Goal: Task Accomplishment & Management: Manage account settings

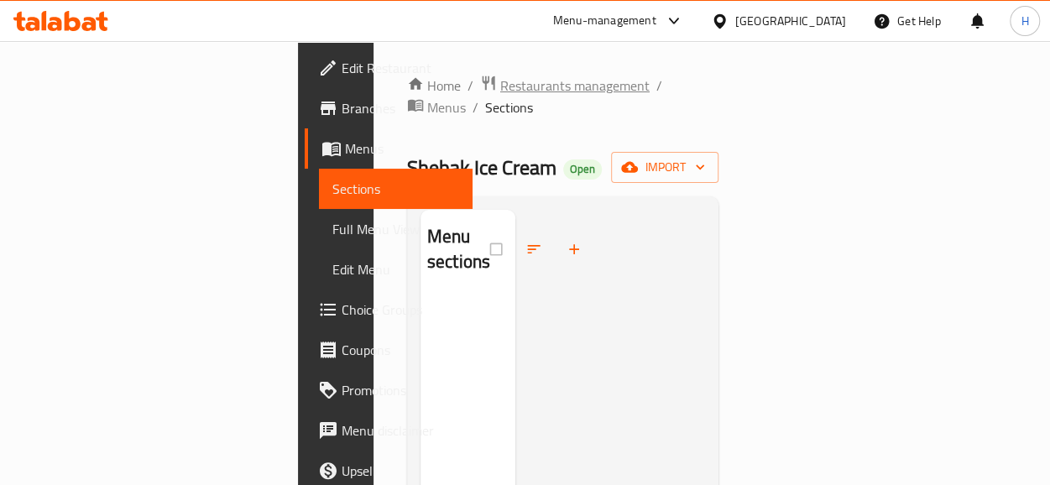
click at [500, 76] on span "Restaurants management" at bounding box center [574, 86] width 149 height 20
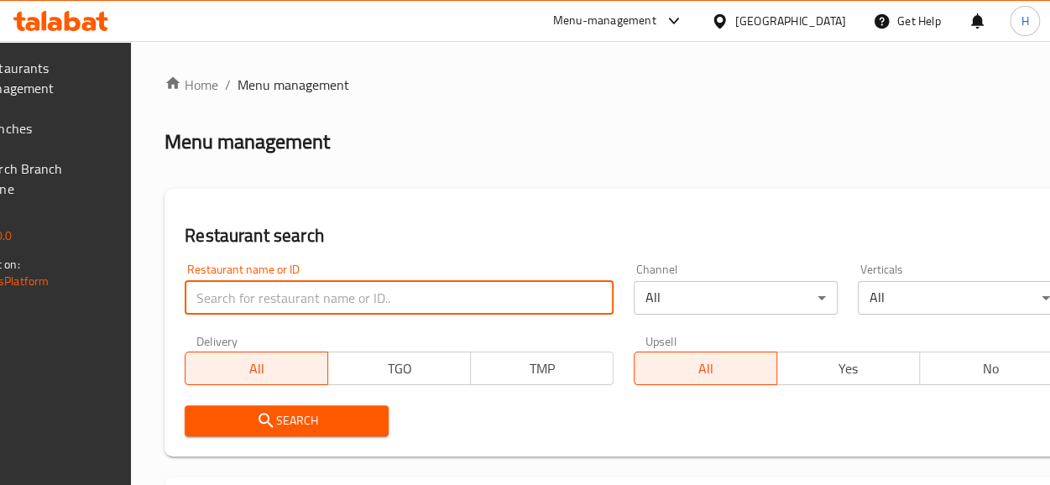
click at [312, 307] on input "search" at bounding box center [399, 298] width 429 height 34
type input "h"
type input "الفقمة"
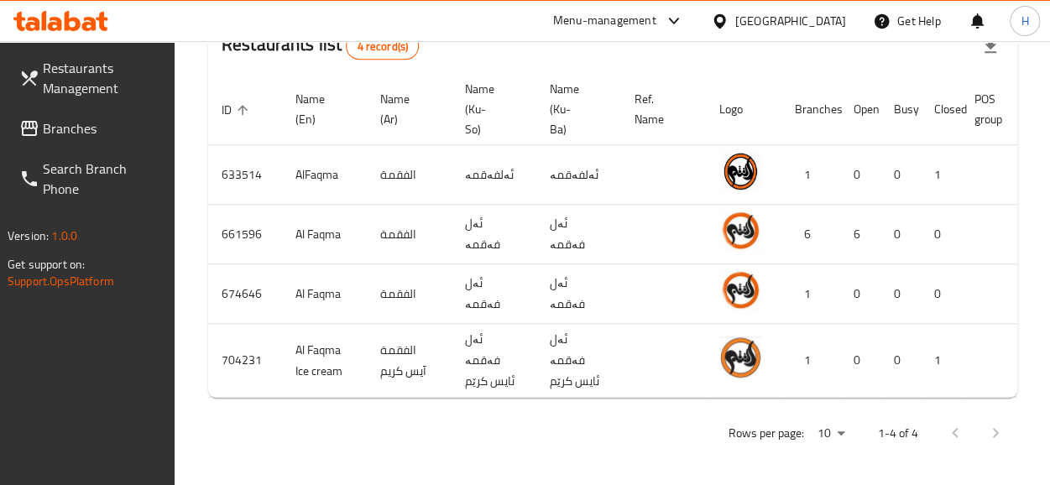
scroll to position [0, 177]
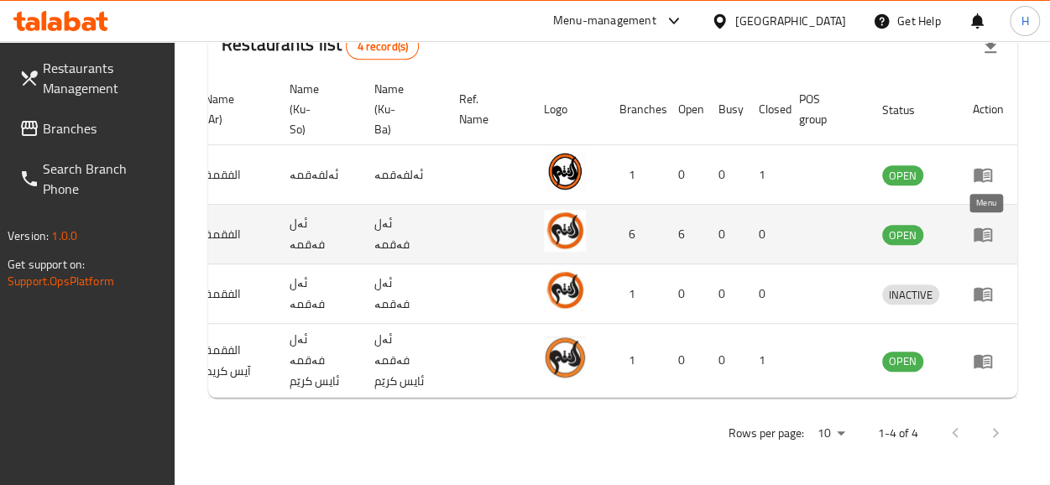
click at [982, 243] on icon "enhanced table" at bounding box center [983, 234] width 20 height 20
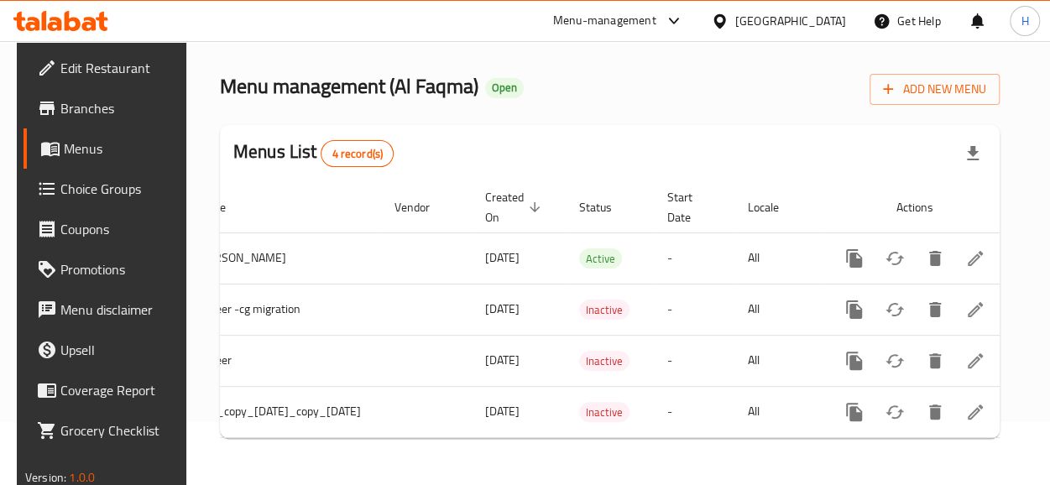
scroll to position [0, 138]
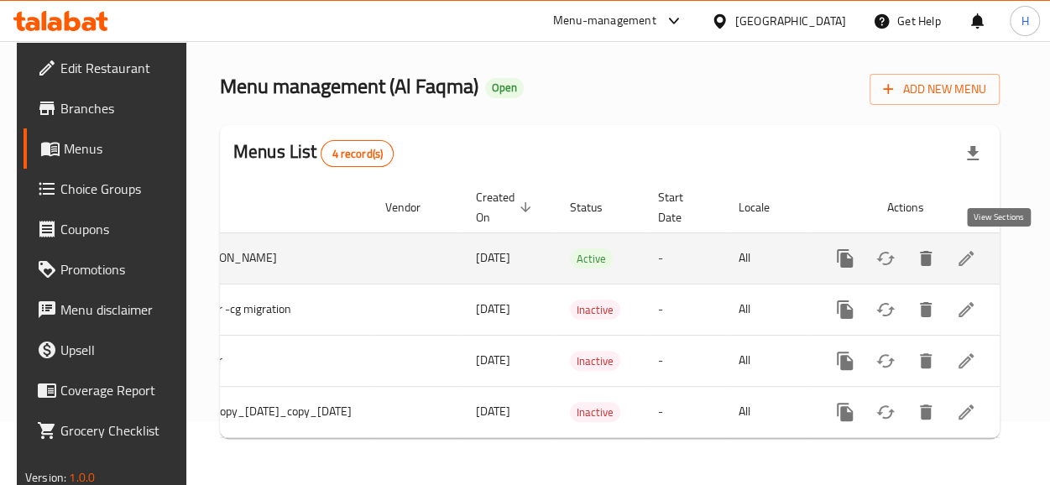
click at [976, 254] on icon "enhanced table" at bounding box center [966, 259] width 20 height 20
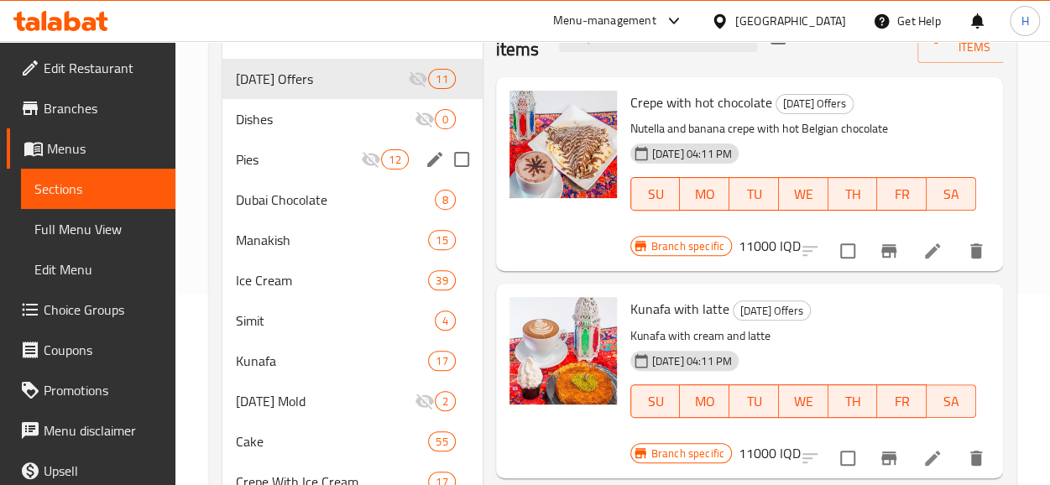
scroll to position [191, 0]
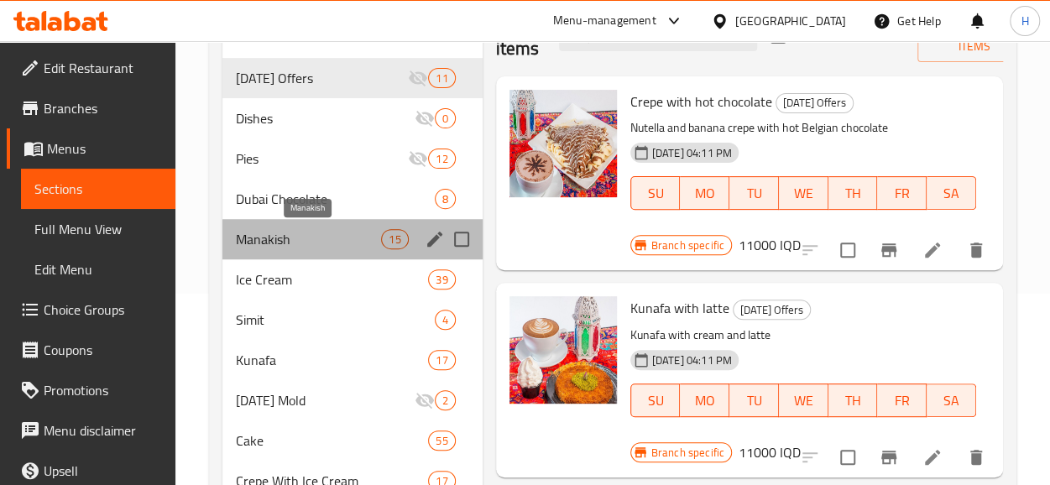
click at [336, 242] on span "Manakish" at bounding box center [309, 239] width 146 height 20
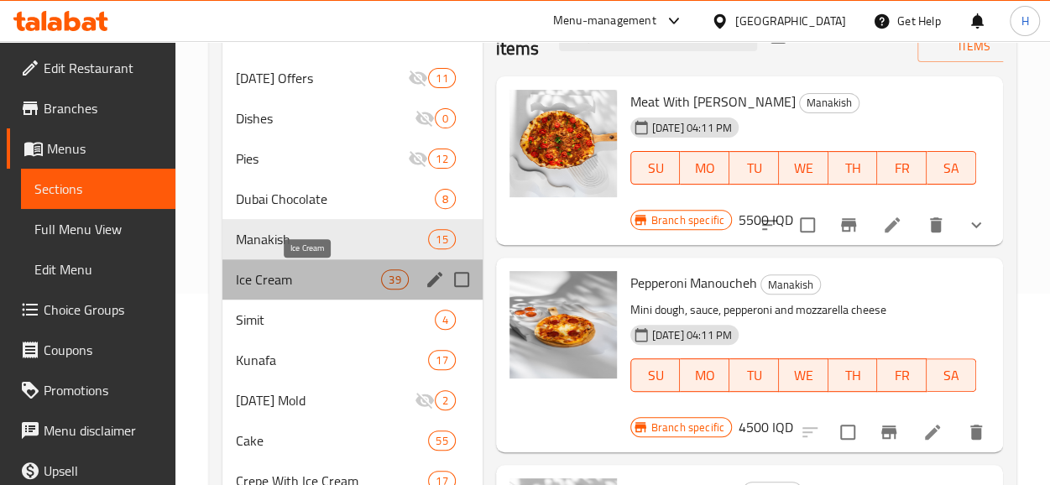
click at [349, 274] on span "Ice Cream" at bounding box center [309, 280] width 146 height 20
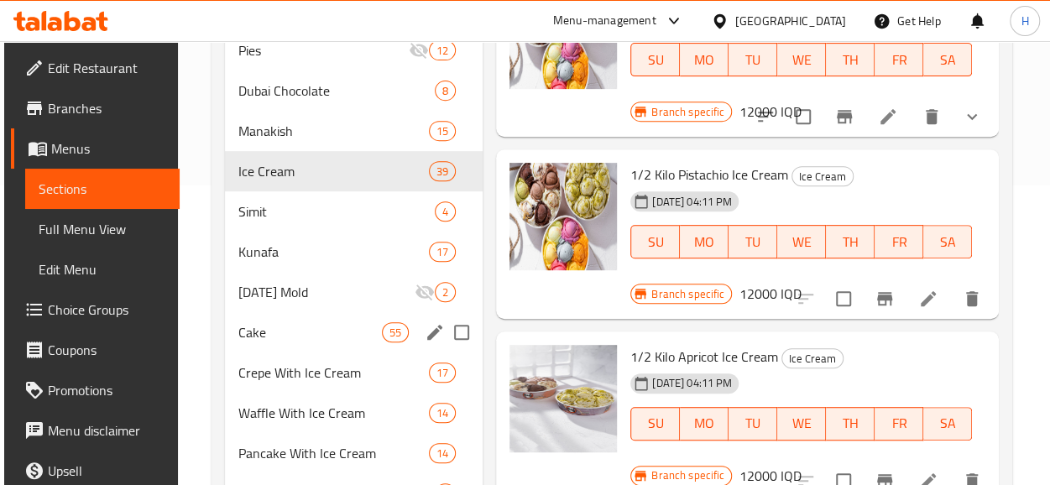
scroll to position [301, 0]
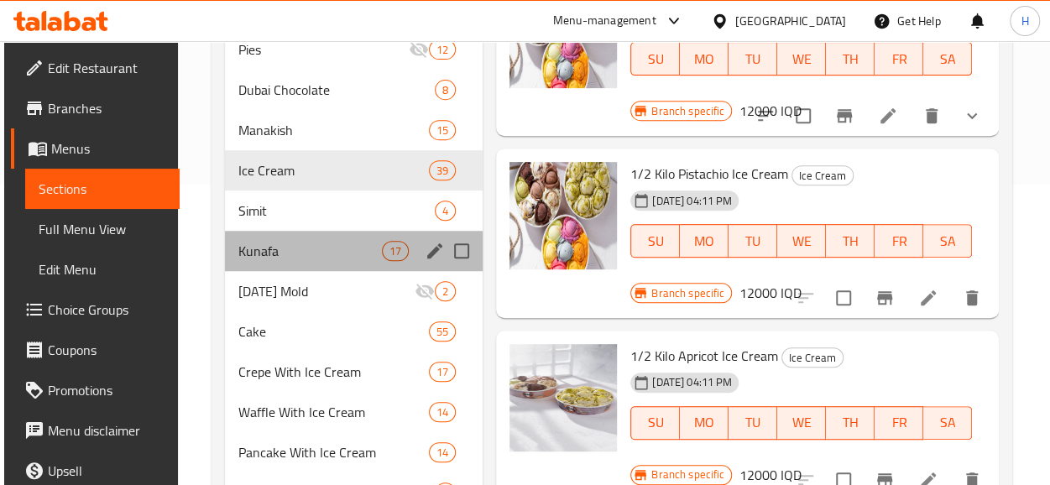
click at [321, 263] on div "Kunafa 17" at bounding box center [354, 251] width 259 height 40
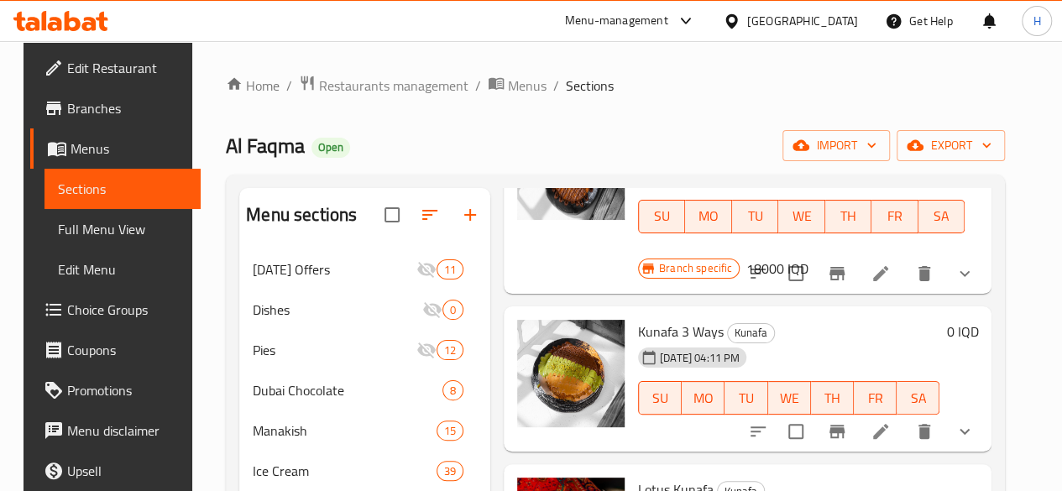
scroll to position [1124, 0]
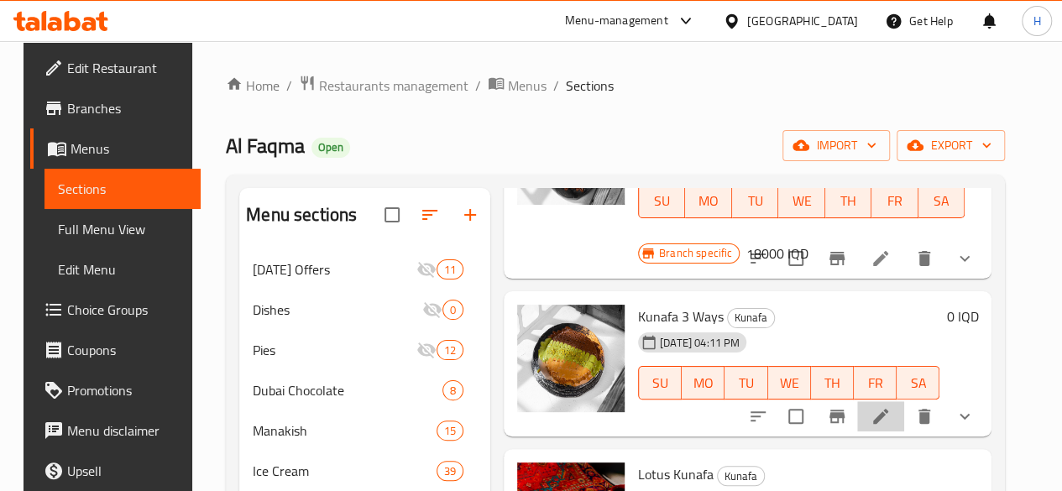
click at [875, 401] on li at bounding box center [880, 416] width 47 height 30
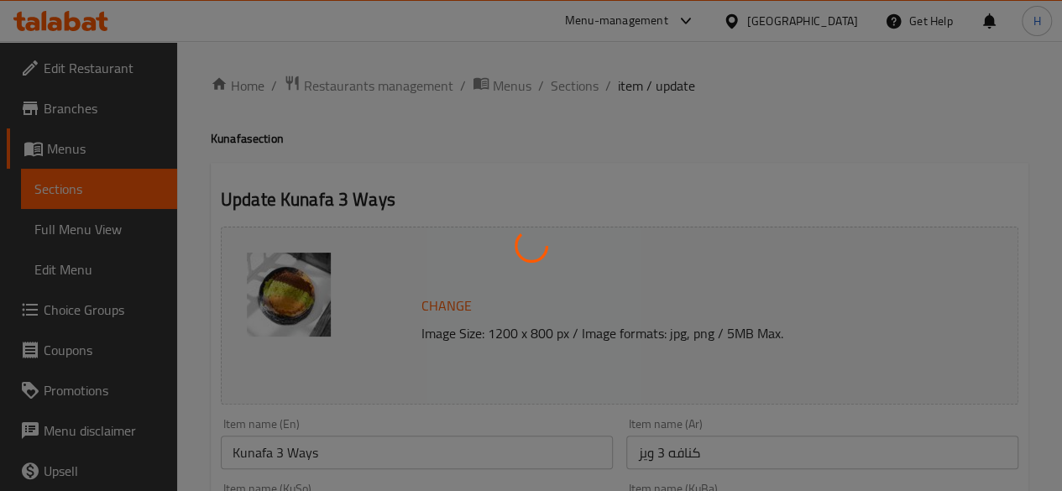
type input "إختيارك من حجم:"
type input "هەڵبژاردنت لە قەبارە:"
type input "1"
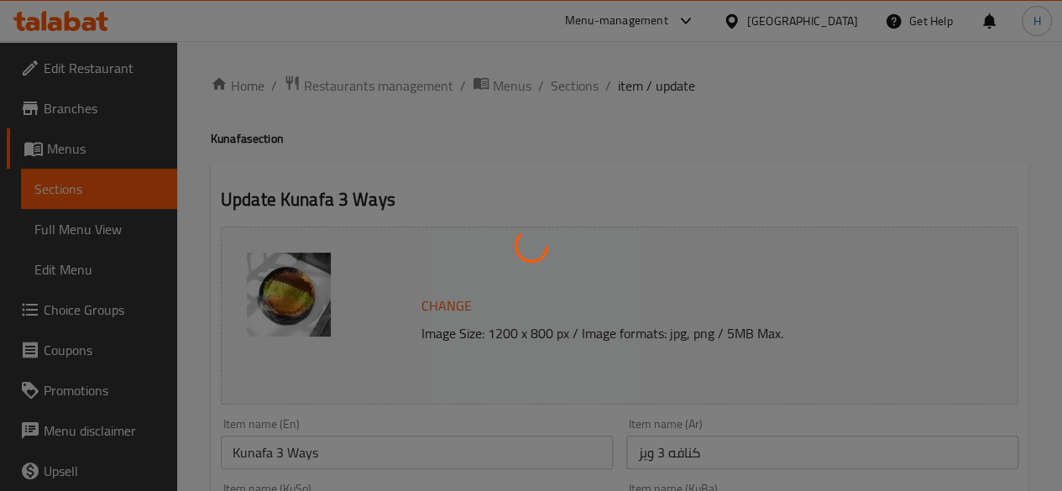
type input "إختيارك من:"
type input "هەڵبژاردنت لە:"
type input "1"
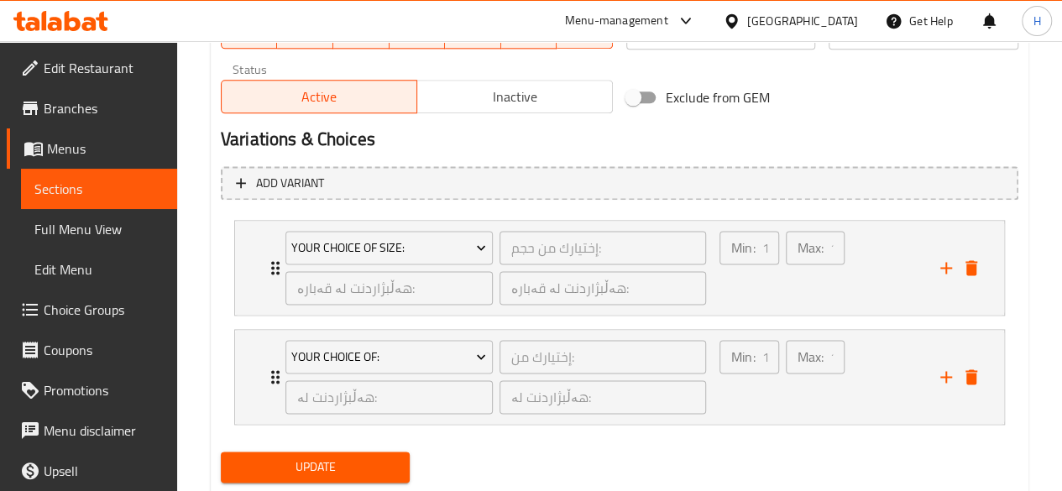
scroll to position [1088, 0]
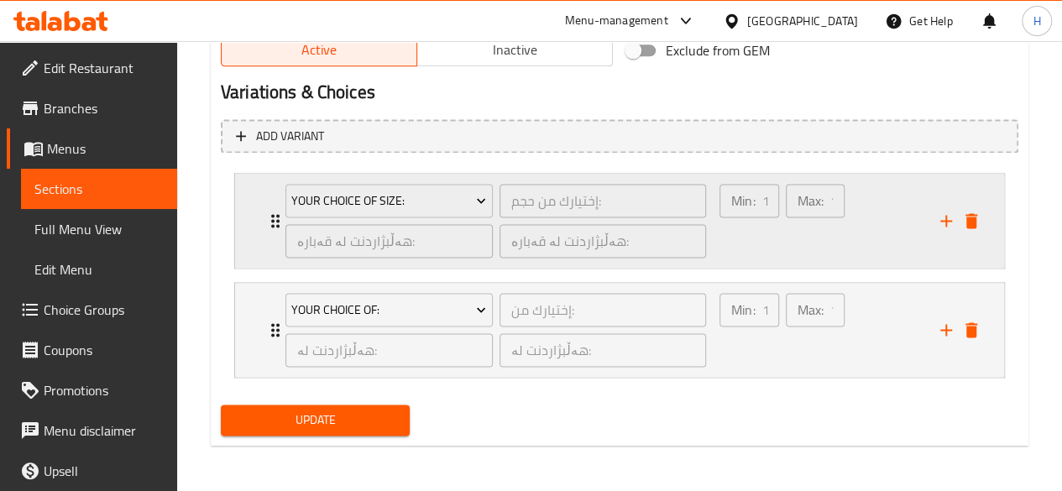
click at [258, 208] on div "Your Choice Of Size: إختيارك من حجم: ​ هەڵبژاردنت لە قەبارە: ​ هەڵبژاردنت لە قە…" at bounding box center [619, 221] width 769 height 94
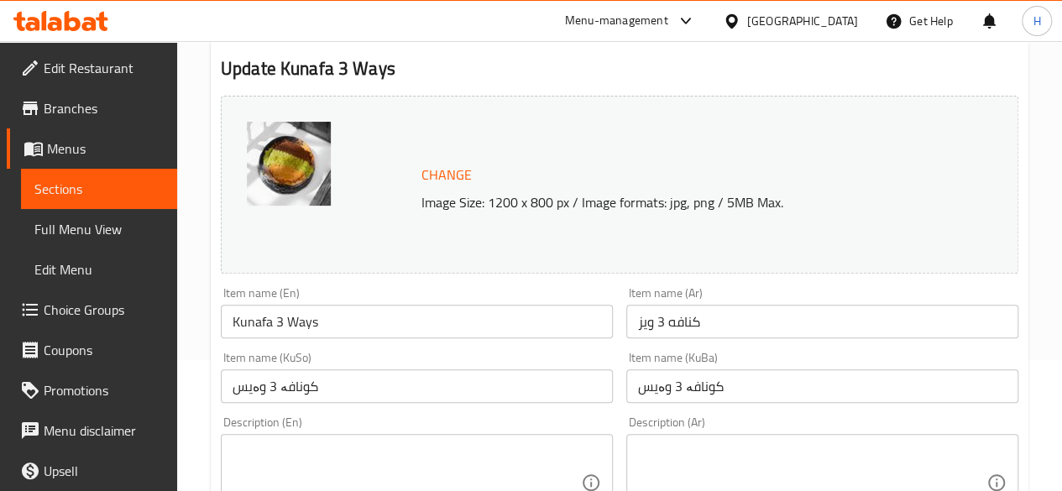
scroll to position [0, 0]
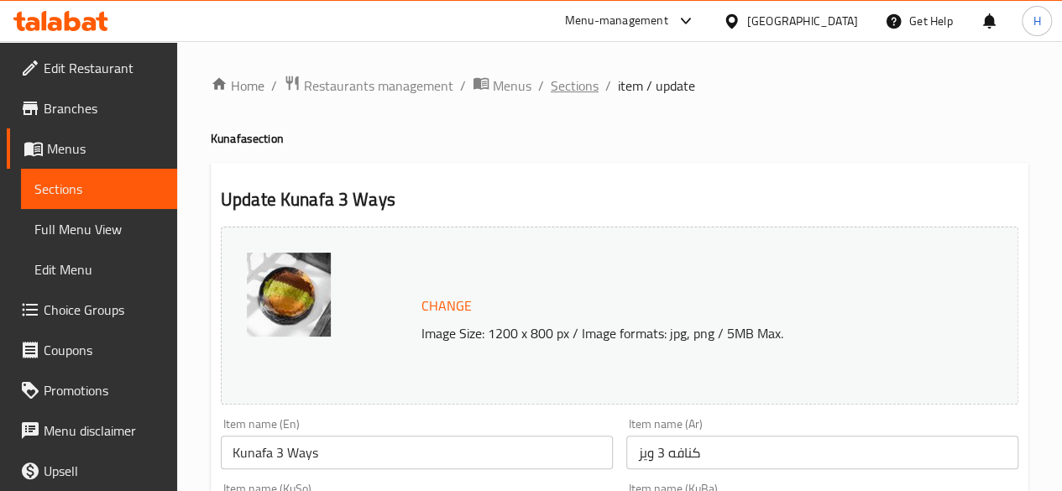
click at [575, 81] on span "Sections" at bounding box center [575, 86] width 48 height 20
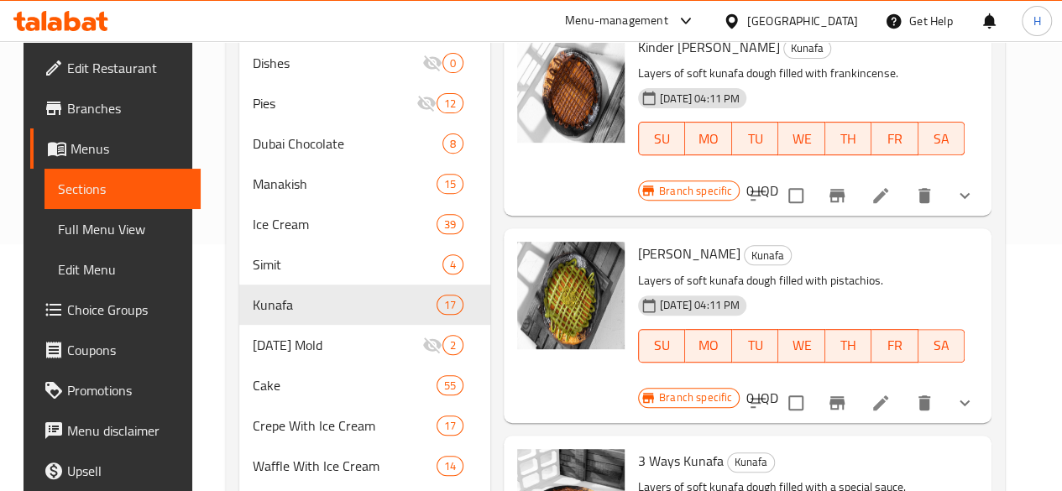
scroll to position [1638, 0]
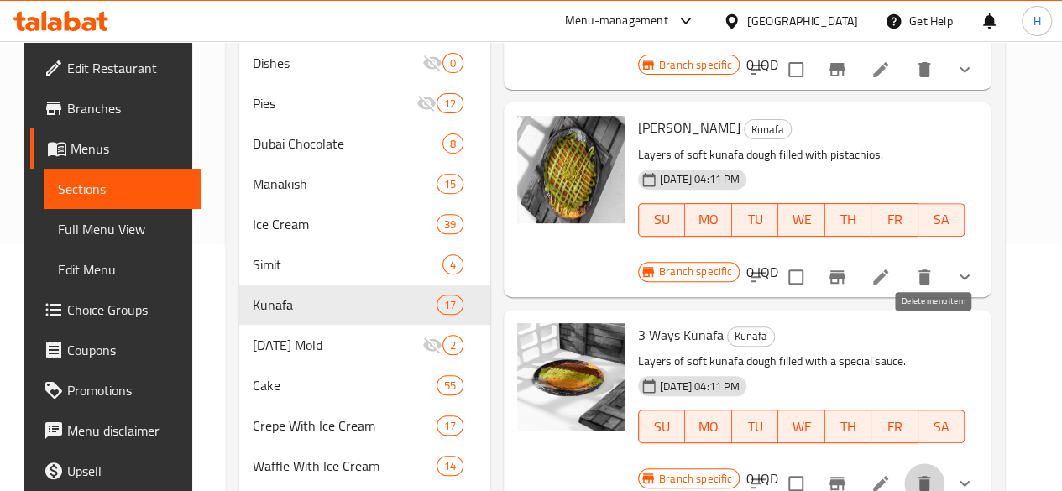
click at [934, 474] on icon "delete" at bounding box center [924, 484] width 20 height 20
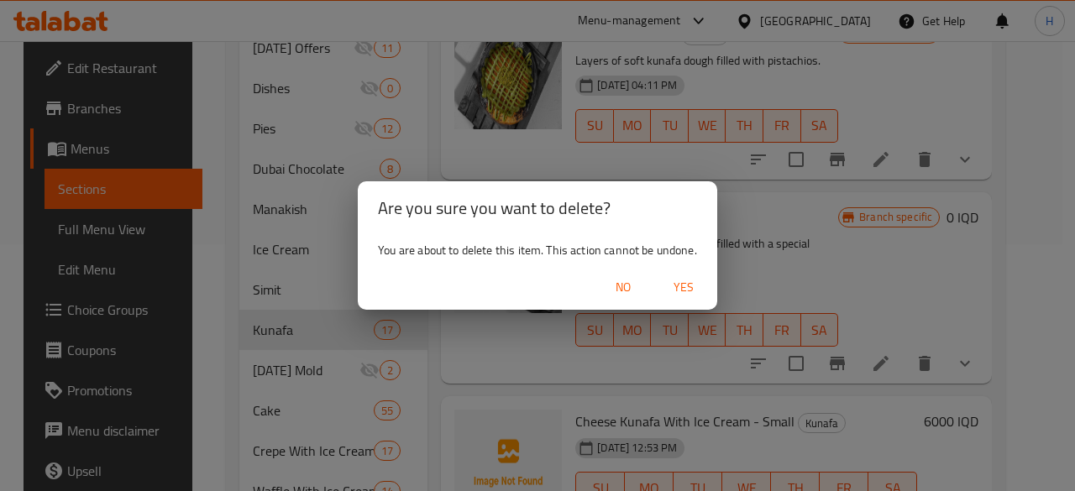
click at [689, 288] on span "Yes" at bounding box center [683, 287] width 40 height 21
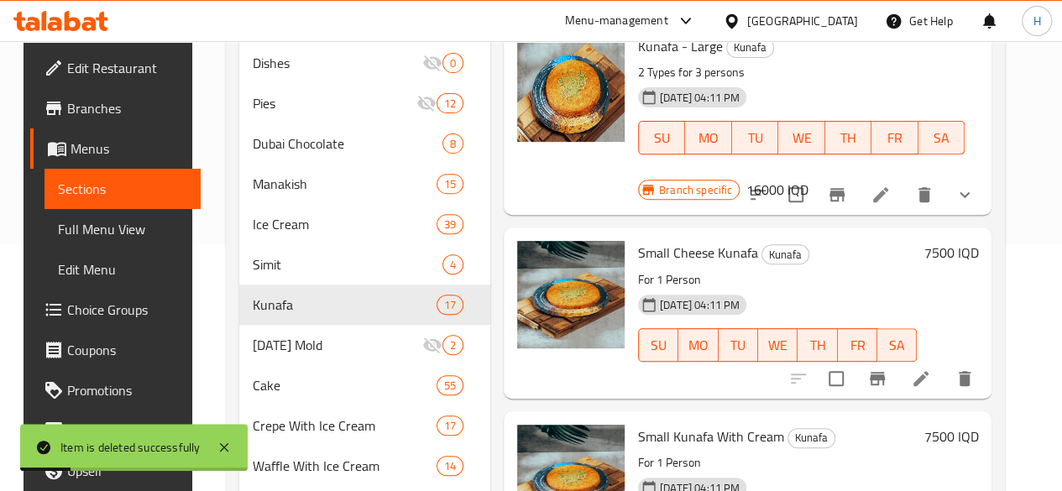
scroll to position [0, 0]
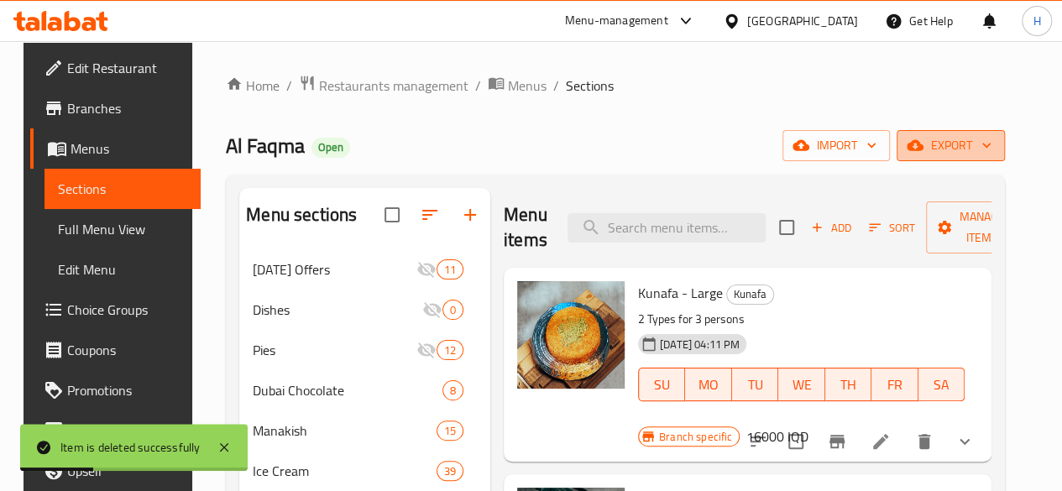
click at [957, 139] on span "export" at bounding box center [950, 145] width 81 height 21
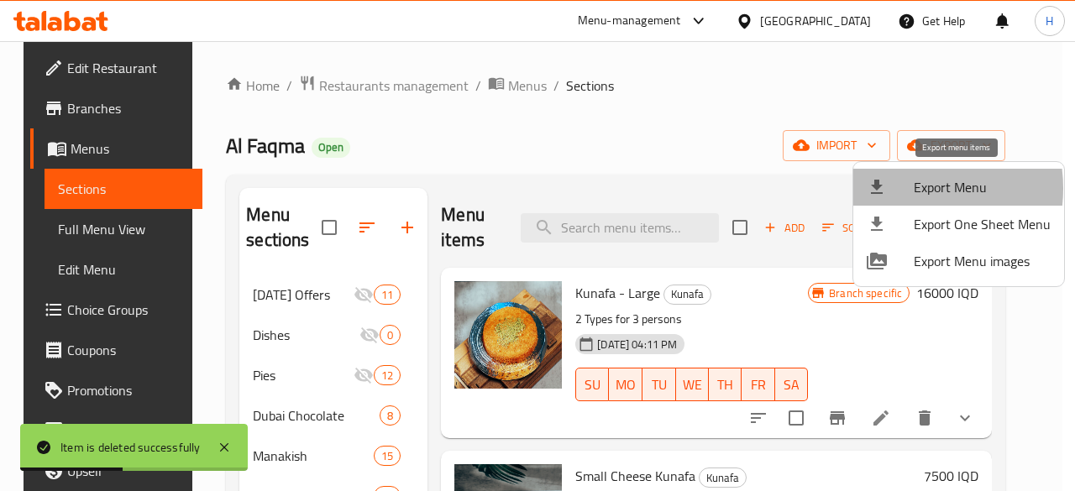
click at [902, 188] on div at bounding box center [889, 187] width 47 height 20
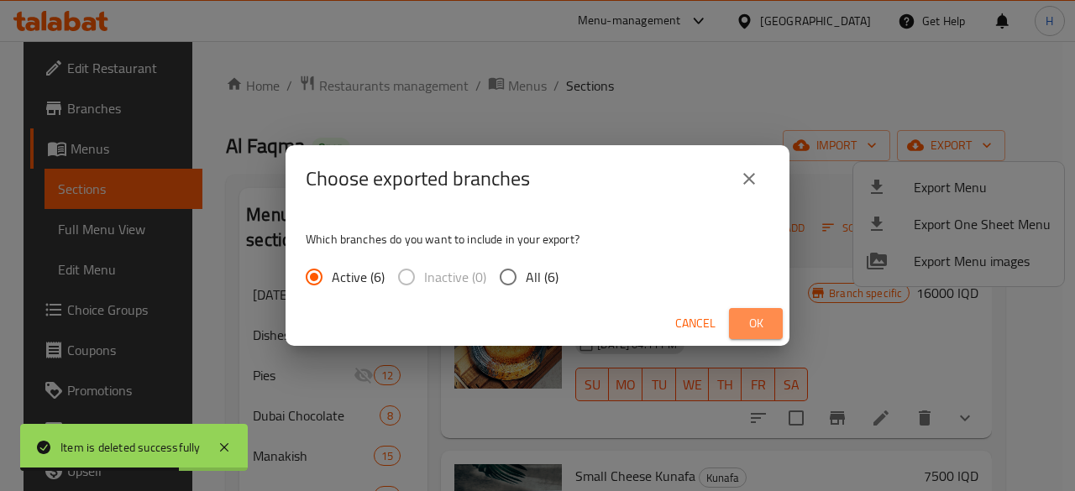
click at [750, 321] on span "Ok" at bounding box center [755, 323] width 27 height 21
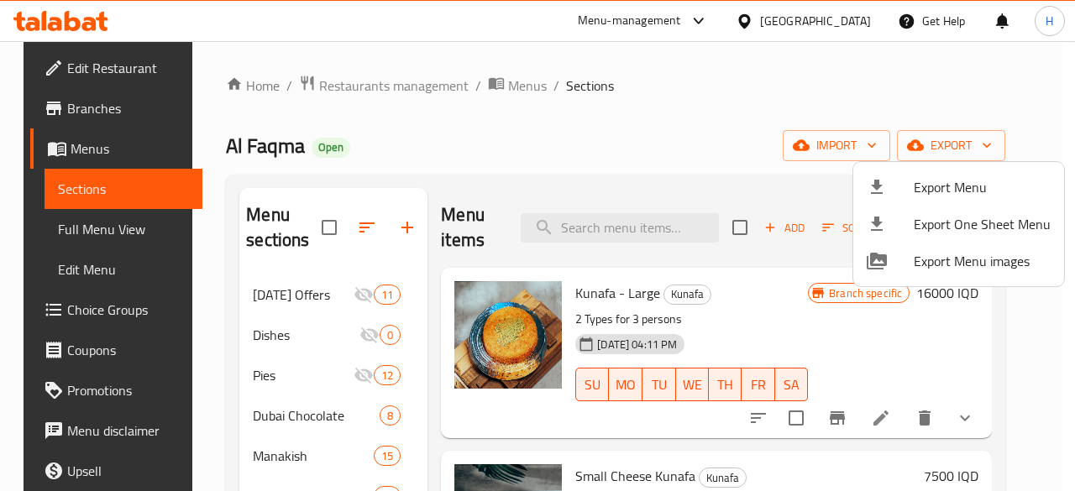
click at [509, 89] on div at bounding box center [537, 245] width 1075 height 491
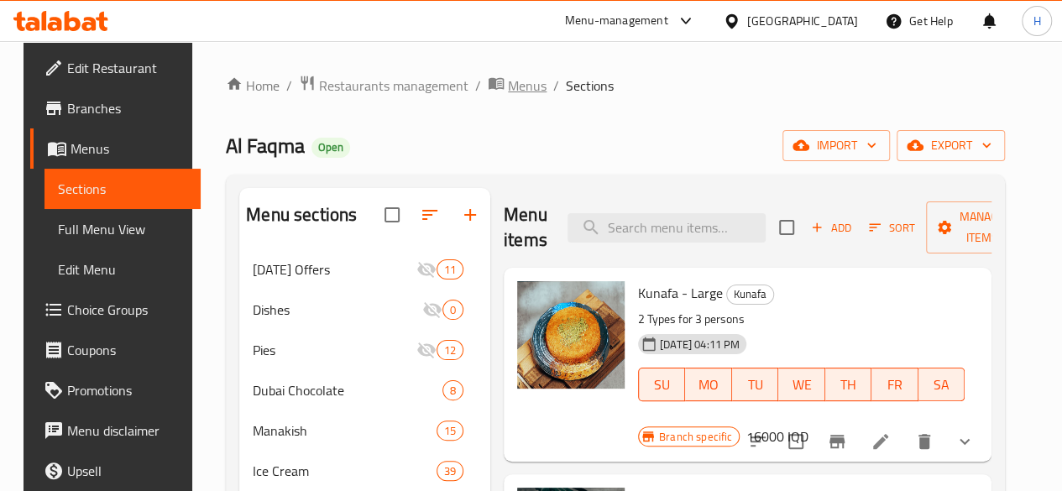
click at [509, 89] on span "Menus" at bounding box center [527, 86] width 39 height 20
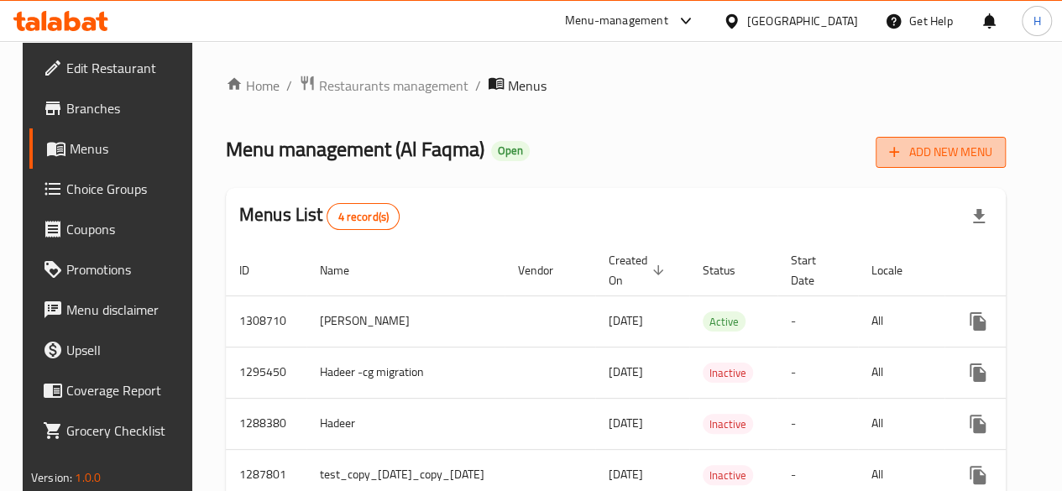
click at [992, 162] on span "Add New Menu" at bounding box center [940, 152] width 103 height 21
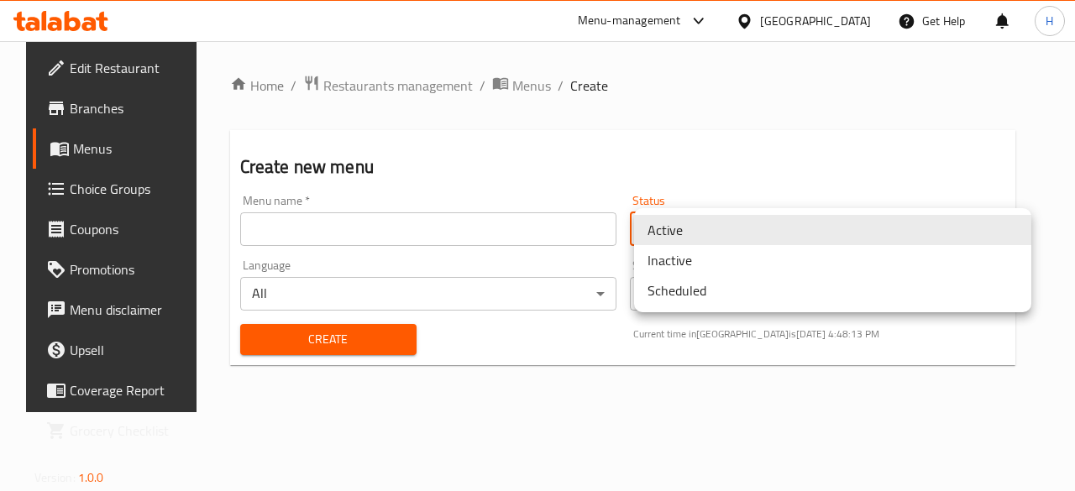
click at [739, 212] on body "​ Menu-management Iraq Get Help H Edit Restaurant Branches Menus Choice Groups …" at bounding box center [537, 266] width 1075 height 450
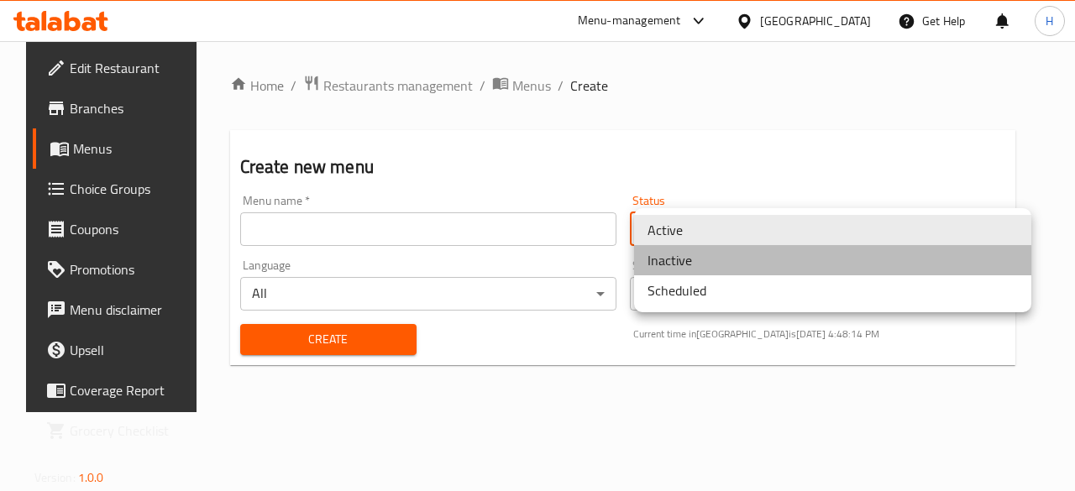
click at [697, 254] on li "Inactive" at bounding box center [832, 260] width 397 height 30
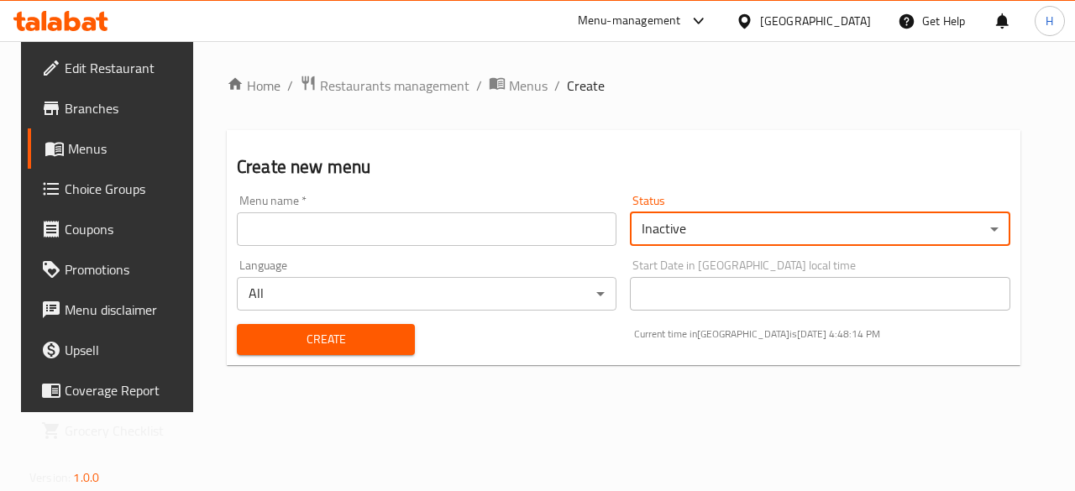
click at [524, 228] on input "text" at bounding box center [426, 229] width 379 height 34
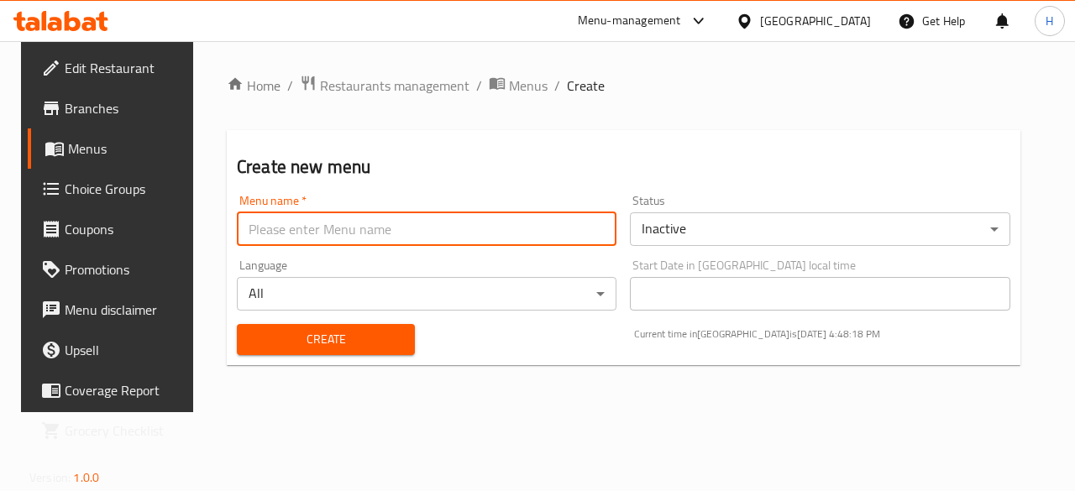
type input "Hadeer Menu t"
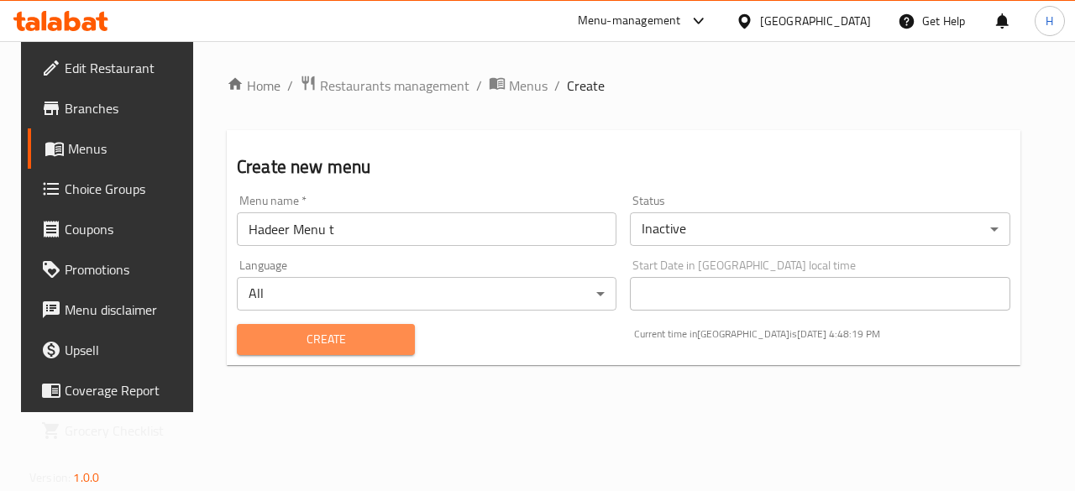
click at [365, 343] on span "Create" at bounding box center [325, 339] width 151 height 21
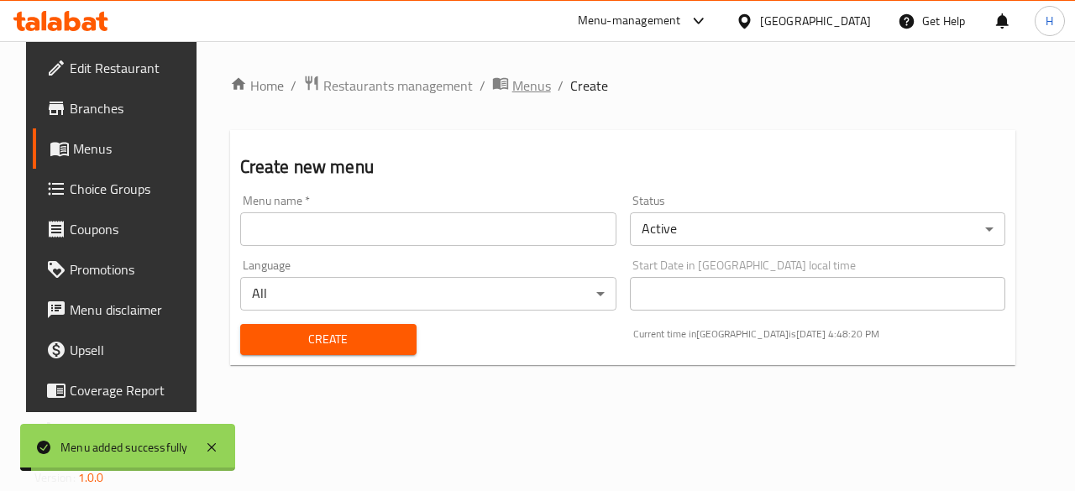
click at [522, 85] on span "Menus" at bounding box center [531, 86] width 39 height 20
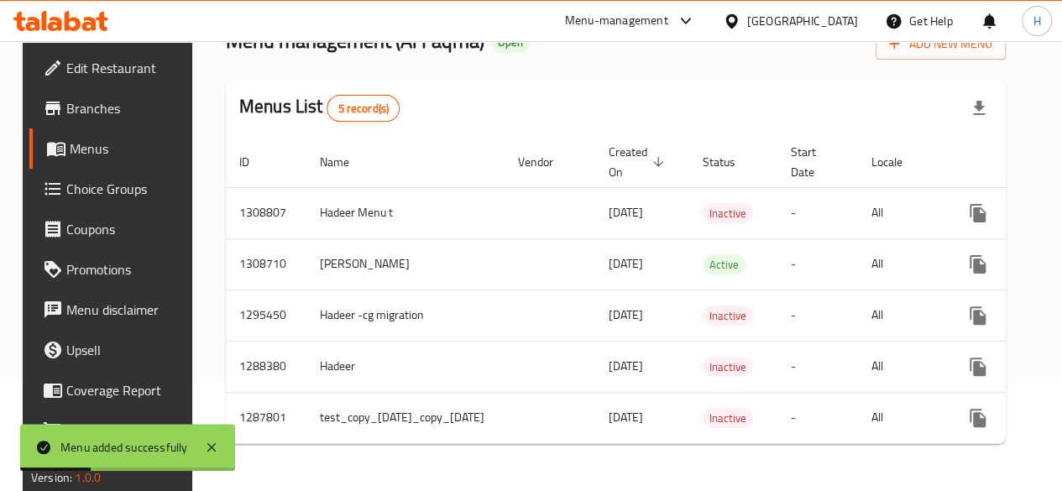
scroll to position [0, 144]
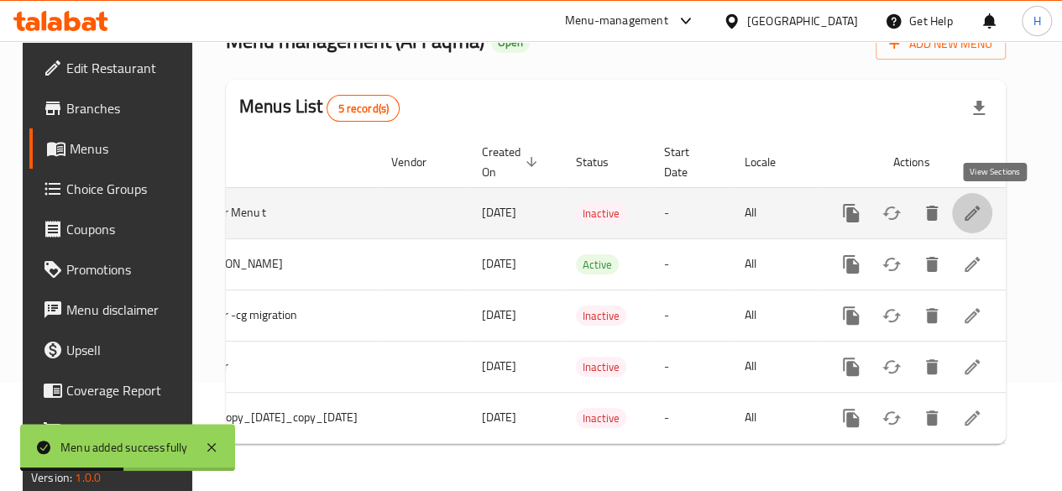
click at [982, 206] on icon "enhanced table" at bounding box center [972, 213] width 20 height 20
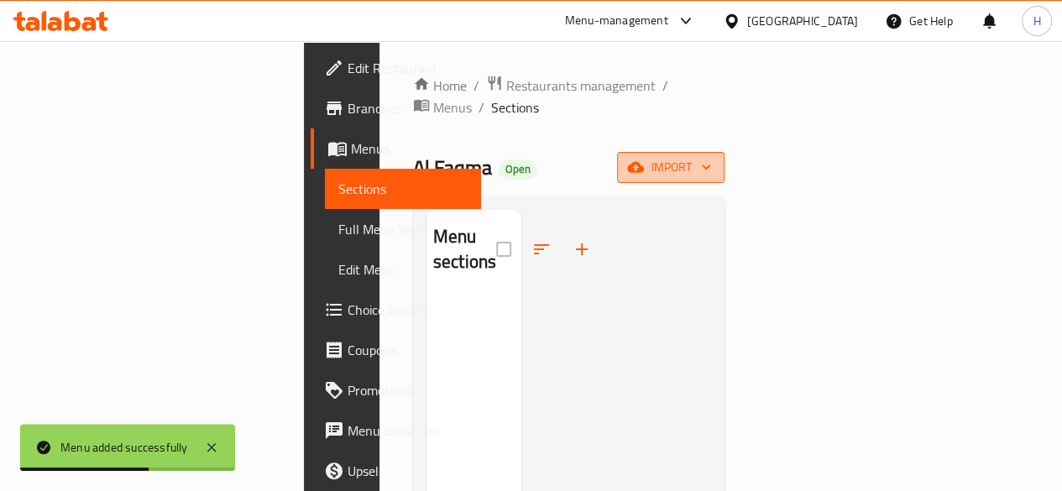
click at [714, 159] on icon "button" at bounding box center [706, 167] width 17 height 17
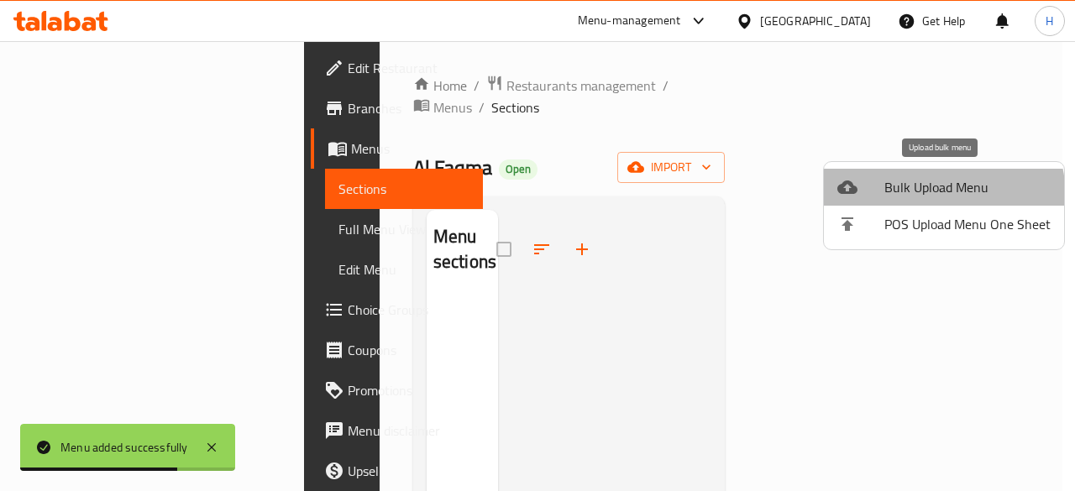
click at [916, 197] on span "Bulk Upload Menu" at bounding box center [967, 187] width 166 height 20
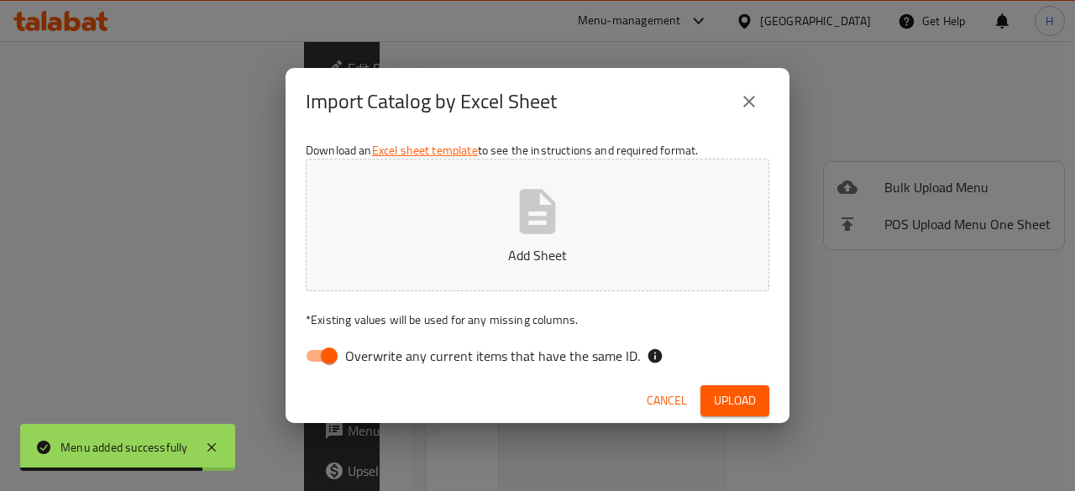
click at [312, 358] on input "Overwrite any current items that have the same ID." at bounding box center [329, 356] width 96 height 32
checkbox input "false"
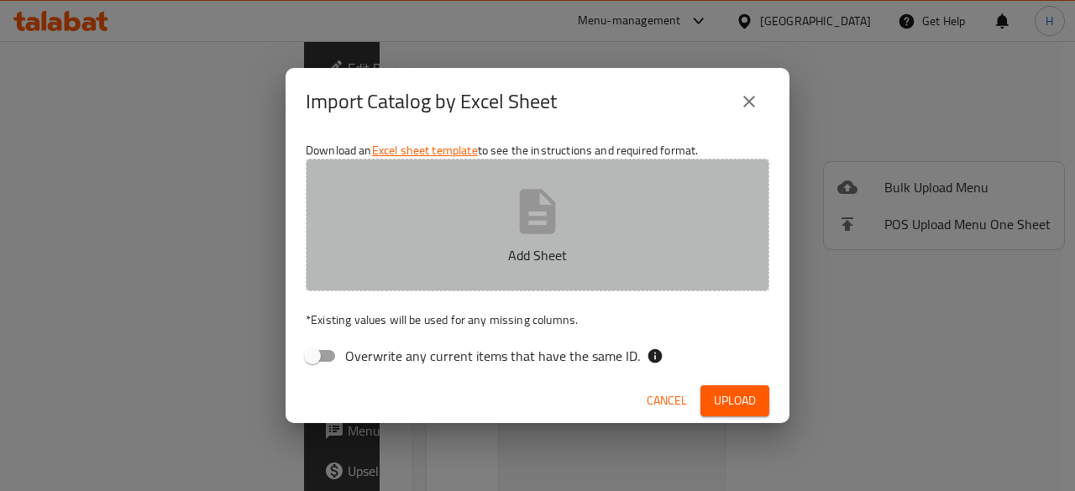
click at [502, 209] on button "Add Sheet" at bounding box center [537, 225] width 463 height 133
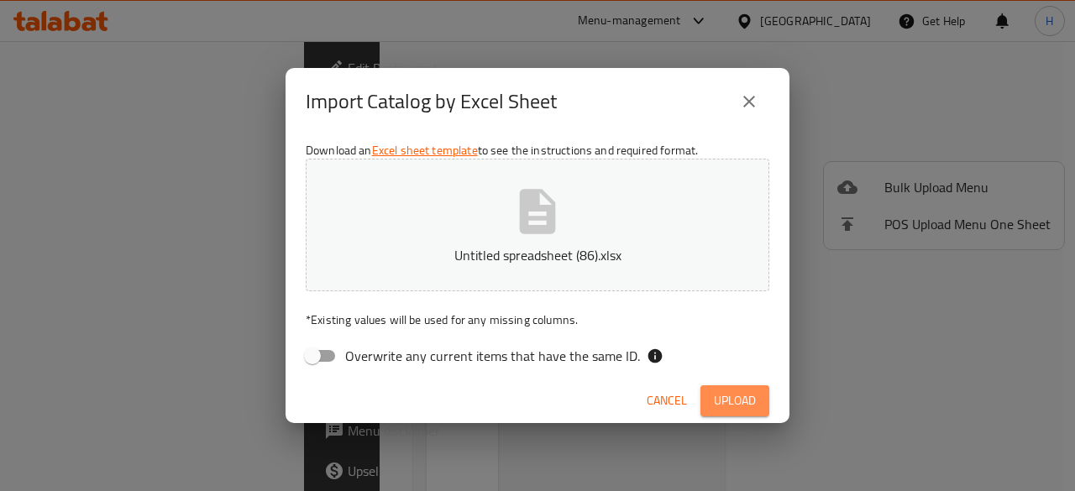
click at [749, 395] on span "Upload" at bounding box center [735, 400] width 42 height 21
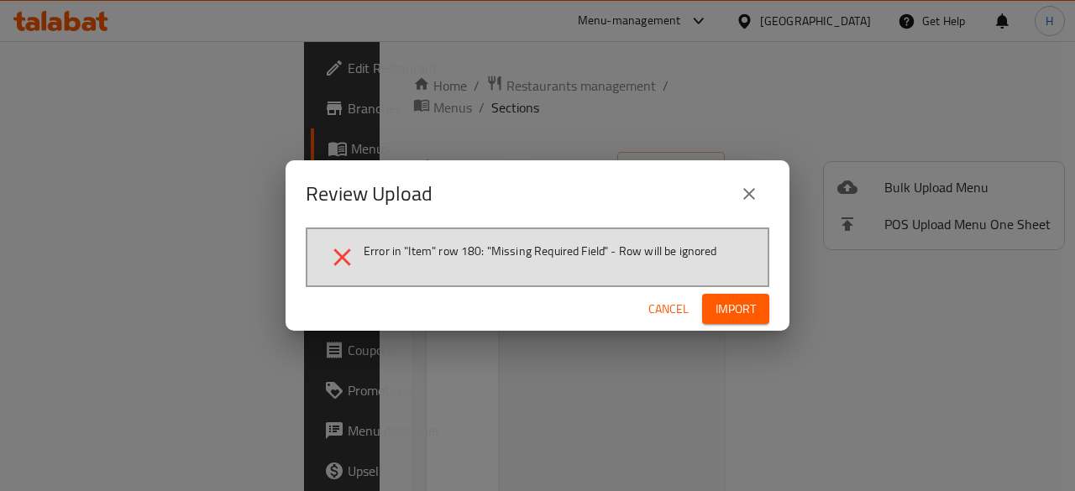
click at [665, 315] on span "Cancel" at bounding box center [668, 309] width 40 height 21
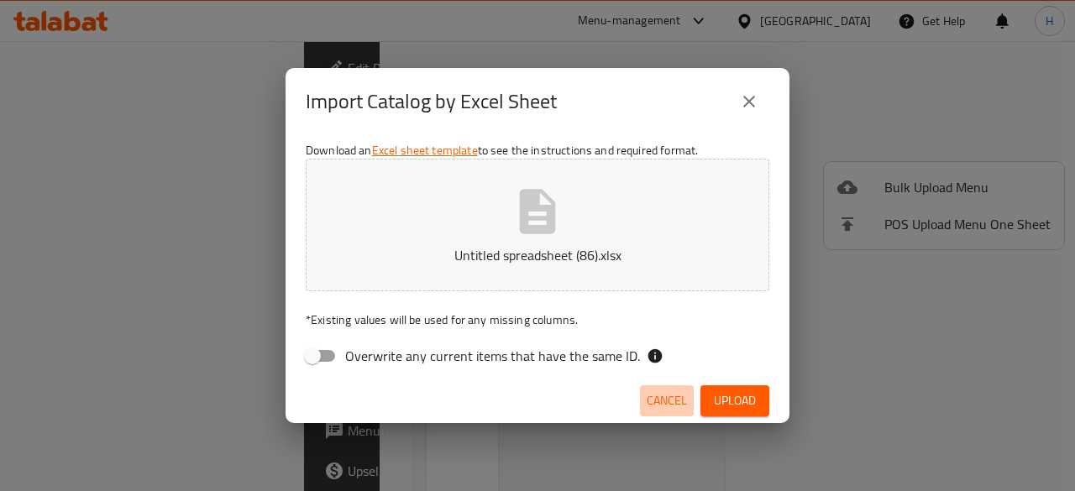
click at [648, 400] on span "Cancel" at bounding box center [666, 400] width 40 height 21
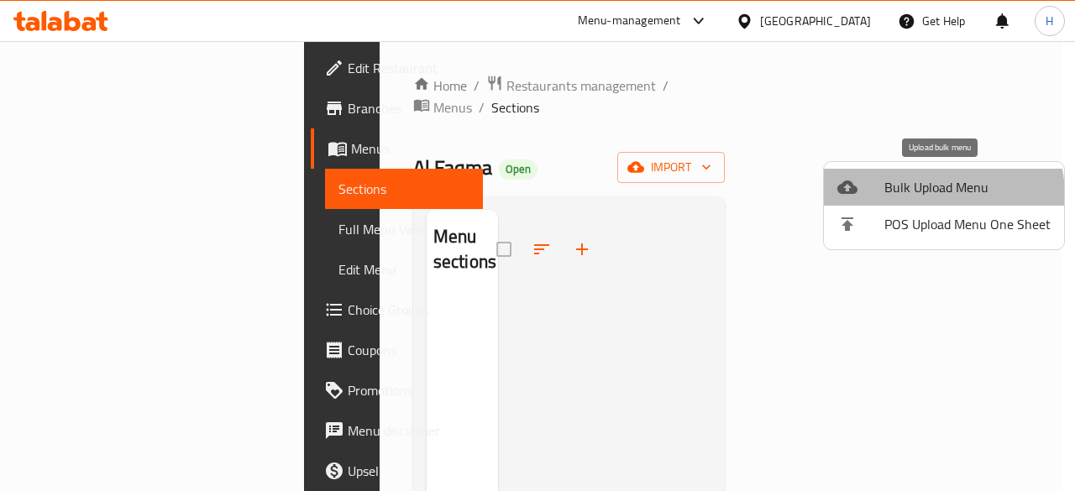
click at [924, 196] on span "Bulk Upload Menu" at bounding box center [967, 187] width 166 height 20
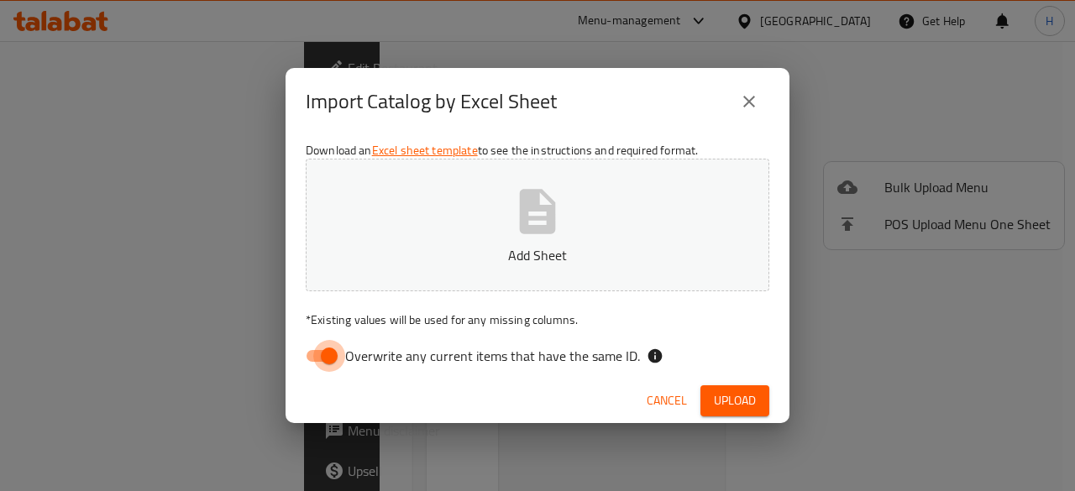
click at [322, 357] on input "Overwrite any current items that have the same ID." at bounding box center [329, 356] width 96 height 32
checkbox input "false"
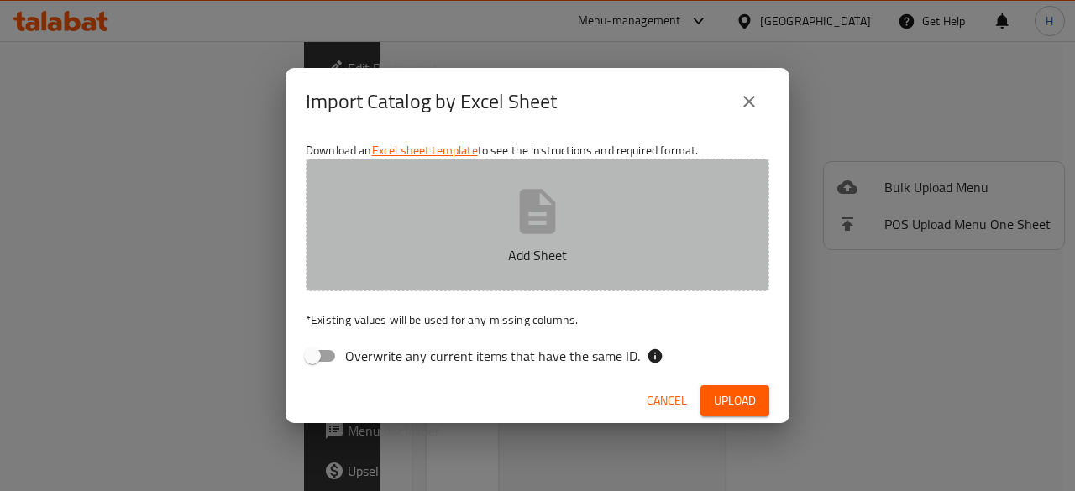
click at [573, 229] on button "Add Sheet" at bounding box center [537, 225] width 463 height 133
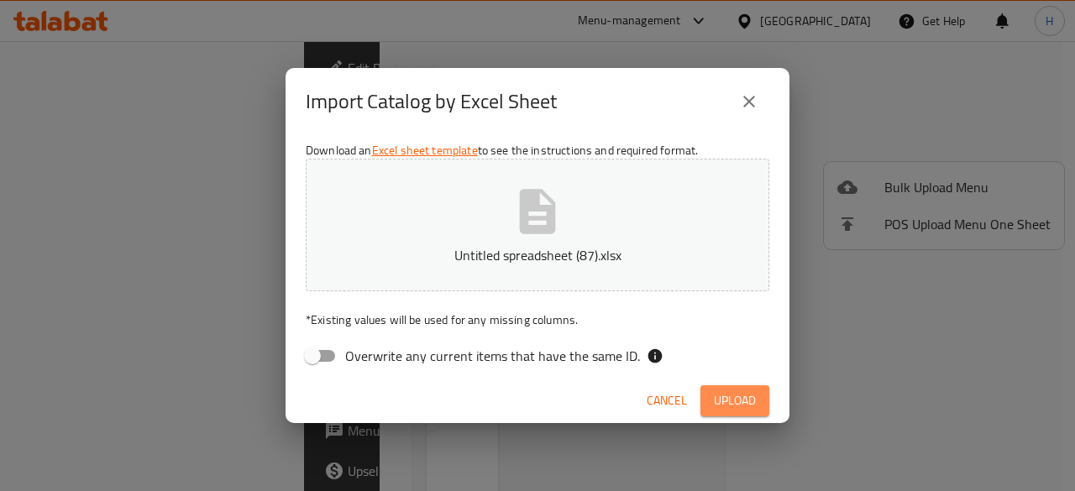
click at [724, 394] on span "Upload" at bounding box center [735, 400] width 42 height 21
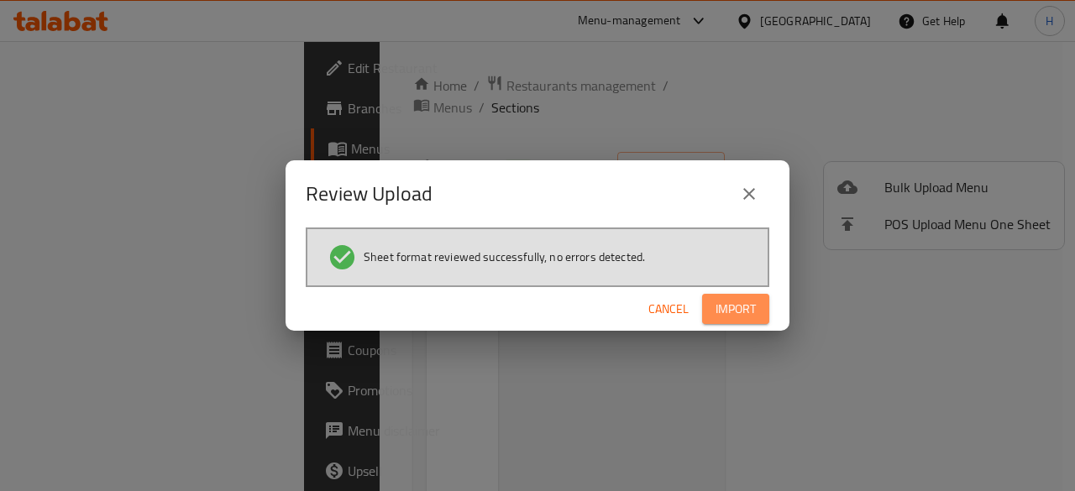
click at [741, 310] on span "Import" at bounding box center [735, 309] width 40 height 21
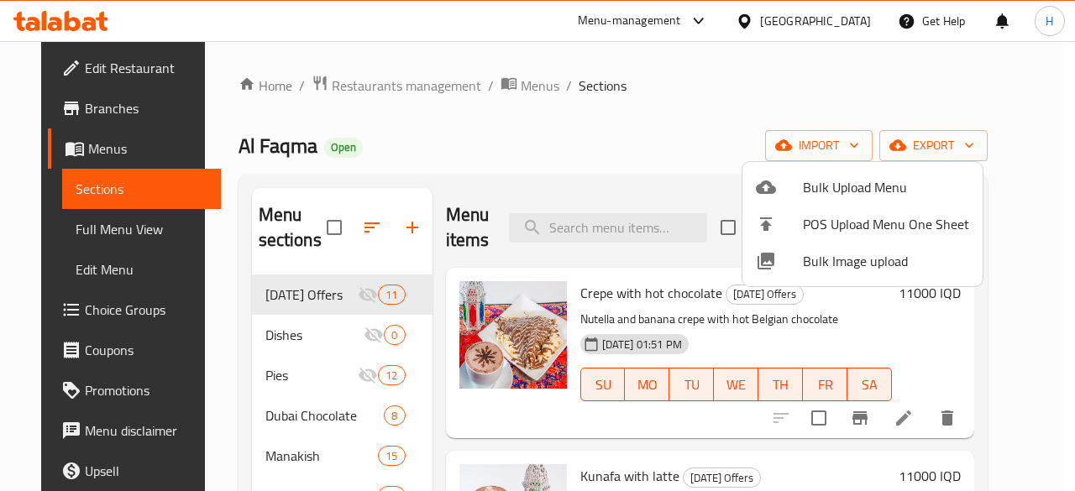
click at [526, 130] on div at bounding box center [537, 245] width 1075 height 491
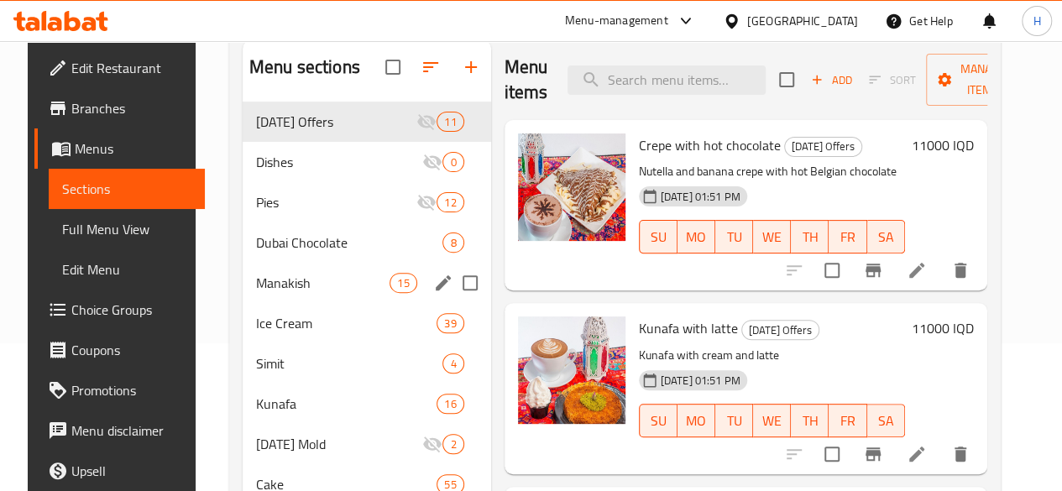
scroll to position [149, 0]
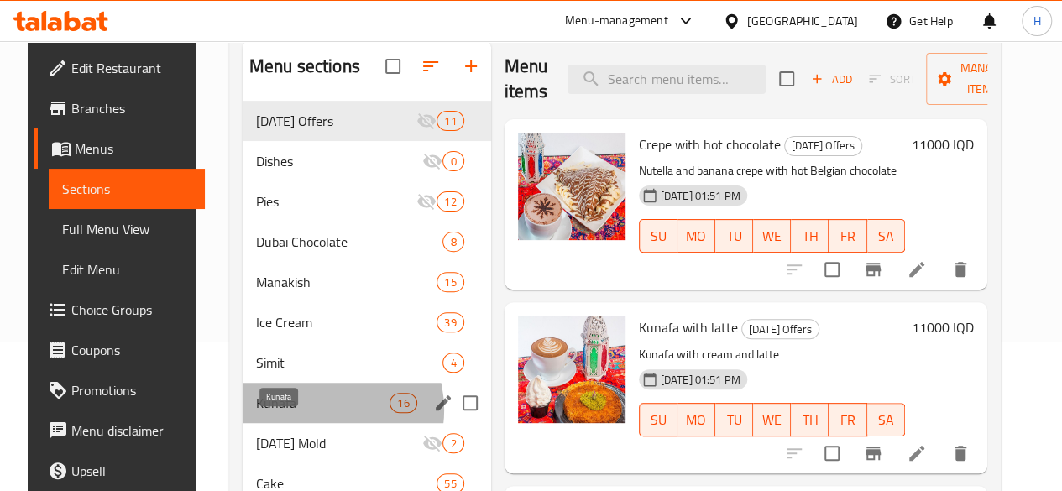
click at [306, 413] on span "Kunafa" at bounding box center [322, 403] width 133 height 20
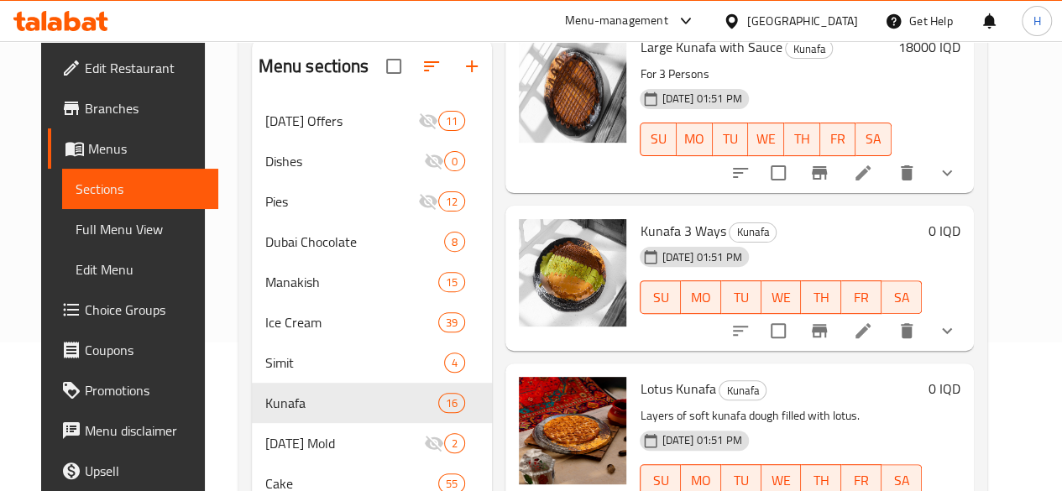
scroll to position [1039, 0]
click at [957, 320] on icon "show more" at bounding box center [947, 330] width 20 height 20
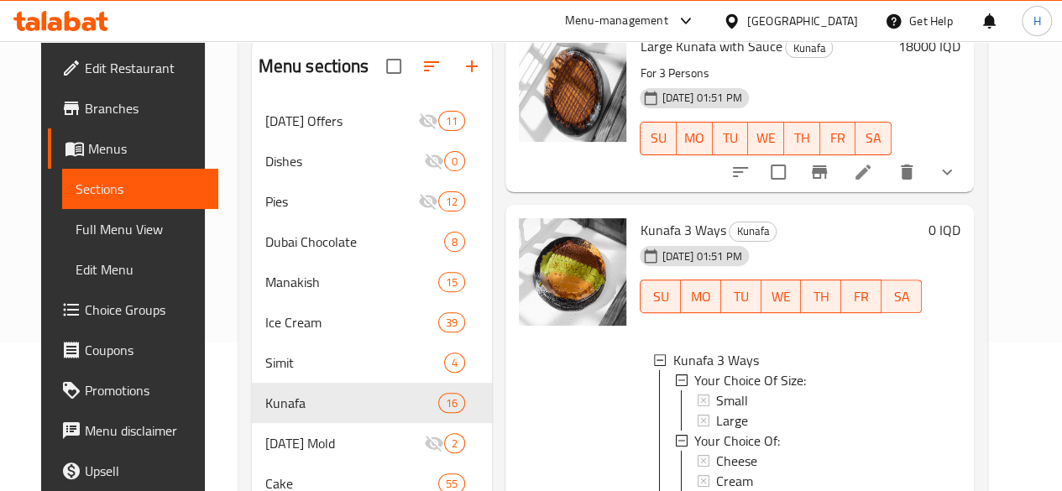
scroll to position [2, 0]
click at [716, 389] on div "Small" at bounding box center [812, 399] width 192 height 20
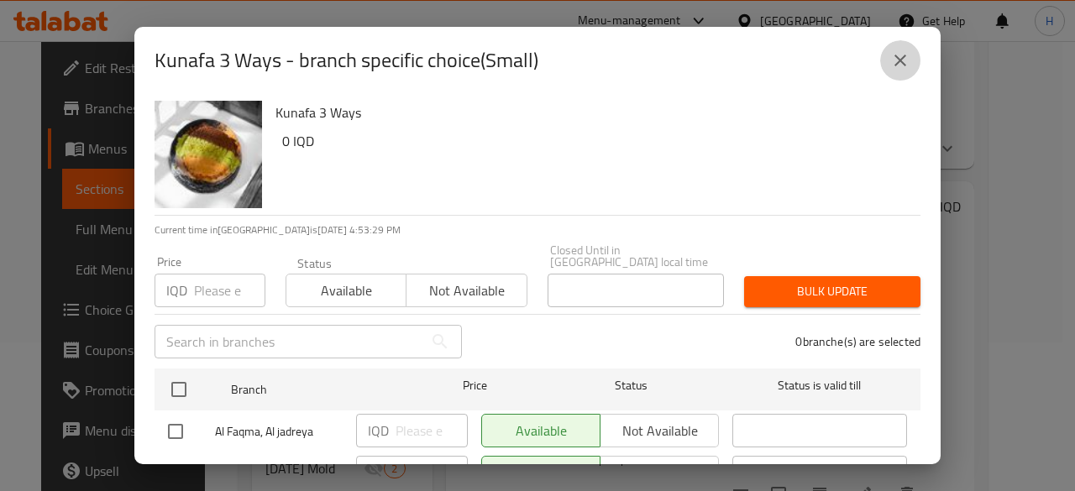
click at [911, 55] on button "close" at bounding box center [900, 60] width 40 height 40
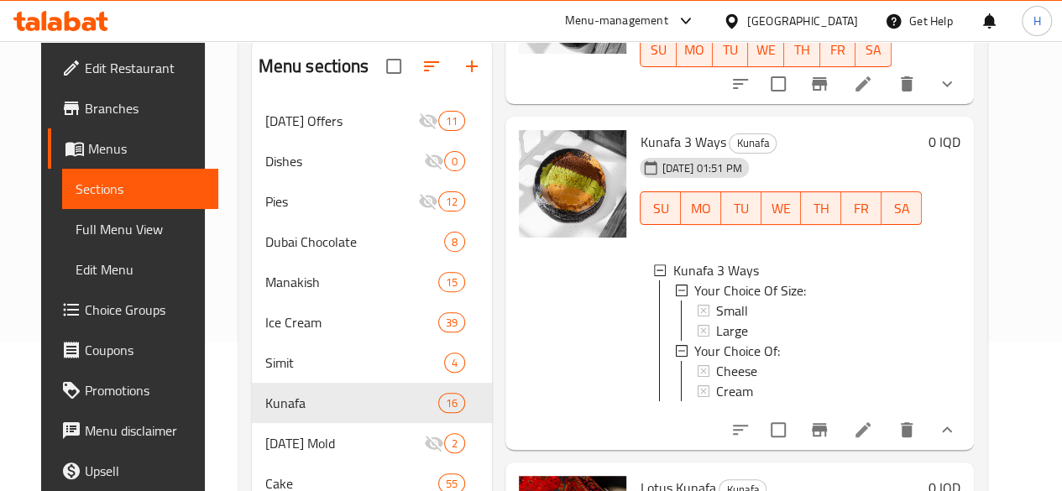
scroll to position [1128, 0]
click at [887, 414] on li at bounding box center [863, 429] width 47 height 30
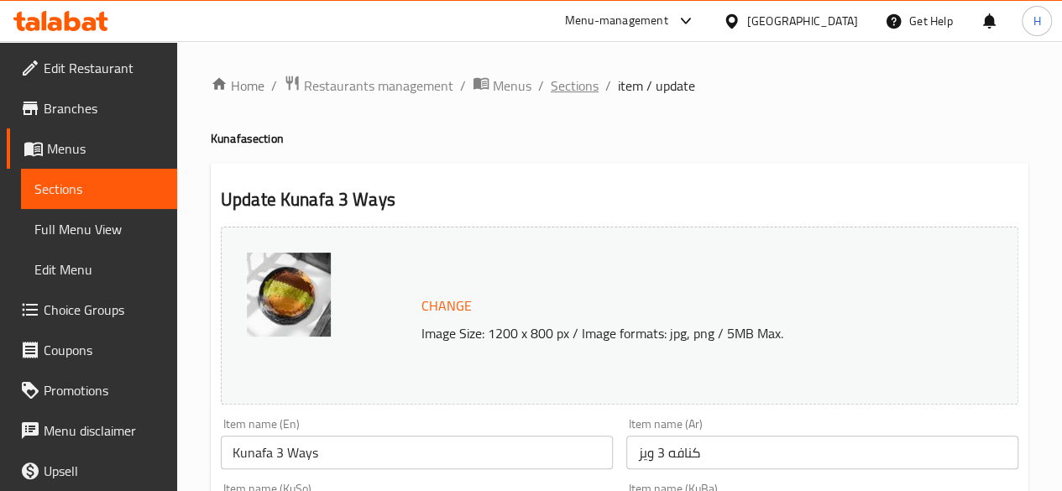
click at [589, 85] on span "Sections" at bounding box center [575, 86] width 48 height 20
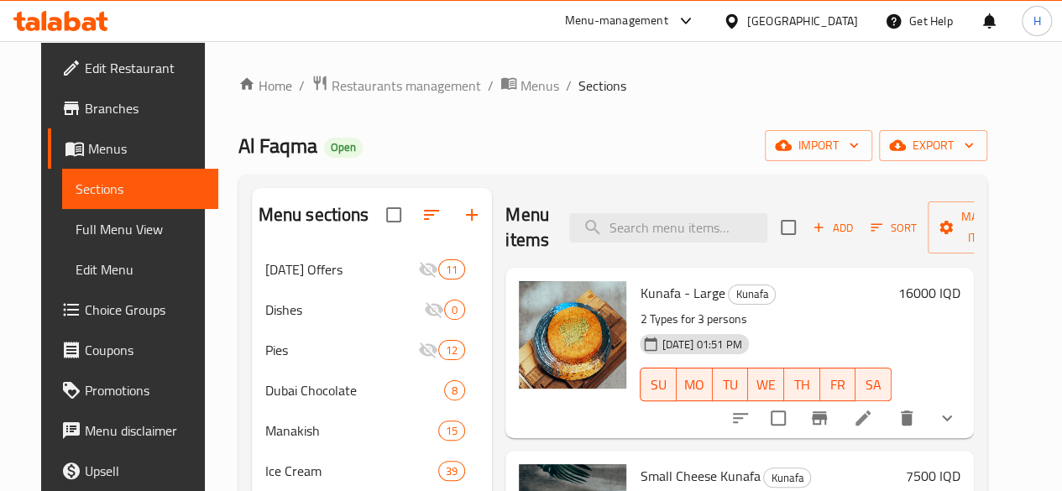
click at [417, 158] on div "Al Faqma Open import export" at bounding box center [612, 145] width 749 height 31
click at [521, 88] on span "Menus" at bounding box center [540, 86] width 39 height 20
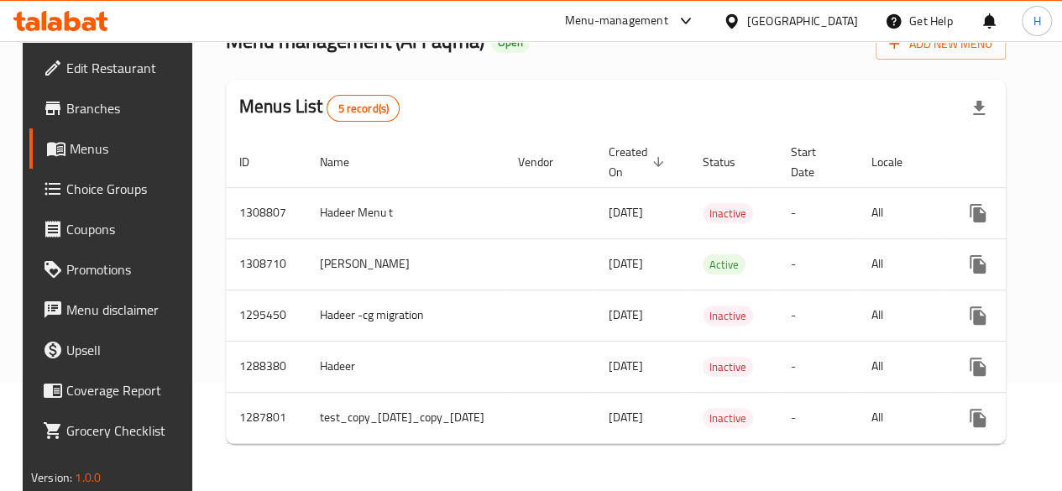
scroll to position [0, 144]
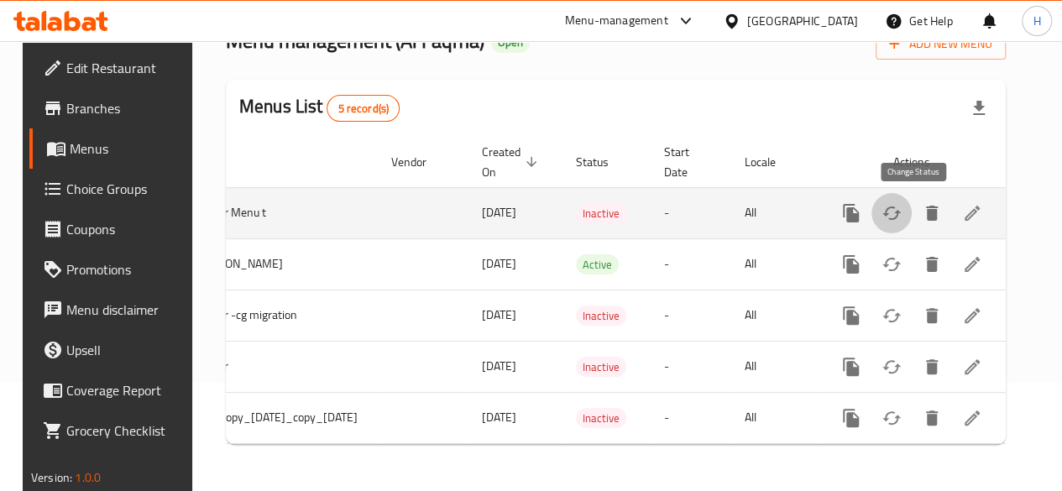
click at [902, 209] on icon "enhanced table" at bounding box center [892, 213] width 20 height 20
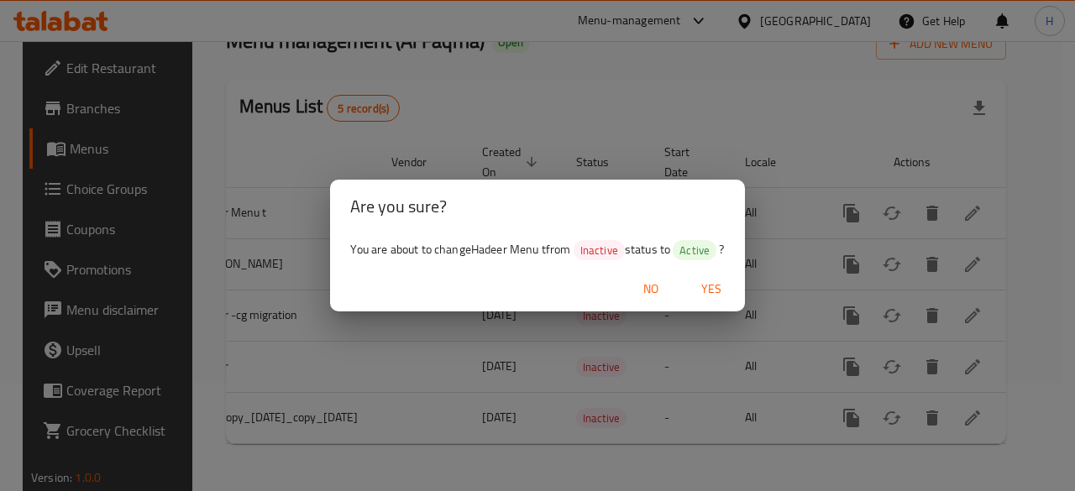
click at [722, 290] on span "Yes" at bounding box center [711, 289] width 40 height 21
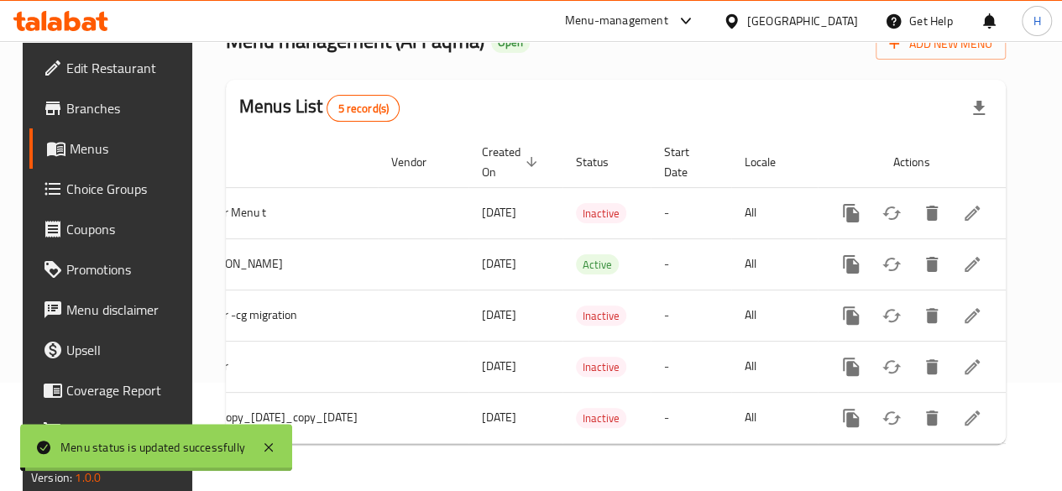
scroll to position [0, 133]
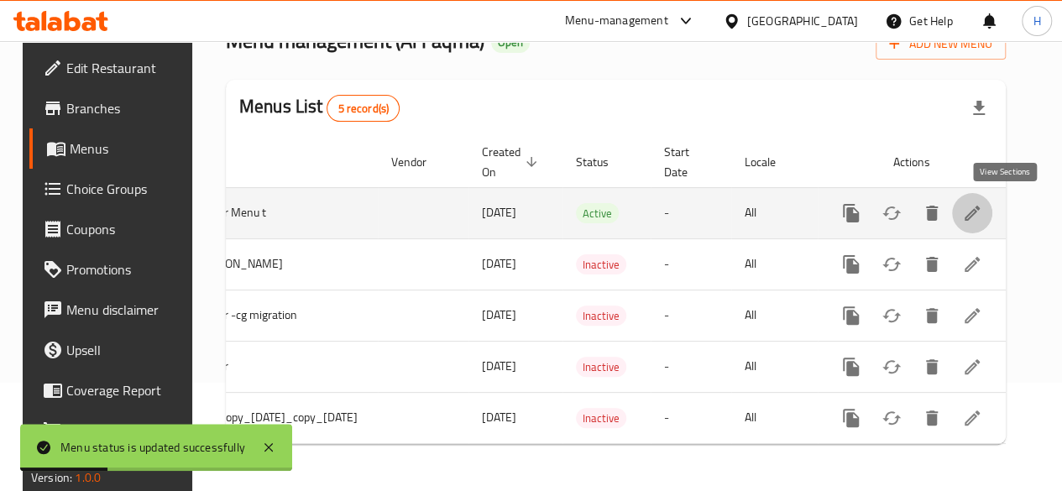
click at [982, 209] on icon "enhanced table" at bounding box center [972, 213] width 20 height 20
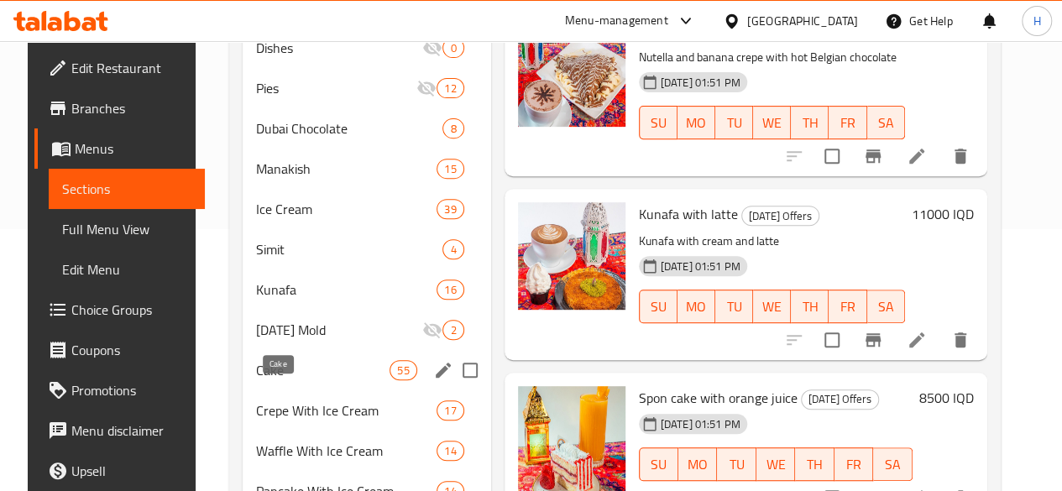
scroll to position [844, 0]
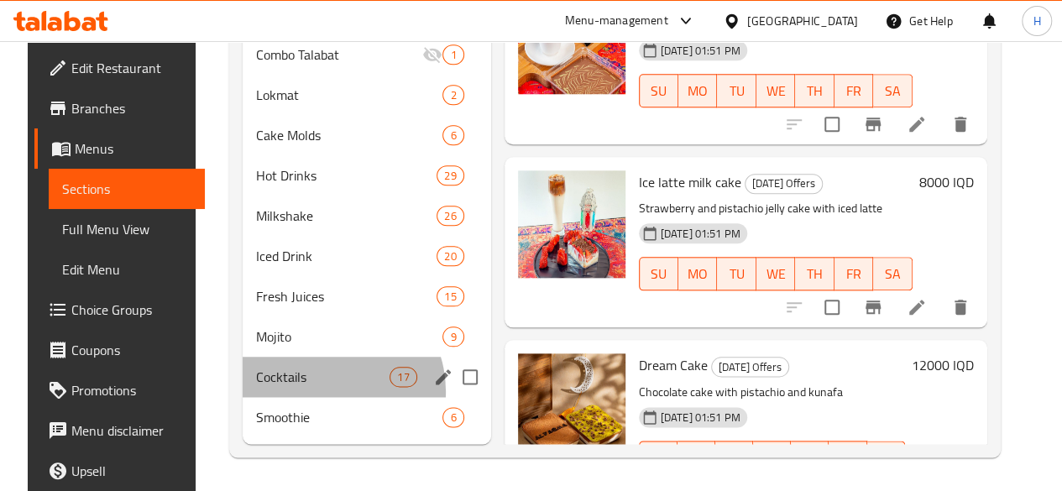
click at [307, 392] on div "Cocktails 17" at bounding box center [367, 377] width 249 height 40
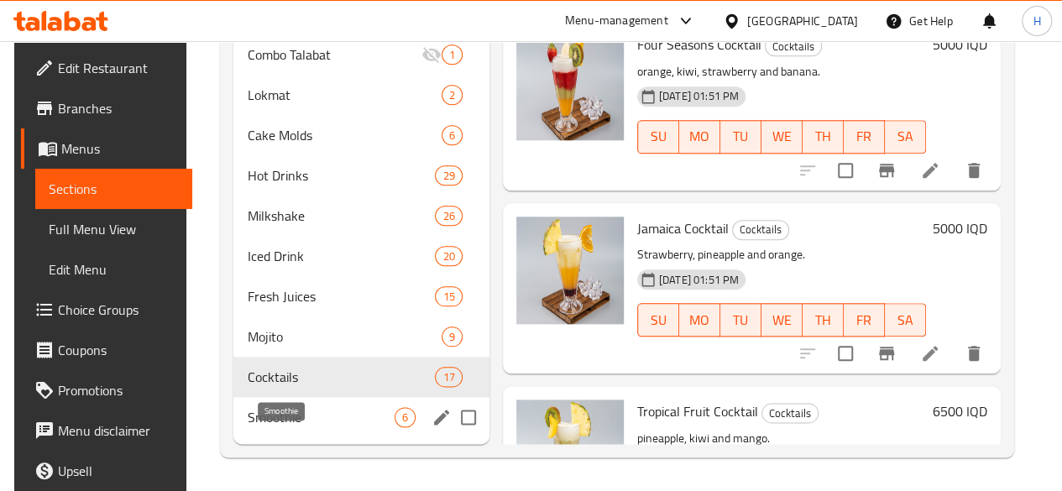
click at [301, 409] on span "Smoothie" at bounding box center [320, 417] width 147 height 20
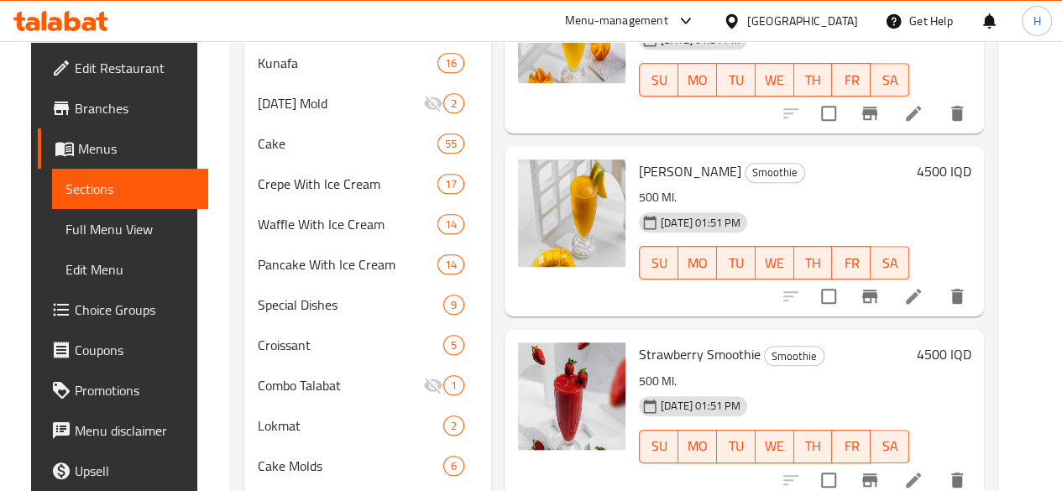
scroll to position [844, 0]
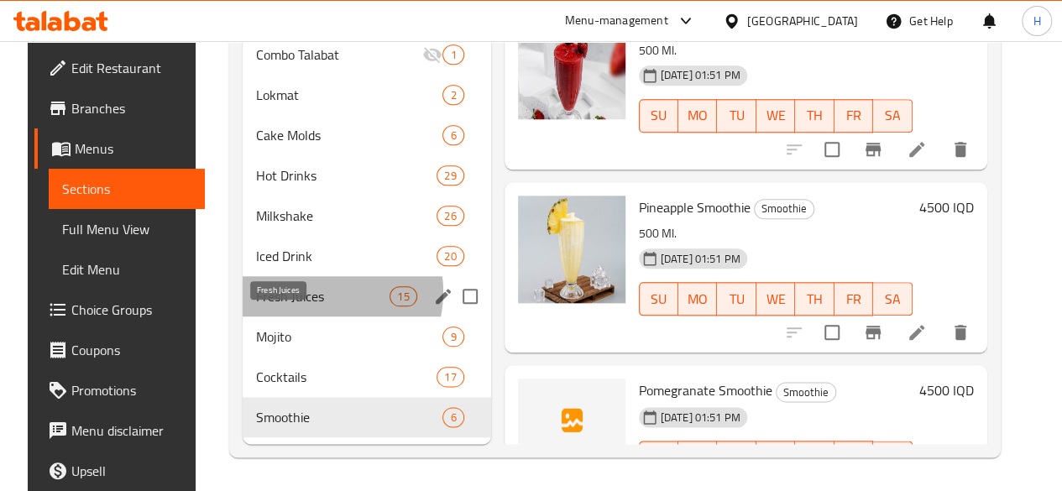
click at [303, 293] on span "Fresh Juices" at bounding box center [322, 296] width 133 height 20
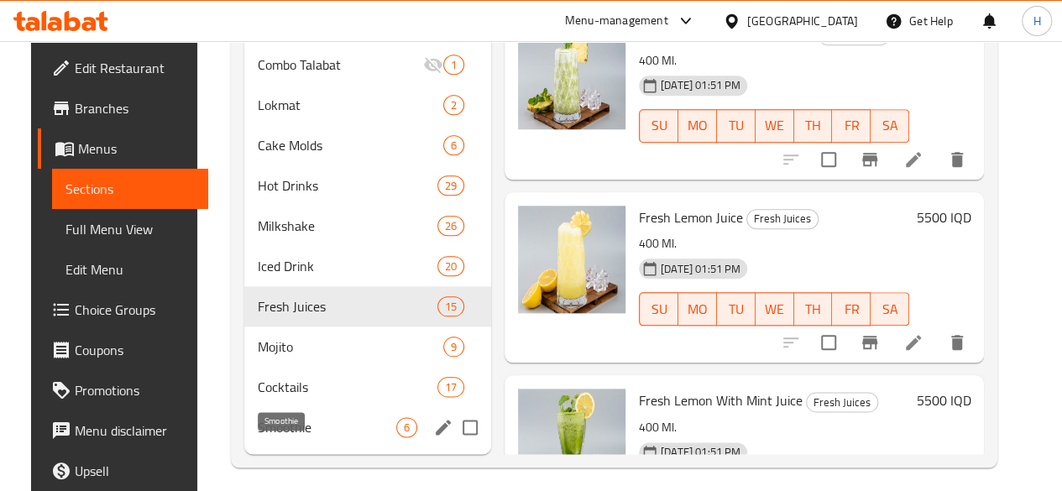
scroll to position [810, 0]
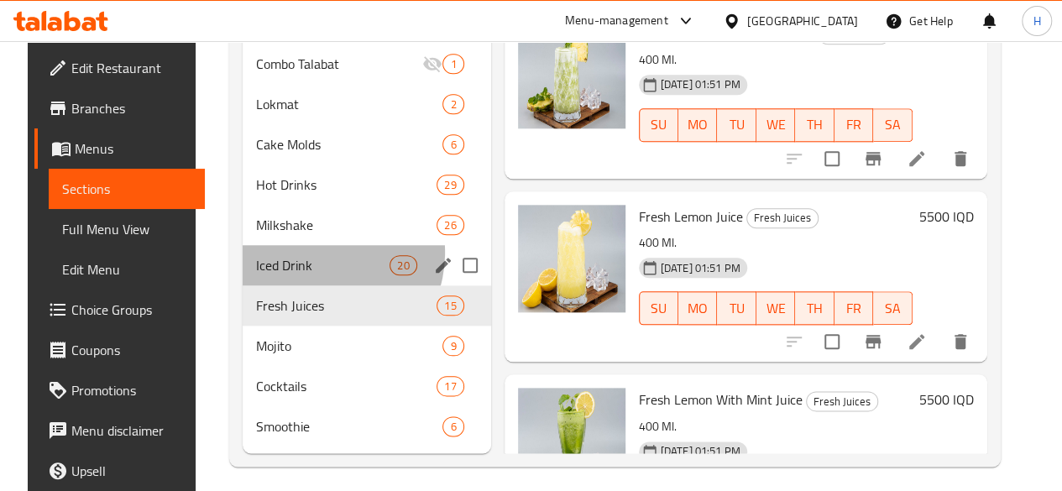
click at [300, 278] on div "Iced Drink 20" at bounding box center [367, 265] width 249 height 40
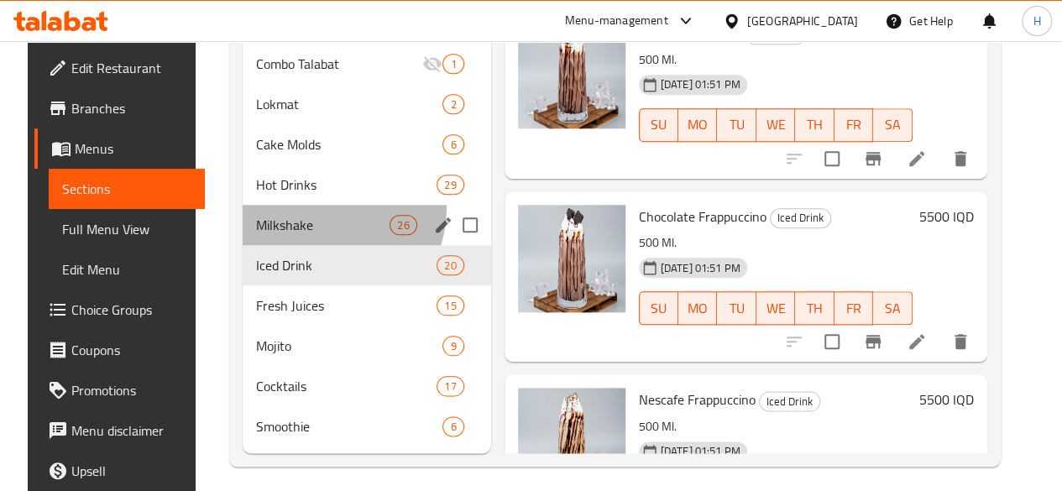
click at [304, 233] on div "Milkshake 26" at bounding box center [367, 225] width 249 height 40
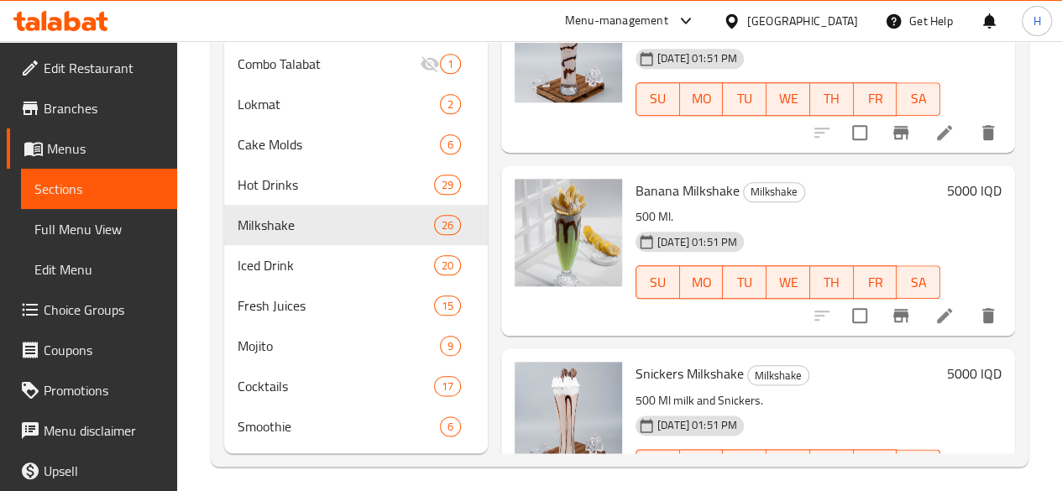
scroll to position [1165, 0]
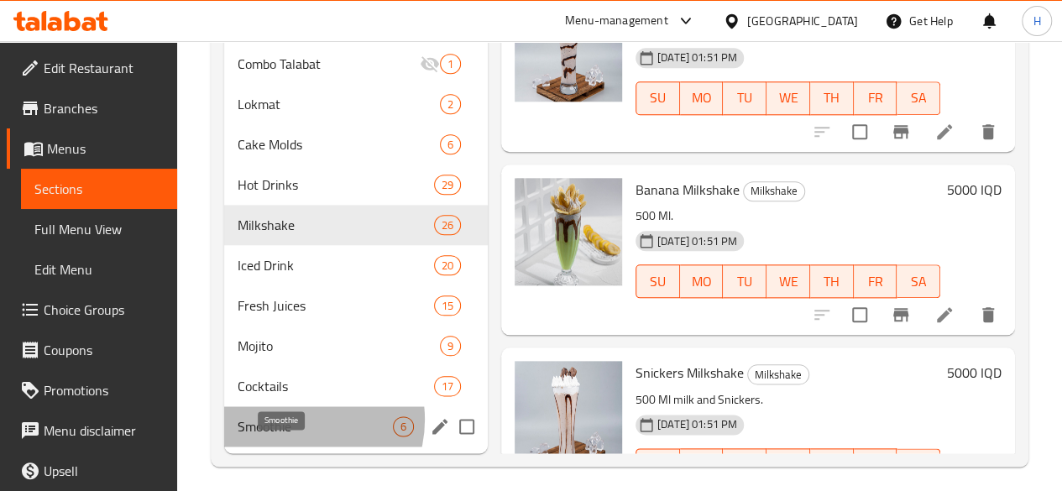
click at [297, 437] on span "Smoothie" at bounding box center [315, 426] width 155 height 20
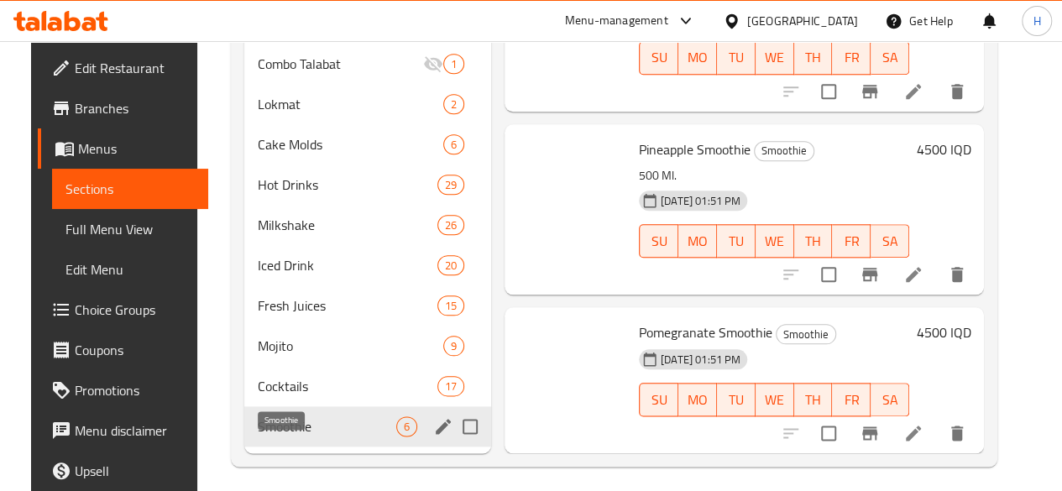
scroll to position [42, 0]
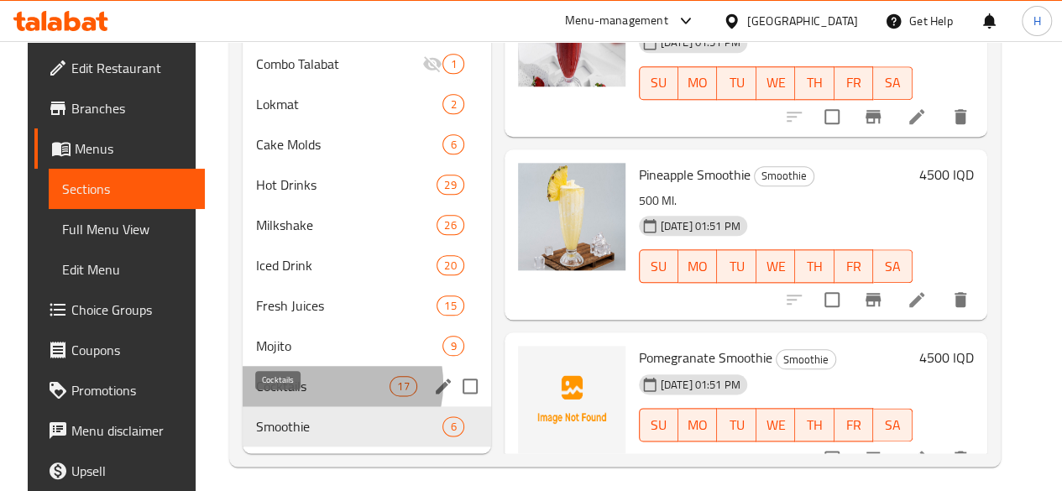
click at [312, 396] on span "Cocktails" at bounding box center [322, 386] width 133 height 20
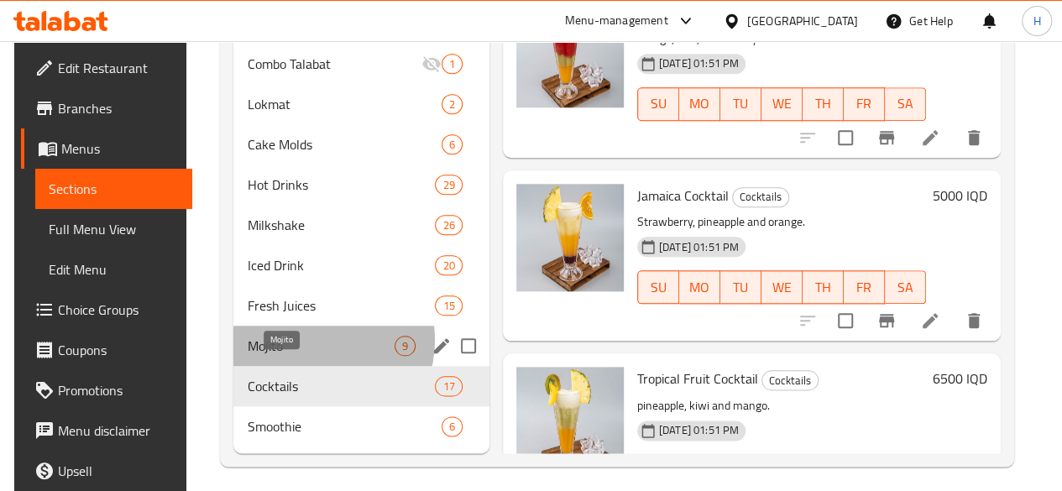
click at [310, 356] on span "Mojito" at bounding box center [320, 346] width 147 height 20
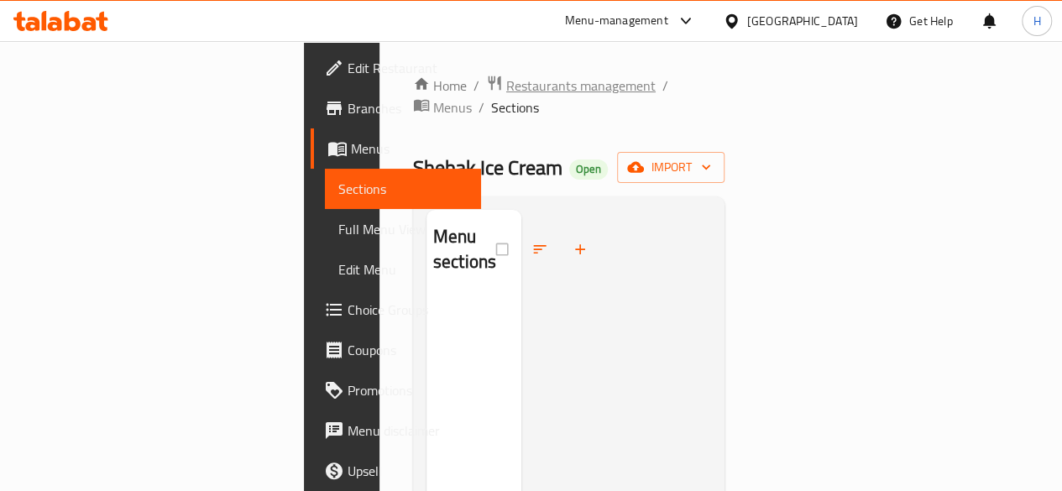
click at [506, 84] on span "Restaurants management" at bounding box center [580, 86] width 149 height 20
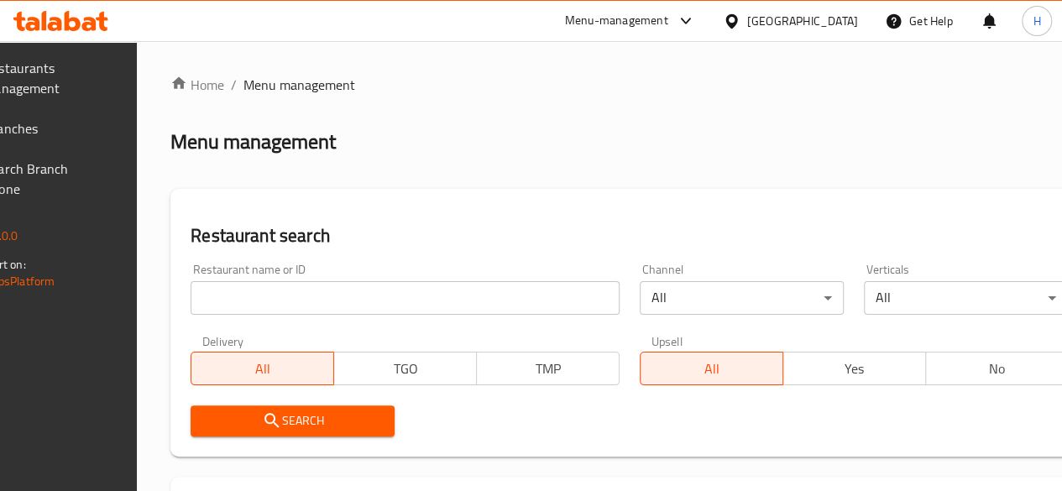
click at [254, 307] on input "search" at bounding box center [405, 298] width 429 height 34
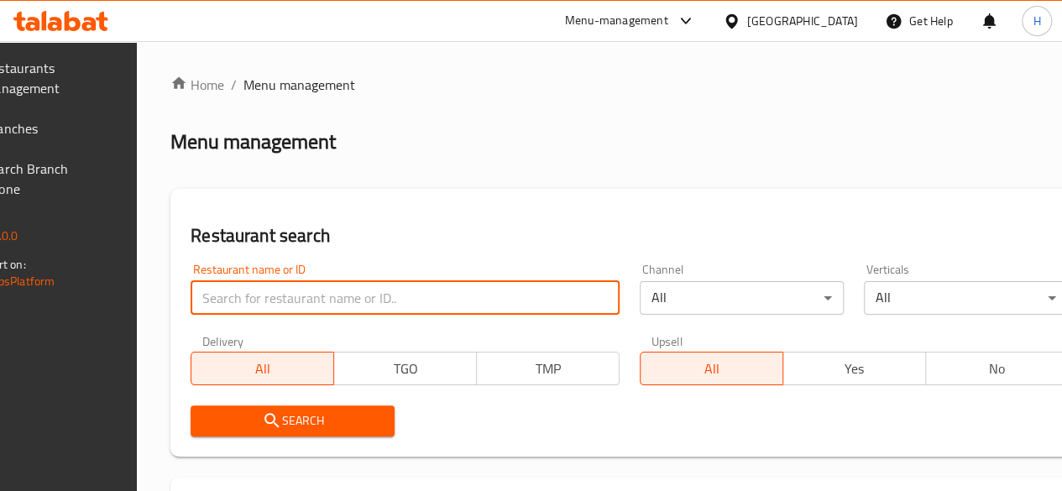
click at [254, 307] on input "search" at bounding box center [405, 298] width 429 height 34
type input "الفقمة"
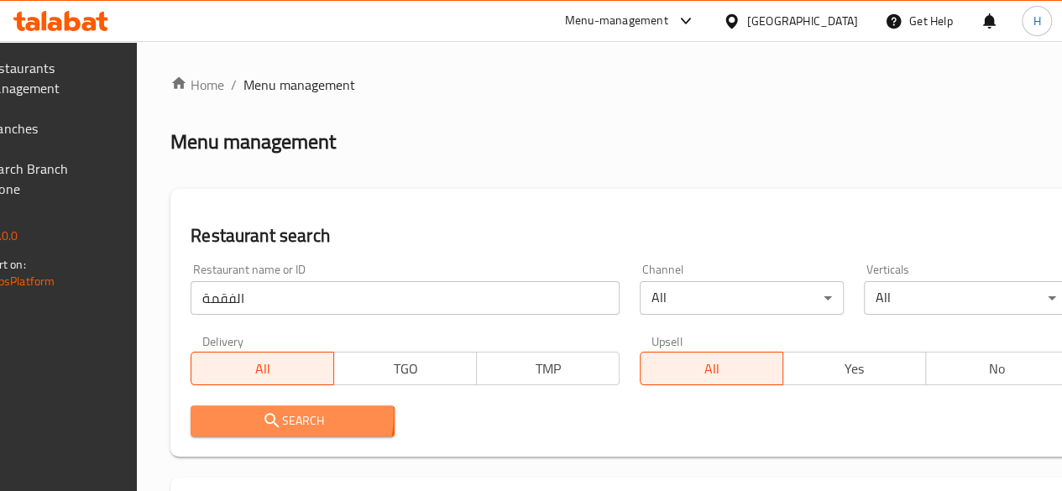
click at [331, 416] on span "Search" at bounding box center [292, 421] width 177 height 21
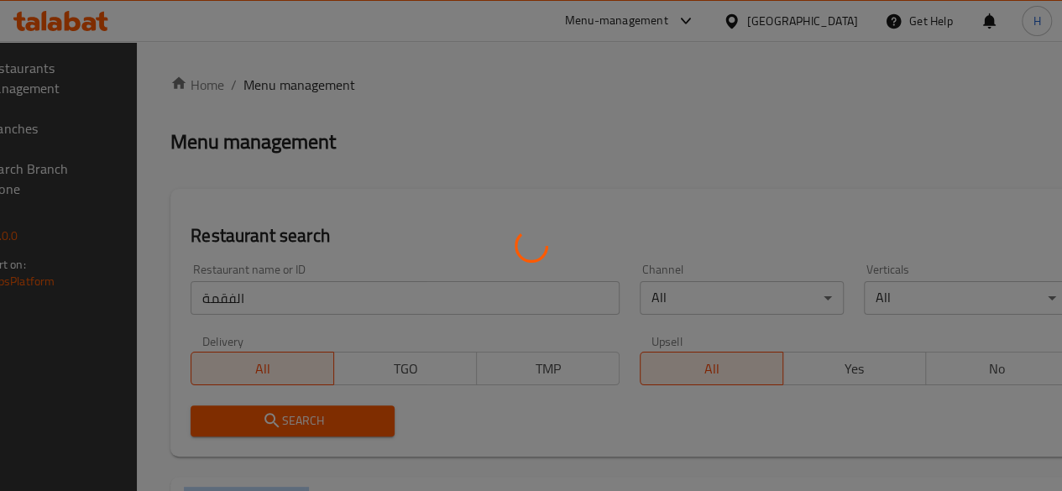
click at [331, 416] on div at bounding box center [531, 245] width 1062 height 491
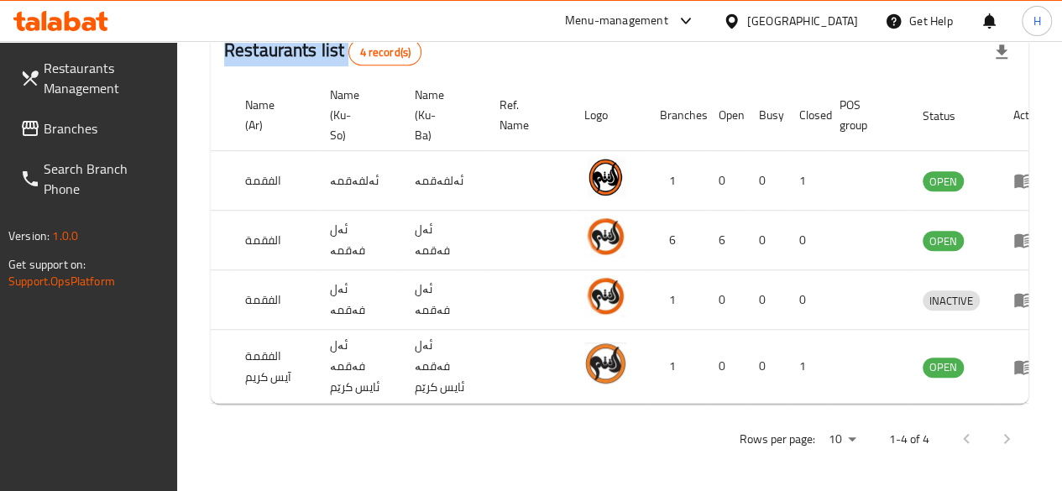
scroll to position [0, 167]
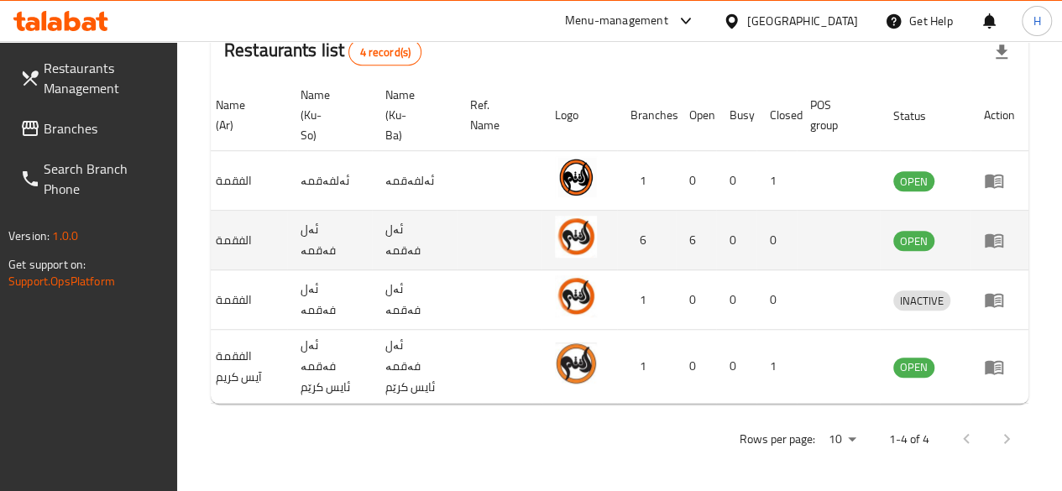
click at [994, 251] on td "enhanced table" at bounding box center [1000, 241] width 58 height 60
click at [997, 243] on icon "enhanced table" at bounding box center [998, 241] width 6 height 7
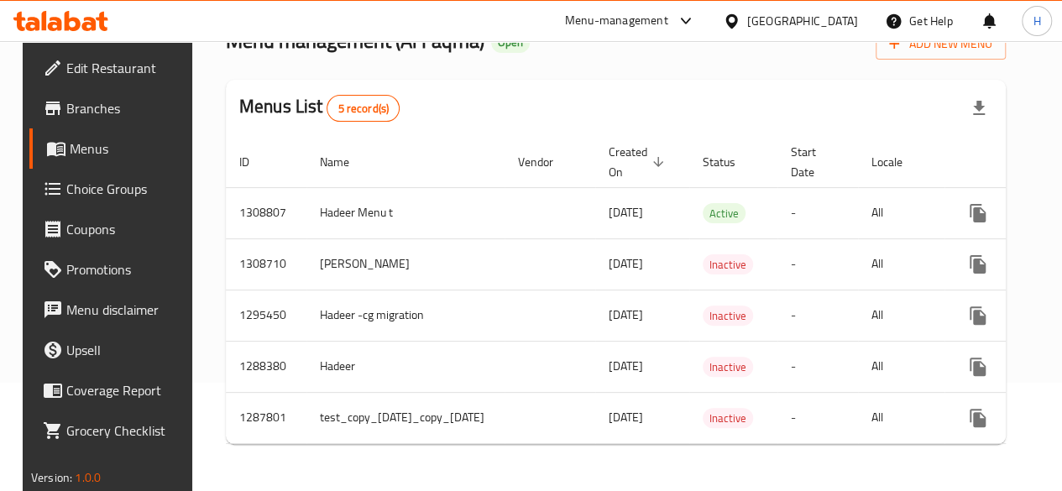
scroll to position [0, 144]
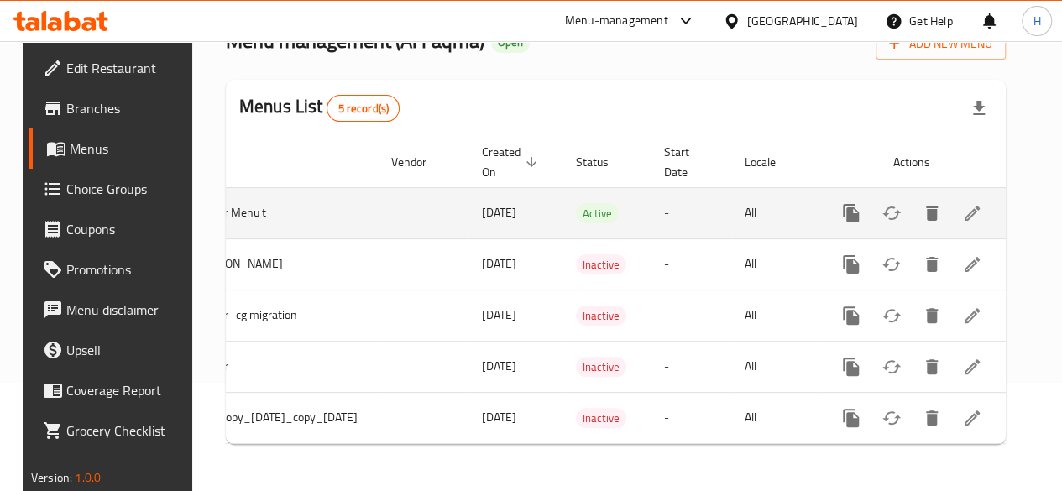
click at [992, 193] on div "enhanced table" at bounding box center [911, 213] width 161 height 40
click at [992, 213] on link "enhanced table" at bounding box center [972, 213] width 40 height 40
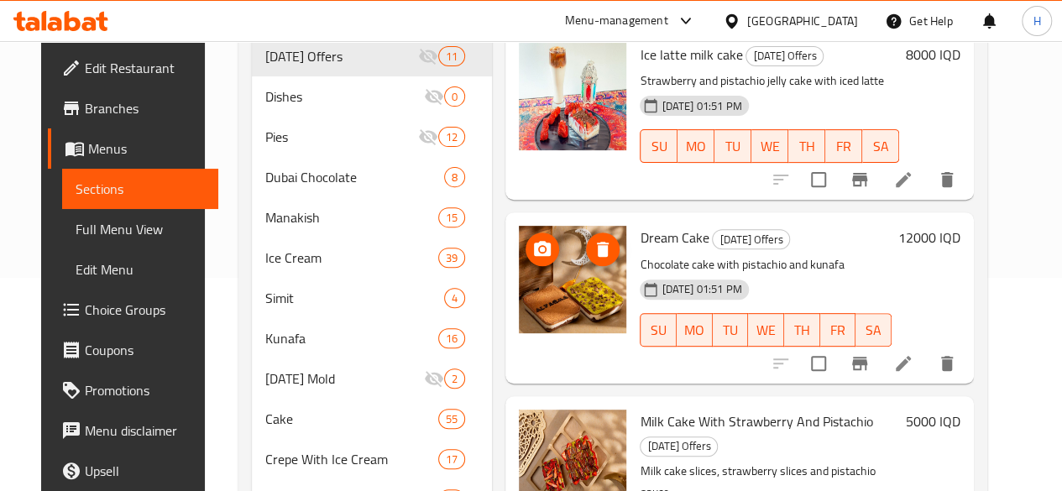
scroll to position [912, 0]
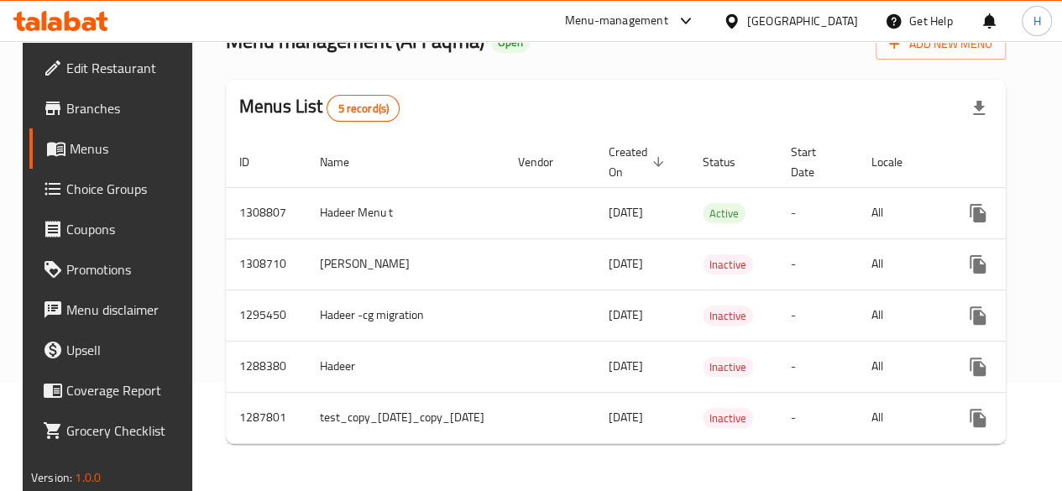
scroll to position [0, 144]
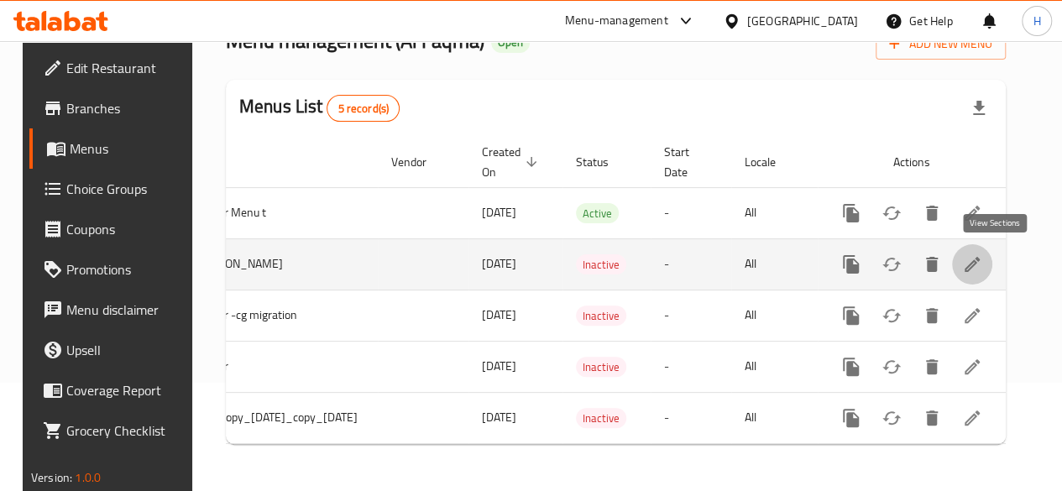
click at [992, 244] on link "enhanced table" at bounding box center [972, 264] width 40 height 40
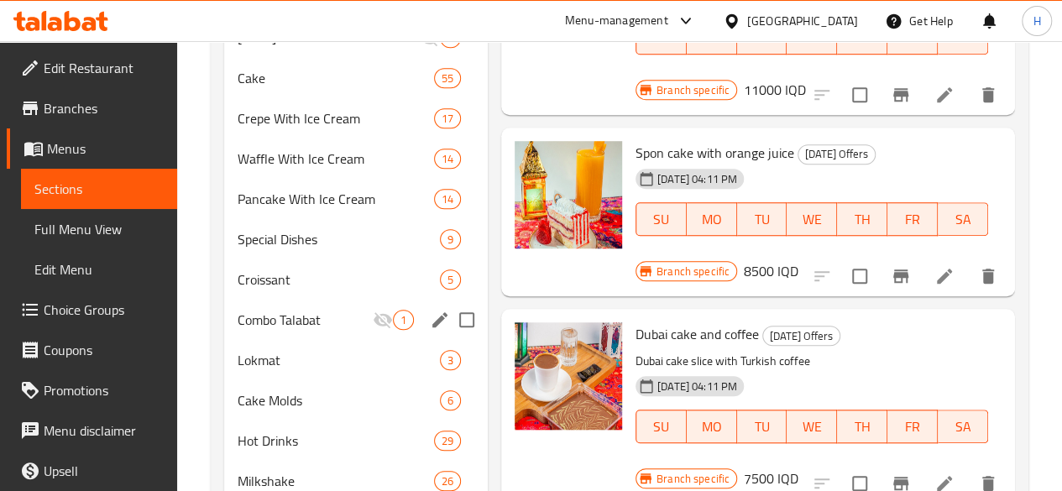
scroll to position [844, 0]
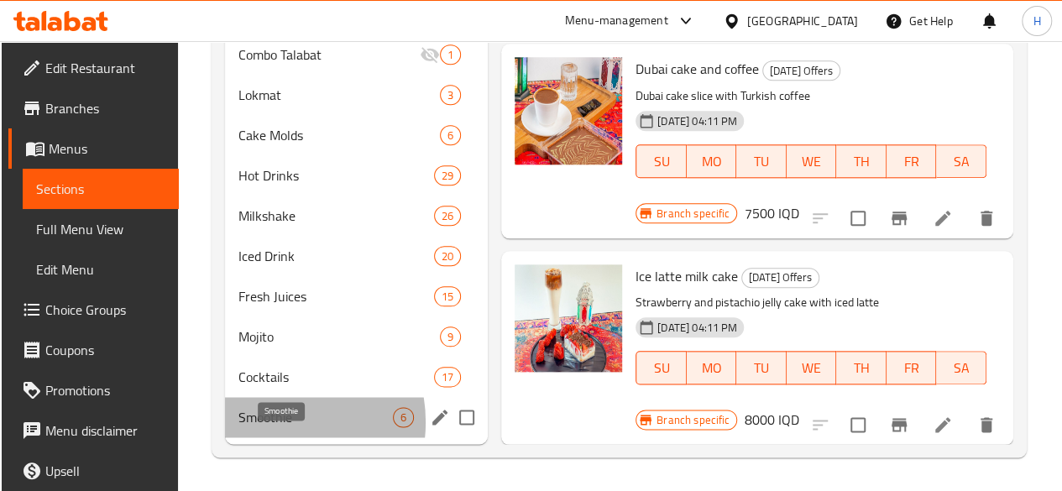
click at [270, 423] on span "Smoothie" at bounding box center [315, 417] width 154 height 20
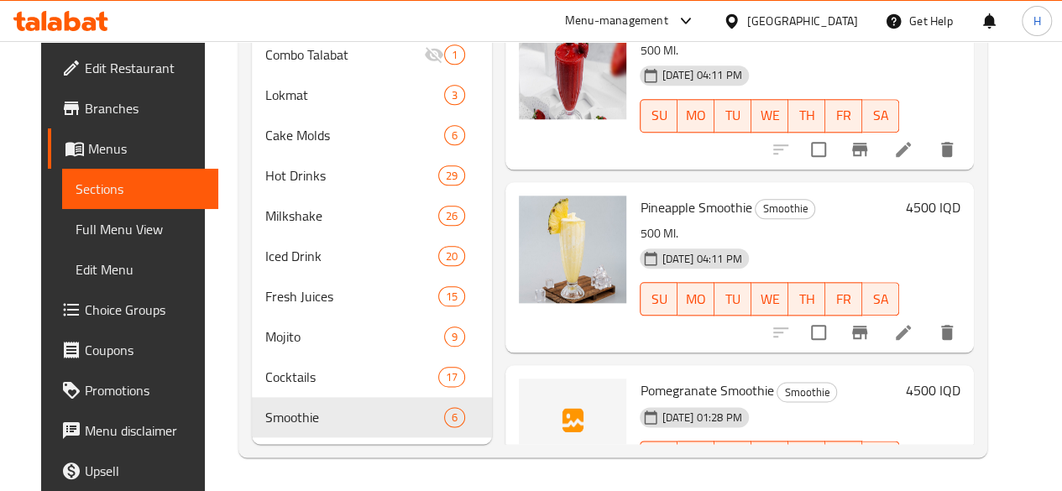
scroll to position [42, 0]
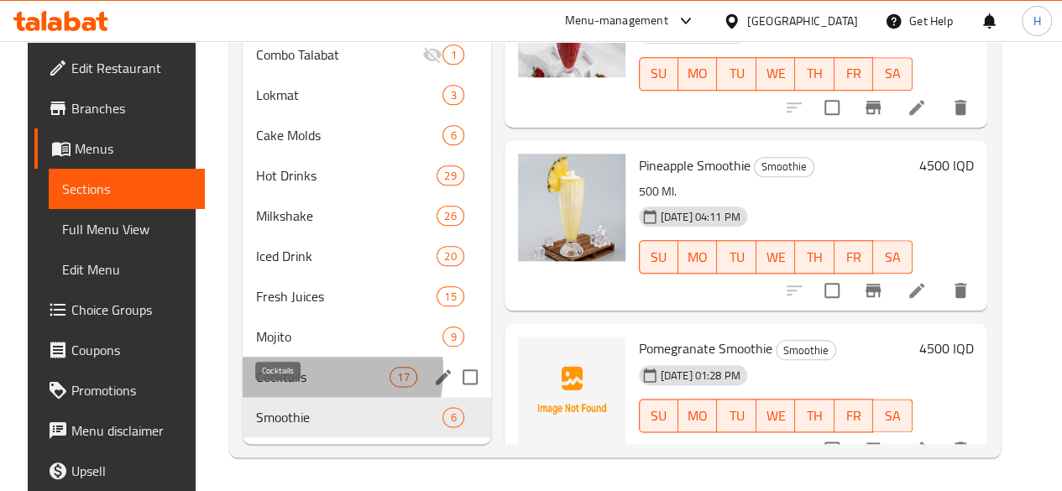
click at [275, 371] on span "Cocktails" at bounding box center [322, 377] width 133 height 20
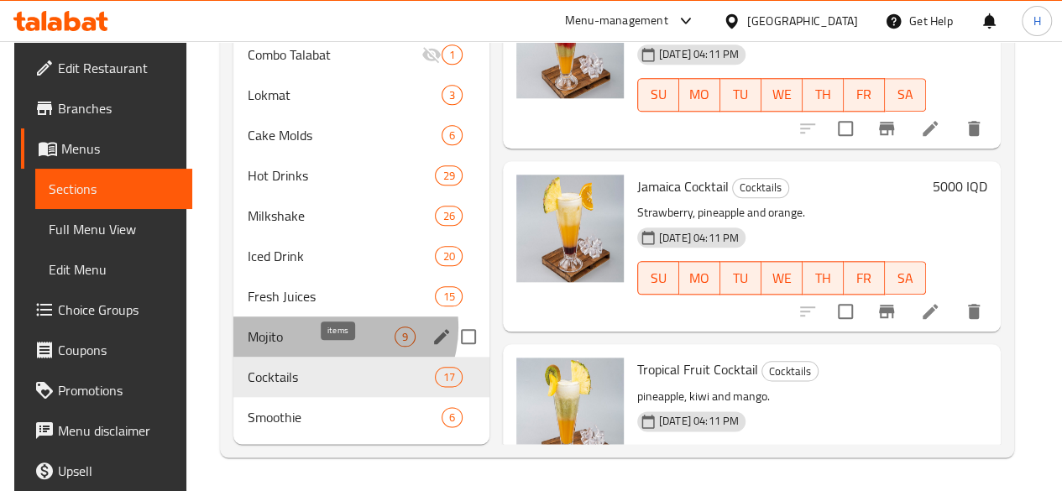
click at [395, 329] on span "9" at bounding box center [404, 337] width 19 height 16
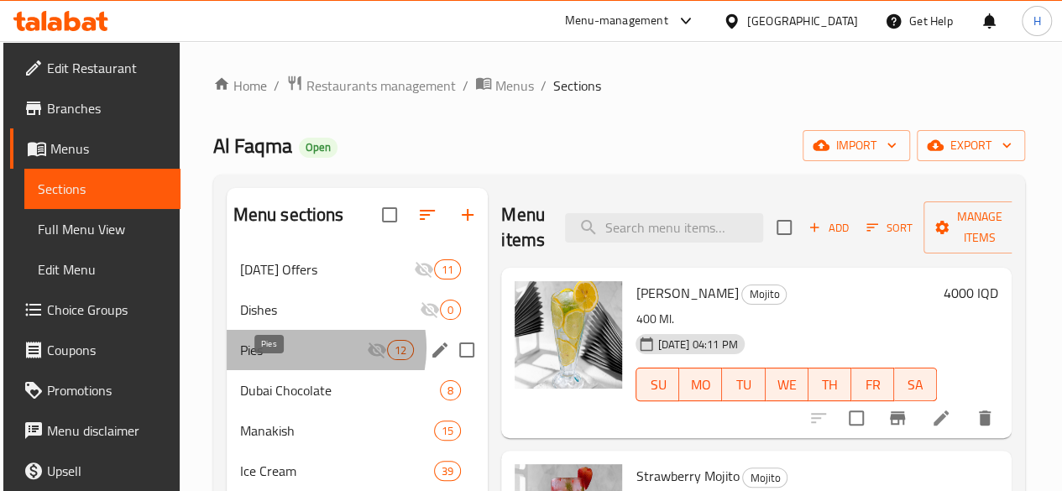
click at [300, 360] on span "Pies" at bounding box center [303, 350] width 127 height 20
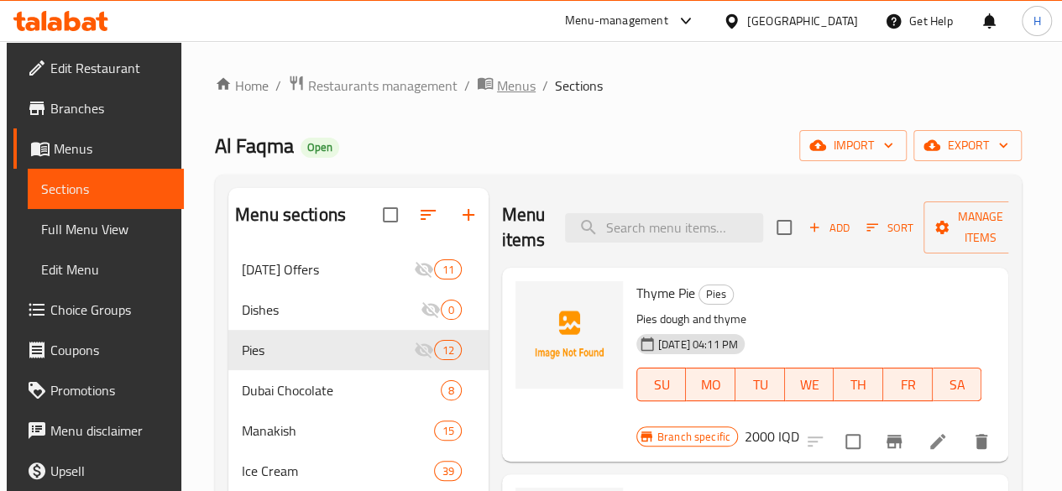
click at [522, 92] on span "Menus" at bounding box center [516, 86] width 39 height 20
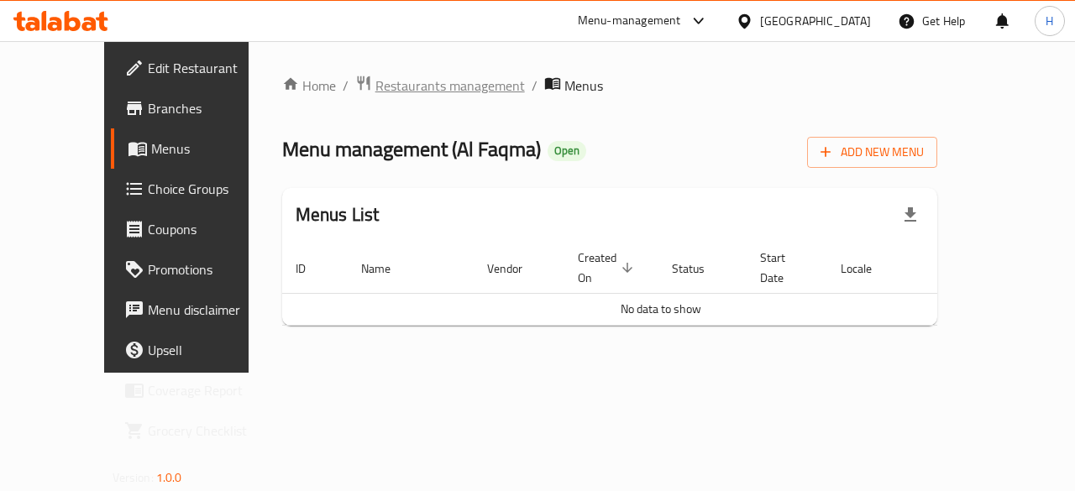
click at [375, 82] on span "Restaurants management" at bounding box center [449, 86] width 149 height 20
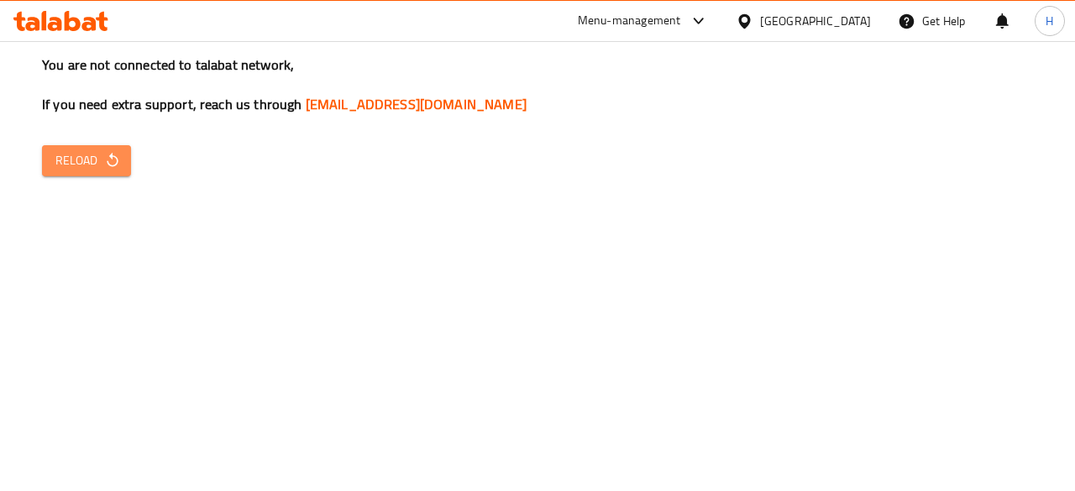
click at [127, 152] on button "Reload" at bounding box center [86, 160] width 89 height 31
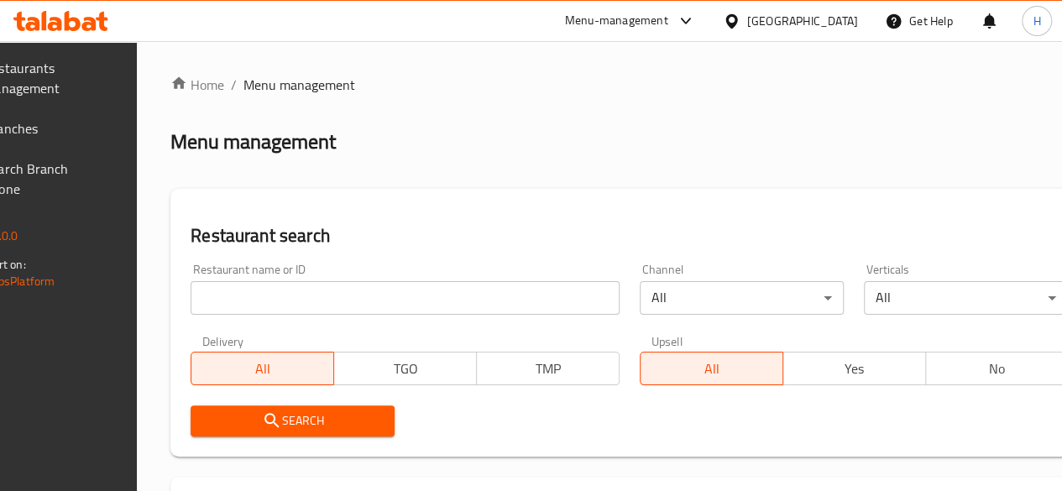
click at [316, 310] on input "search" at bounding box center [405, 298] width 429 height 34
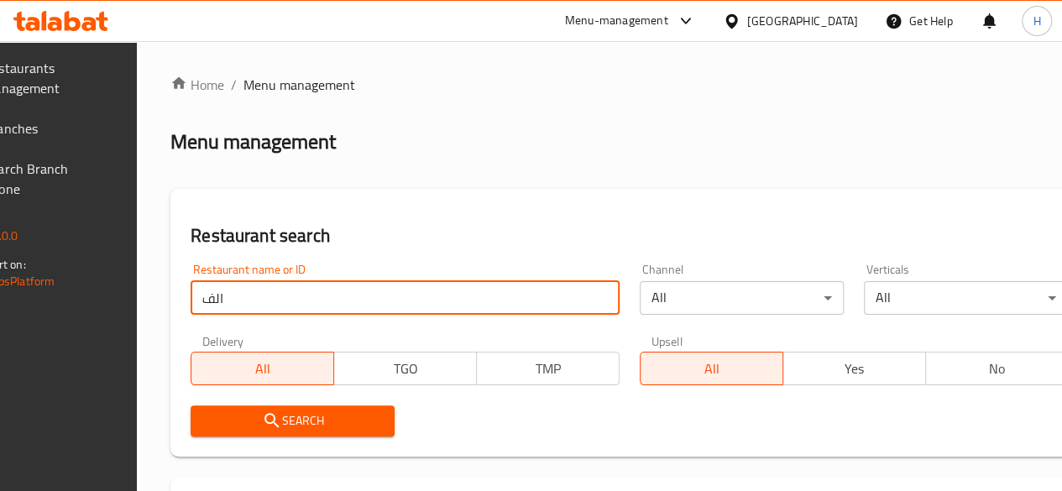
type input "الفقمة"
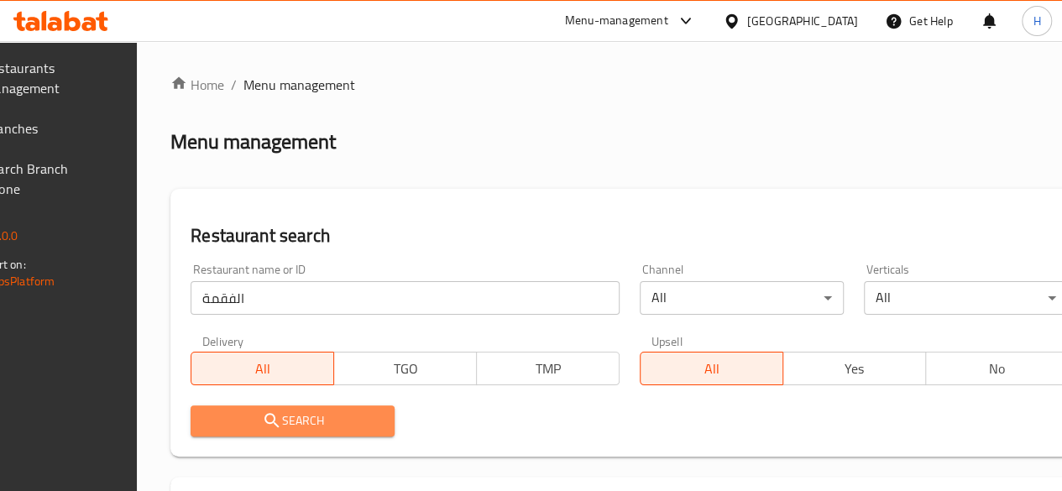
click at [339, 435] on button "Search" at bounding box center [293, 421] width 204 height 31
click at [339, 435] on div at bounding box center [531, 245] width 1062 height 491
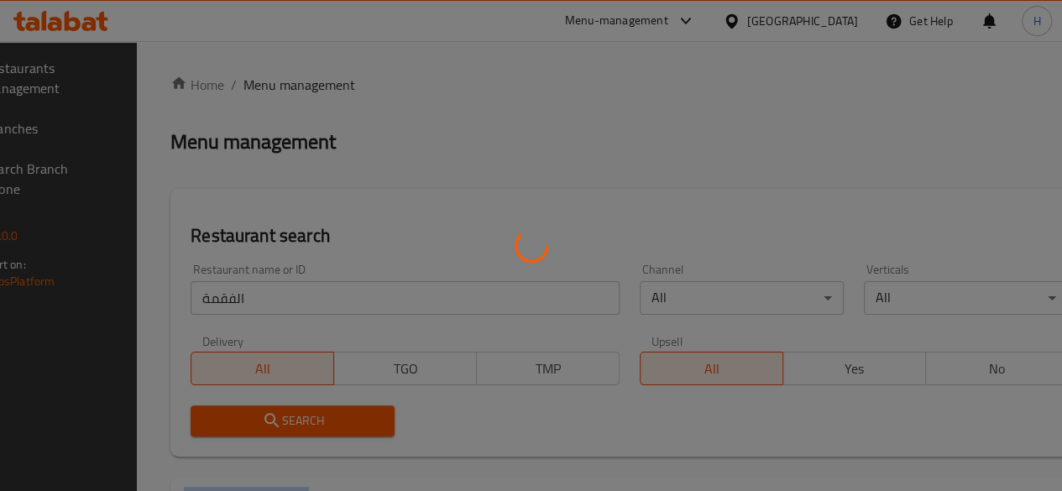
click at [339, 435] on div at bounding box center [531, 245] width 1062 height 491
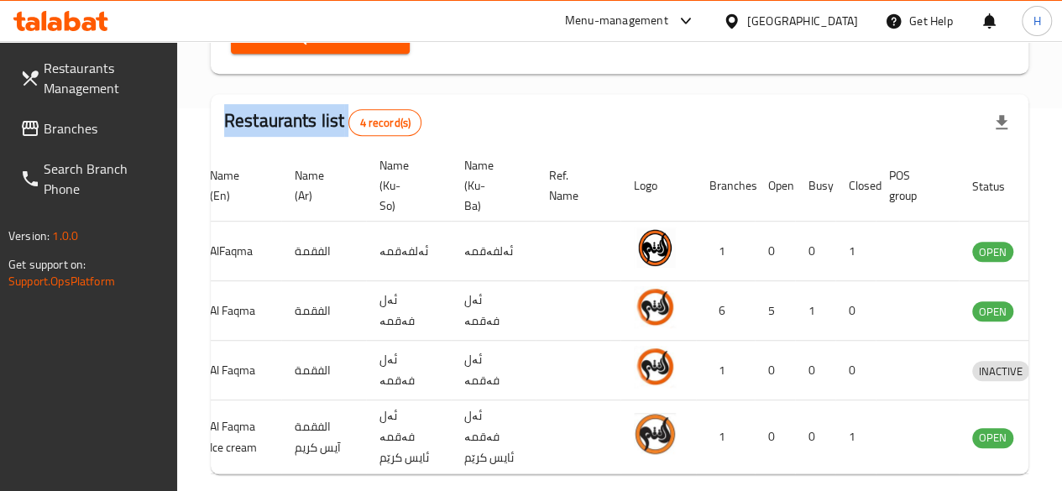
scroll to position [0, 167]
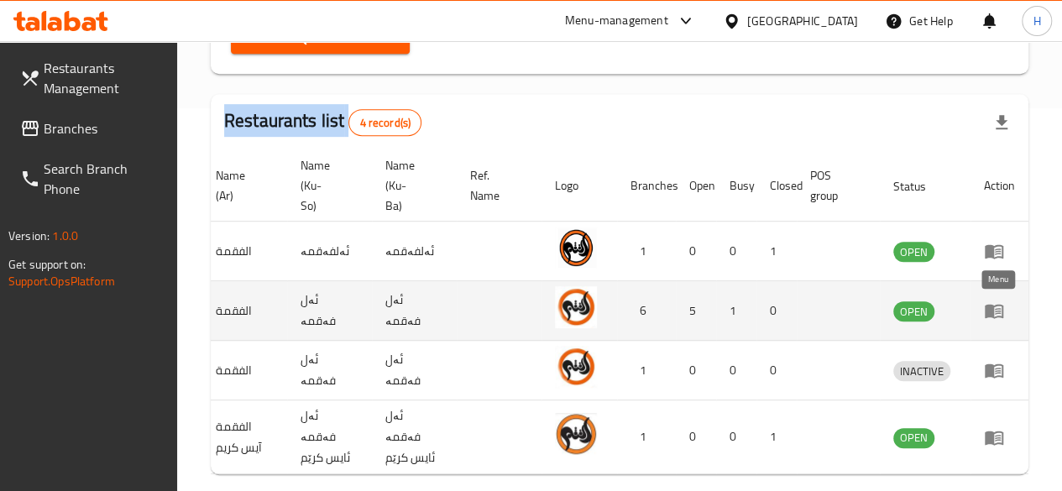
click at [992, 306] on icon "enhanced table" at bounding box center [994, 312] width 18 height 14
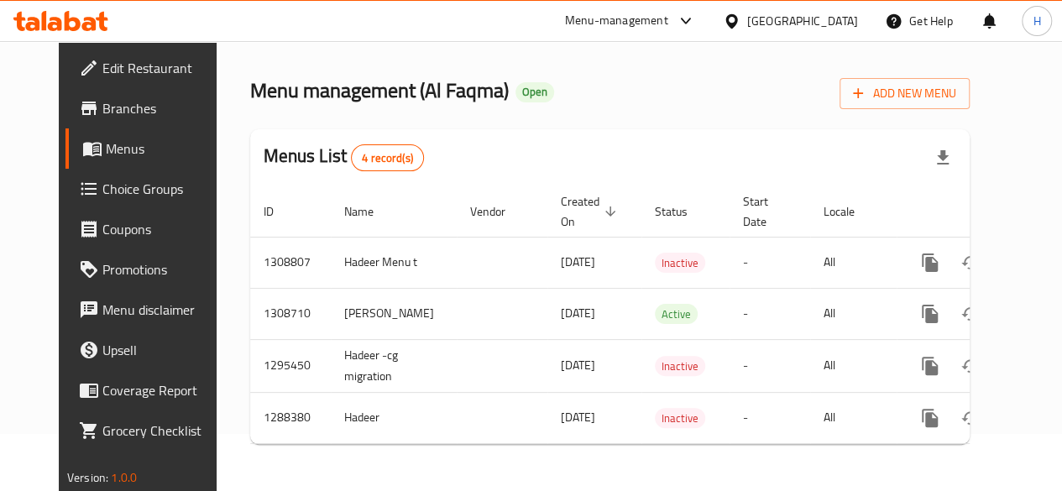
scroll to position [0, 17]
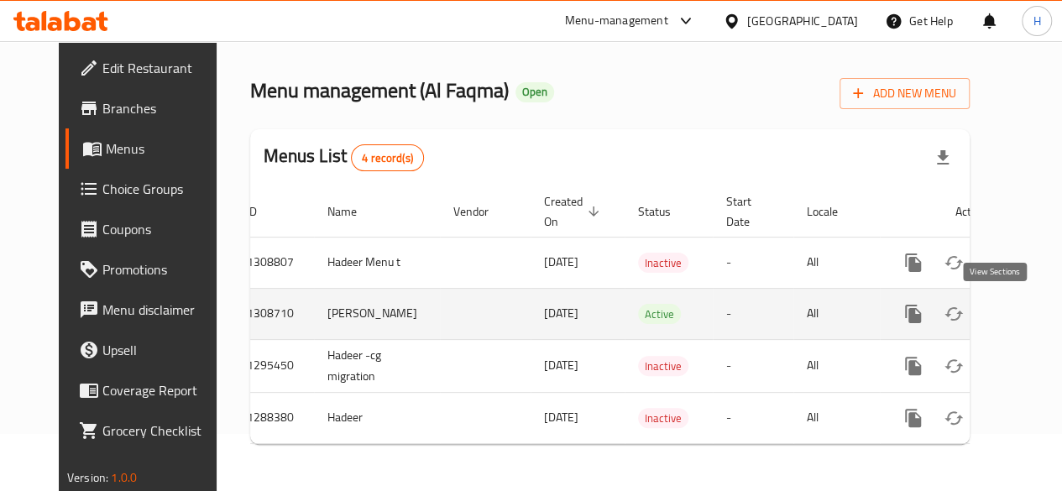
click at [1014, 317] on link "enhanced table" at bounding box center [1034, 314] width 40 height 40
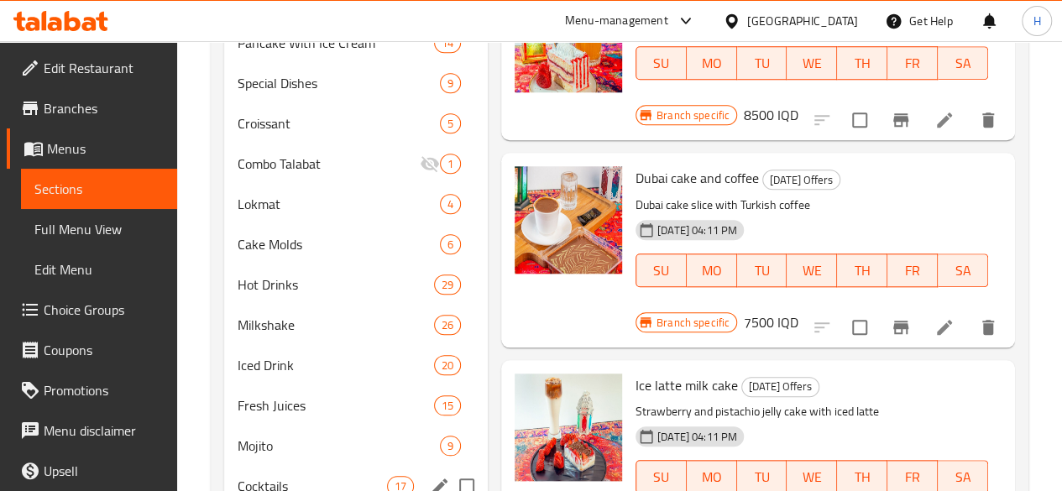
scroll to position [844, 0]
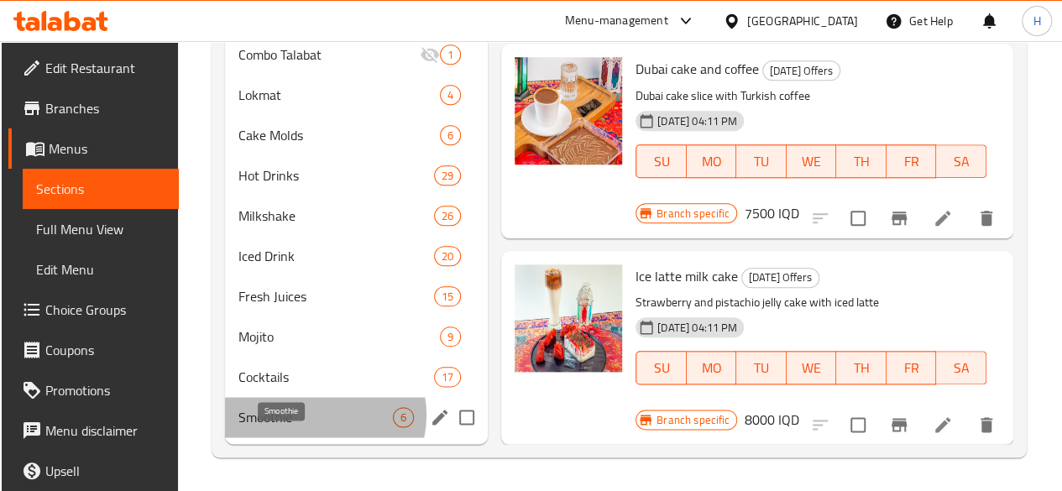
click at [319, 416] on span "Smoothie" at bounding box center [315, 417] width 154 height 20
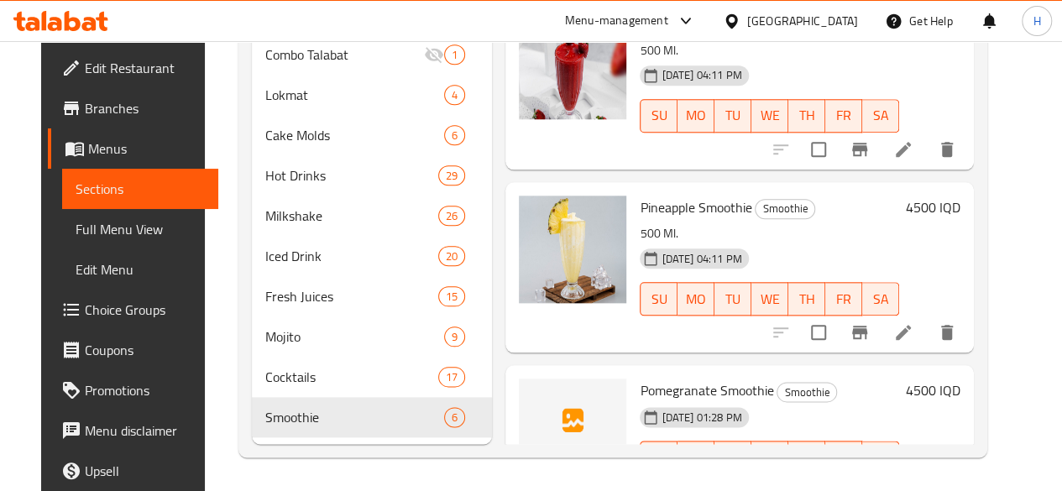
scroll to position [42, 0]
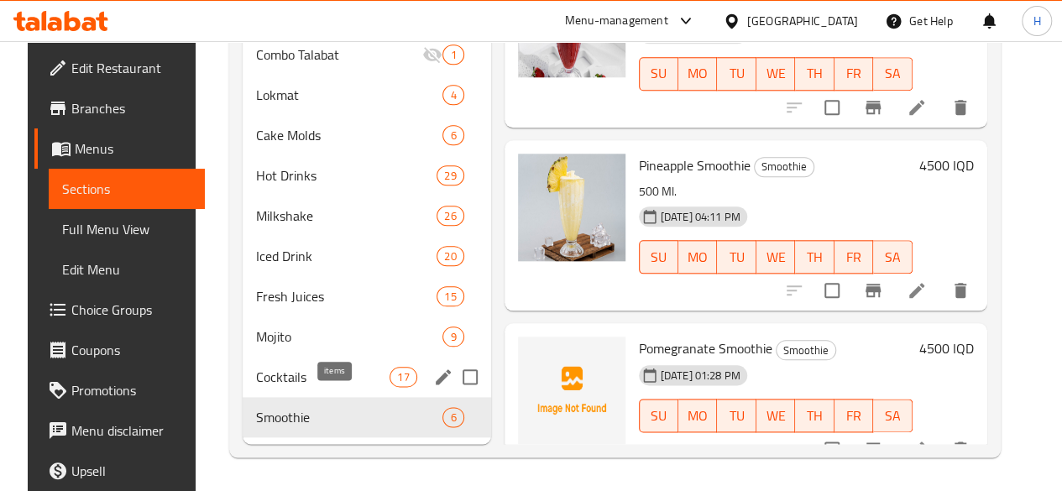
click at [390, 375] on span "17" at bounding box center [402, 377] width 25 height 16
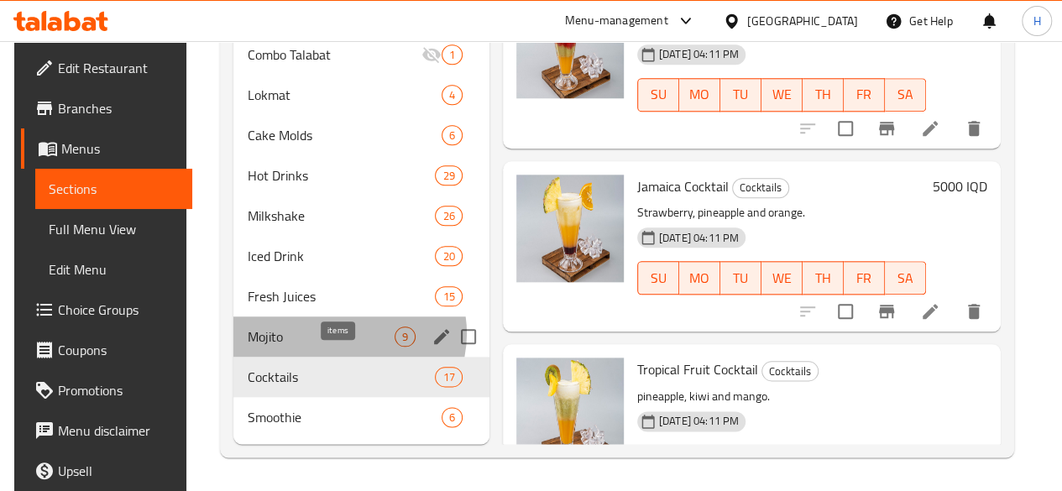
click at [395, 334] on span "9" at bounding box center [404, 337] width 19 height 16
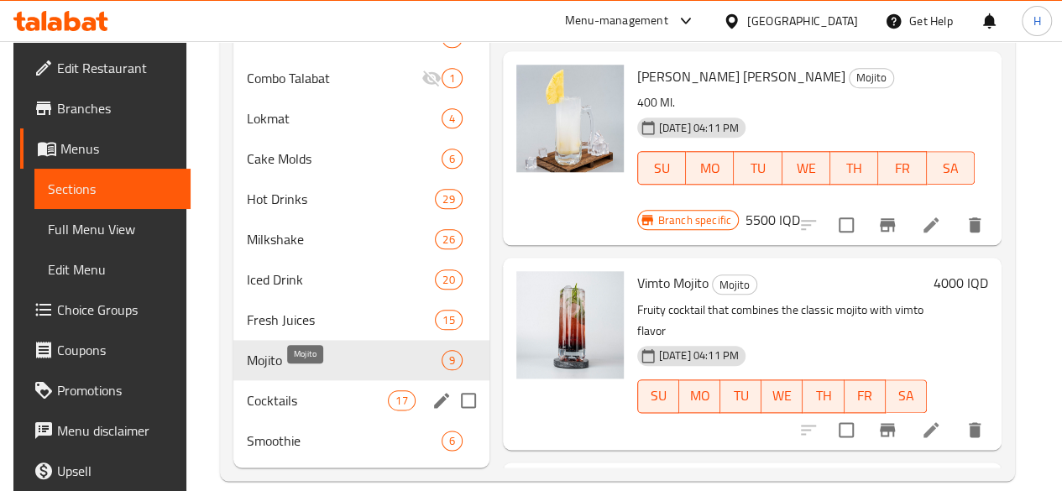
scroll to position [844, 0]
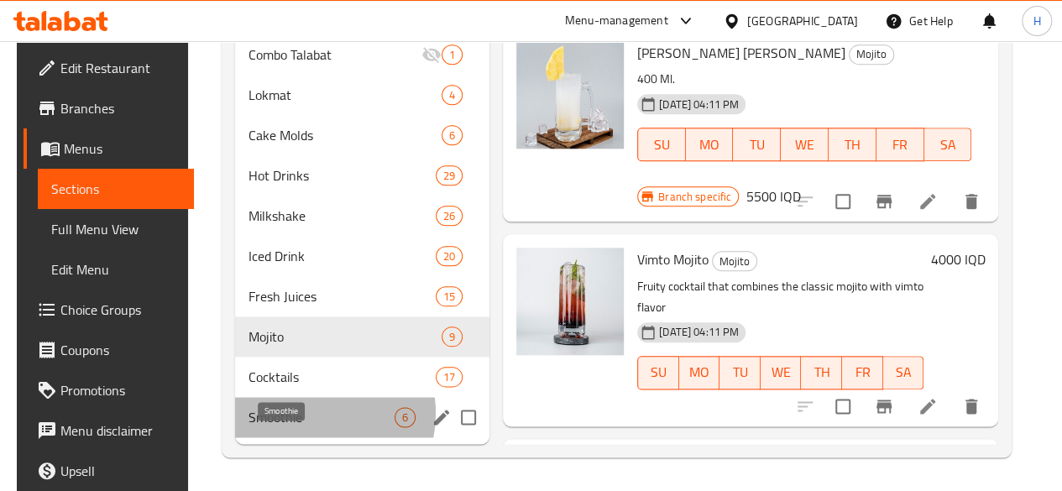
click at [301, 414] on span "Smoothie" at bounding box center [322, 417] width 146 height 20
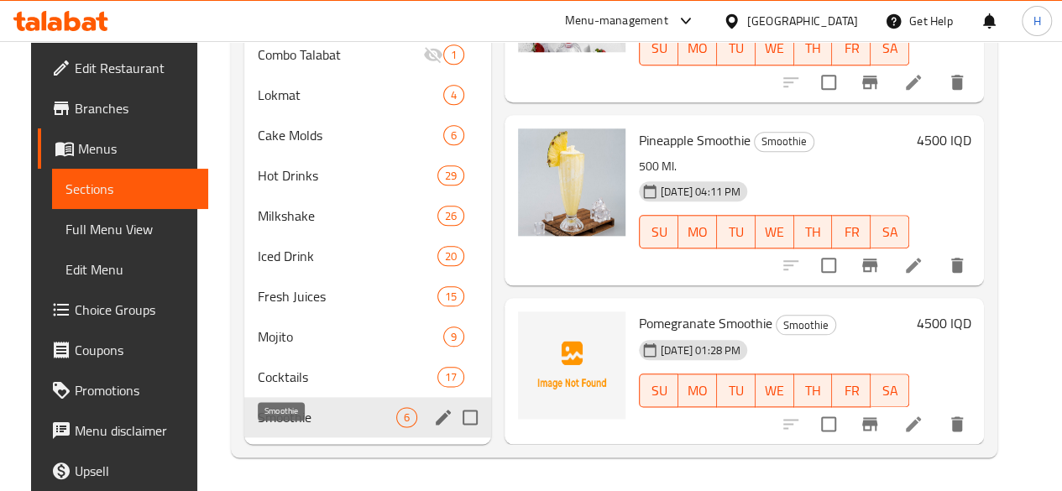
scroll to position [42, 0]
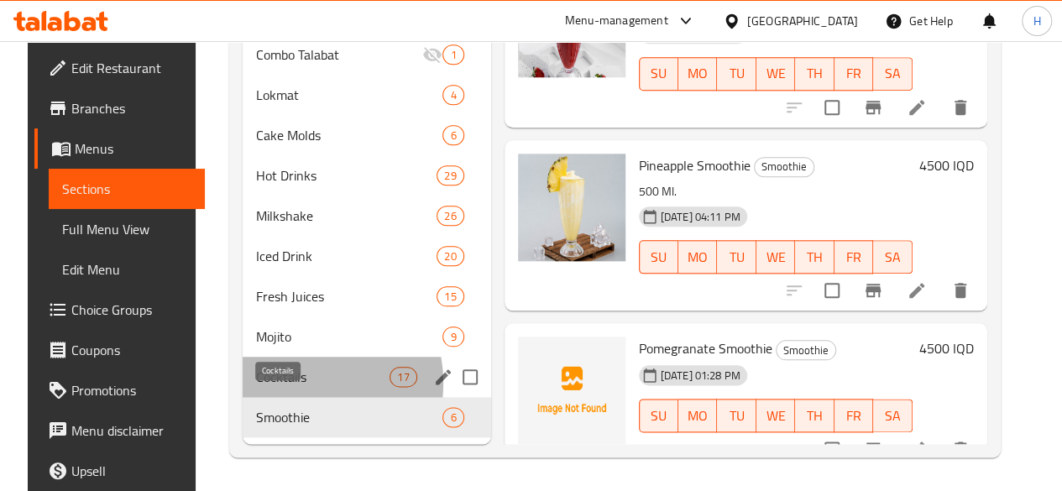
click at [272, 384] on span "Cocktails" at bounding box center [322, 377] width 133 height 20
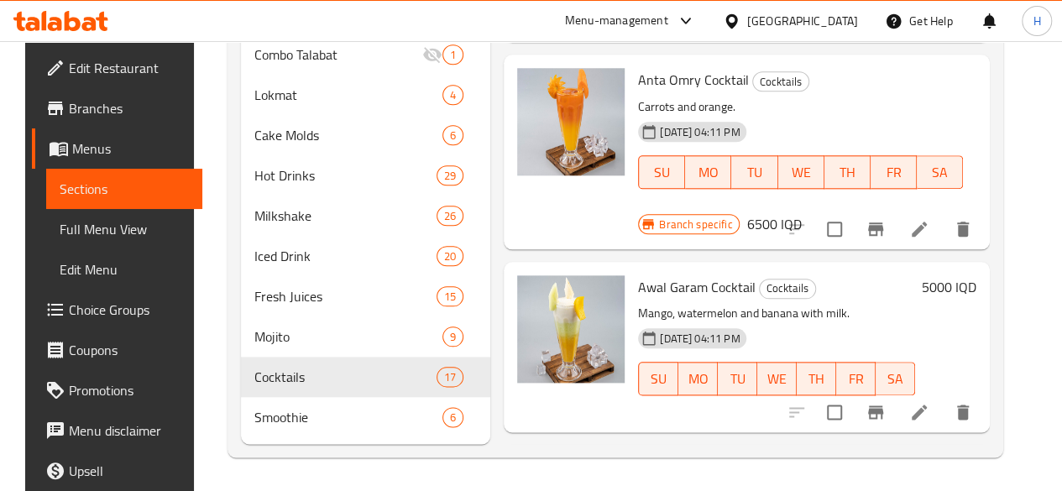
scroll to position [2106, 0]
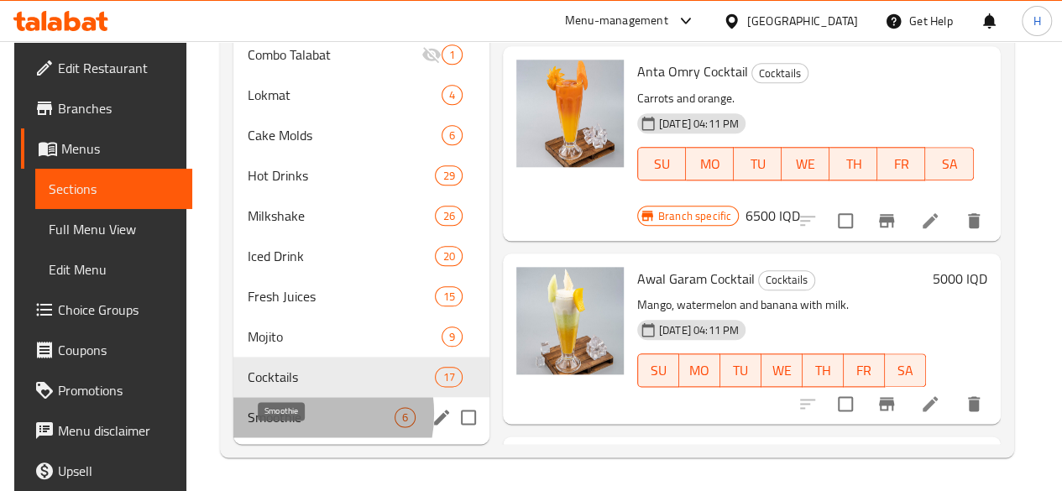
click at [285, 415] on span "Smoothie" at bounding box center [320, 417] width 147 height 20
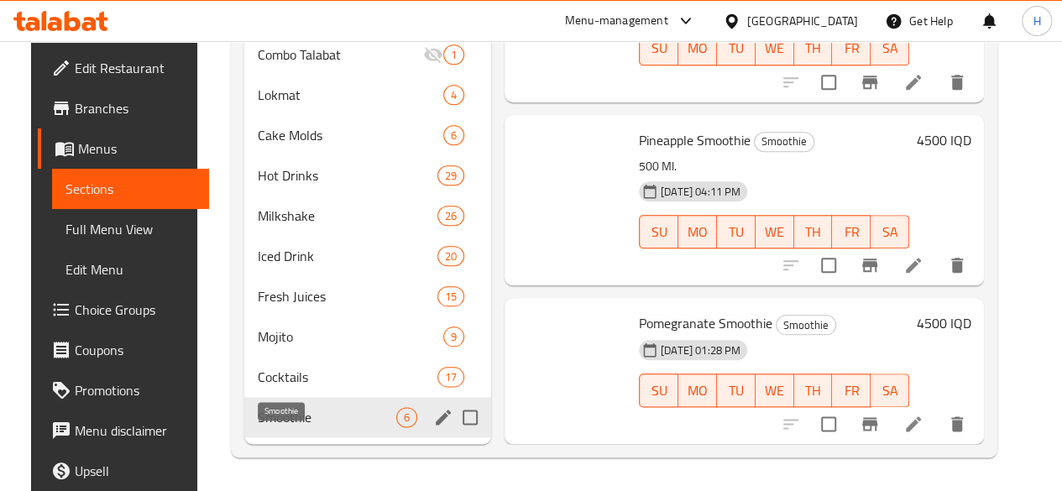
scroll to position [42, 0]
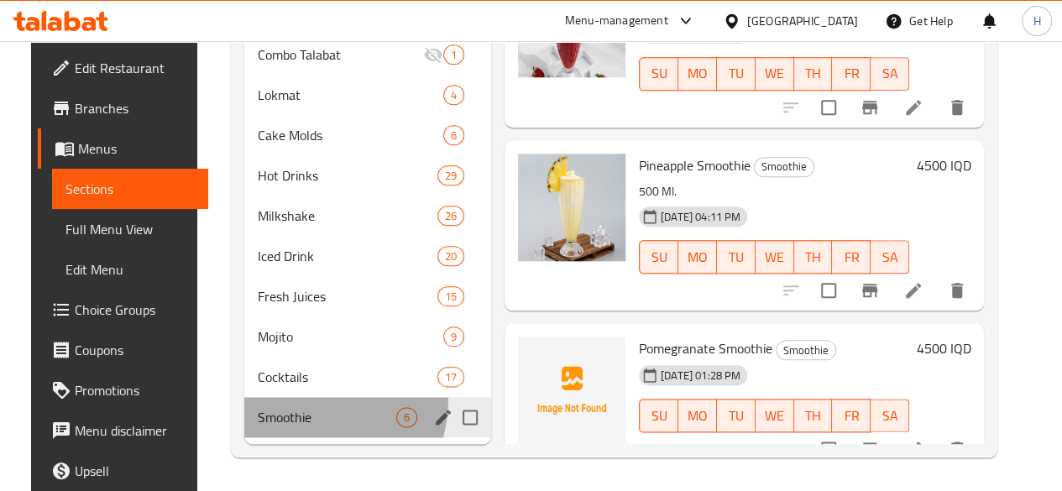
click at [282, 399] on div "Smoothie 6" at bounding box center [367, 417] width 247 height 40
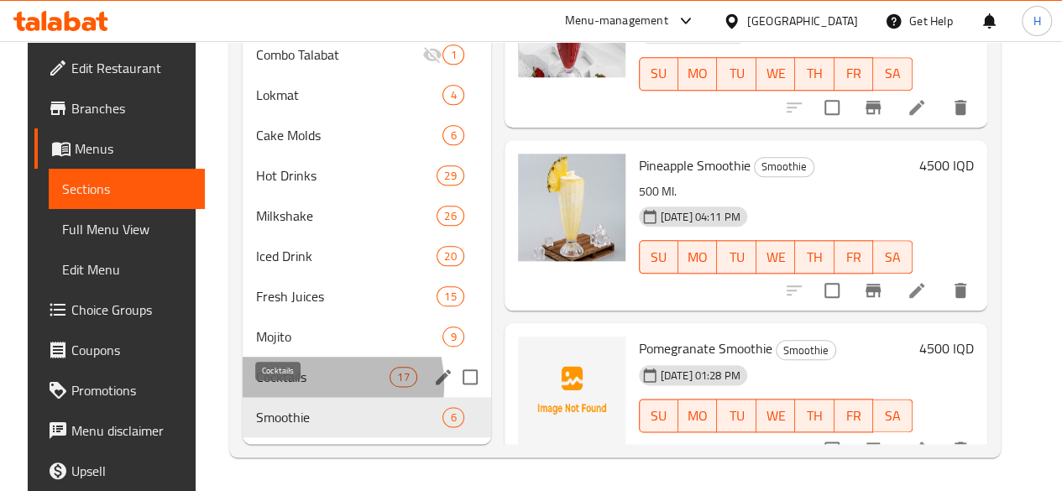
click at [292, 385] on span "Cocktails" at bounding box center [322, 377] width 133 height 20
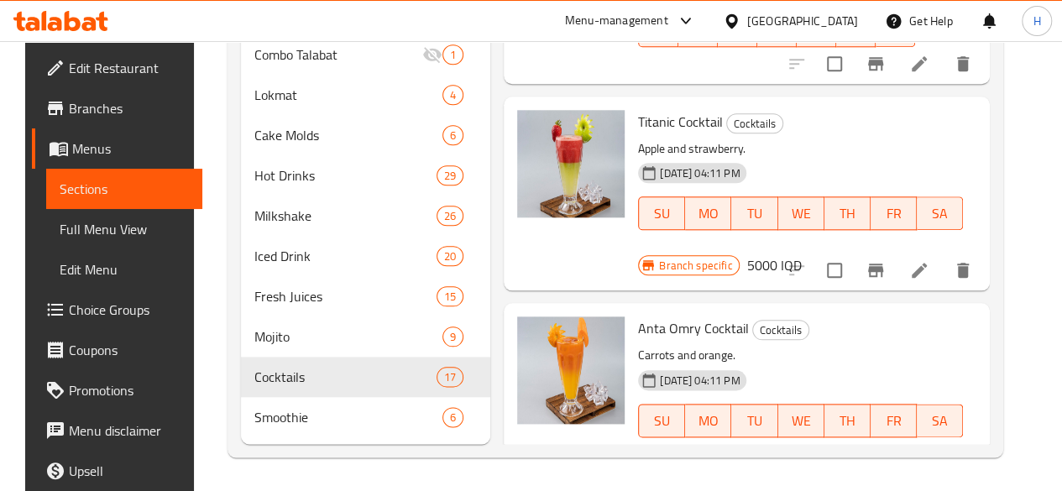
scroll to position [2106, 0]
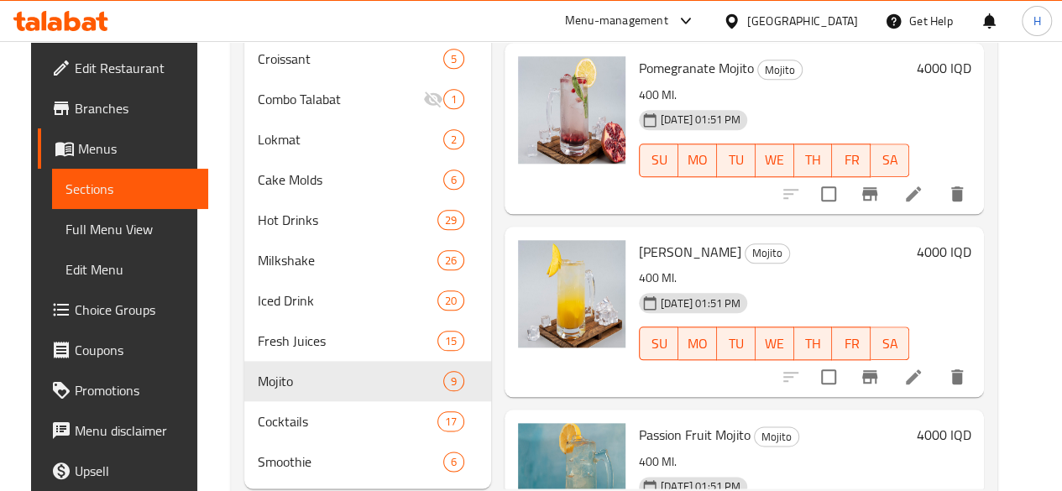
scroll to position [844, 0]
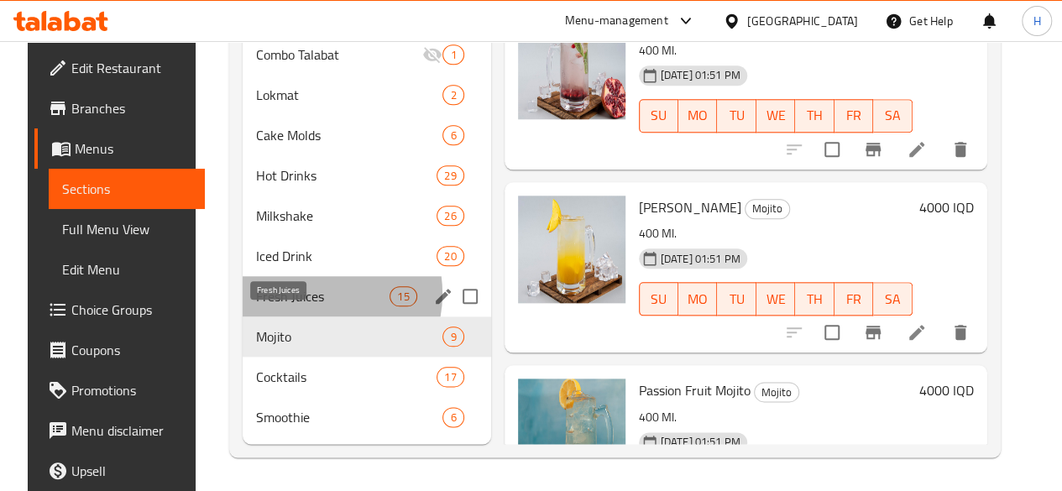
click at [292, 295] on span "Fresh Juices" at bounding box center [322, 296] width 133 height 20
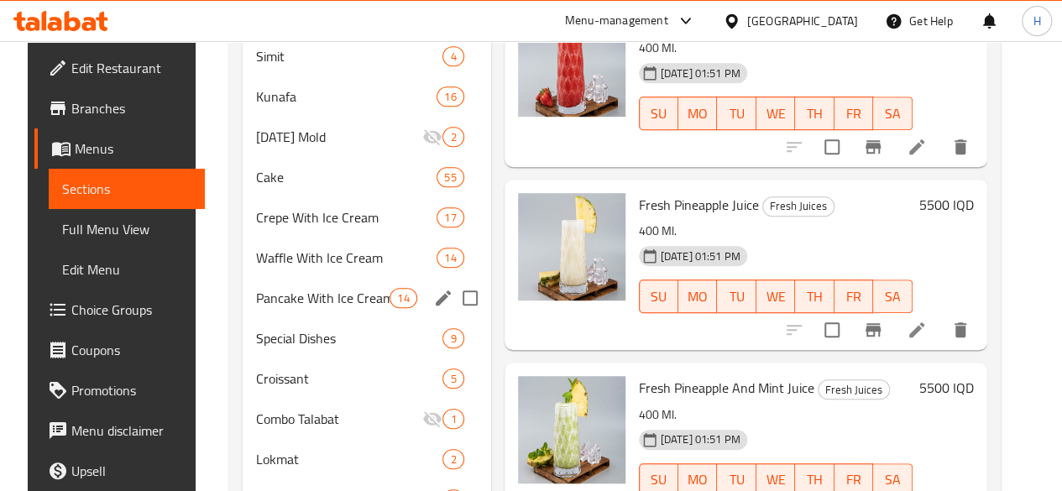
scroll to position [452, 0]
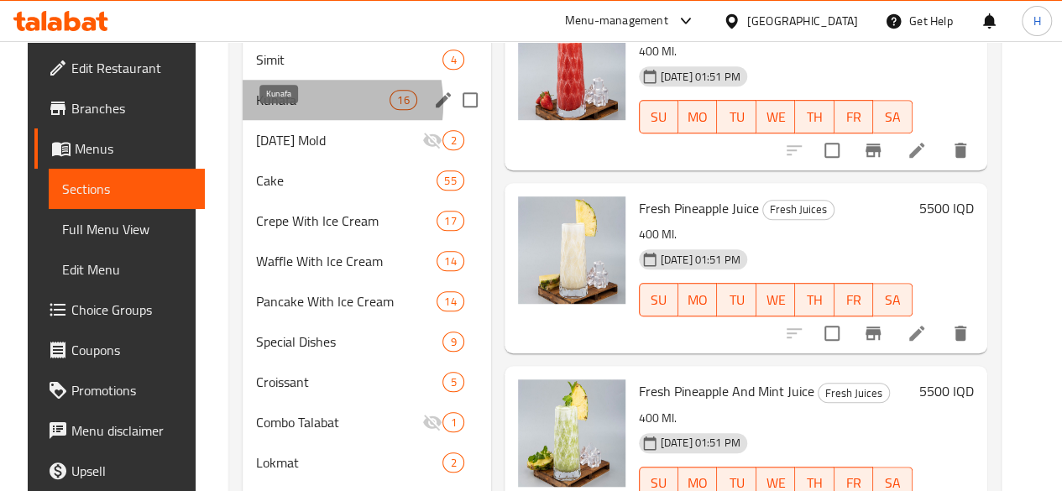
click at [279, 110] on span "Kunafa" at bounding box center [322, 100] width 133 height 20
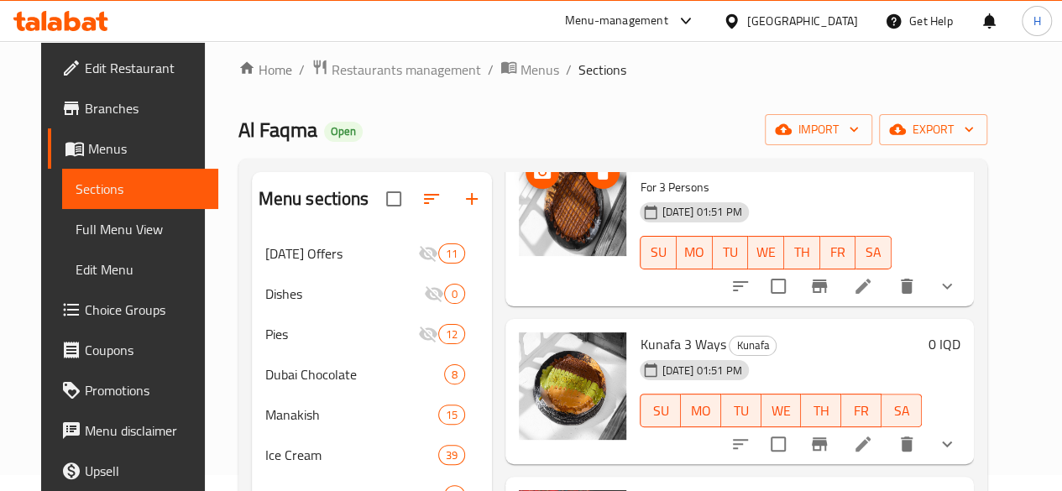
scroll to position [1059, 0]
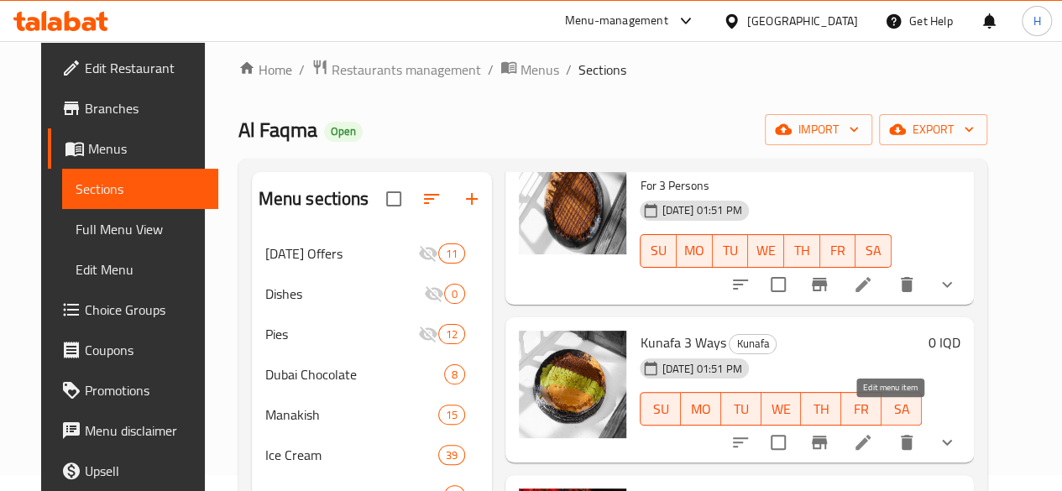
click at [871, 435] on icon at bounding box center [863, 442] width 15 height 15
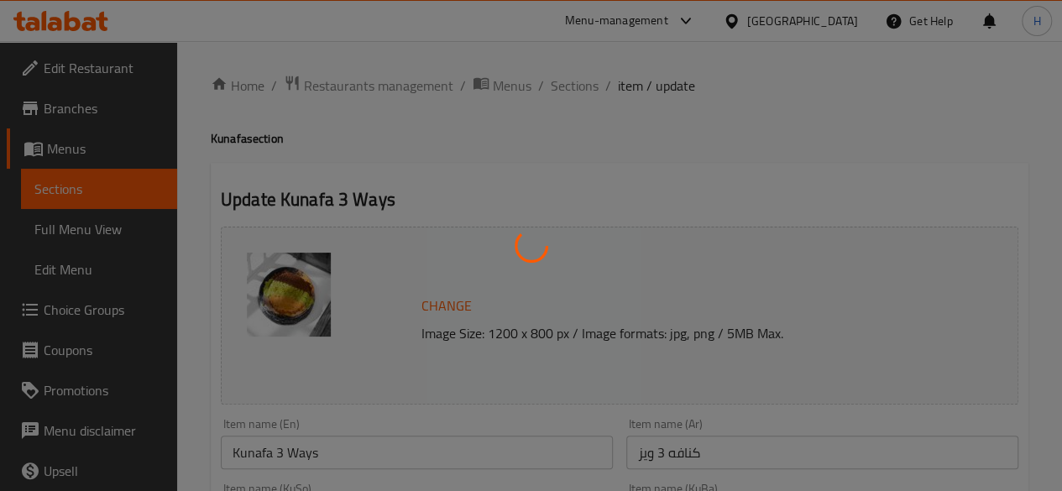
type input "إختيارك من حجم:"
type input "هەڵبژاردنت لە قەبارە:"
type input "1"
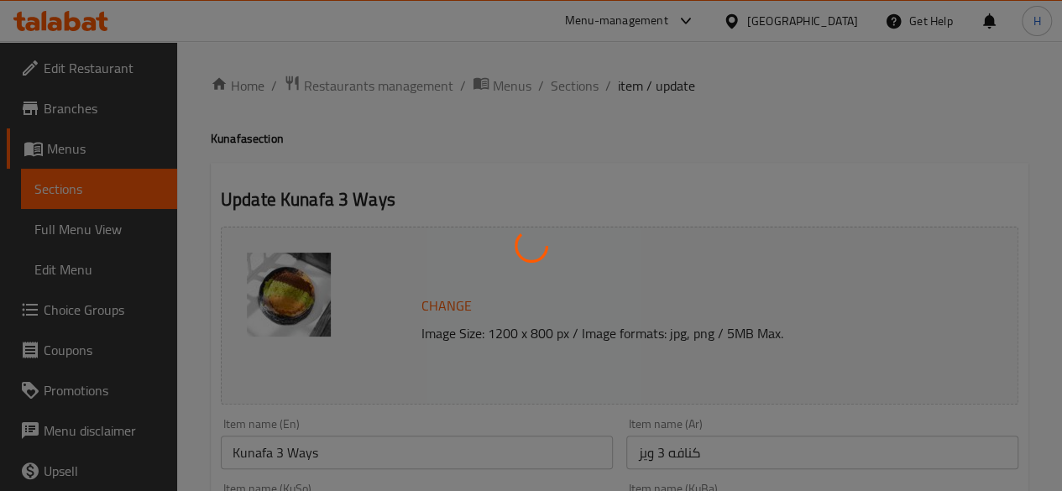
type input "إختيارك من:"
type input "هەڵبژاردنت لە:"
type input "1"
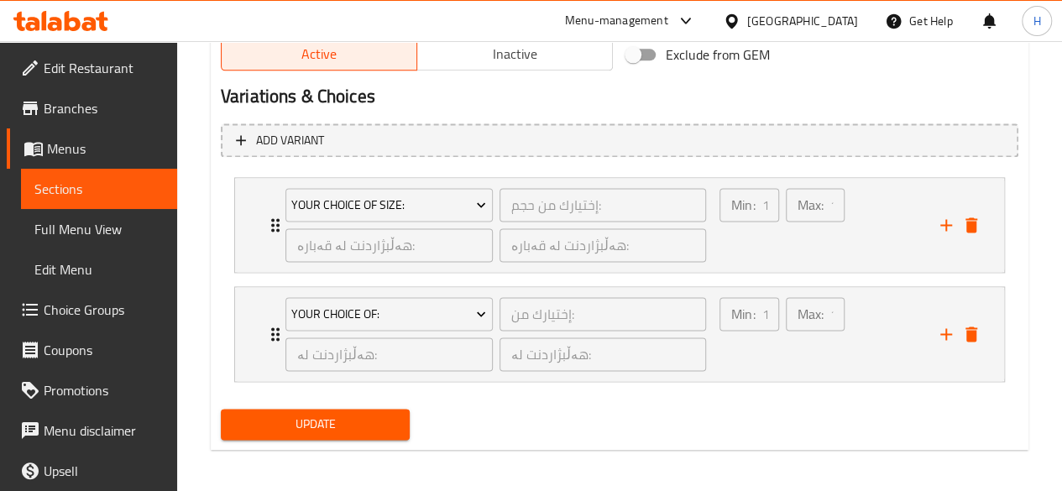
scroll to position [1088, 0]
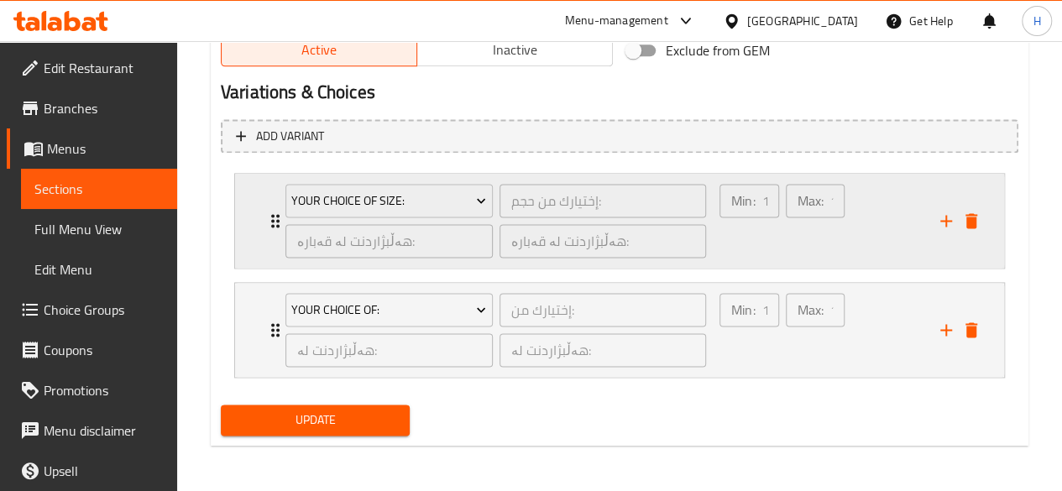
click at [259, 207] on div "Your Choice Of Size: إختيارك من حجم: ​ هەڵبژاردنت لە قەبارە: ​ هەڵبژاردنت لە قە…" at bounding box center [619, 221] width 769 height 94
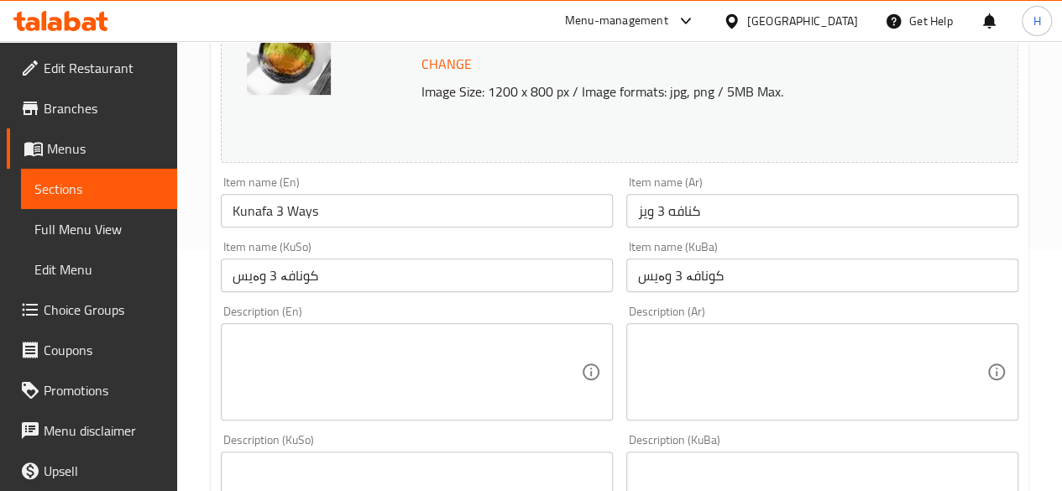
scroll to position [0, 0]
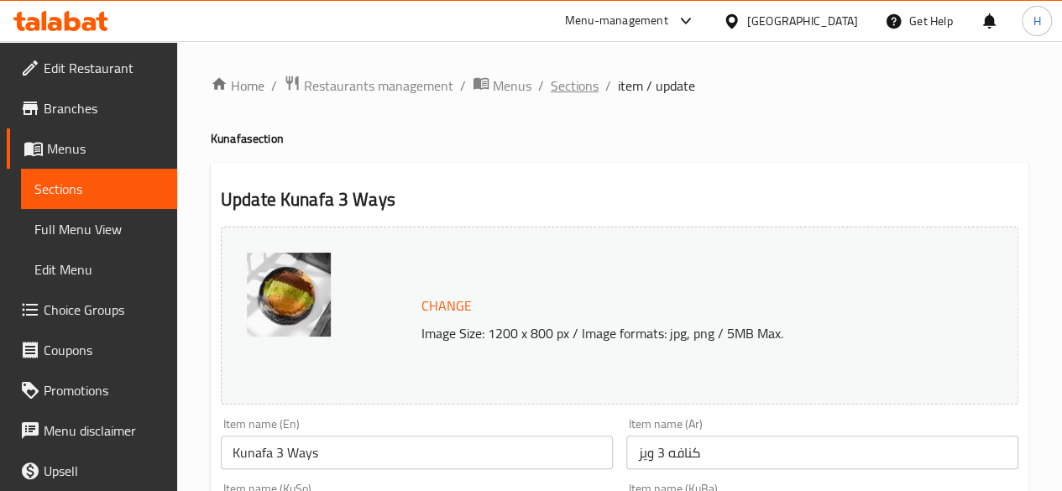
click at [572, 86] on span "Sections" at bounding box center [575, 86] width 48 height 20
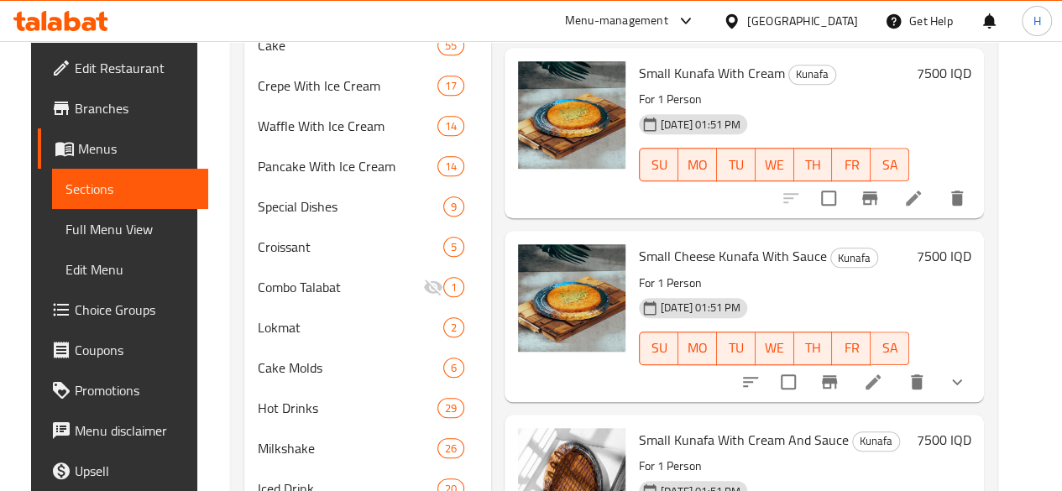
scroll to position [844, 0]
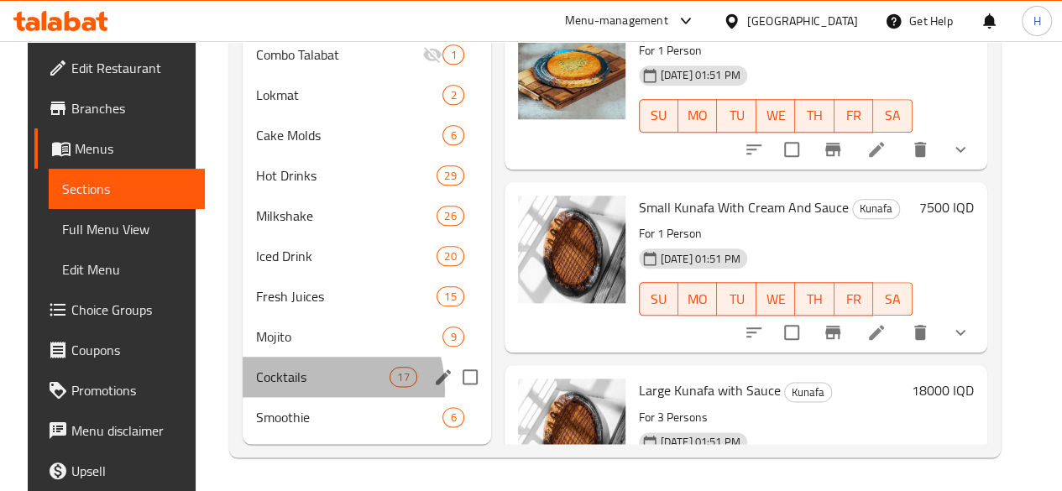
click at [296, 390] on div "Cocktails 17" at bounding box center [367, 377] width 249 height 40
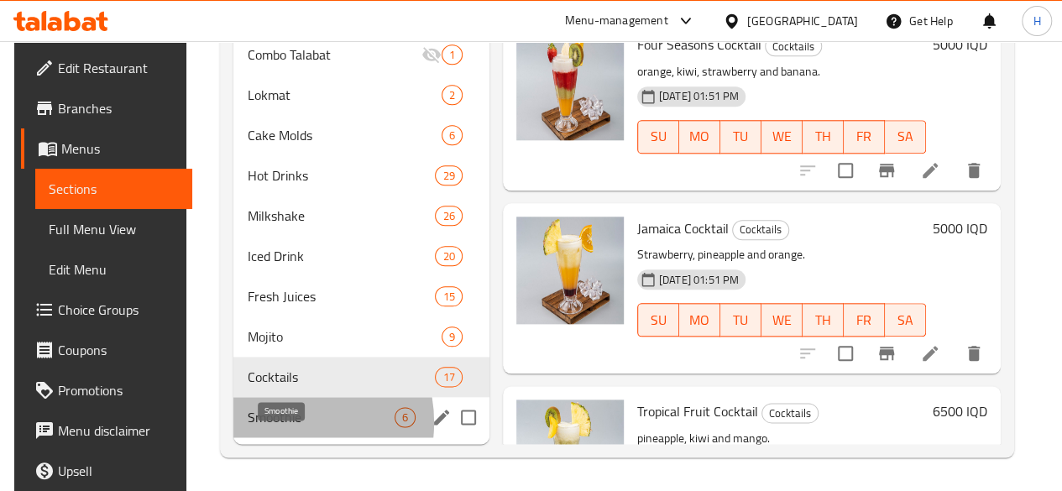
click at [275, 423] on span "Smoothie" at bounding box center [320, 417] width 147 height 20
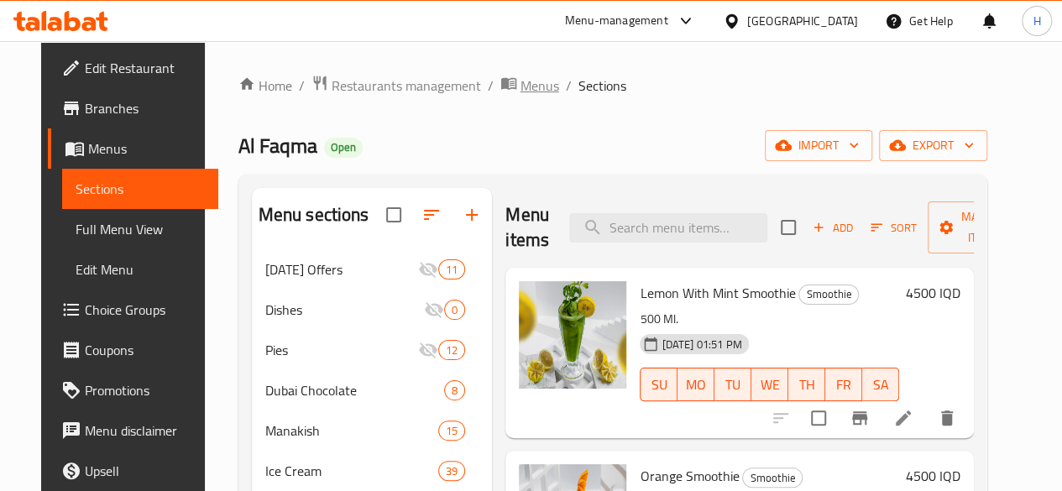
click at [521, 85] on span "Menus" at bounding box center [540, 86] width 39 height 20
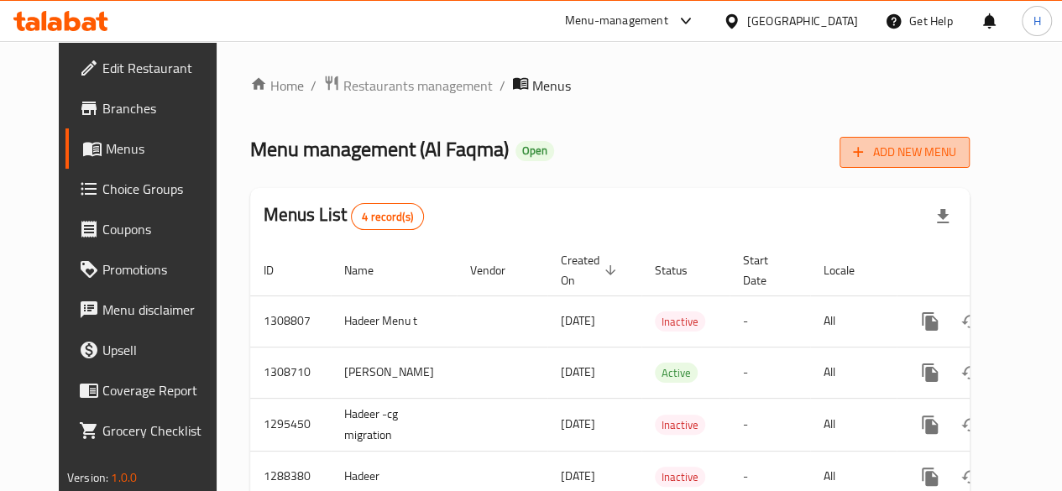
click at [956, 147] on span "Add New Menu" at bounding box center [904, 152] width 103 height 21
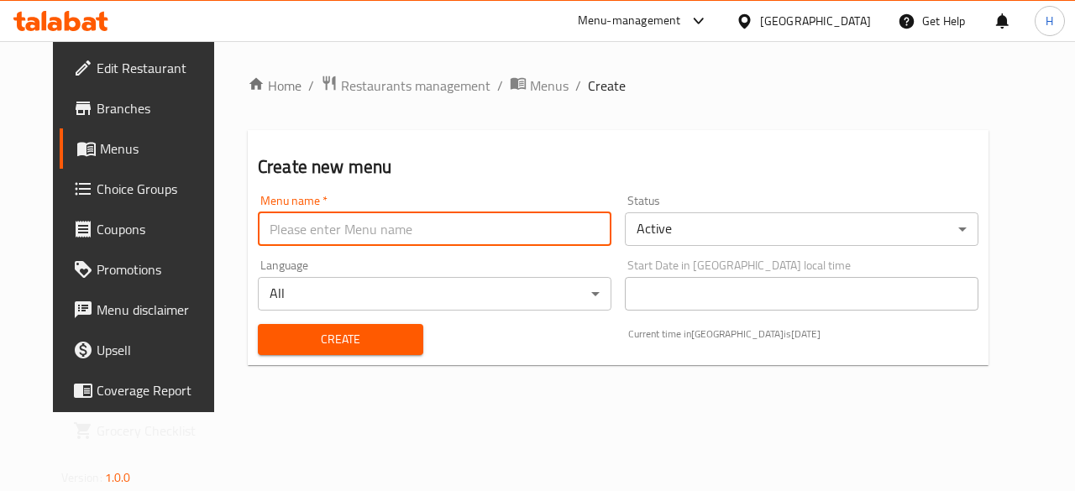
click at [423, 222] on input "text" at bounding box center [434, 229] width 353 height 34
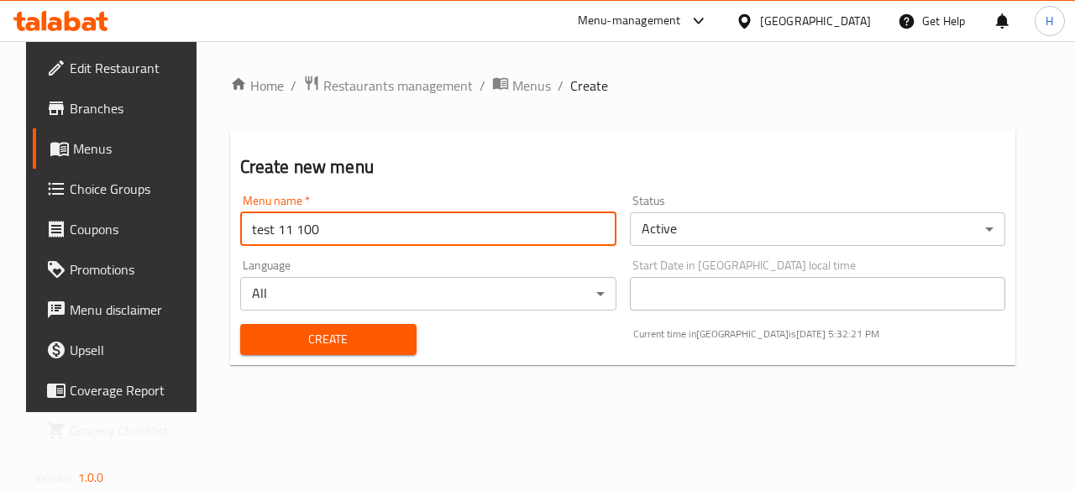
type input "test 11 100"
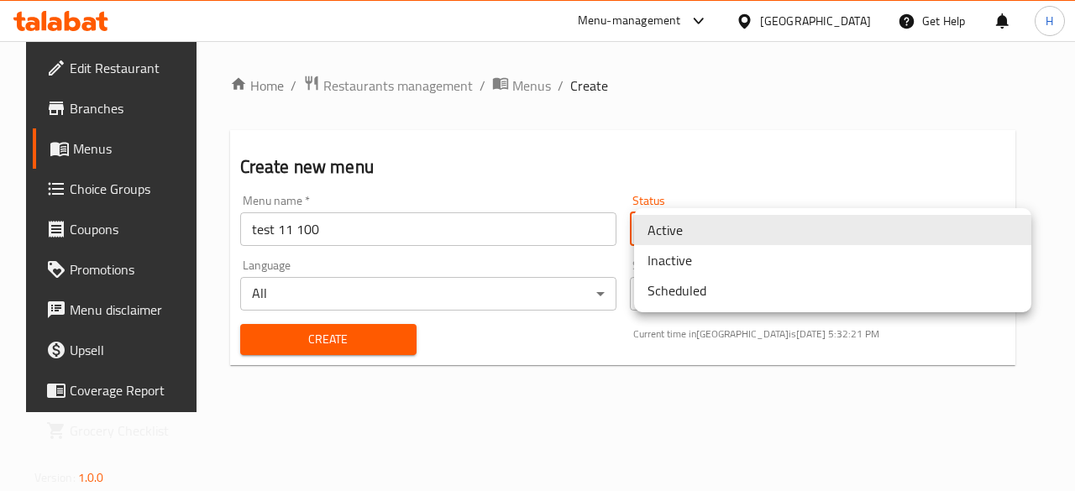
click at [720, 221] on body "​ Menu-management Iraq Get Help H Edit Restaurant Branches Menus Choice Groups …" at bounding box center [537, 266] width 1075 height 450
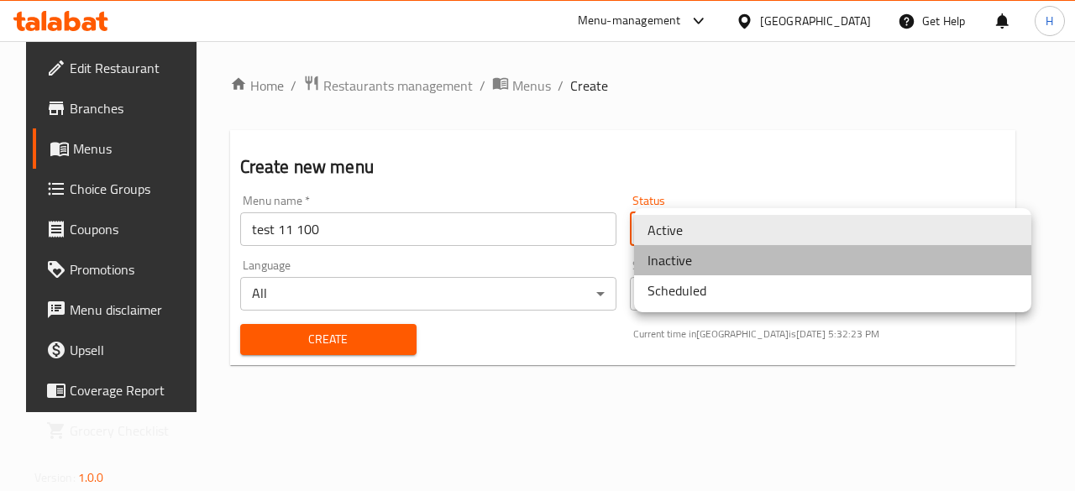
click at [710, 253] on li "Inactive" at bounding box center [832, 260] width 397 height 30
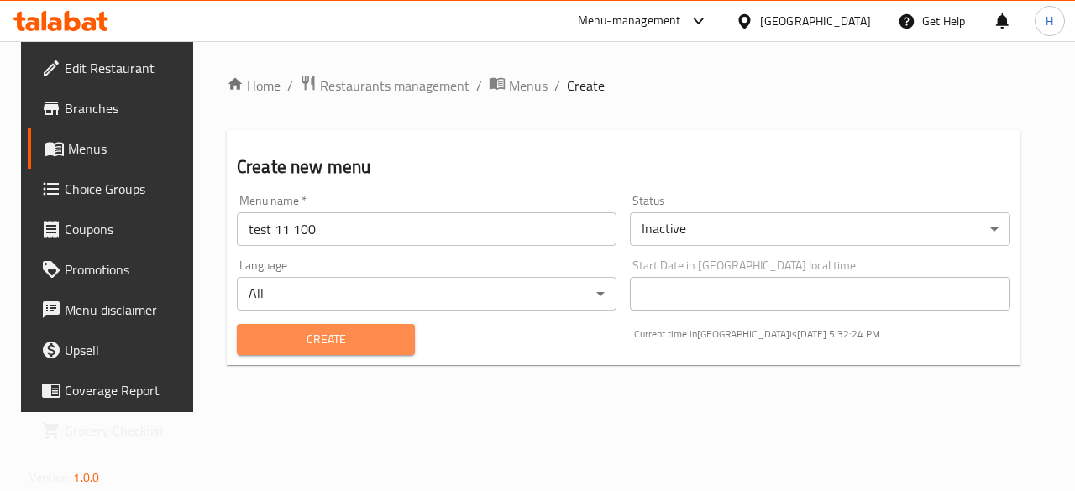
click at [376, 338] on span "Create" at bounding box center [325, 339] width 151 height 21
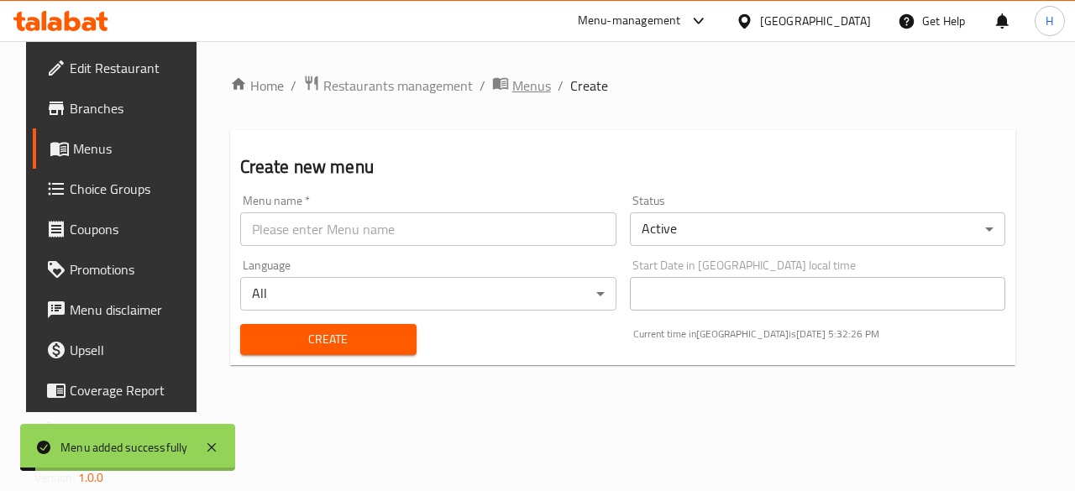
click at [519, 95] on span "Menus" at bounding box center [531, 86] width 39 height 20
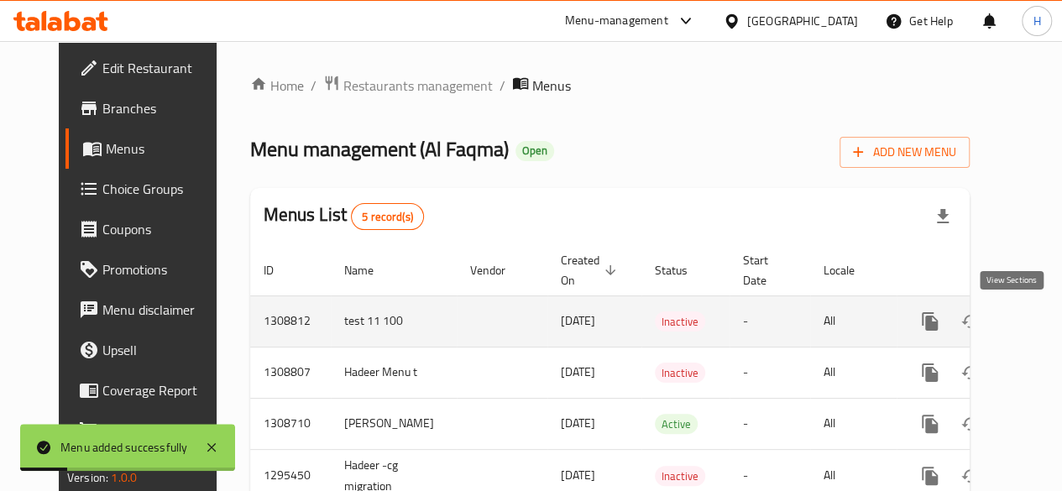
click at [1041, 331] on icon "enhanced table" at bounding box center [1051, 321] width 20 height 20
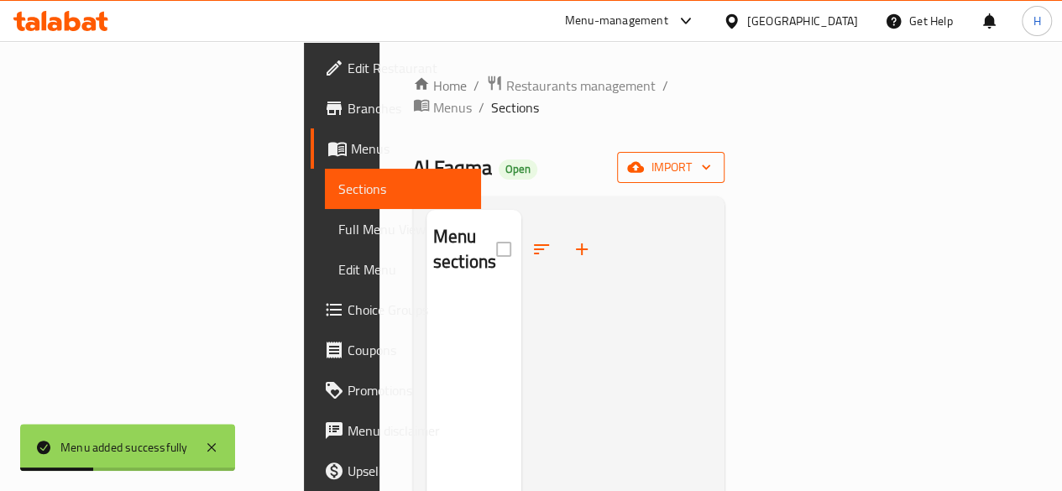
click at [725, 152] on button "import" at bounding box center [670, 167] width 107 height 31
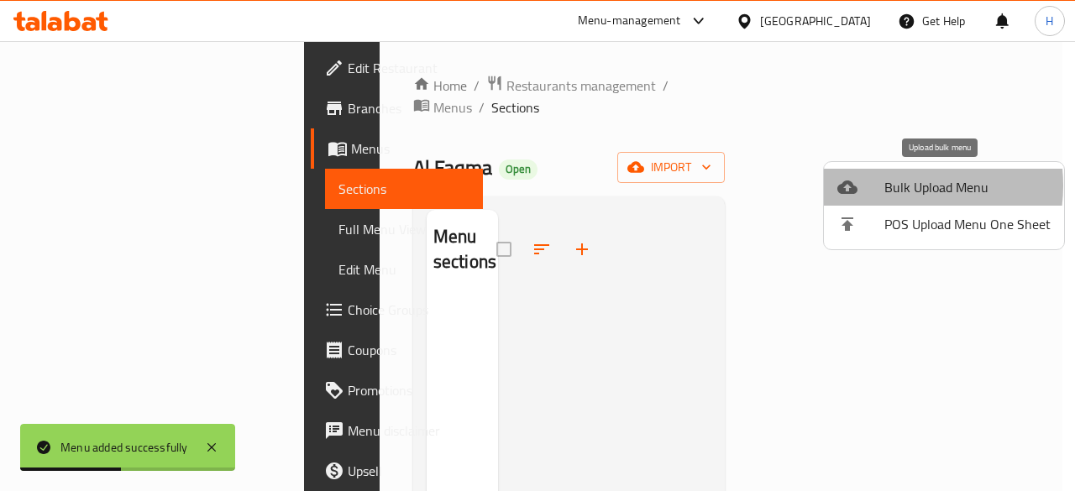
click at [887, 186] on span "Bulk Upload Menu" at bounding box center [967, 187] width 166 height 20
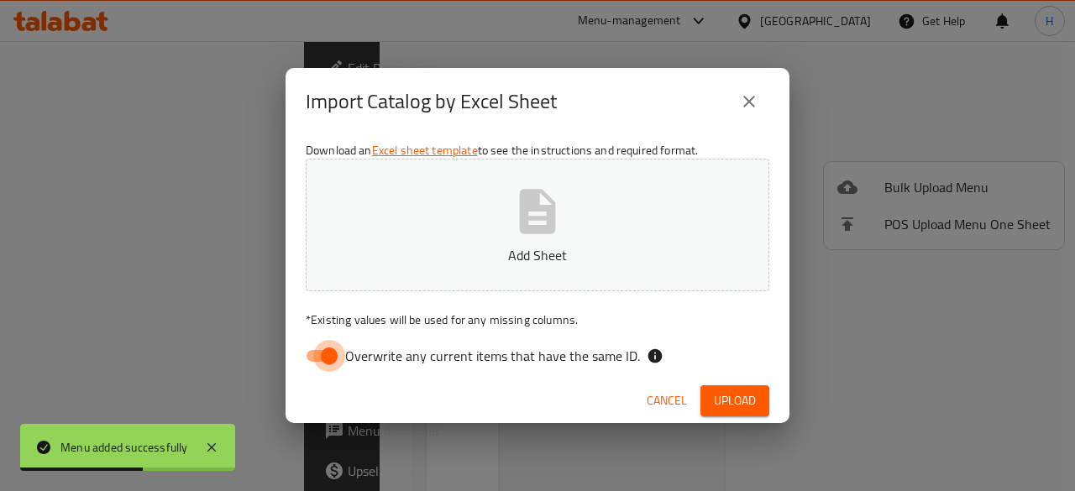
click at [318, 356] on input "Overwrite any current items that have the same ID." at bounding box center [329, 356] width 96 height 32
checkbox input "false"
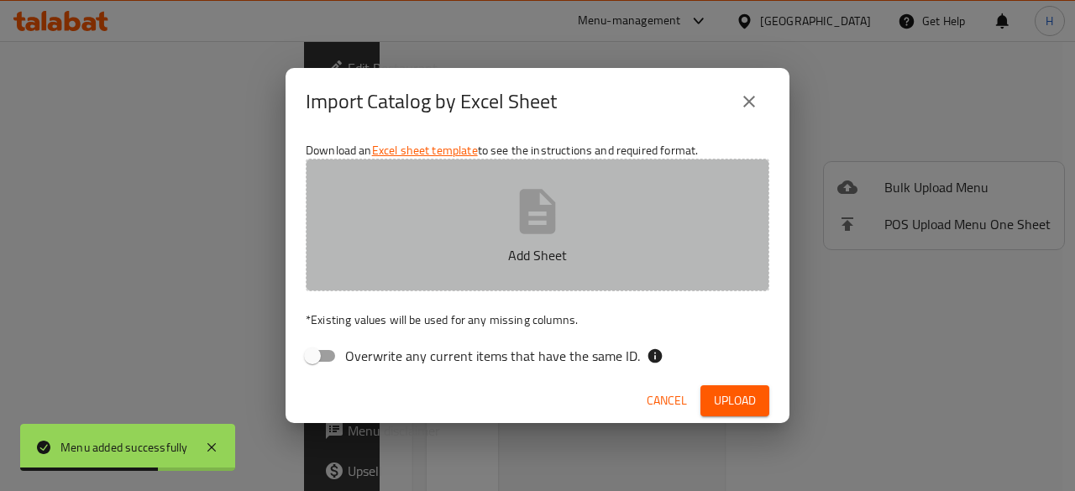
click at [452, 211] on button "Add Sheet" at bounding box center [537, 225] width 463 height 133
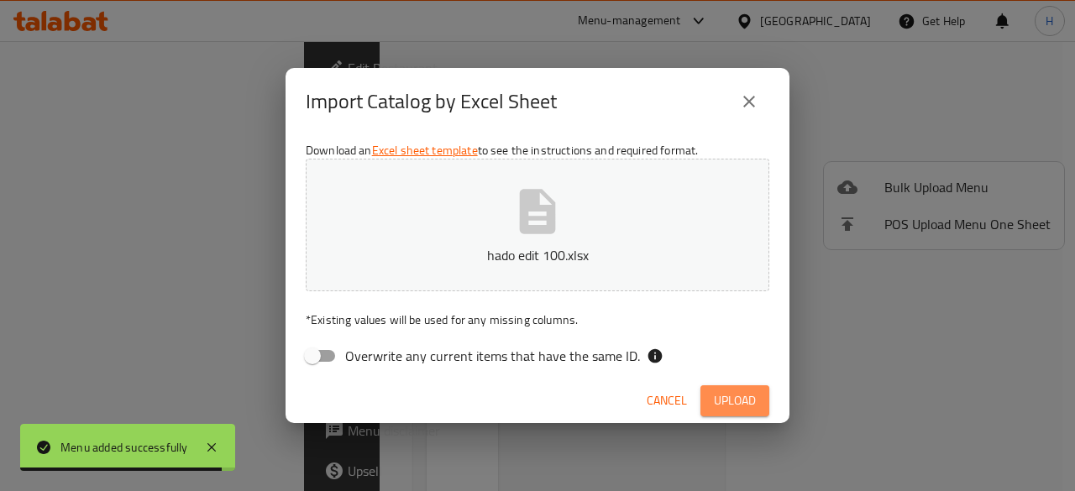
click at [709, 389] on button "Upload" at bounding box center [734, 400] width 69 height 31
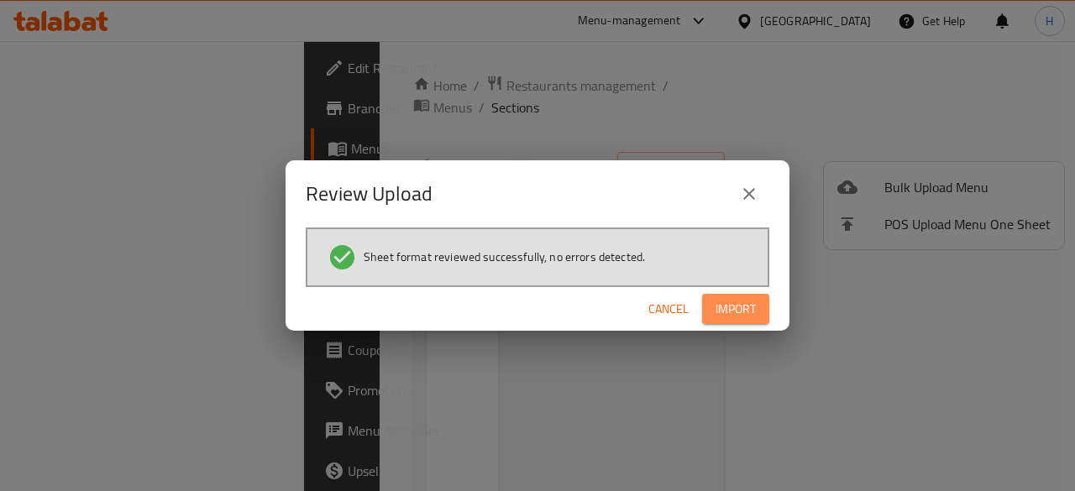
click at [715, 301] on span "Import" at bounding box center [735, 309] width 40 height 21
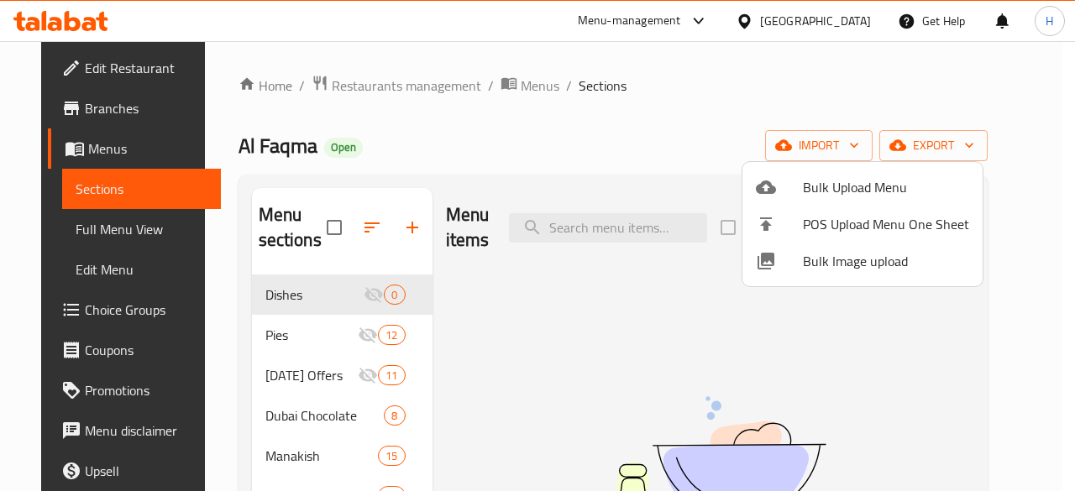
click at [566, 135] on div at bounding box center [537, 245] width 1075 height 491
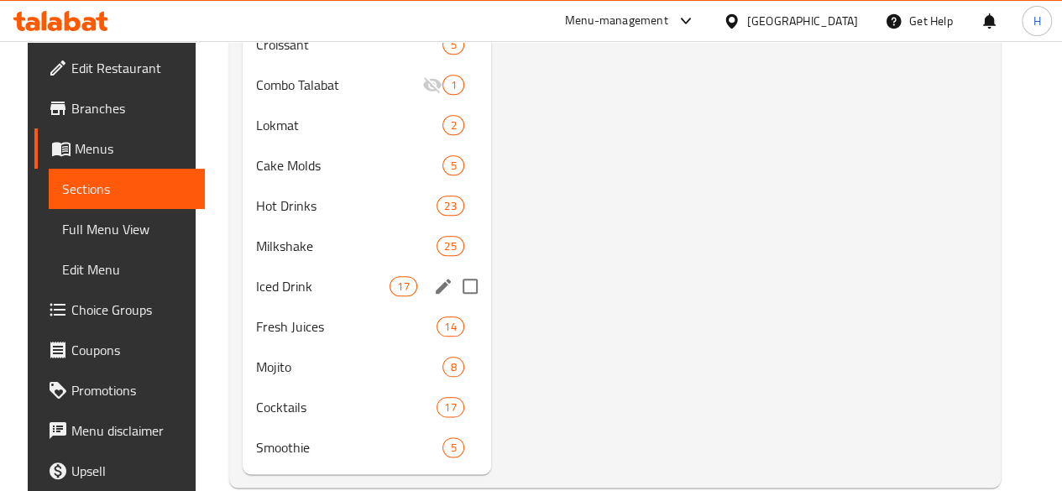
scroll to position [844, 0]
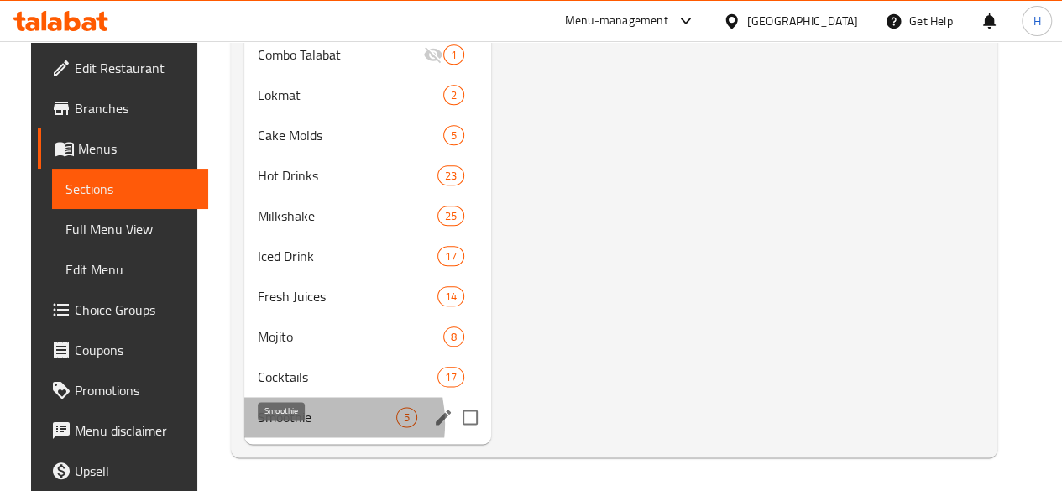
click at [285, 424] on span "Smoothie" at bounding box center [327, 417] width 139 height 20
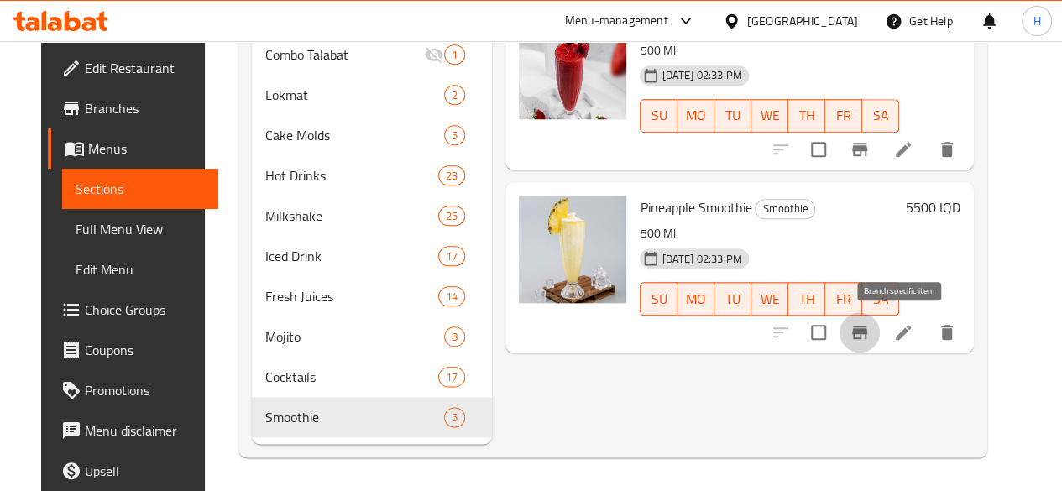
click at [867, 326] on icon "Branch-specific-item" at bounding box center [859, 332] width 15 height 13
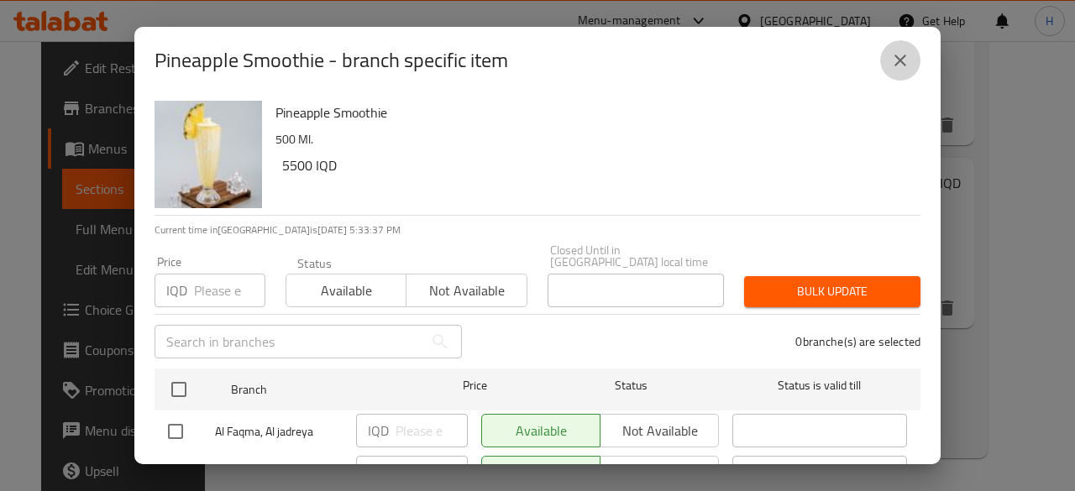
click at [901, 49] on button "close" at bounding box center [900, 60] width 40 height 40
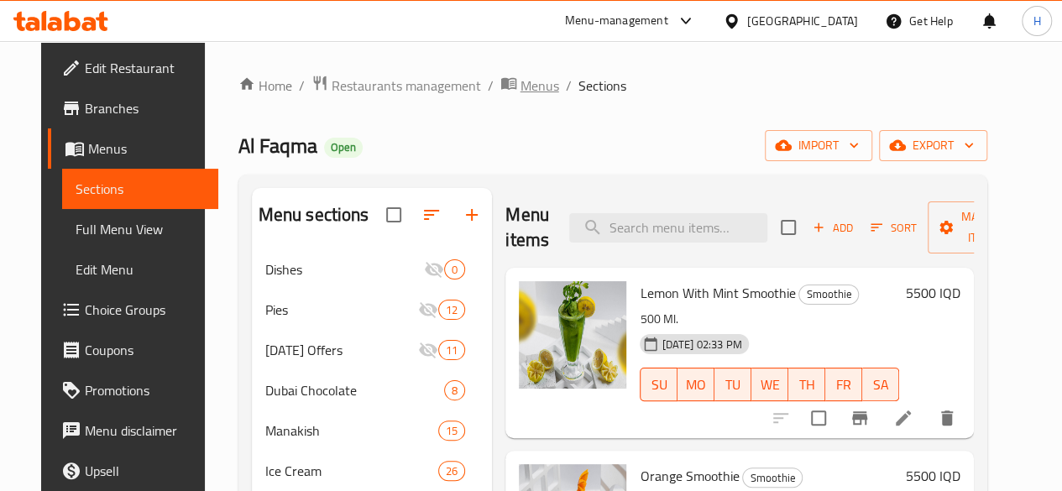
click at [521, 81] on span "Menus" at bounding box center [540, 86] width 39 height 20
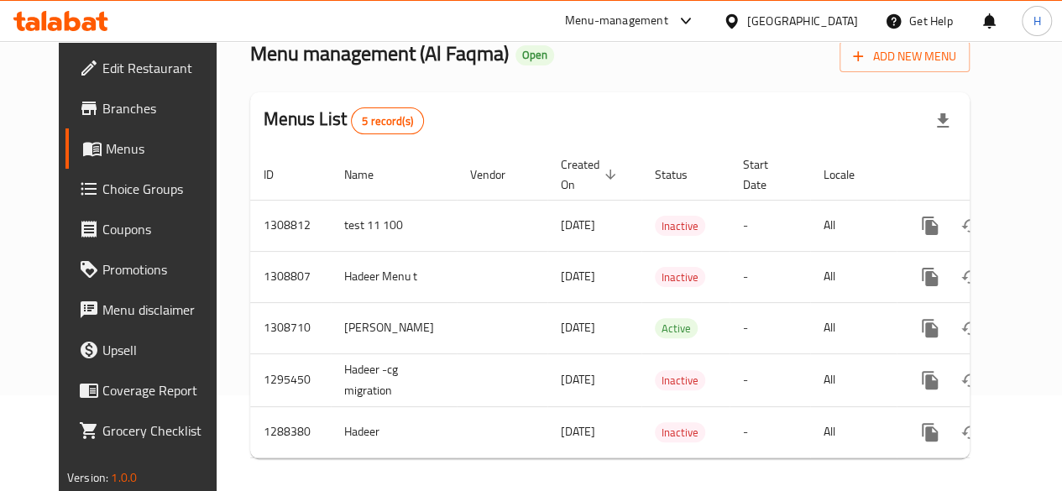
scroll to position [97, 0]
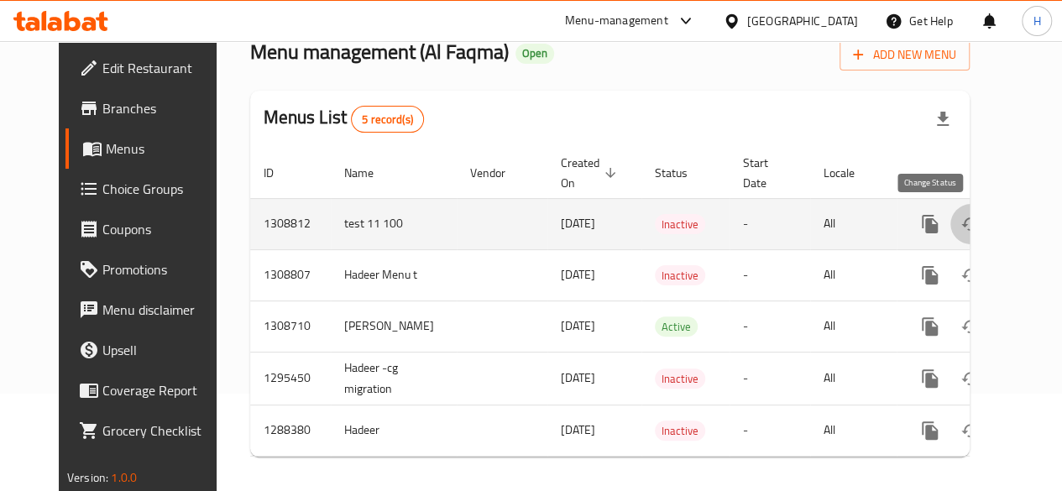
click at [950, 217] on button "enhanced table" at bounding box center [970, 224] width 40 height 40
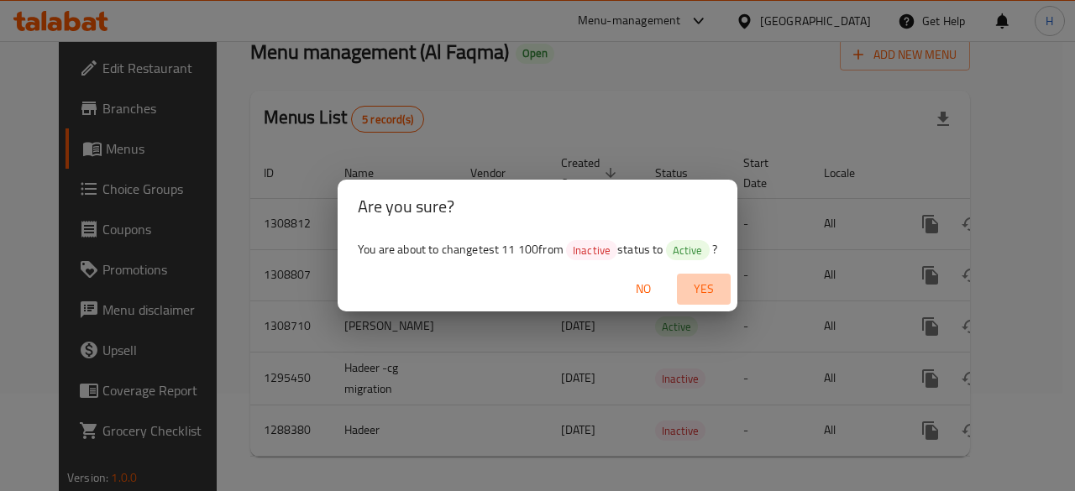
click at [724, 290] on span "Yes" at bounding box center [703, 289] width 40 height 21
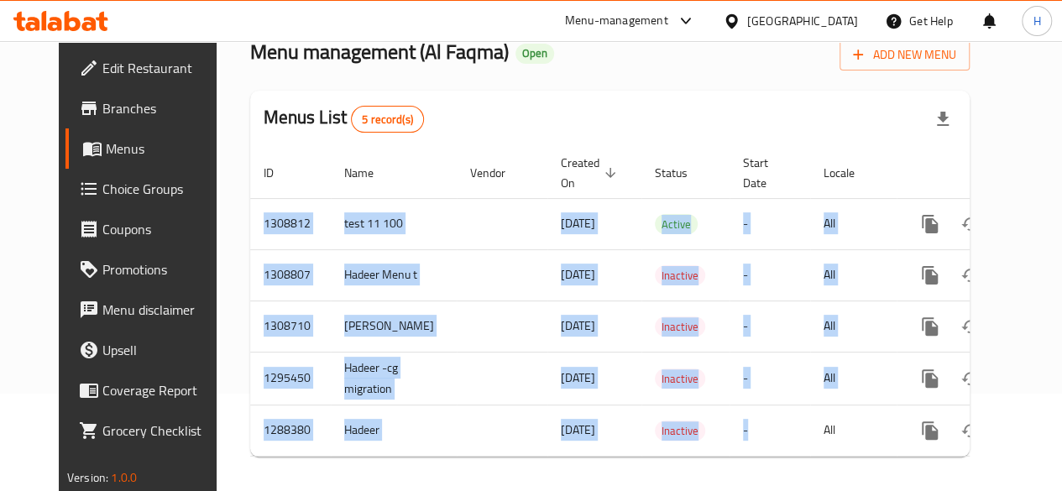
drag, startPoint x: 759, startPoint y: 454, endPoint x: 772, endPoint y: 458, distance: 13.8
click at [772, 457] on div "ID Name Vendor Created On sorted descending Status Start Date Locale Actions 13…" at bounding box center [610, 302] width 720 height 309
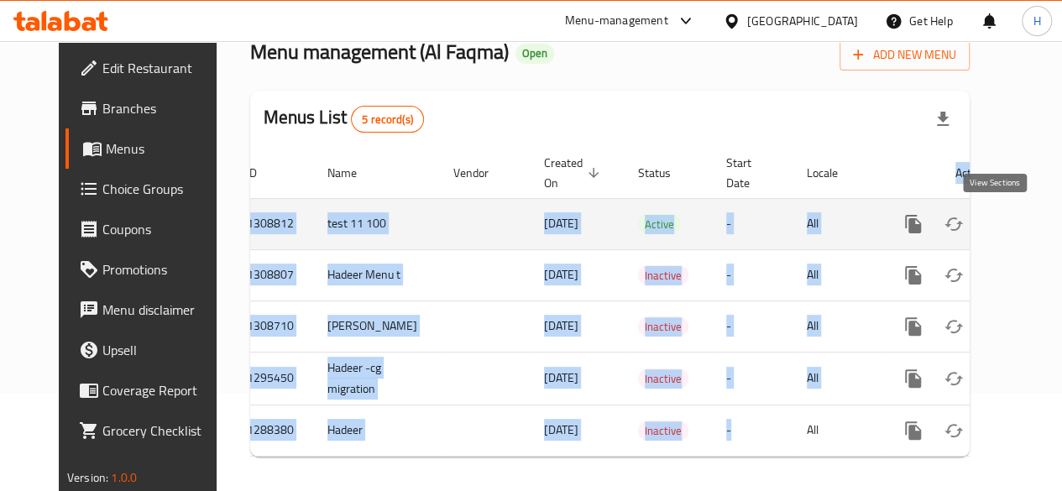
click at [1024, 214] on icon "enhanced table" at bounding box center [1034, 224] width 20 height 20
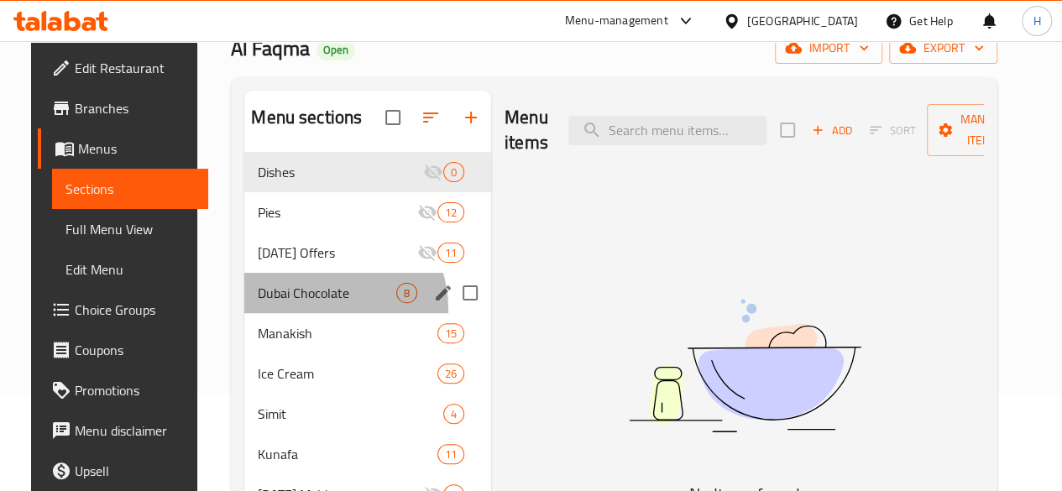
click at [299, 313] on div "Dubai Chocolate 8" at bounding box center [367, 293] width 247 height 40
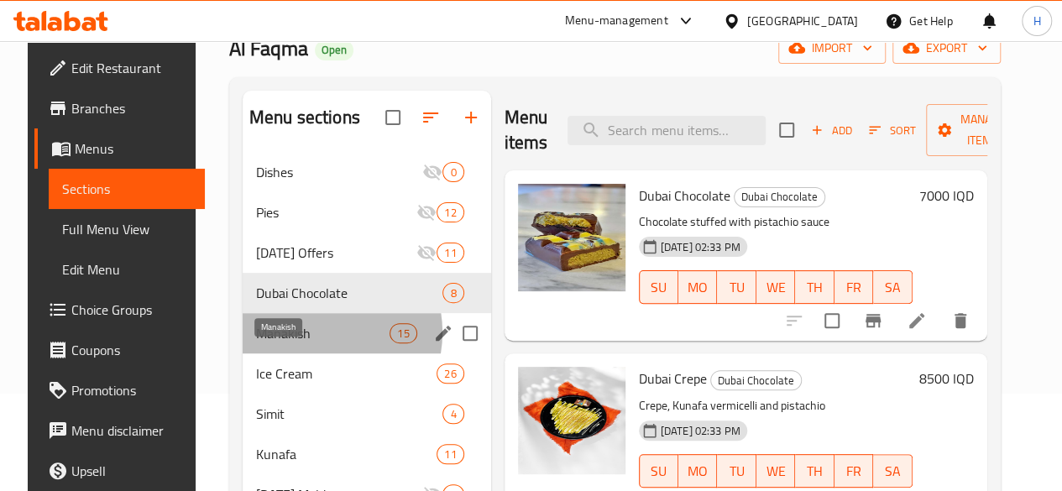
click at [296, 343] on span "Manakish" at bounding box center [322, 333] width 133 height 20
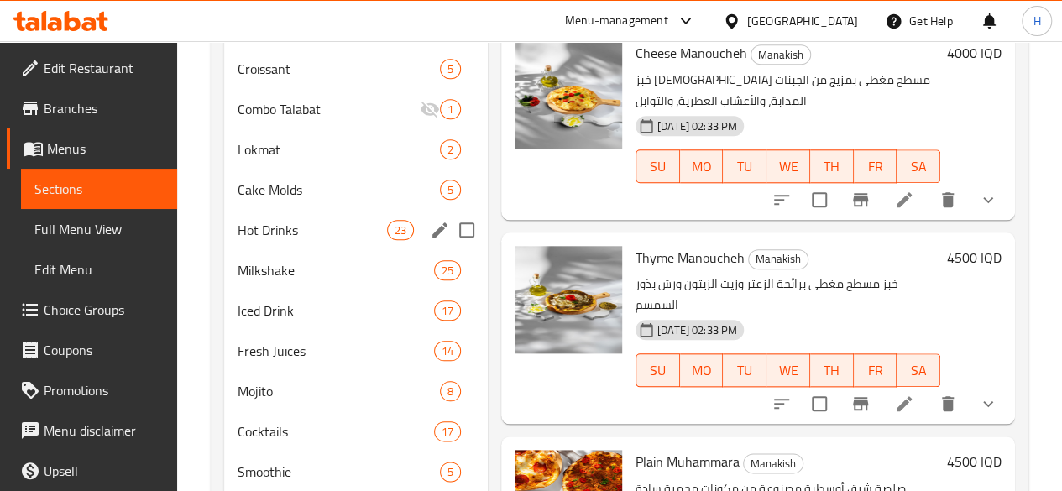
scroll to position [844, 0]
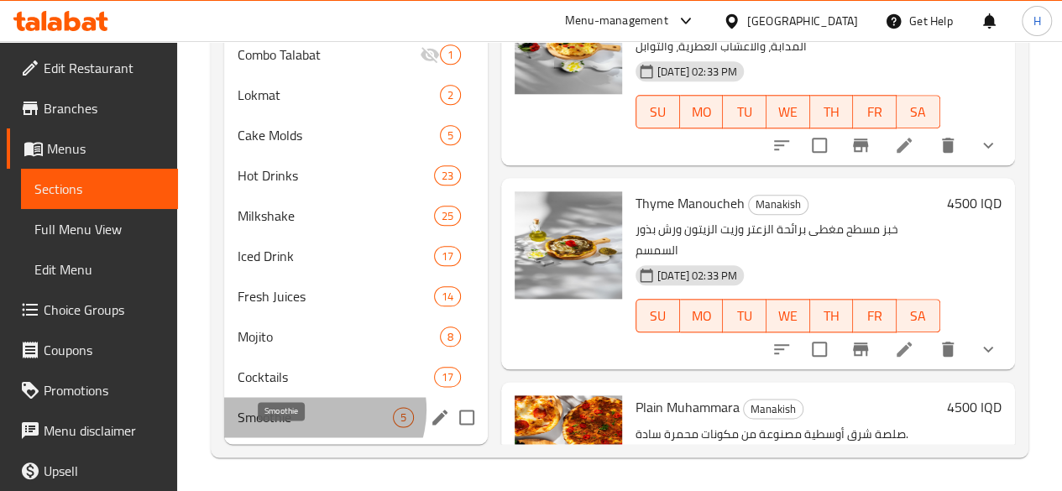
click at [321, 411] on span "Smoothie" at bounding box center [315, 417] width 155 height 20
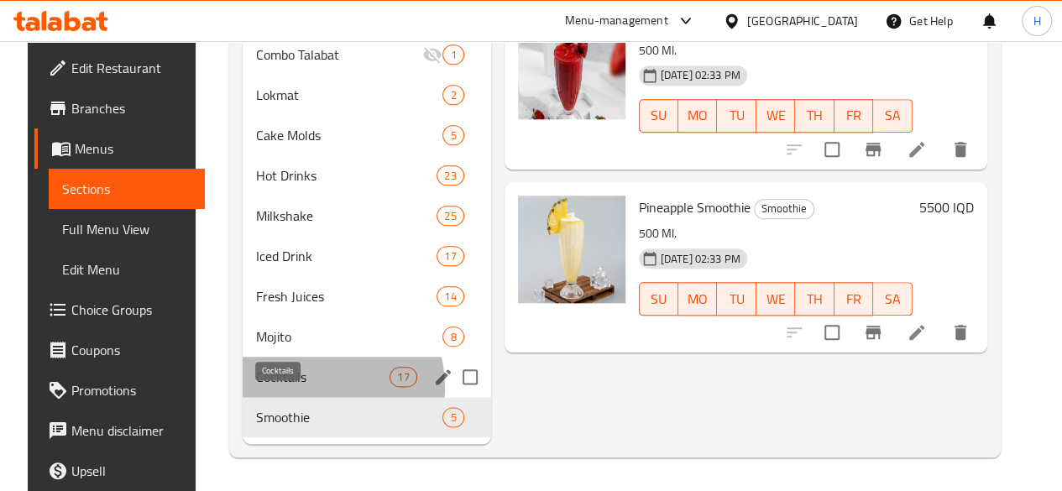
click at [307, 387] on span "Cocktails" at bounding box center [322, 377] width 133 height 20
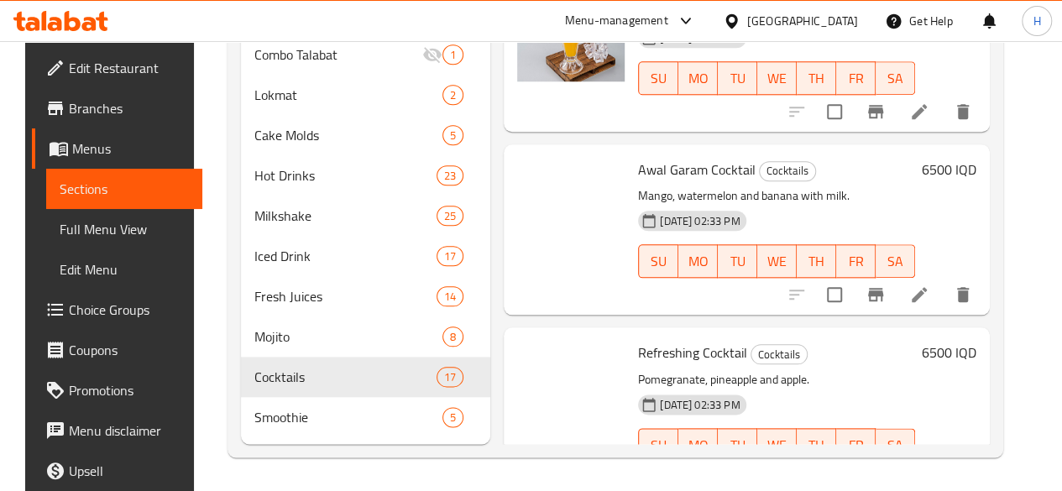
scroll to position [2106, 0]
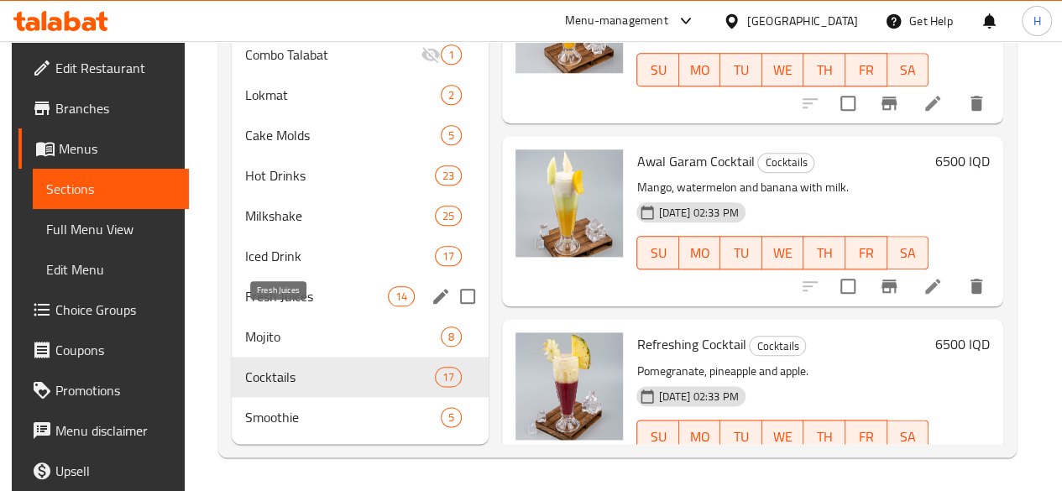
click at [304, 304] on span "Fresh Juices" at bounding box center [316, 296] width 143 height 20
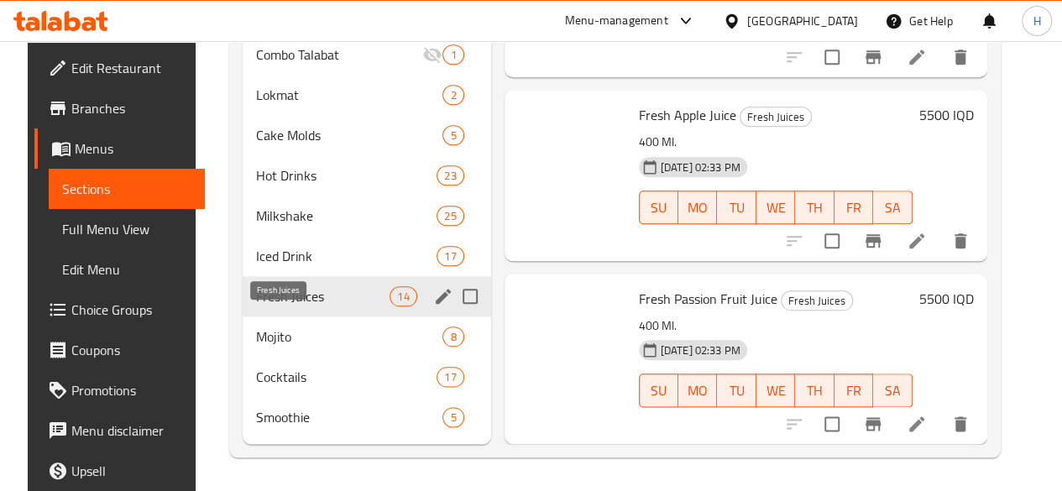
scroll to position [1535, 0]
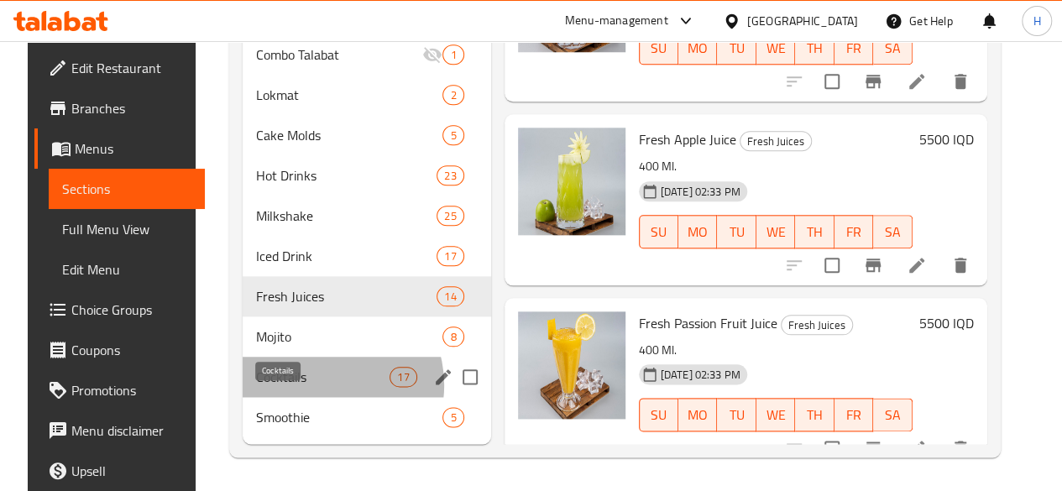
click at [307, 386] on span "Cocktails" at bounding box center [322, 377] width 133 height 20
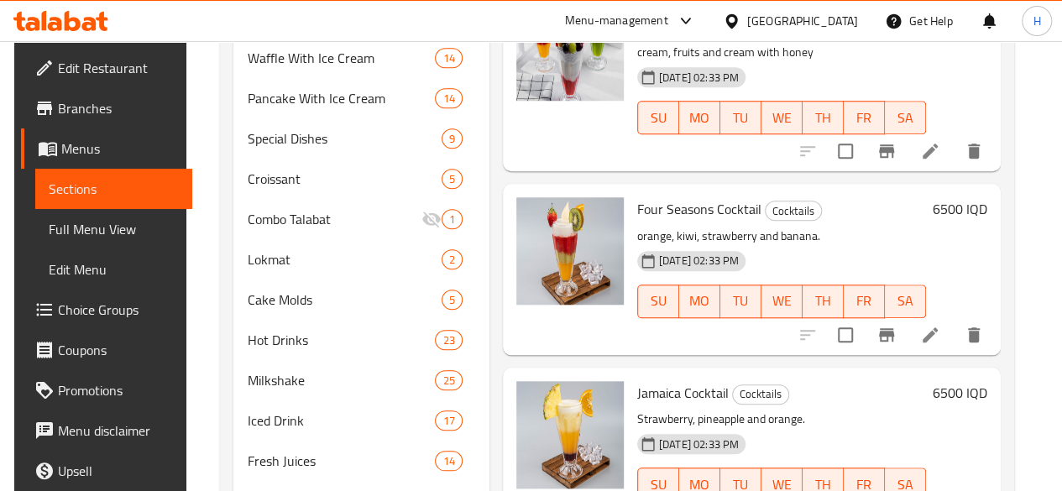
scroll to position [844, 0]
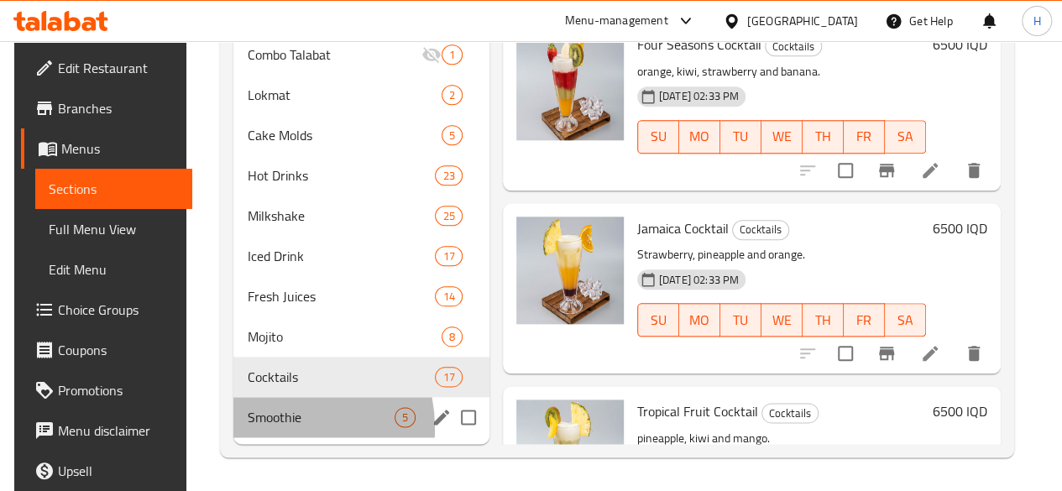
click at [263, 429] on div "Smoothie 5" at bounding box center [360, 417] width 255 height 40
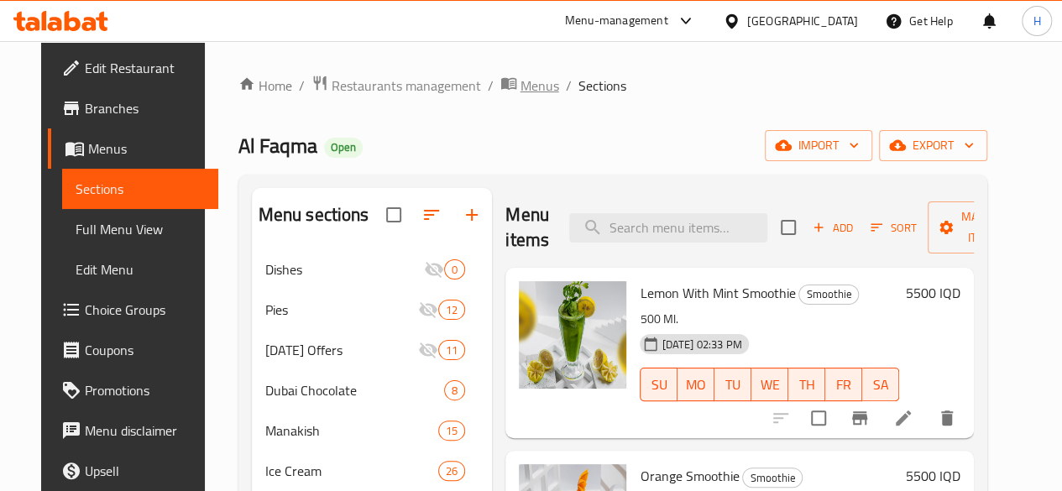
click at [521, 82] on span "Menus" at bounding box center [540, 86] width 39 height 20
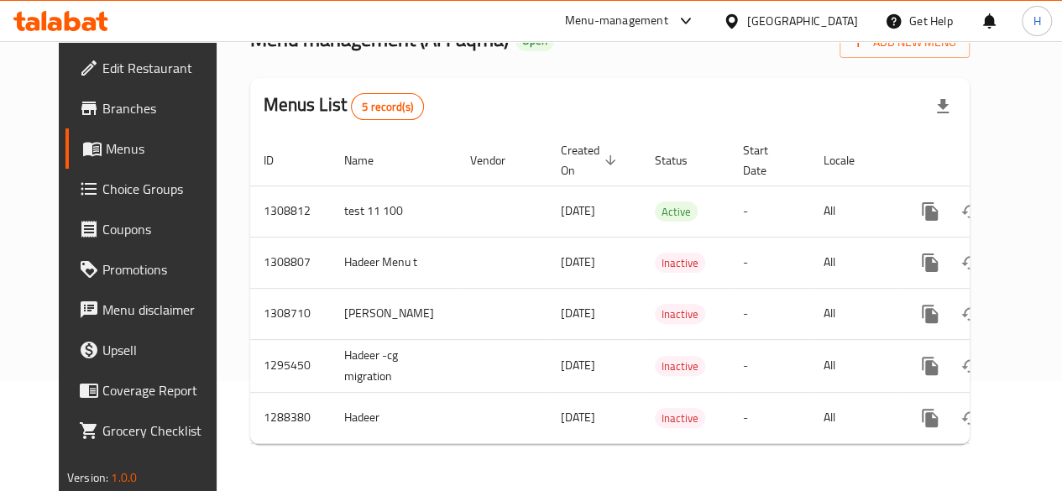
scroll to position [0, 17]
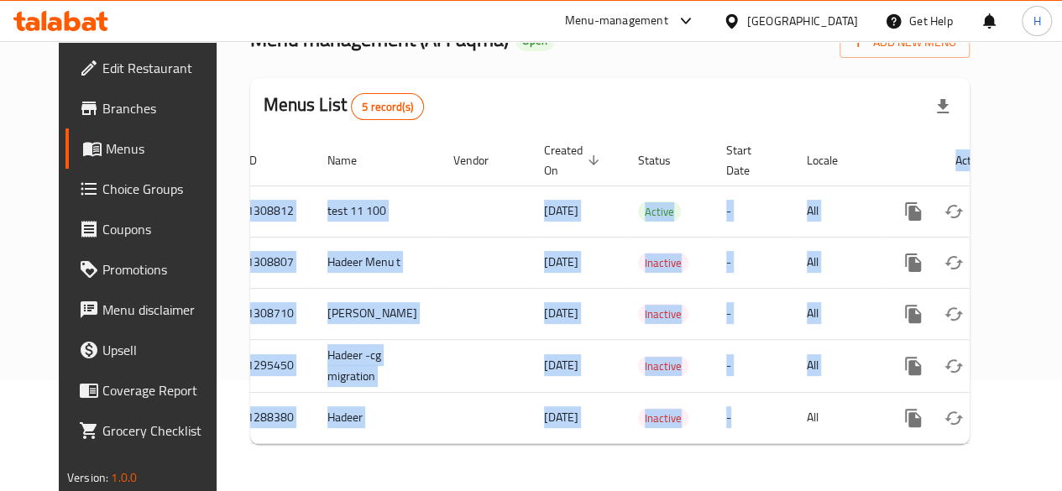
drag, startPoint x: 693, startPoint y: 437, endPoint x: 734, endPoint y: 440, distance: 41.3
click at [734, 440] on div "ID Name Vendor Created On sorted descending Status Start Date Locale Actions 13…" at bounding box center [610, 289] width 720 height 309
click at [694, 463] on div "Home / Restaurants management / Menus Menu management ( Al Faqma ) Open Add New…" at bounding box center [610, 211] width 787 height 560
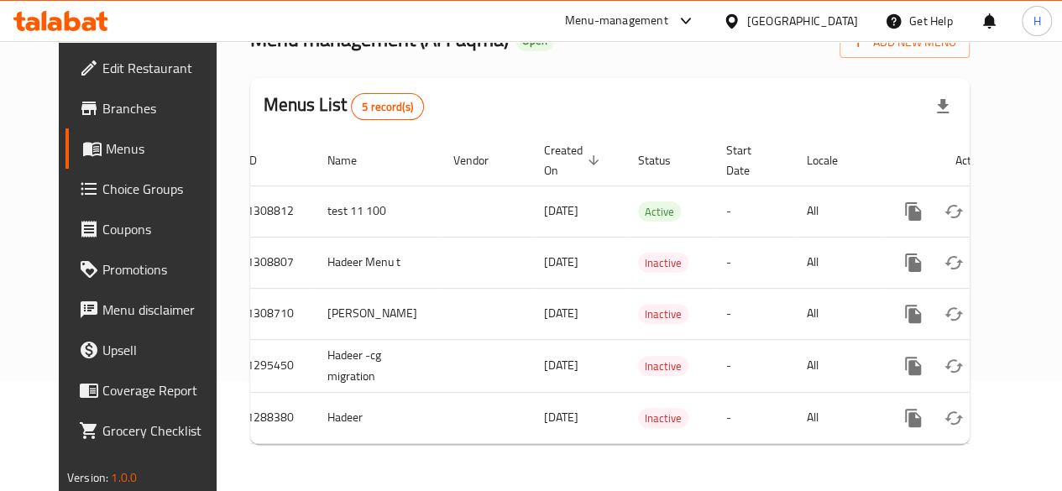
scroll to position [0, 0]
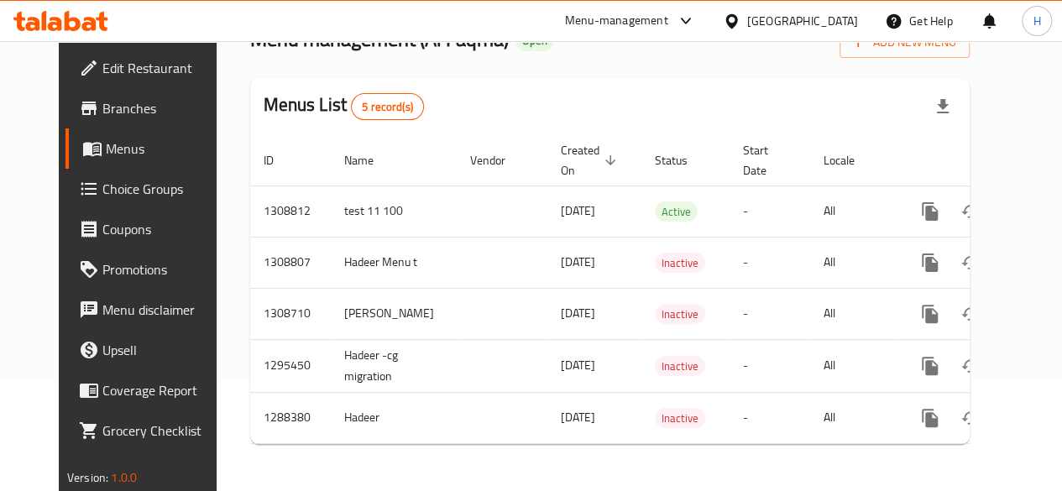
click at [544, 81] on div "Menus List 5 record(s)" at bounding box center [610, 106] width 720 height 57
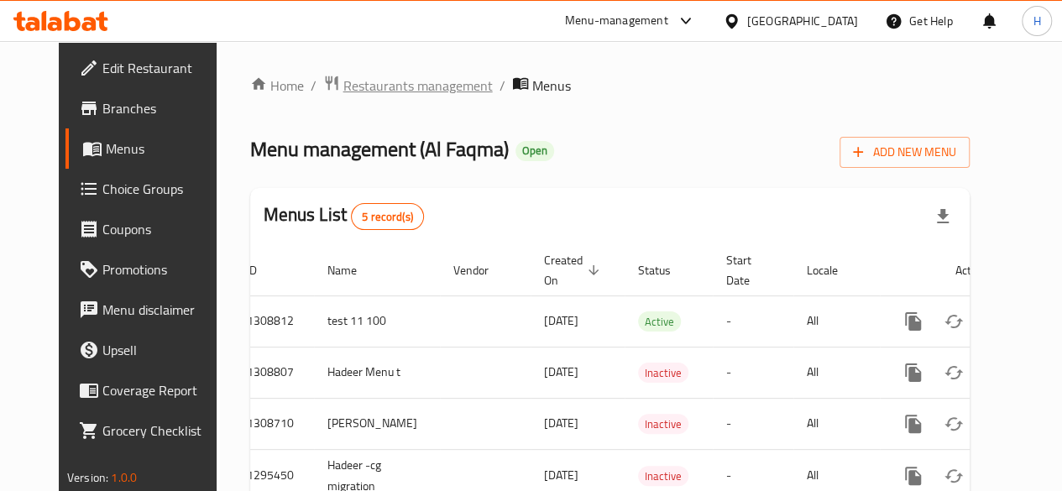
click at [369, 90] on span "Restaurants management" at bounding box center [417, 86] width 149 height 20
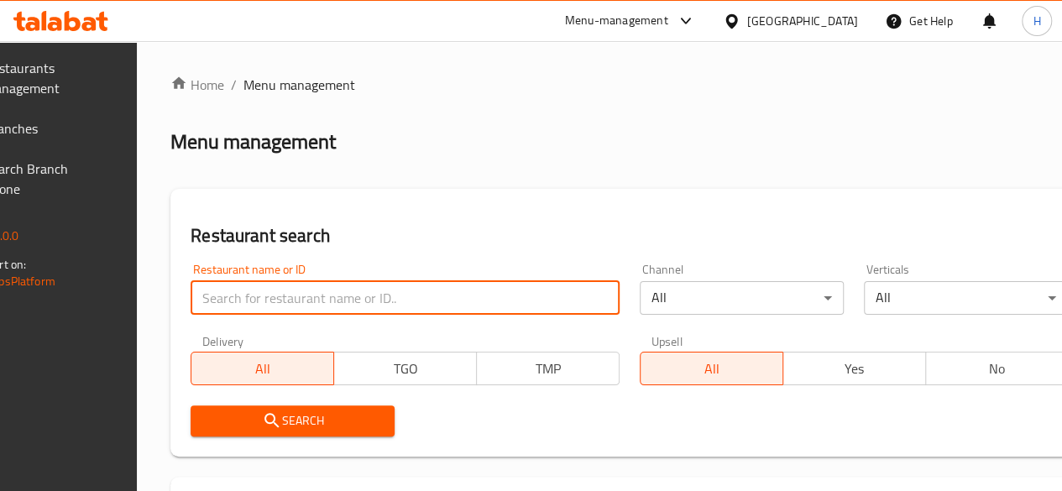
click at [296, 290] on input "search" at bounding box center [405, 298] width 429 height 34
type input "h"
type input "الفقمة"
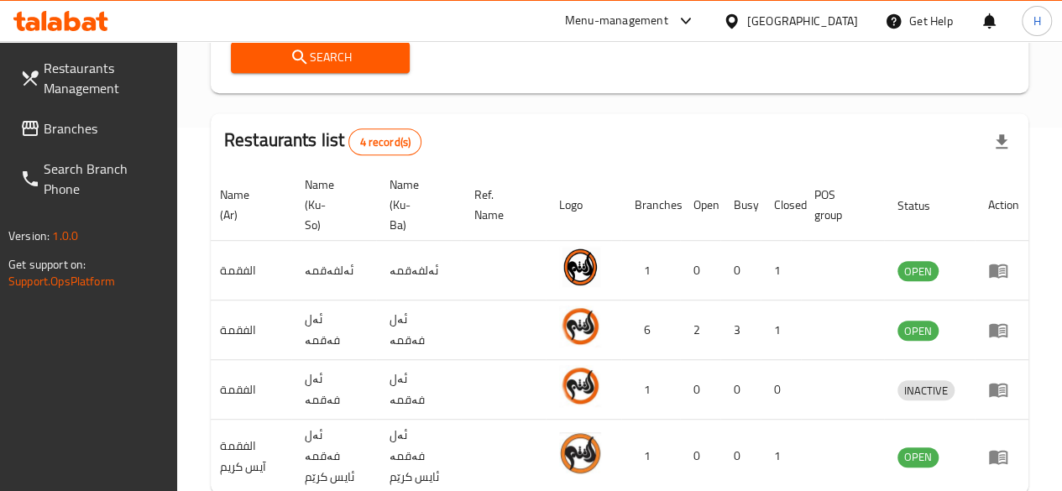
scroll to position [0, 167]
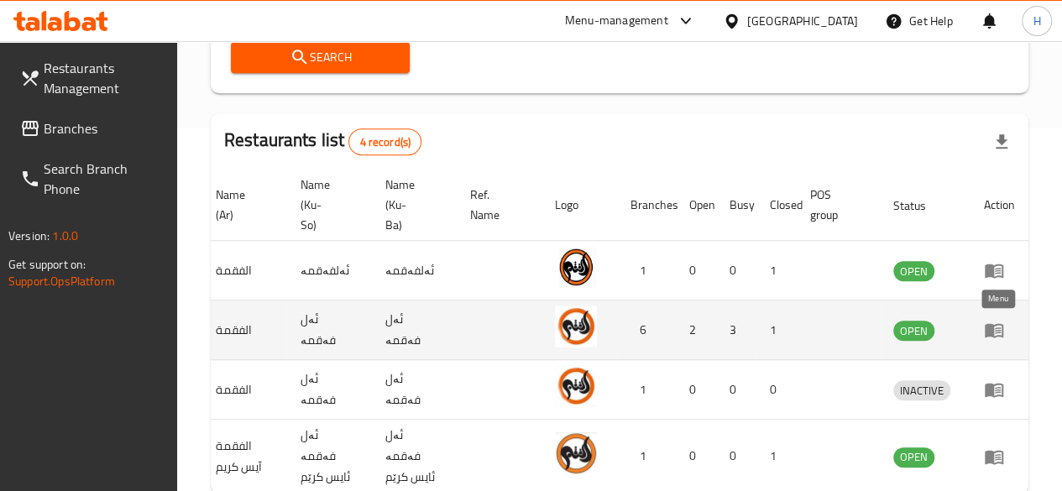
click at [997, 332] on icon "enhanced table" at bounding box center [998, 330] width 6 height 7
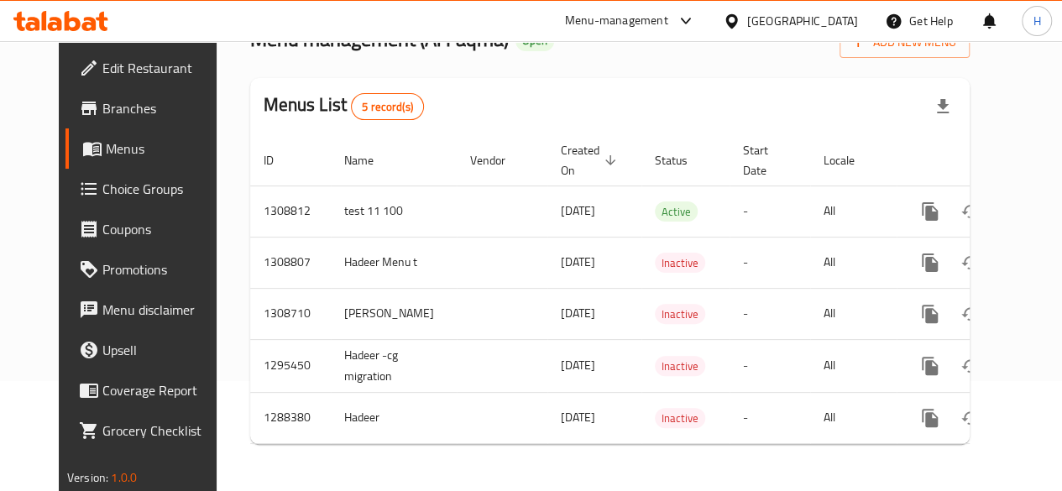
scroll to position [121, 0]
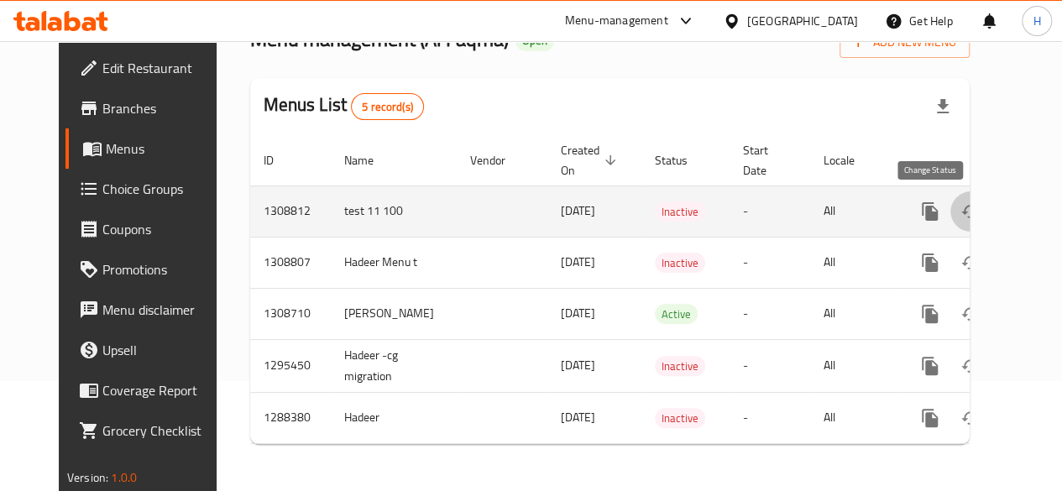
click at [960, 202] on icon "enhanced table" at bounding box center [970, 212] width 20 height 20
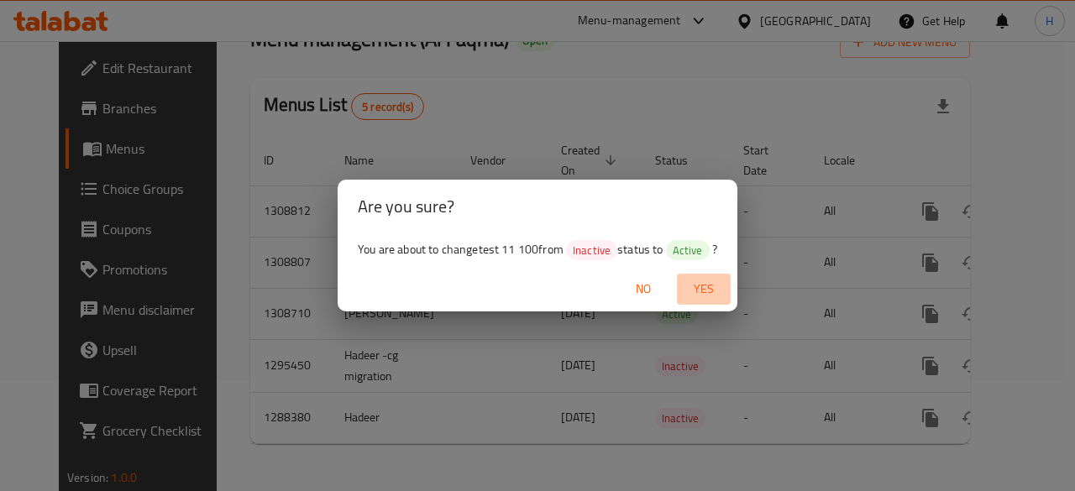
click at [700, 295] on span "Yes" at bounding box center [703, 289] width 40 height 21
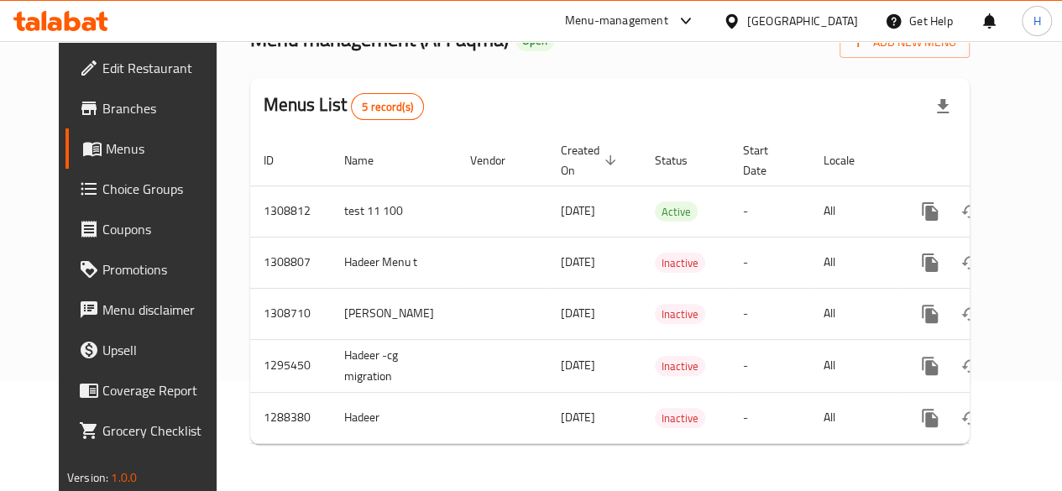
scroll to position [0, 17]
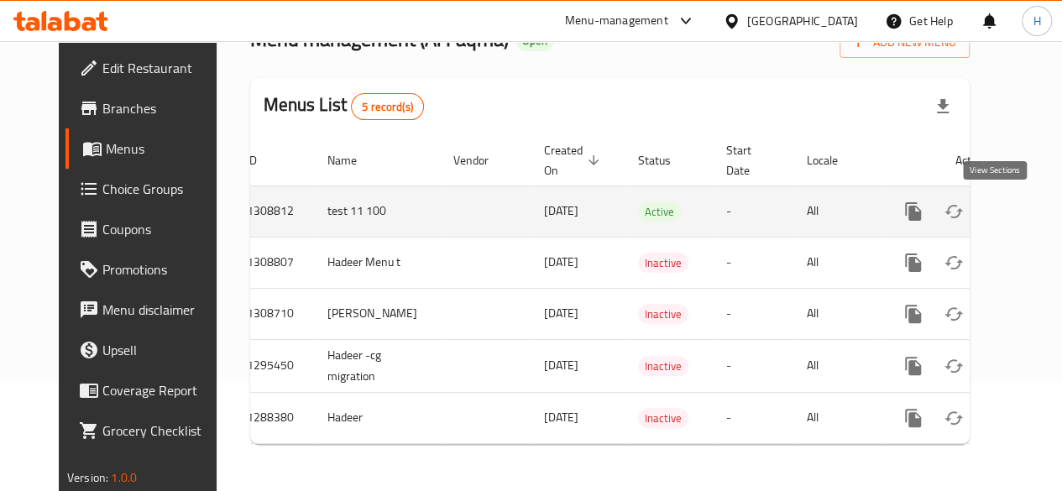
click at [1024, 207] on icon "enhanced table" at bounding box center [1034, 212] width 20 height 20
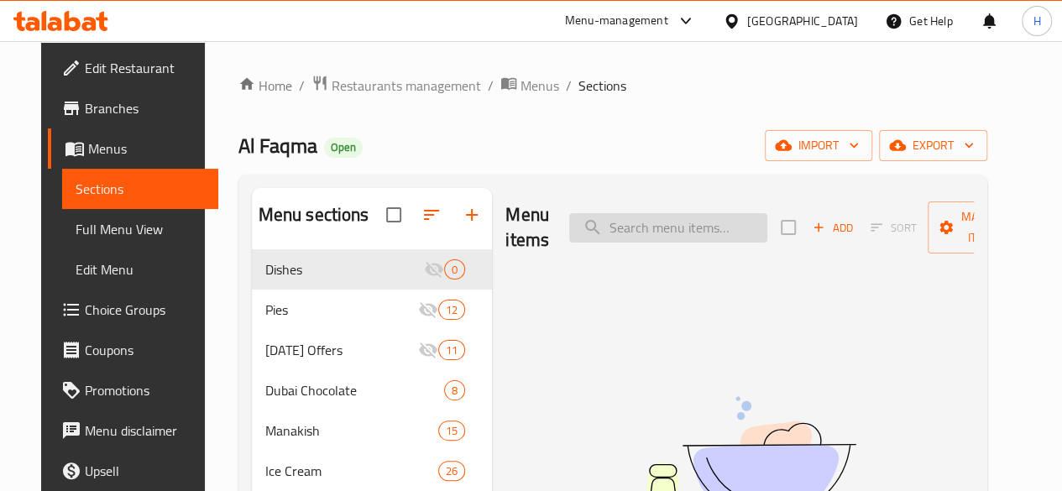
click at [610, 233] on input "search" at bounding box center [668, 227] width 198 height 29
type input "س"
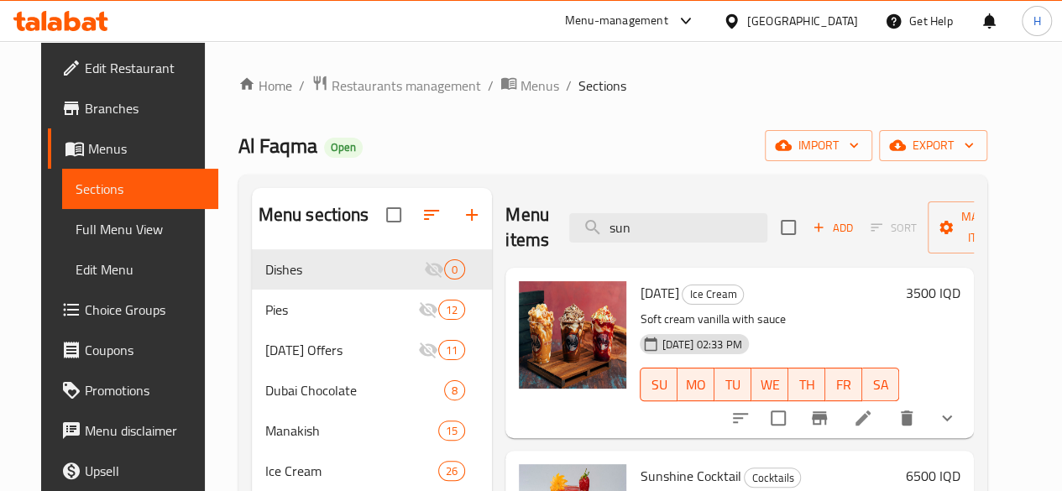
type input "sun"
click at [887, 429] on li at bounding box center [863, 418] width 47 height 30
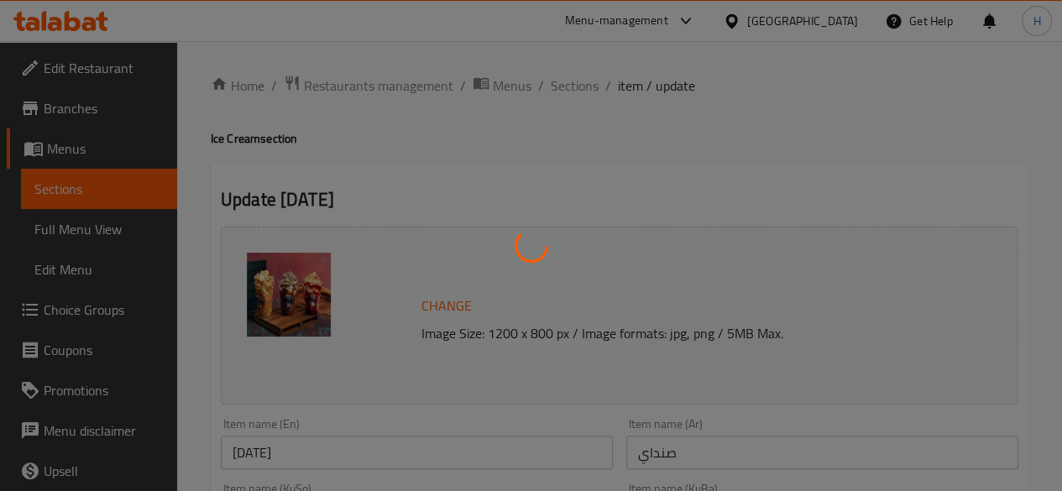
type input "الإضافات:"
type input "زیادە:"
type input "1"
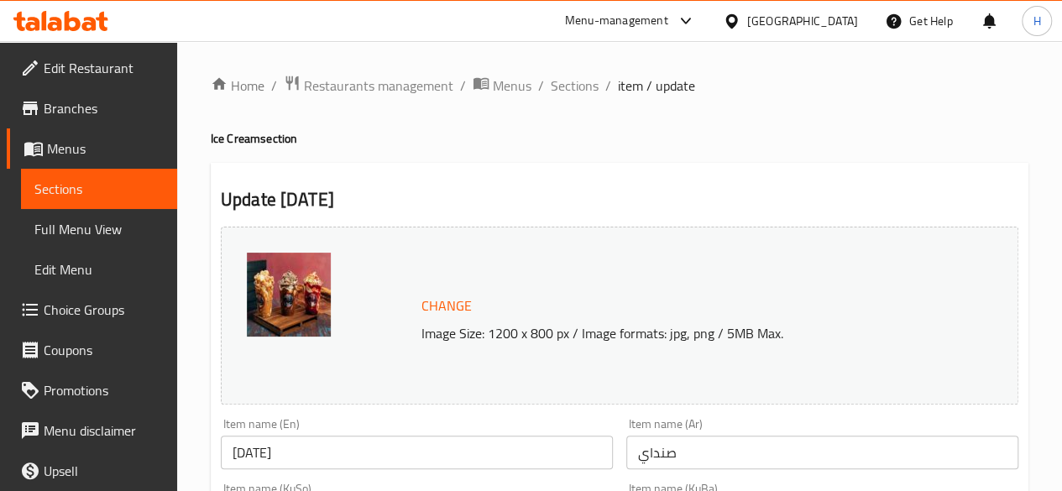
scroll to position [160, 0]
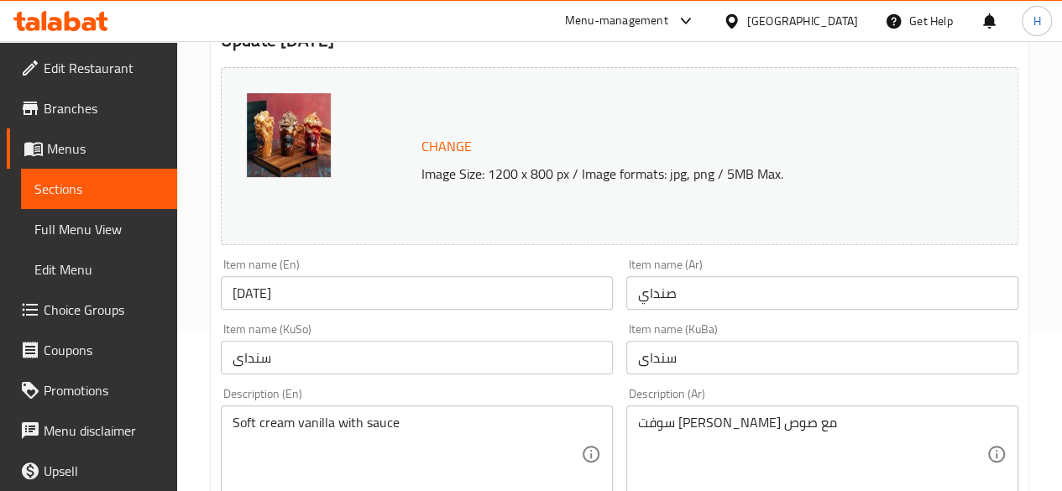
click at [289, 297] on input "Sunday" at bounding box center [417, 293] width 392 height 34
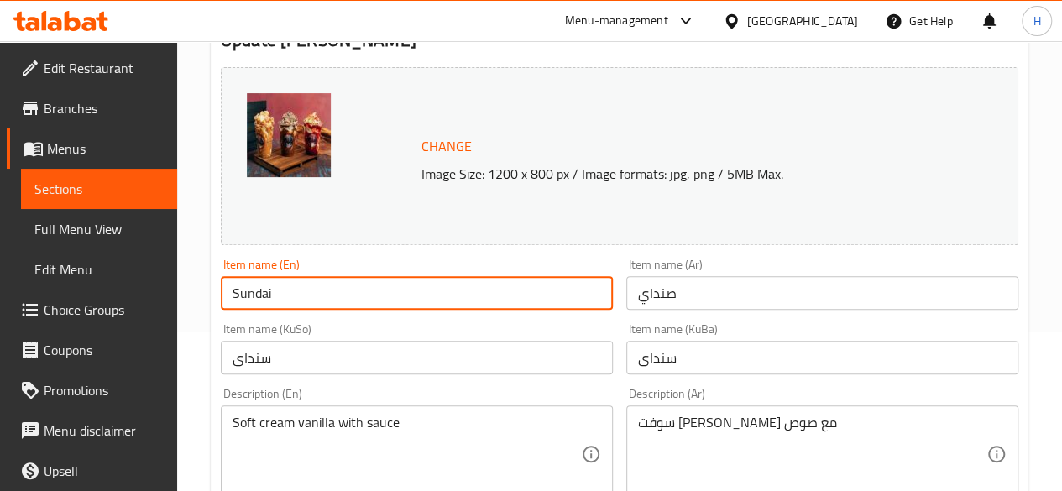
scroll to position [980, 0]
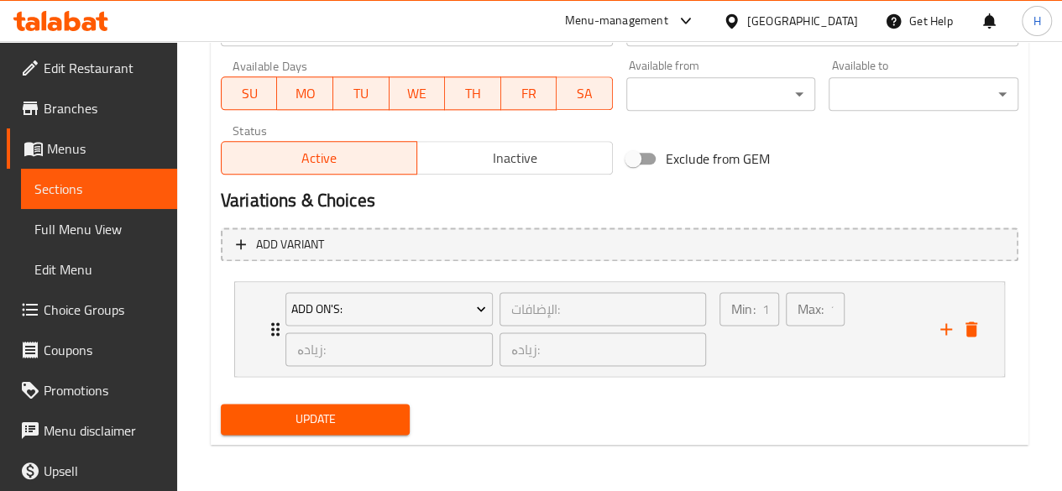
type input "Sundai"
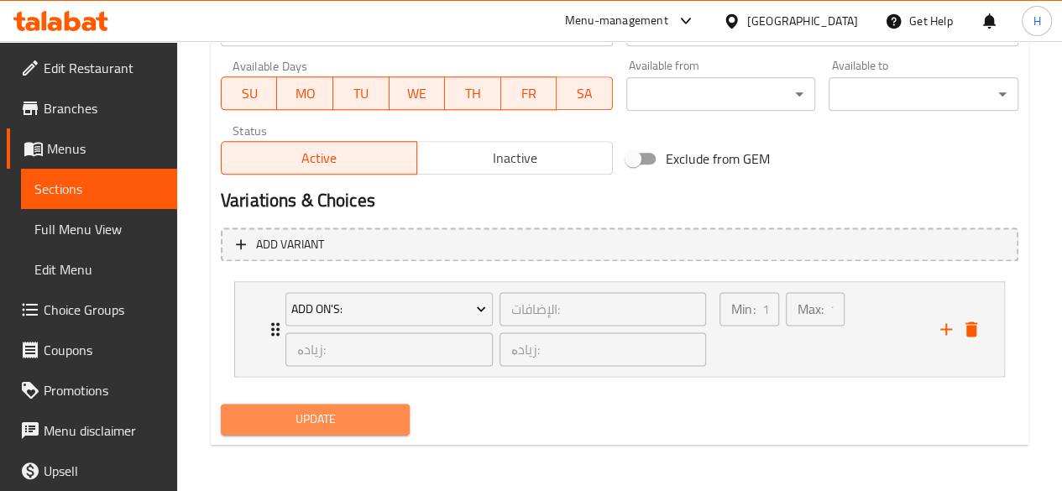
click at [389, 424] on span "Update" at bounding box center [315, 419] width 163 height 21
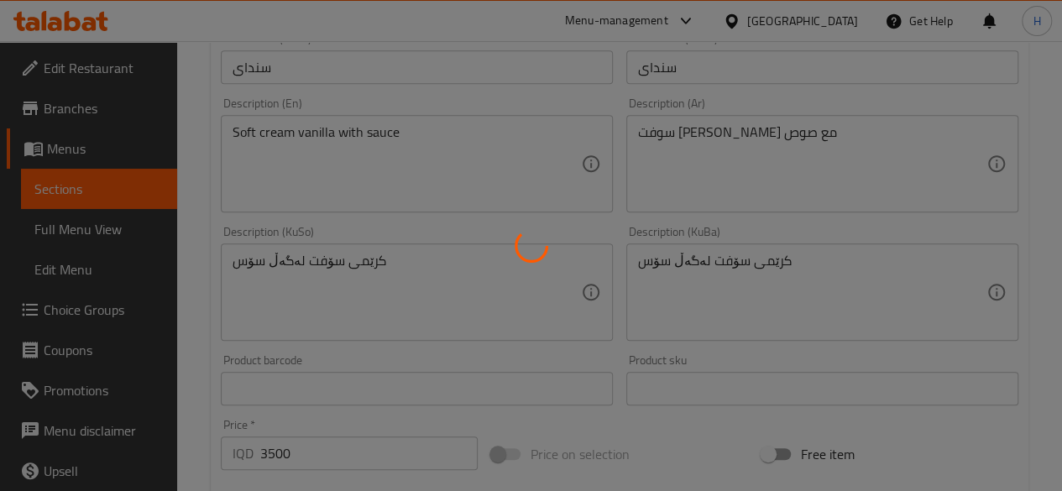
scroll to position [0, 0]
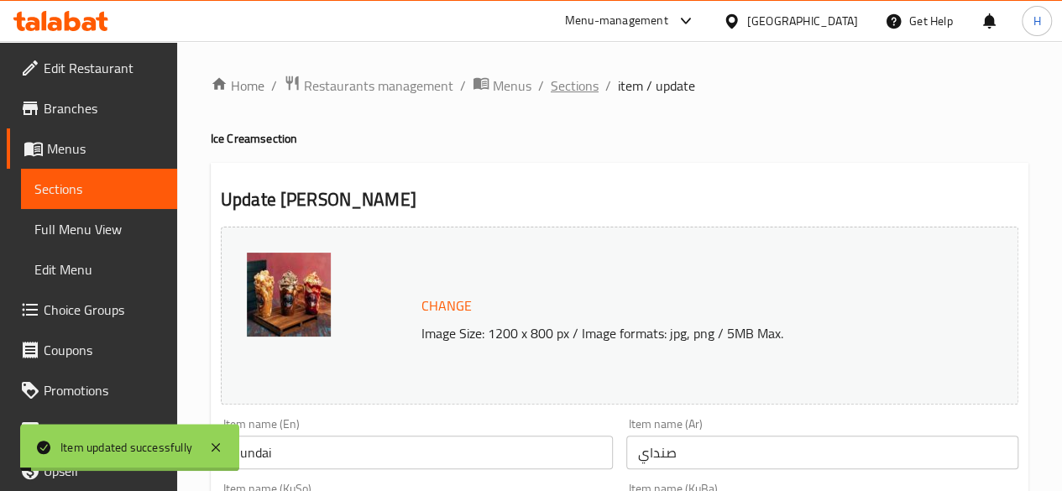
click at [588, 85] on span "Sections" at bounding box center [575, 86] width 48 height 20
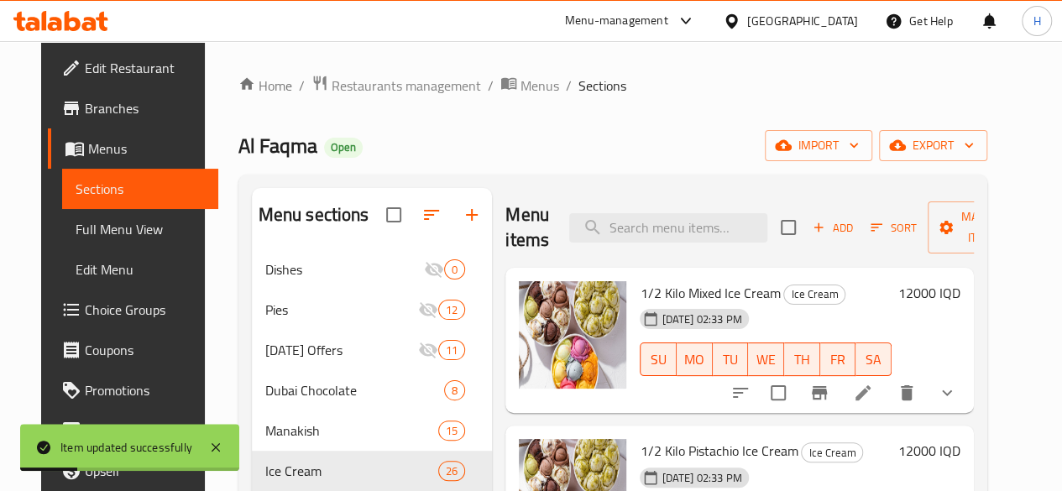
click at [601, 211] on div "Menu items Add Sort Manage items" at bounding box center [739, 228] width 468 height 80
click at [602, 216] on input "search" at bounding box center [668, 227] width 198 height 29
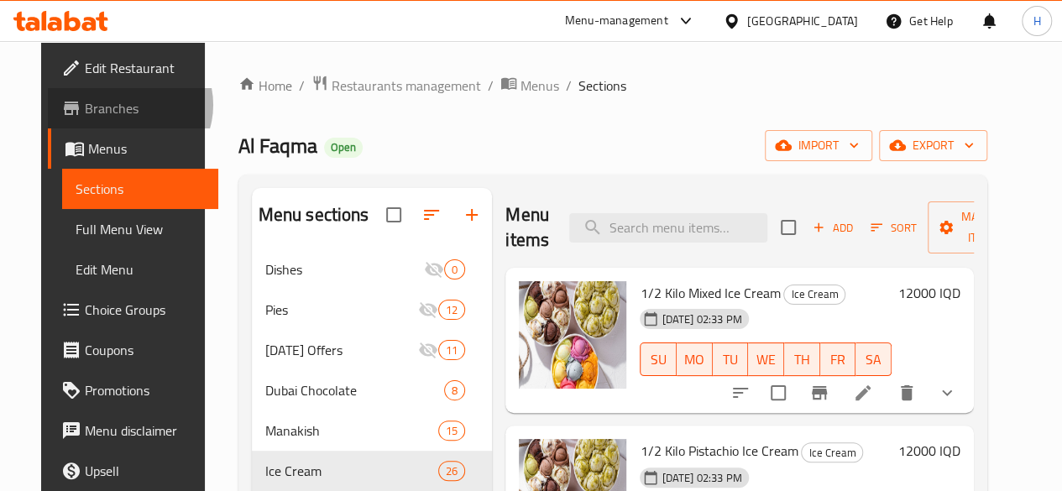
click at [87, 105] on span "Branches" at bounding box center [145, 108] width 120 height 20
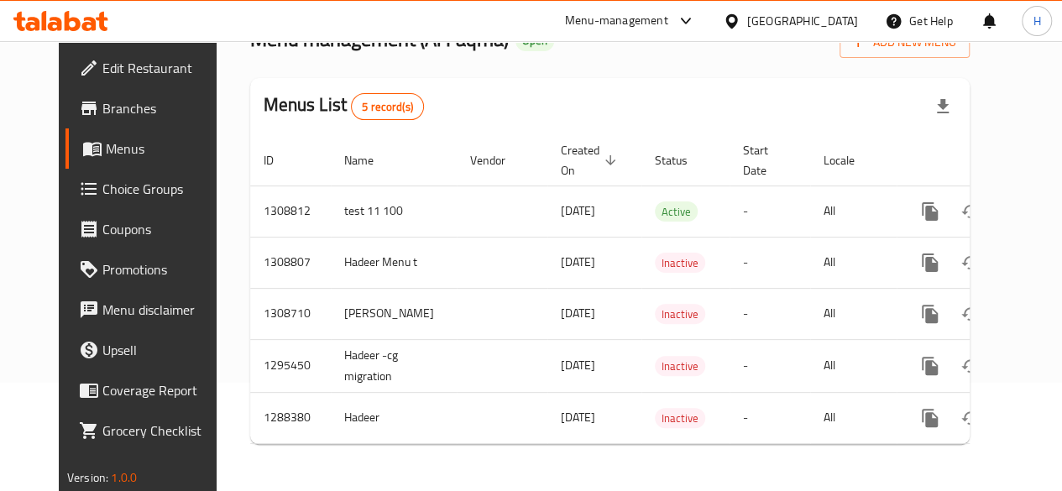
scroll to position [0, 17]
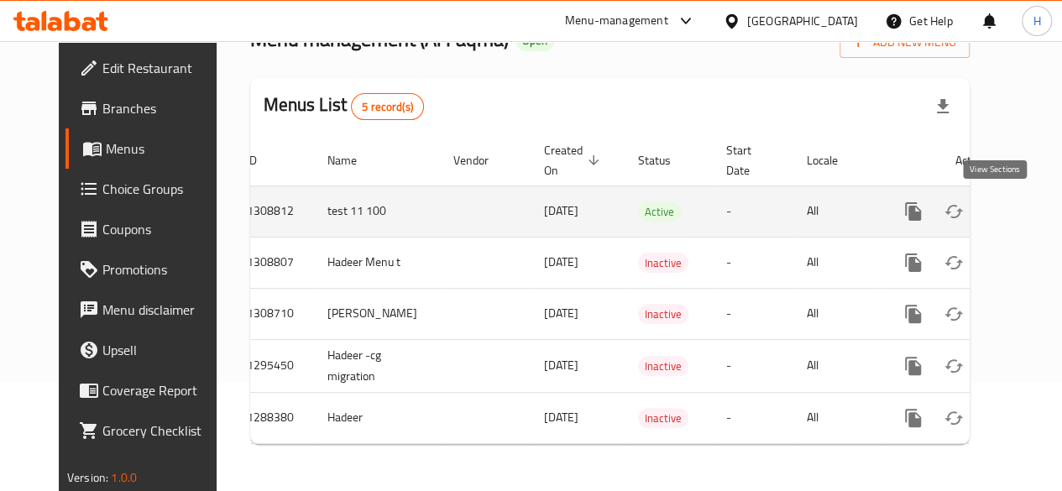
click at [1024, 206] on icon "enhanced table" at bounding box center [1034, 212] width 20 height 20
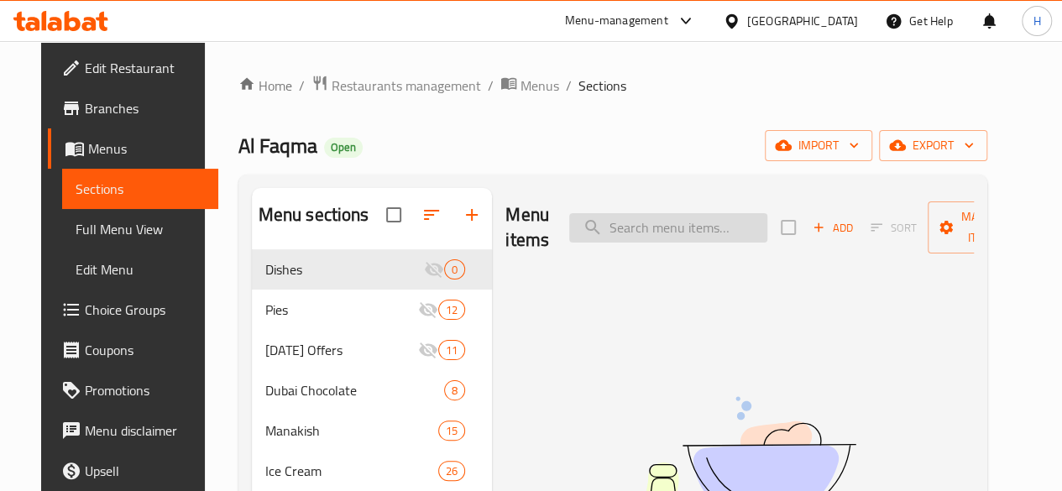
click at [655, 235] on input "search" at bounding box center [668, 227] width 198 height 29
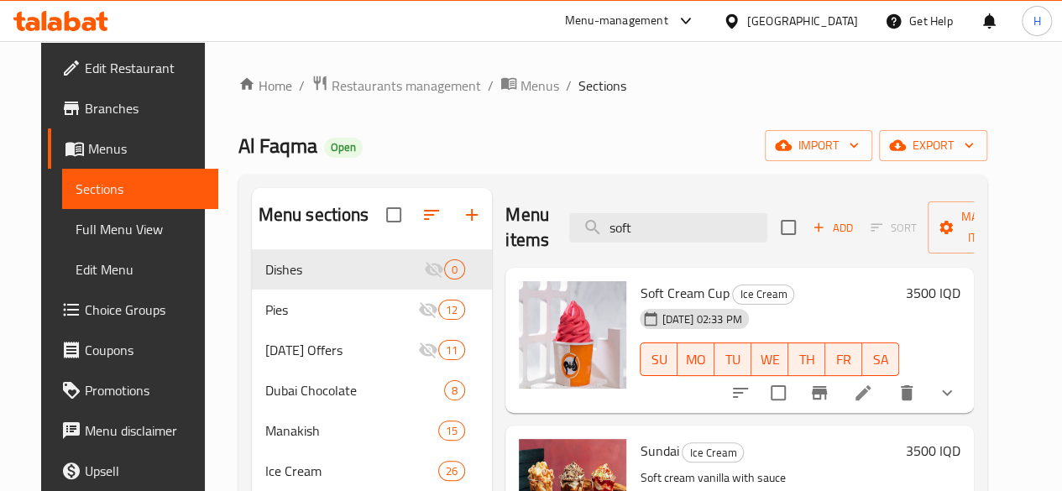
type input "soft"
click at [840, 404] on button "Branch-specific-item" at bounding box center [819, 393] width 40 height 40
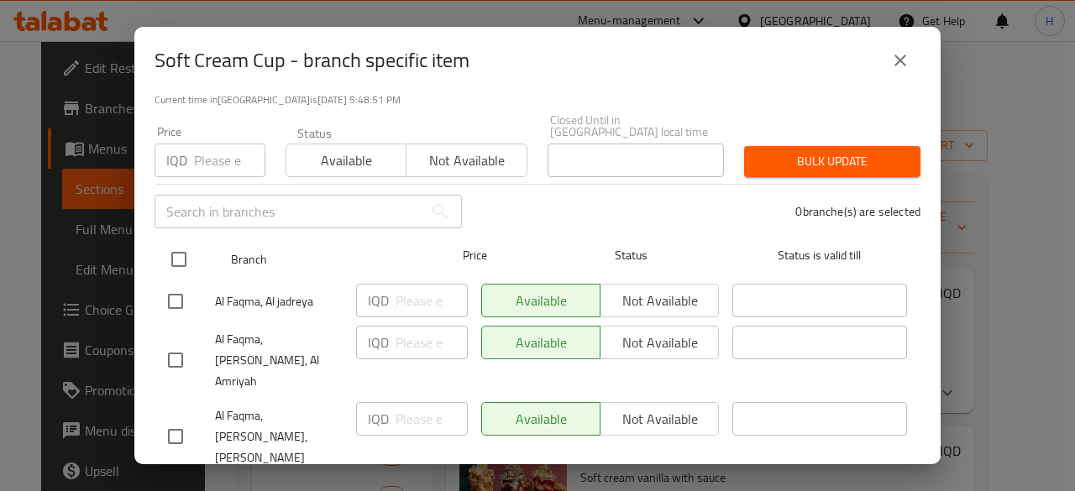
scroll to position [136, 0]
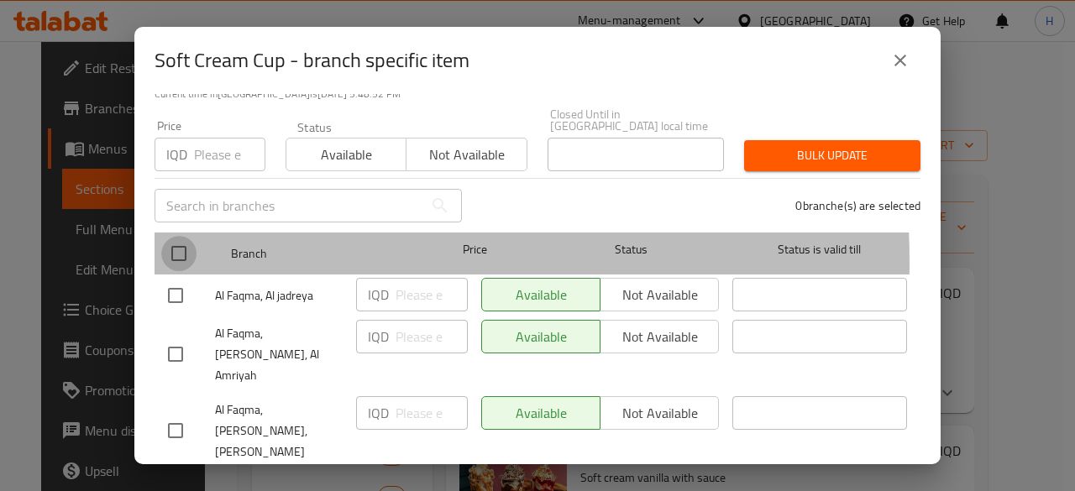
click at [180, 251] on input "checkbox" at bounding box center [178, 253] width 35 height 35
checkbox input "true"
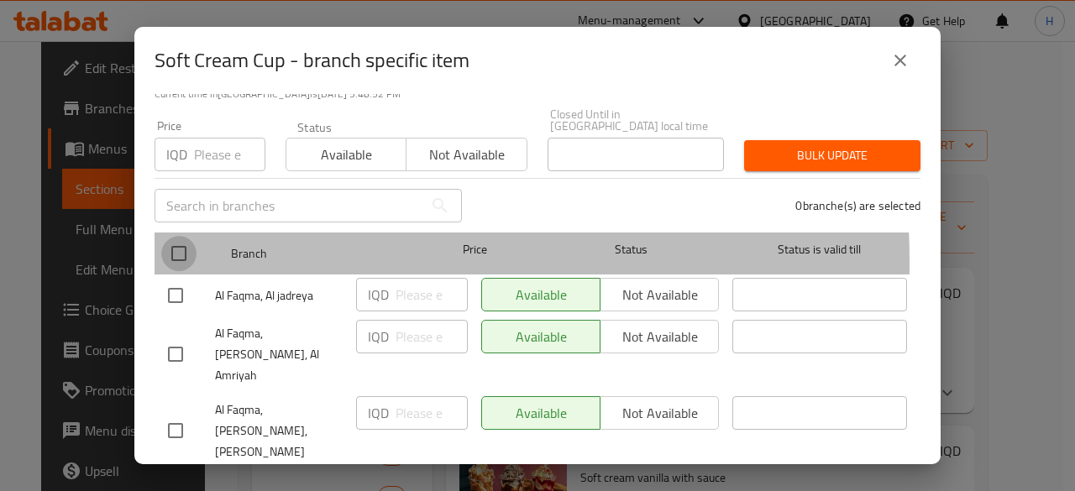
checkbox input "true"
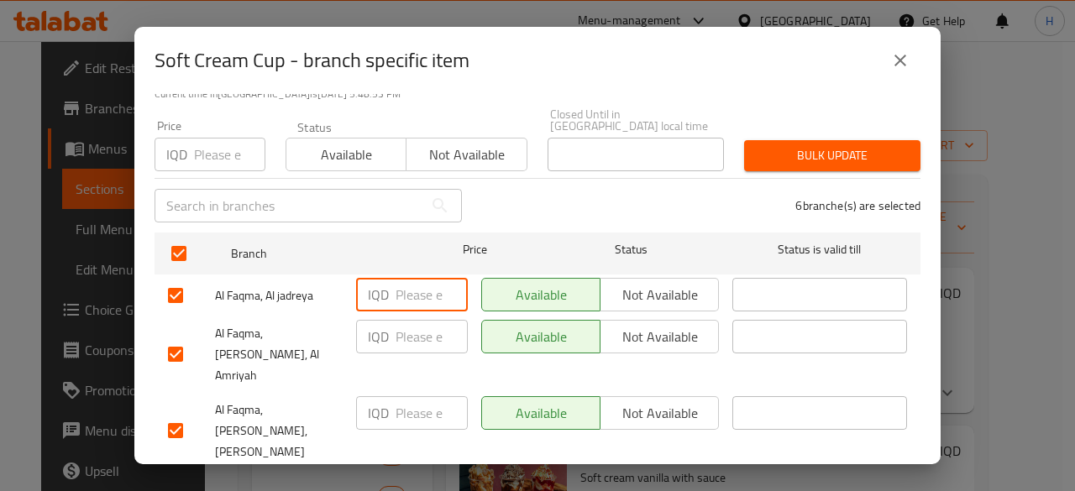
click at [408, 285] on input "number" at bounding box center [431, 295] width 72 height 34
click at [408, 285] on input "4500" at bounding box center [431, 295] width 72 height 34
type input "4500"
click at [409, 338] on input "number" at bounding box center [431, 337] width 72 height 34
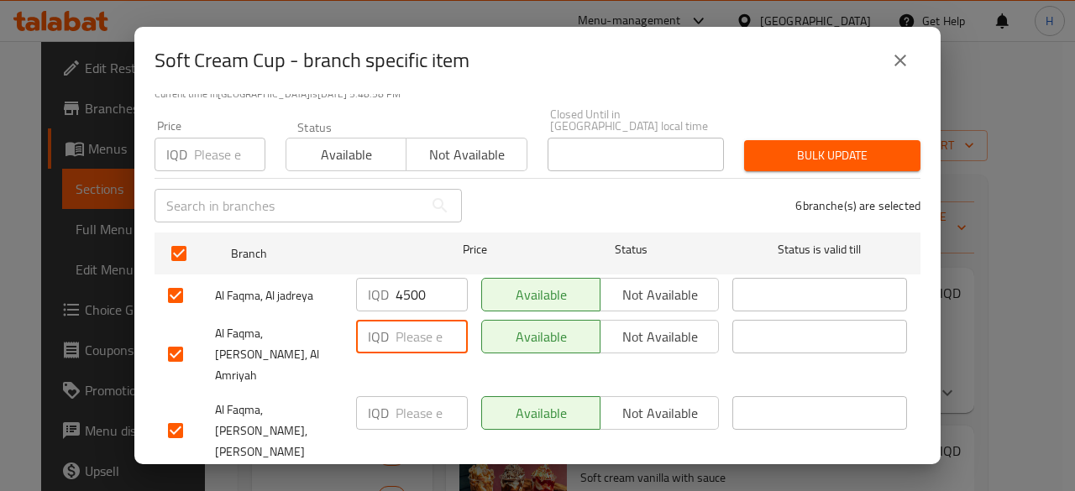
click at [409, 338] on input "number" at bounding box center [431, 337] width 72 height 34
paste input "4500"
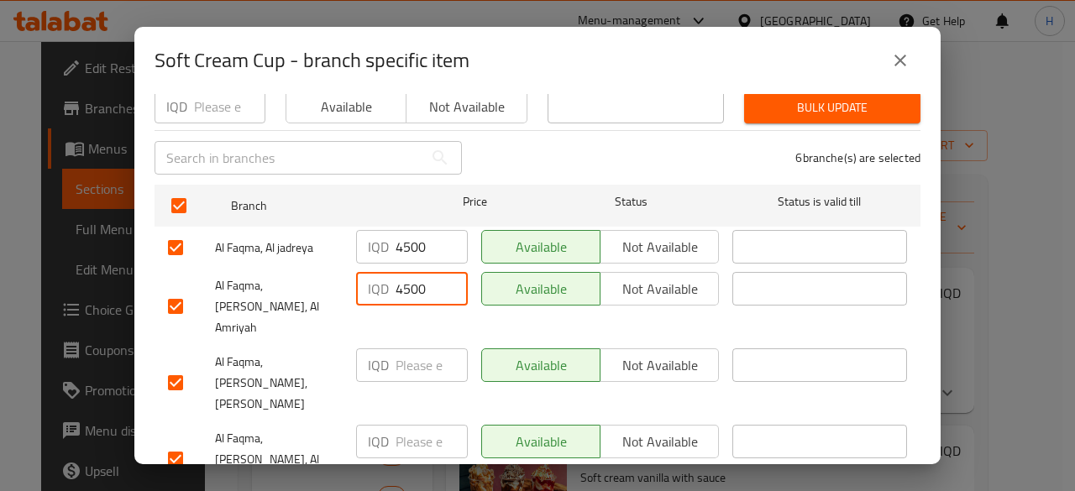
type input "4500"
click at [416, 348] on input "number" at bounding box center [431, 365] width 72 height 34
paste input "4500"
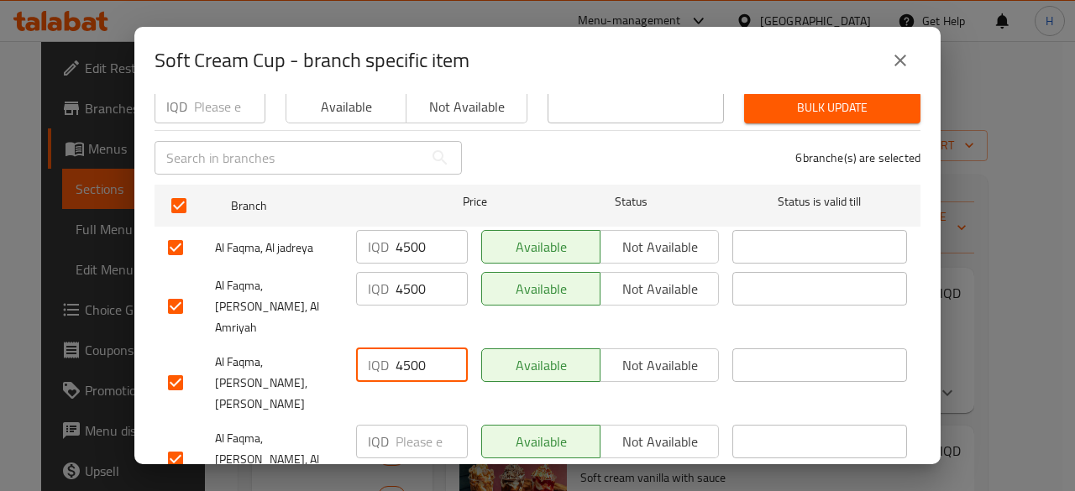
type input "4500"
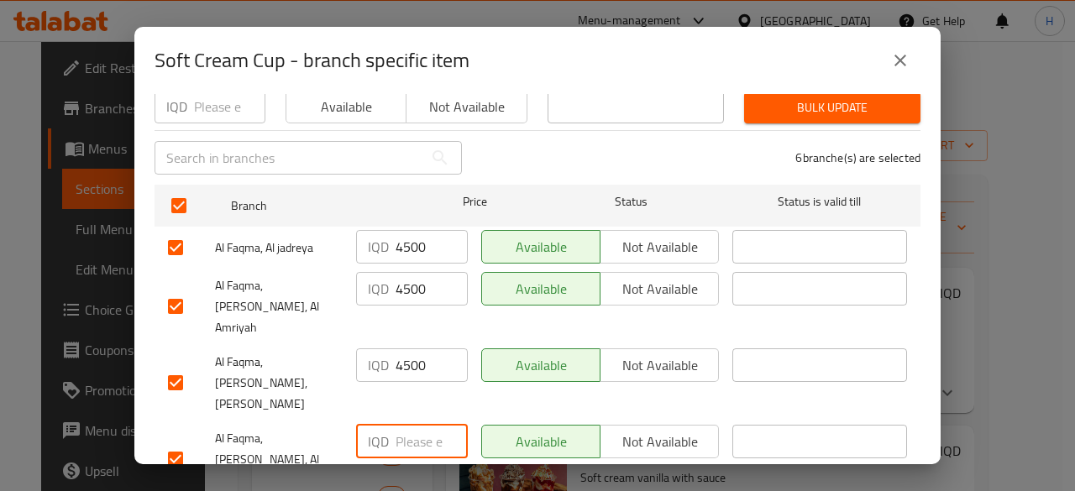
click at [405, 425] on input "number" at bounding box center [431, 442] width 72 height 34
paste input "4500"
click at [405, 425] on input "4500" at bounding box center [431, 442] width 72 height 34
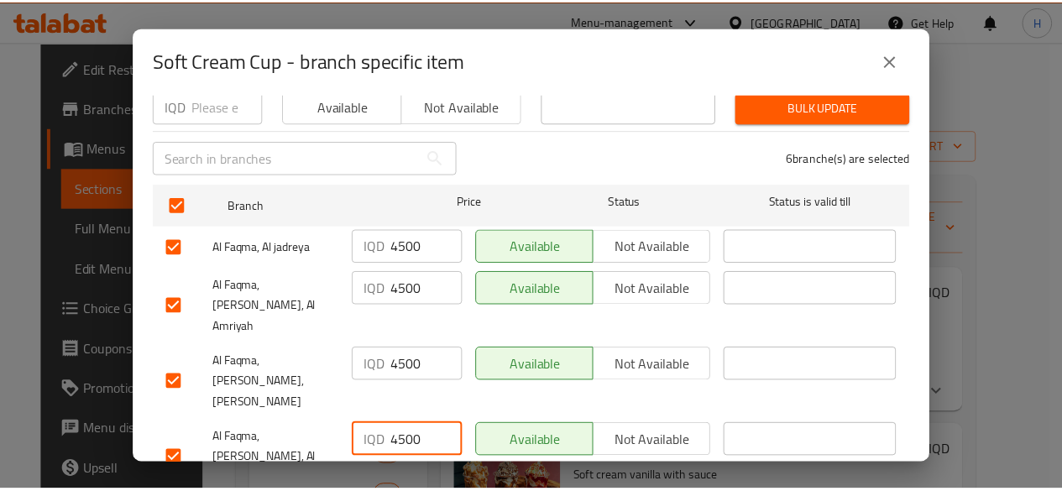
scroll to position [284, 0]
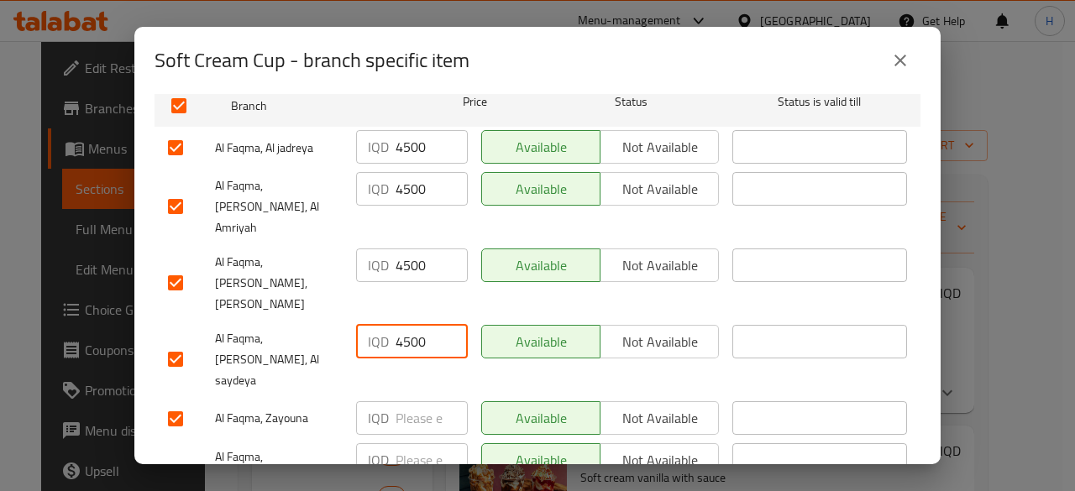
type input "4500"
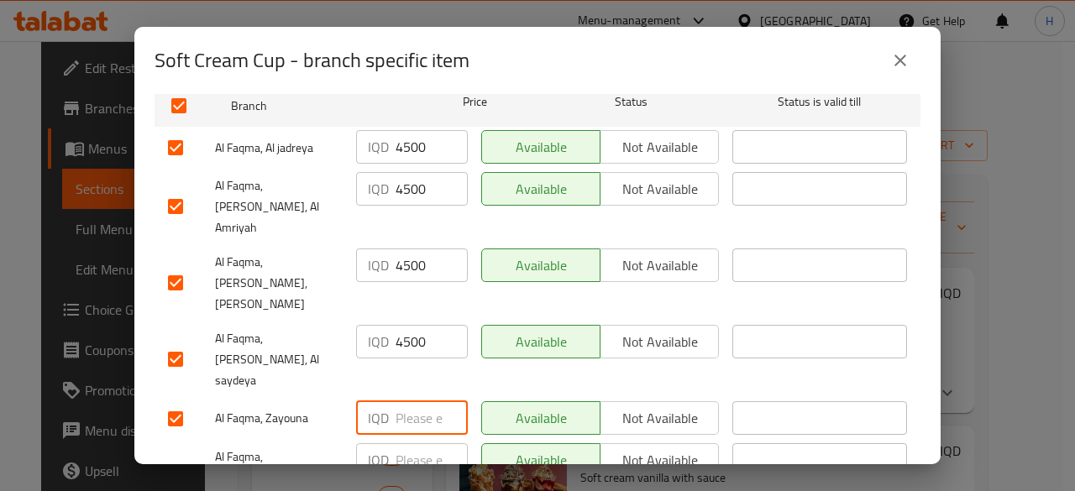
click at [407, 401] on input "number" at bounding box center [431, 418] width 72 height 34
paste input "4500"
type input "4500"
paste input "4500"
click at [411, 443] on input "4500" at bounding box center [431, 460] width 72 height 34
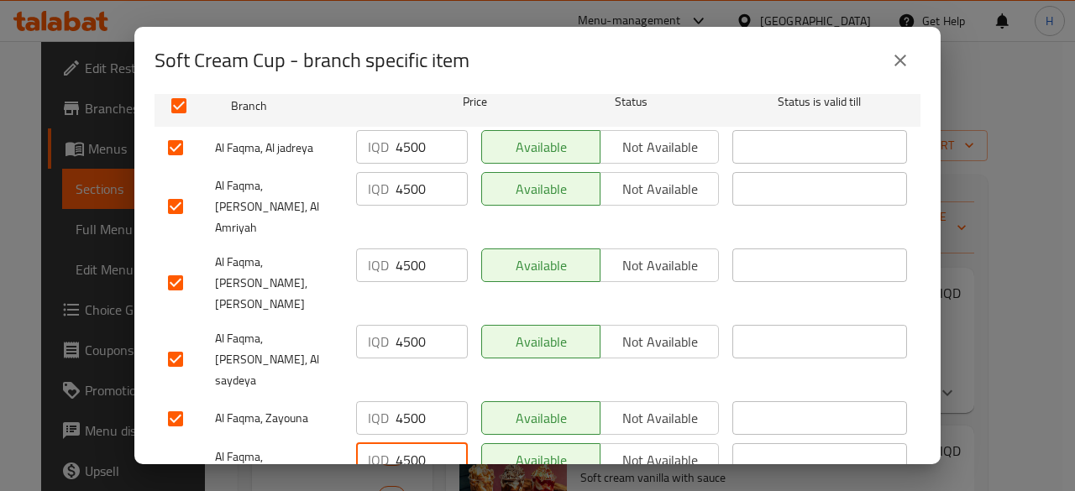
type input "4500"
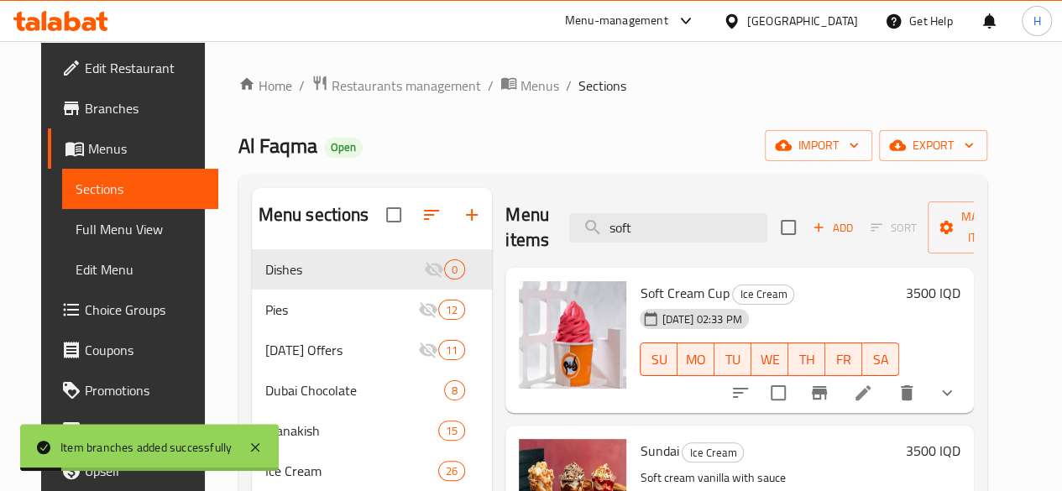
click at [960, 291] on h6 "3500 IQD" at bounding box center [933, 293] width 55 height 24
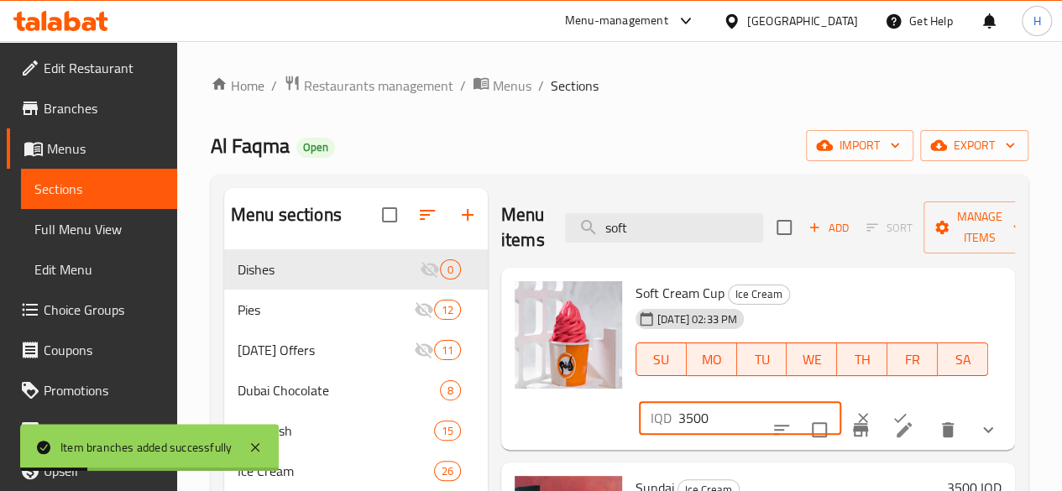
click at [678, 406] on input "3500" at bounding box center [759, 418] width 163 height 34
paste input "4"
type input "4500"
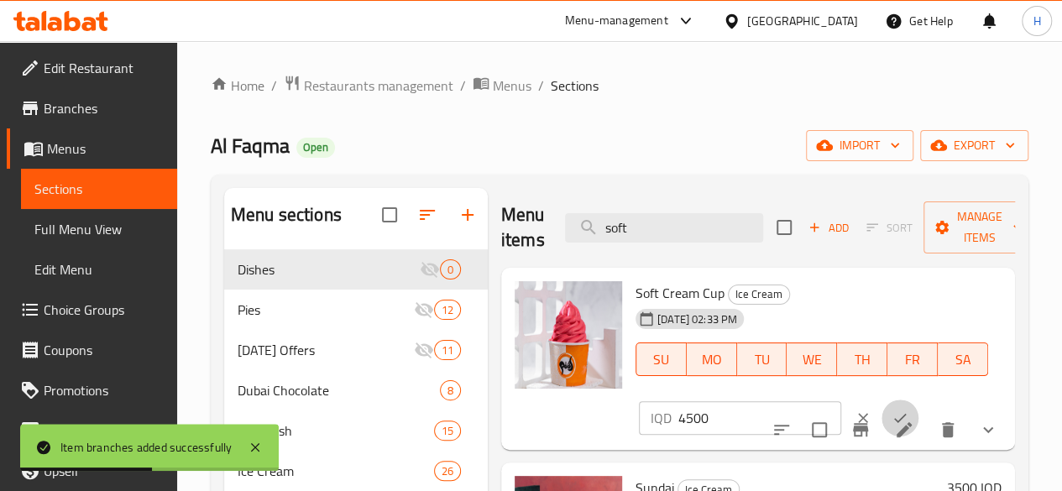
click at [882, 409] on button "ok" at bounding box center [900, 418] width 37 height 37
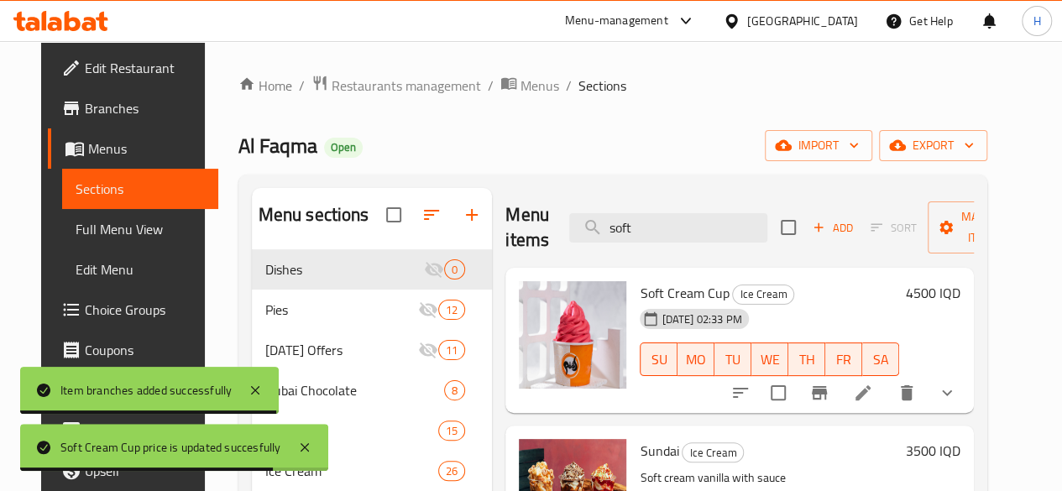
scroll to position [42, 0]
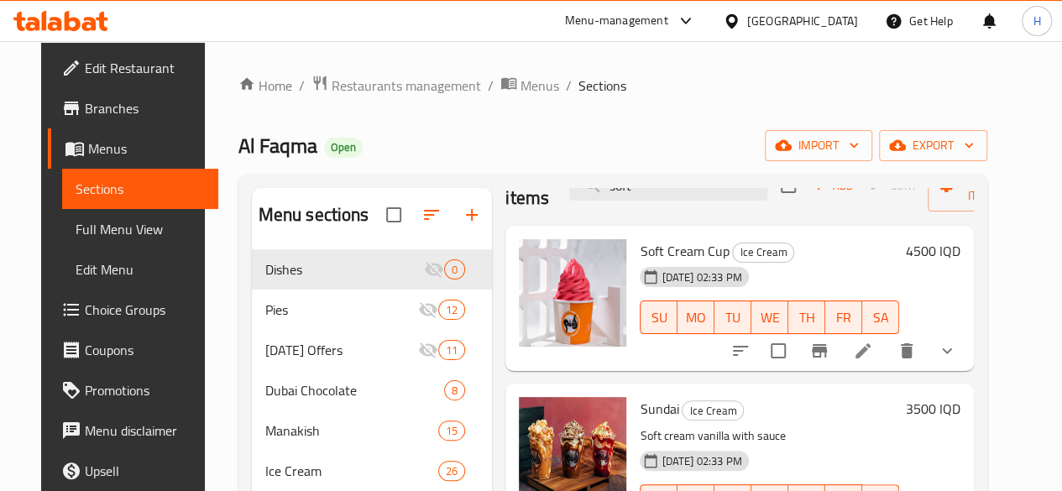
click at [776, 421] on div "Sundai Ice Cream Soft cream vanilla with sauce 29-08-2025 02:33 PM SU MO TU WE …" at bounding box center [769, 468] width 273 height 157
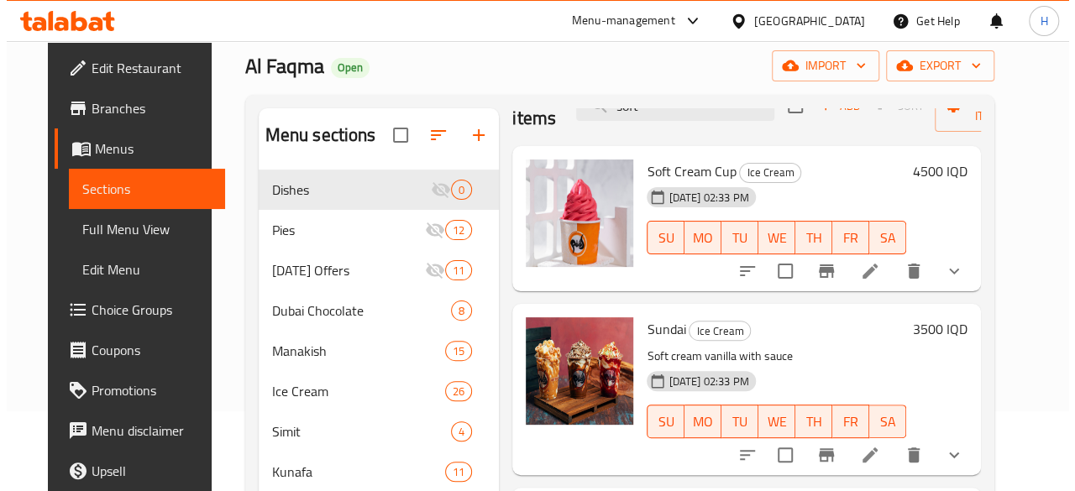
scroll to position [81, 0]
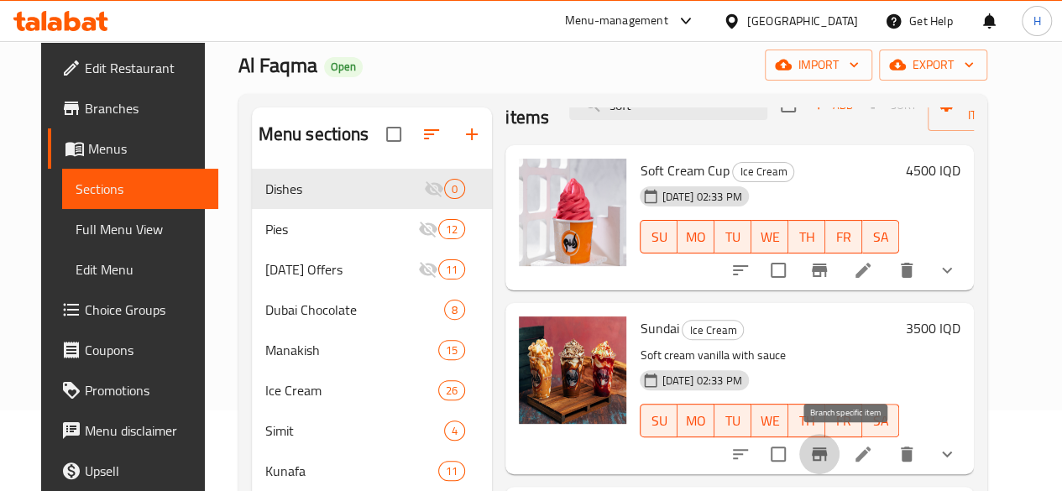
click at [827, 459] on icon "Branch-specific-item" at bounding box center [819, 454] width 15 height 13
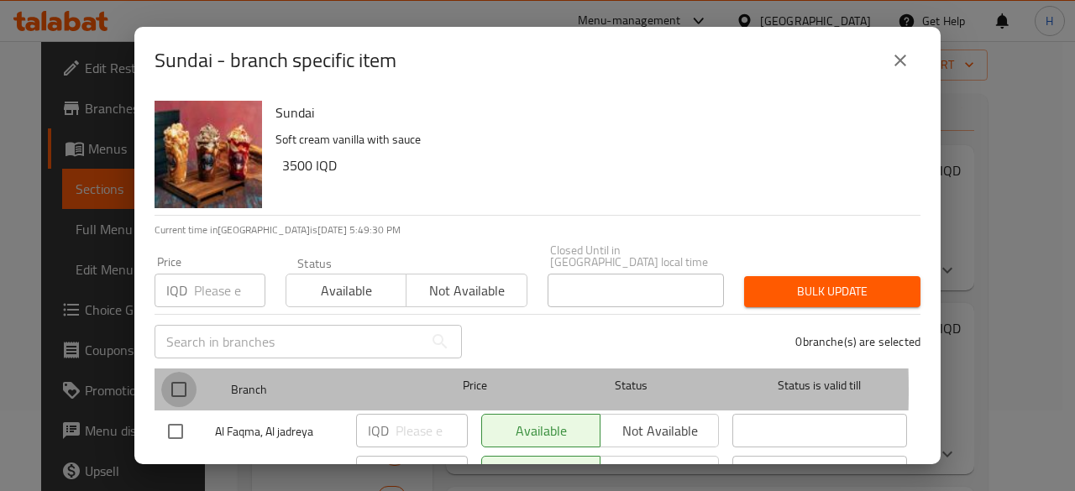
click at [170, 379] on input "checkbox" at bounding box center [178, 389] width 35 height 35
checkbox input "true"
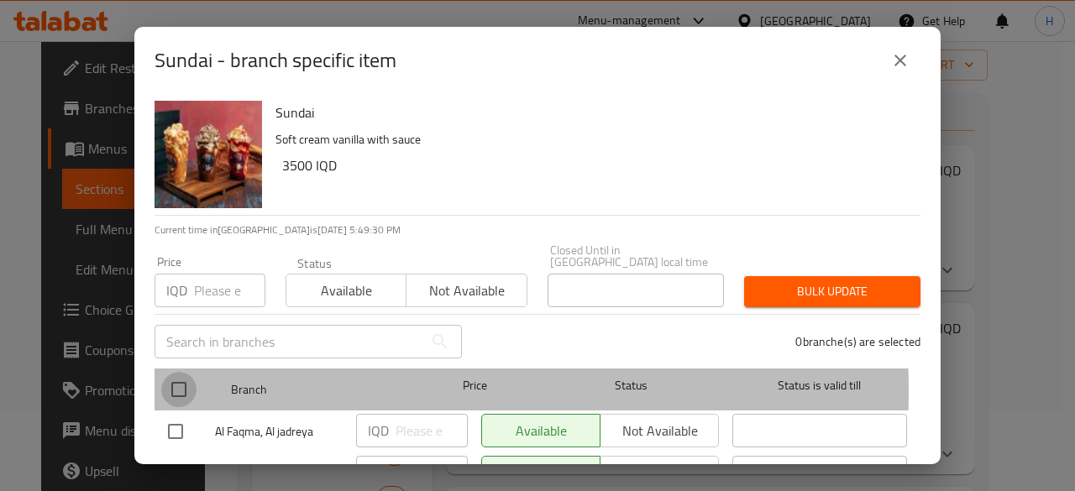
checkbox input "true"
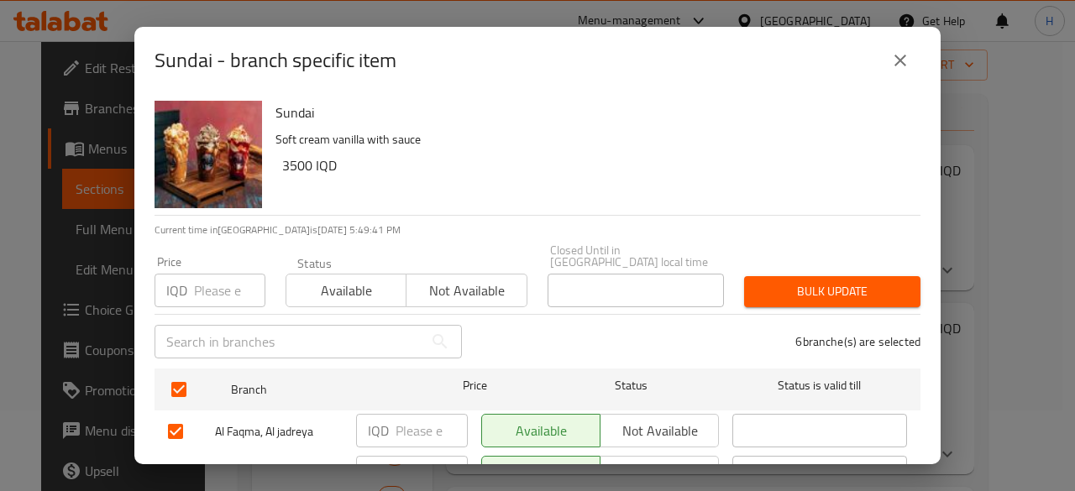
scroll to position [99, 0]
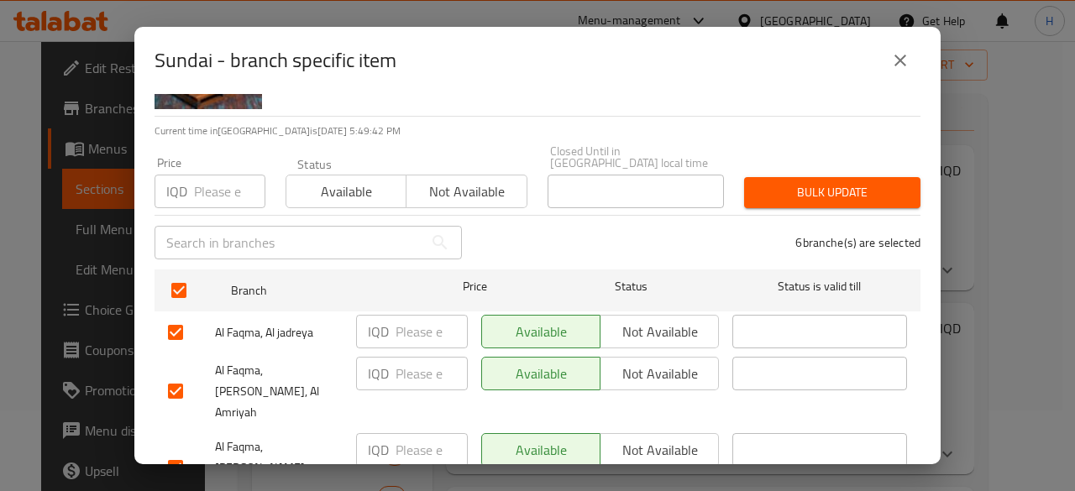
click at [382, 427] on div "IQD ​" at bounding box center [411, 468] width 125 height 83
click at [398, 335] on input "number" at bounding box center [431, 332] width 72 height 34
click at [419, 315] on input "4500" at bounding box center [431, 332] width 72 height 34
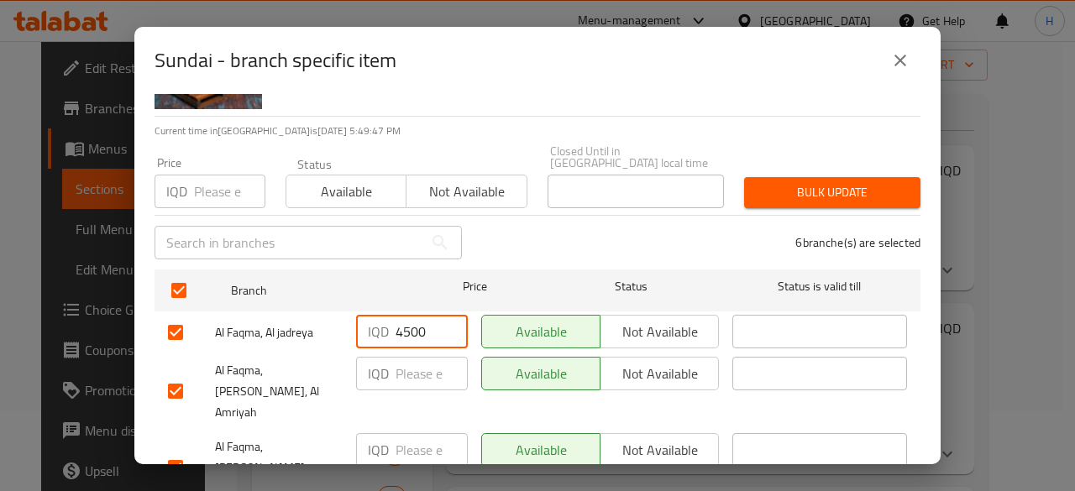
type input "4500"
paste input "4500"
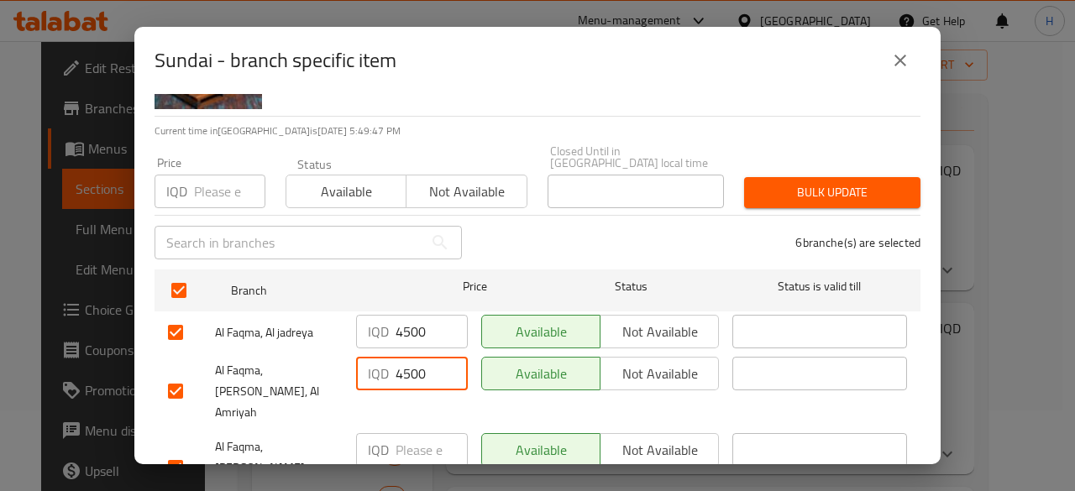
click at [416, 362] on input "4500" at bounding box center [431, 374] width 72 height 34
paste input "4500"
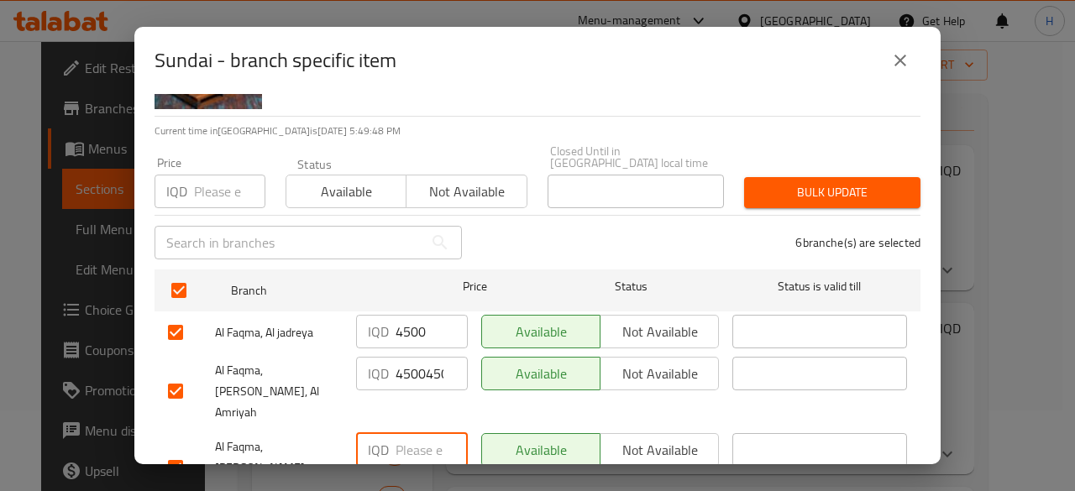
click at [418, 433] on input "number" at bounding box center [431, 450] width 72 height 34
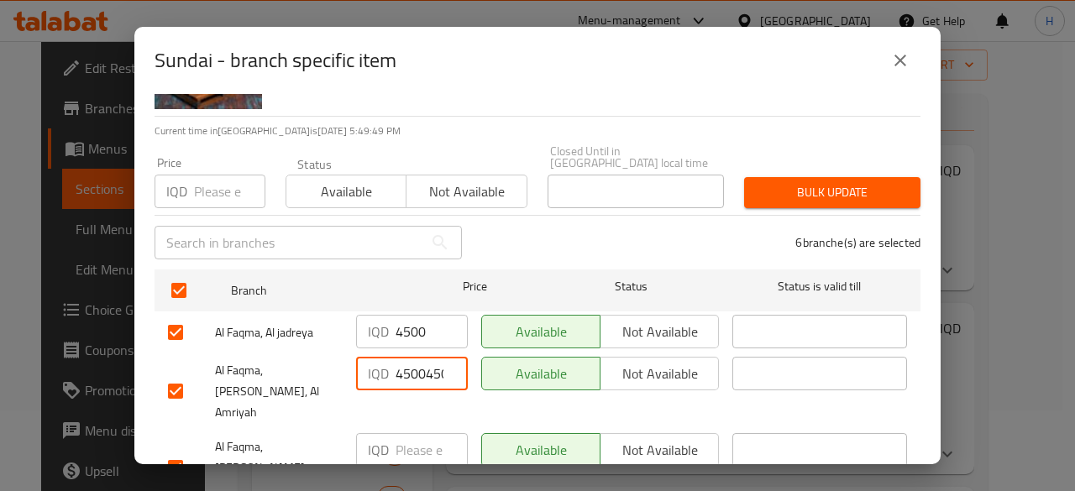
click at [425, 373] on input "45004500" at bounding box center [431, 374] width 72 height 34
paste input "number"
click at [425, 373] on input "4500" at bounding box center [431, 374] width 72 height 34
type input "4500"
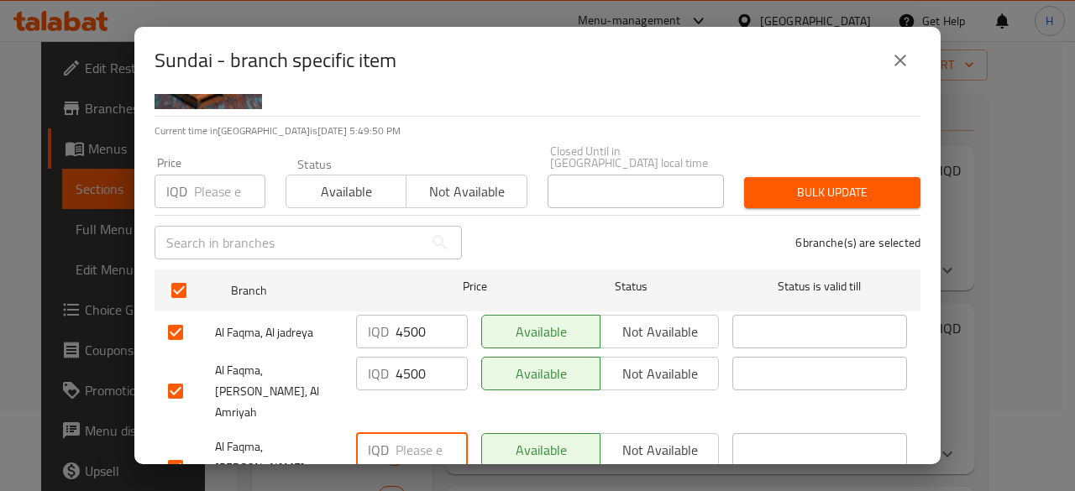
paste input "4500"
click at [422, 433] on input "4500" at bounding box center [431, 450] width 72 height 34
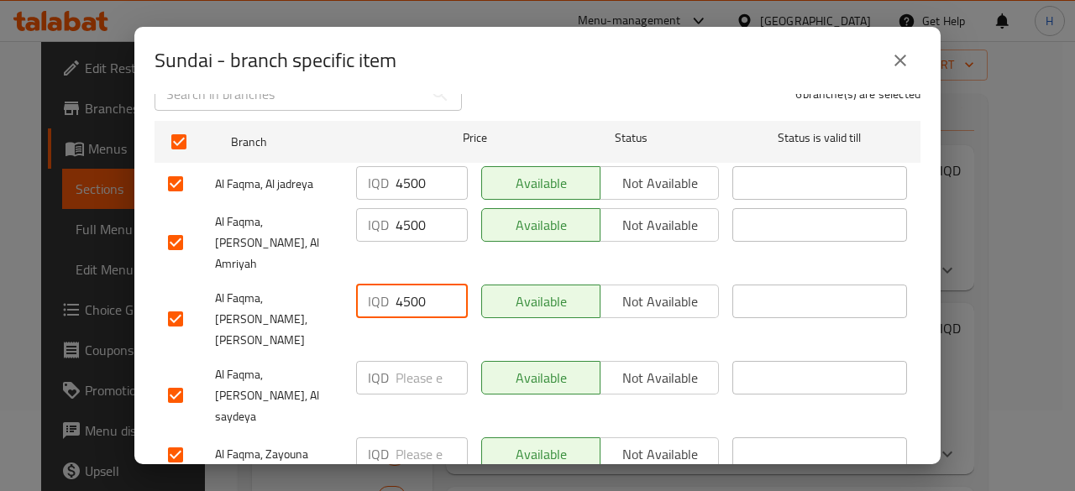
type input "4500"
paste input "4500"
click at [412, 361] on input "4500" at bounding box center [431, 378] width 72 height 34
type input "4500"
click at [411, 437] on input "number" at bounding box center [431, 454] width 72 height 34
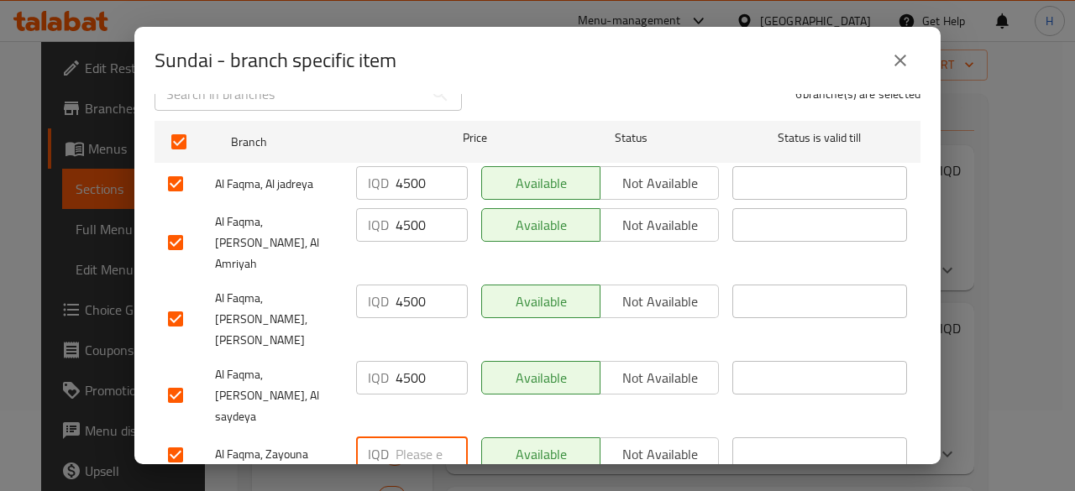
paste input "4500"
click at [411, 437] on input "4500" at bounding box center [431, 454] width 72 height 34
type input "4500"
paste input "4500"
click at [411, 479] on input "4500" at bounding box center [431, 496] width 72 height 34
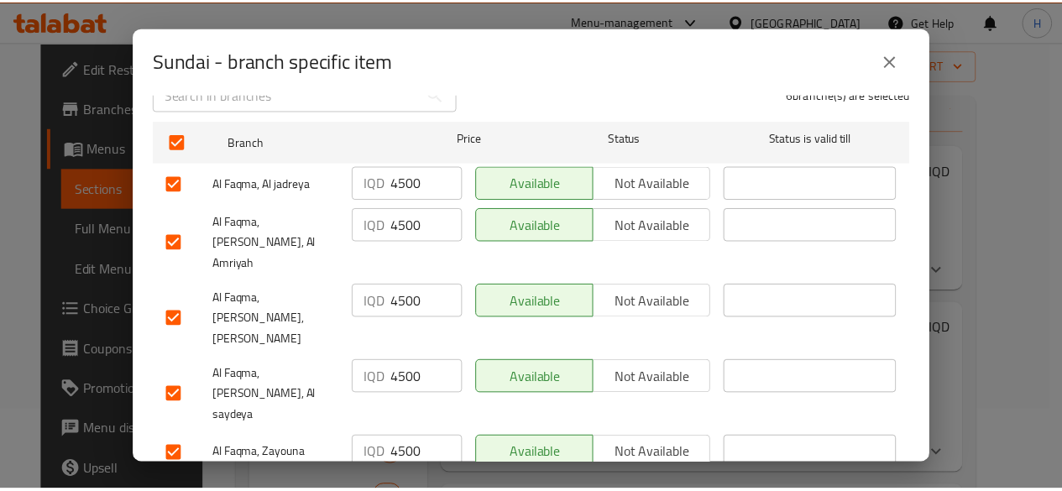
scroll to position [284, 0]
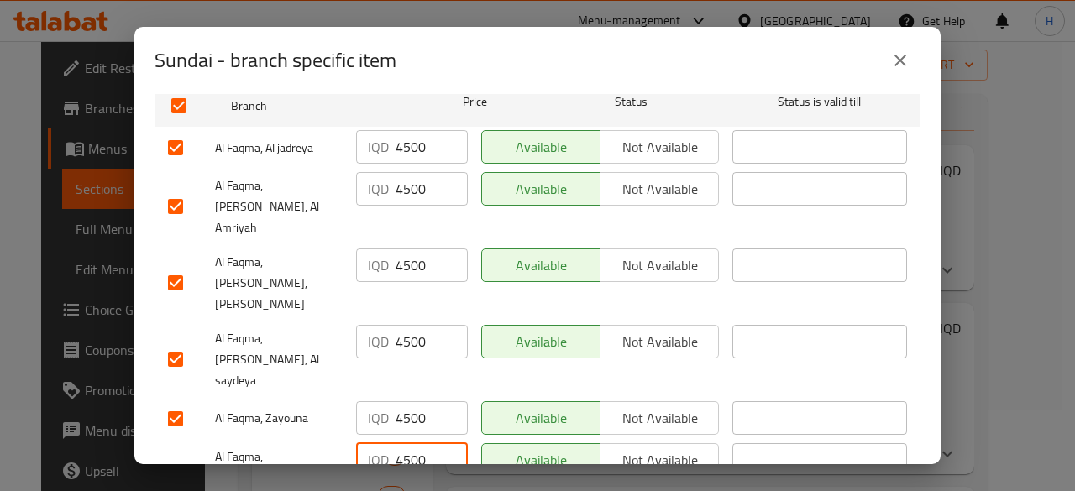
type input "4500"
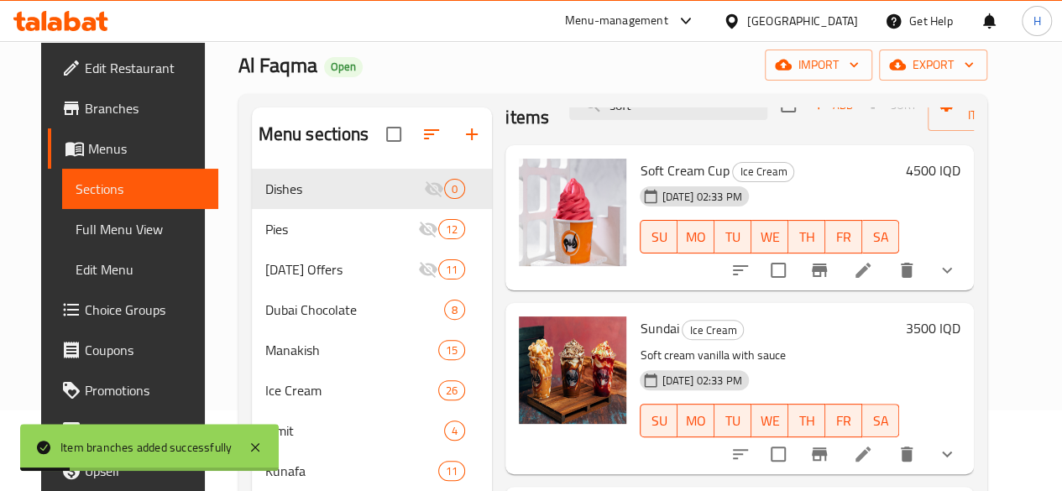
click at [957, 333] on h6 "3500 IQD" at bounding box center [933, 329] width 55 height 24
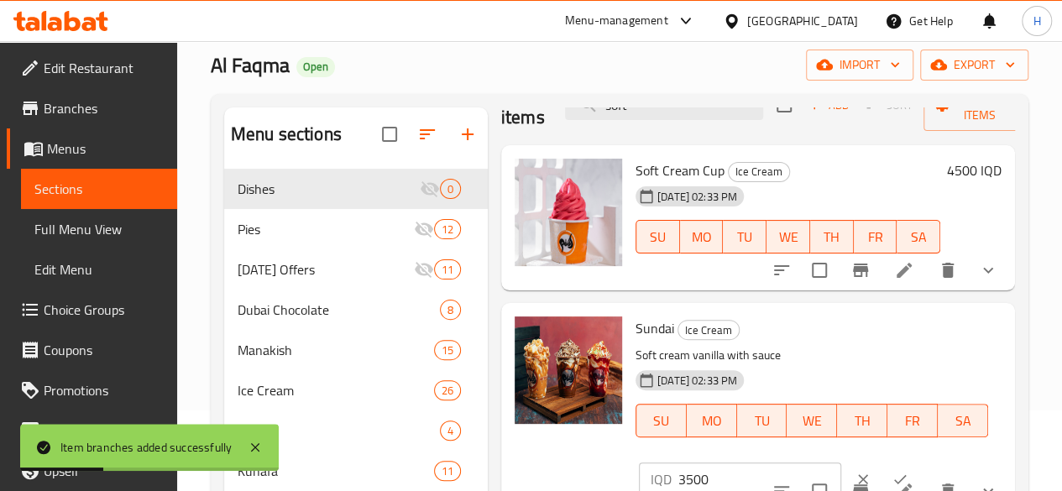
click at [678, 481] on input "3500" at bounding box center [759, 480] width 163 height 34
paste input "4"
click at [678, 481] on input "4500" at bounding box center [759, 480] width 163 height 34
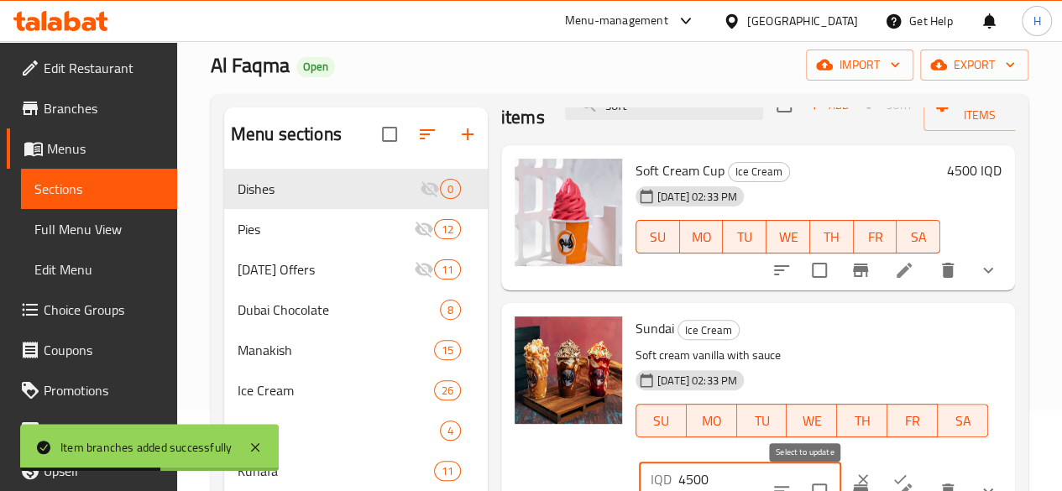
type input "4500"
click at [803, 475] on input "checkbox" at bounding box center [819, 491] width 35 height 35
click at [809, 474] on input "checkbox" at bounding box center [819, 491] width 35 height 35
checkbox input "false"
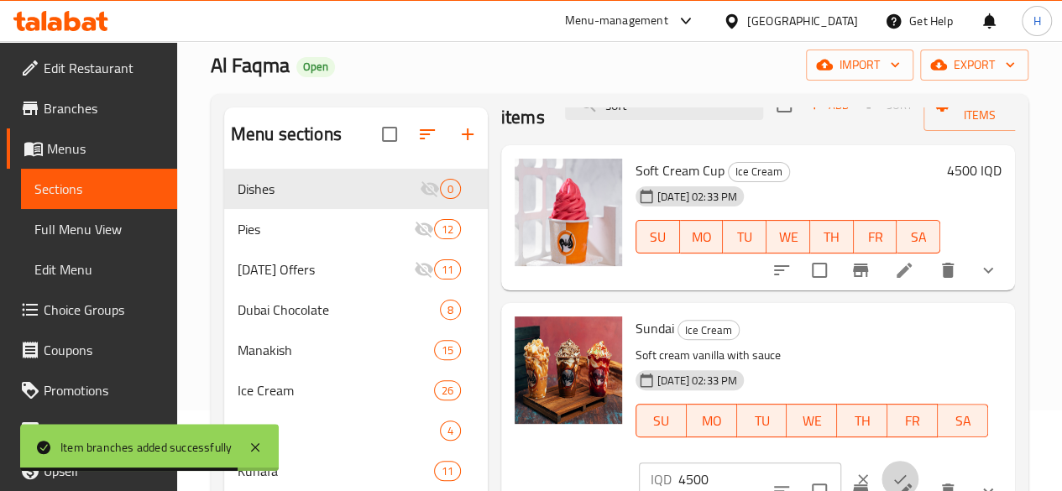
click at [882, 468] on button "ok" at bounding box center [900, 479] width 37 height 37
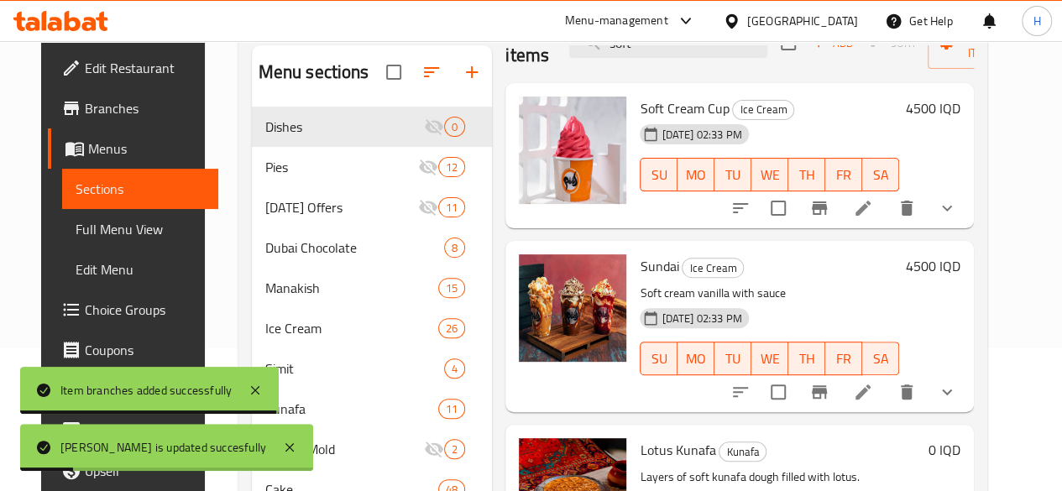
scroll to position [143, 0]
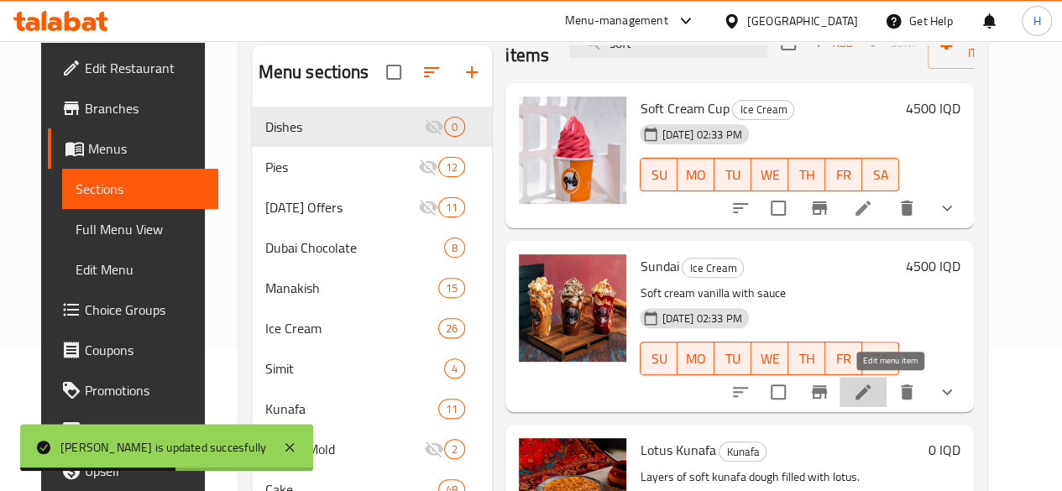
click at [873, 382] on icon at bounding box center [863, 392] width 20 height 20
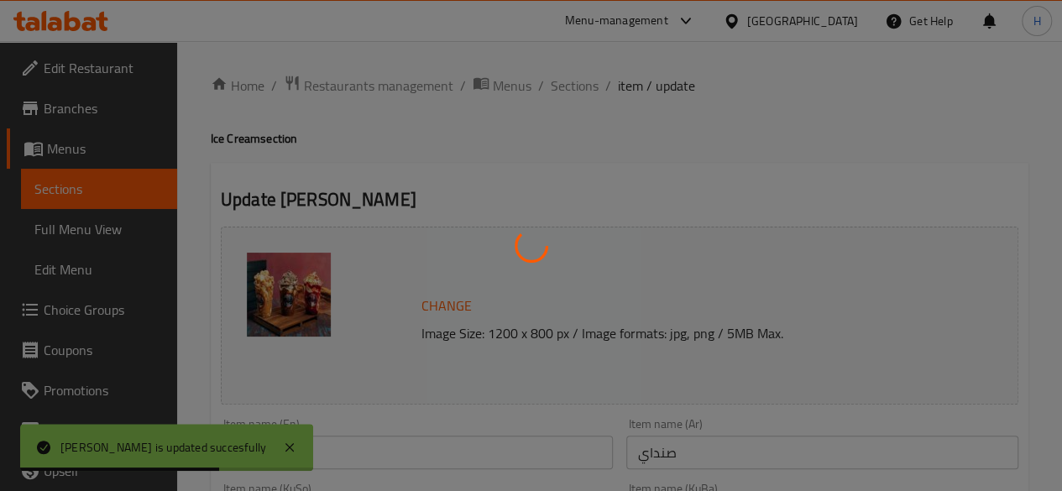
type input "الإضافات:"
type input "زیادە:"
type input "1"
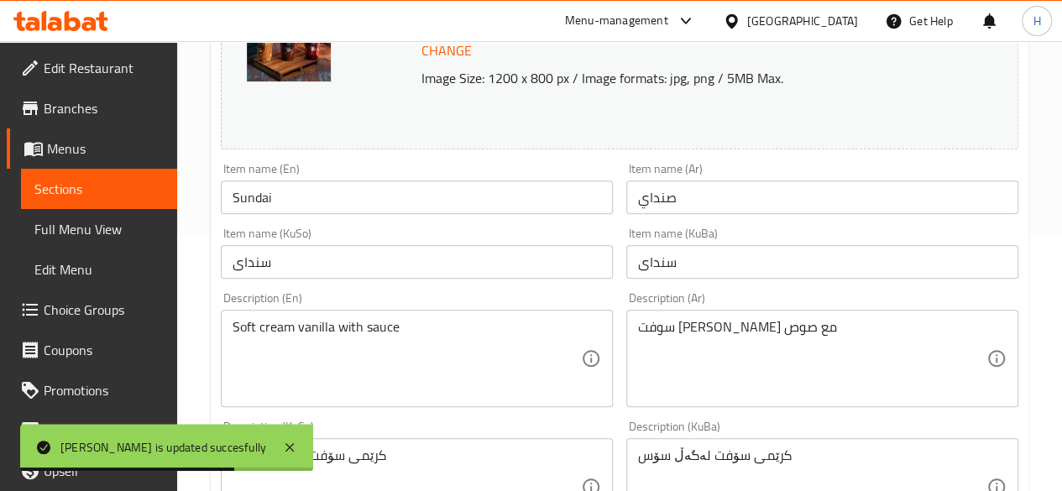
scroll to position [261, 0]
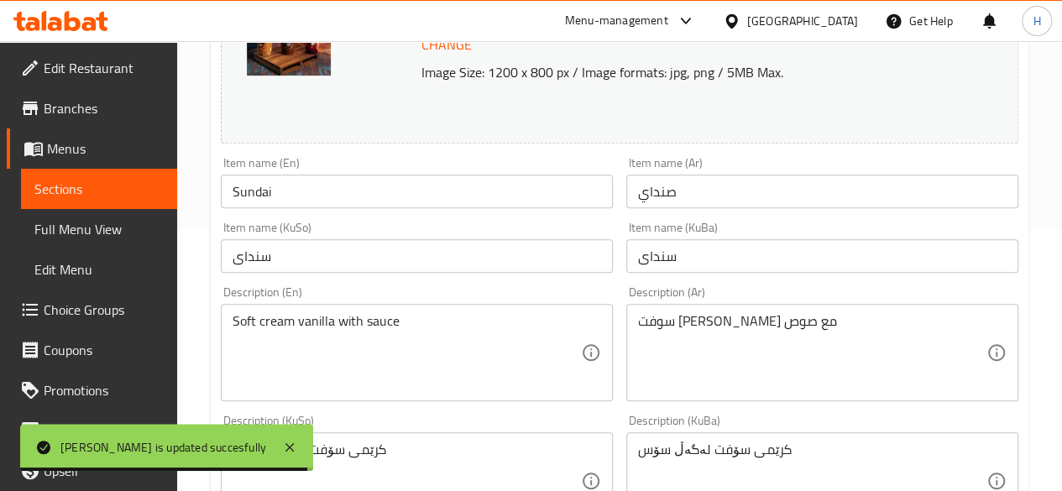
click at [268, 194] on input "Sundai" at bounding box center [417, 192] width 392 height 34
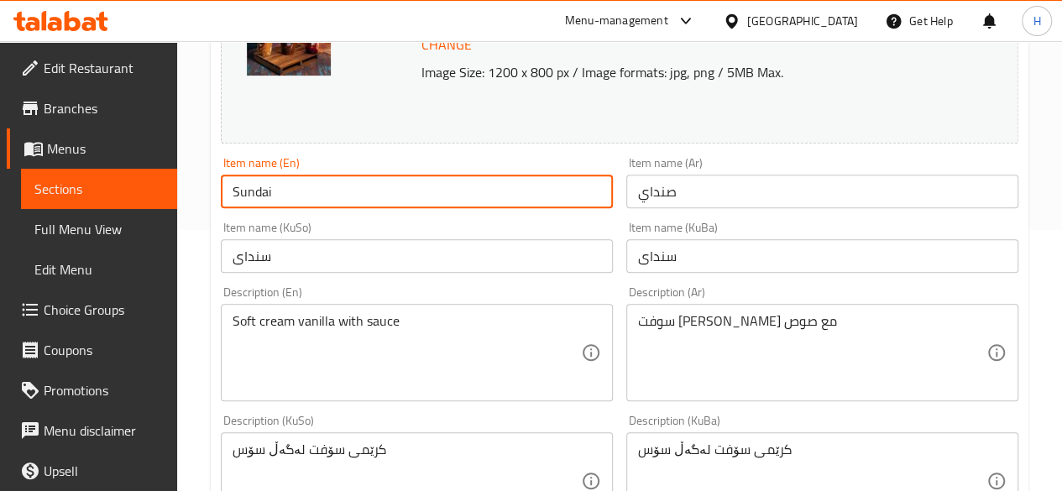
click at [275, 197] on input "Sundai" at bounding box center [417, 192] width 392 height 34
type input "Sundae"
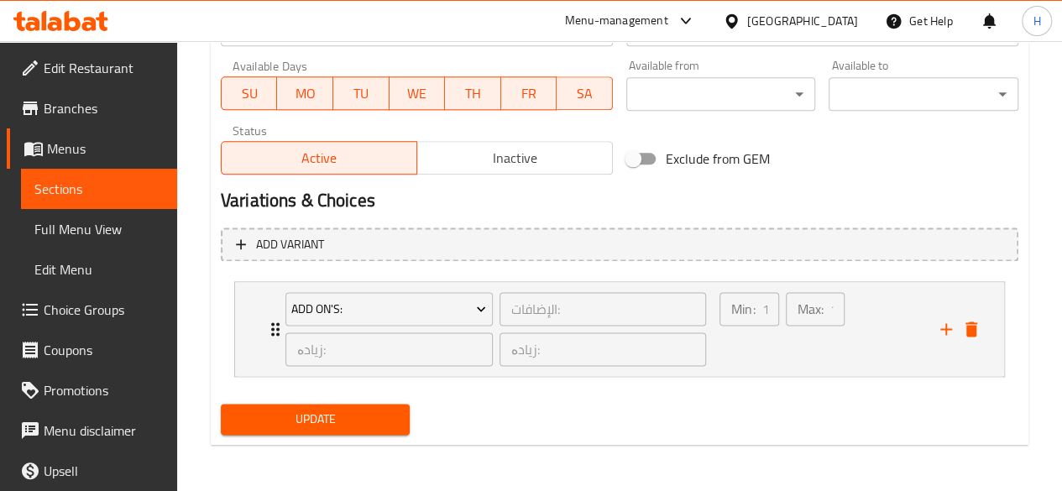
click at [358, 401] on div "Update" at bounding box center [315, 419] width 203 height 44
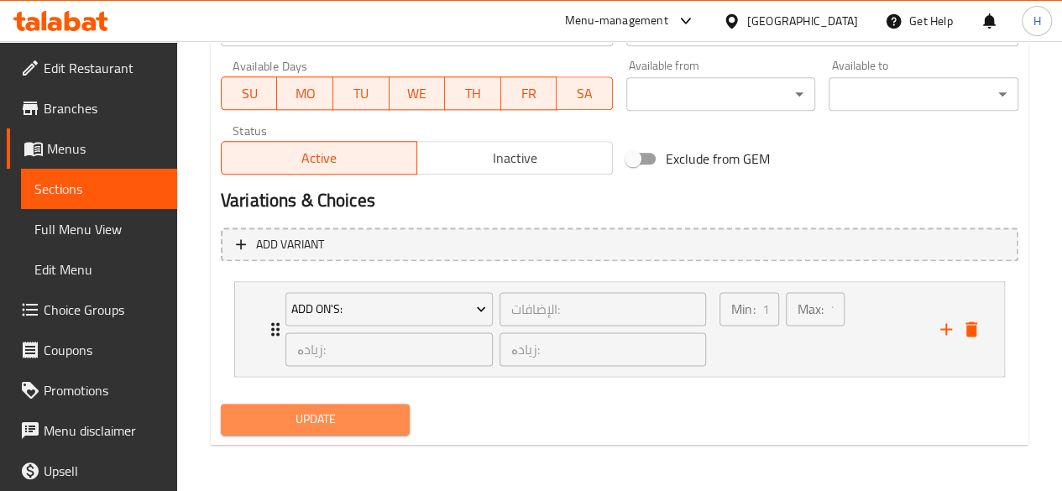
click at [354, 419] on span "Update" at bounding box center [315, 419] width 163 height 21
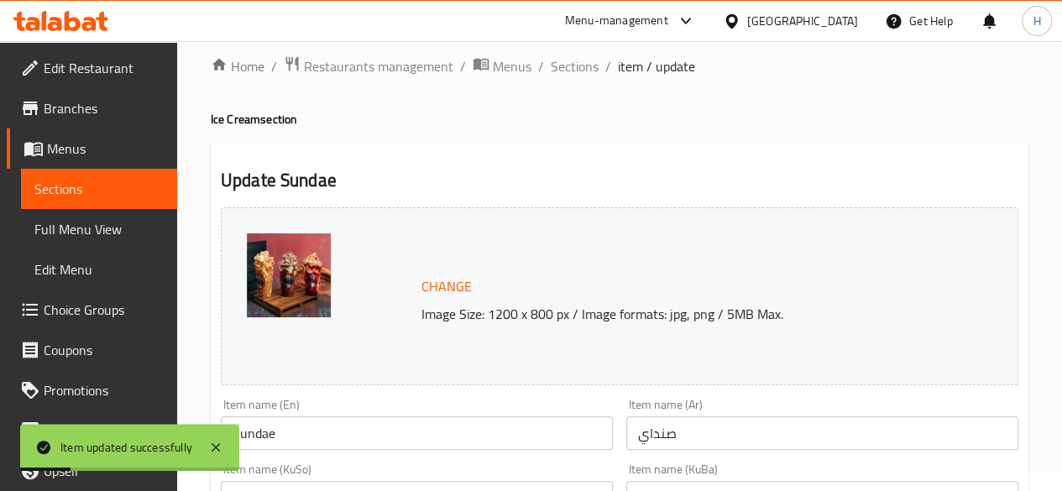
scroll to position [0, 0]
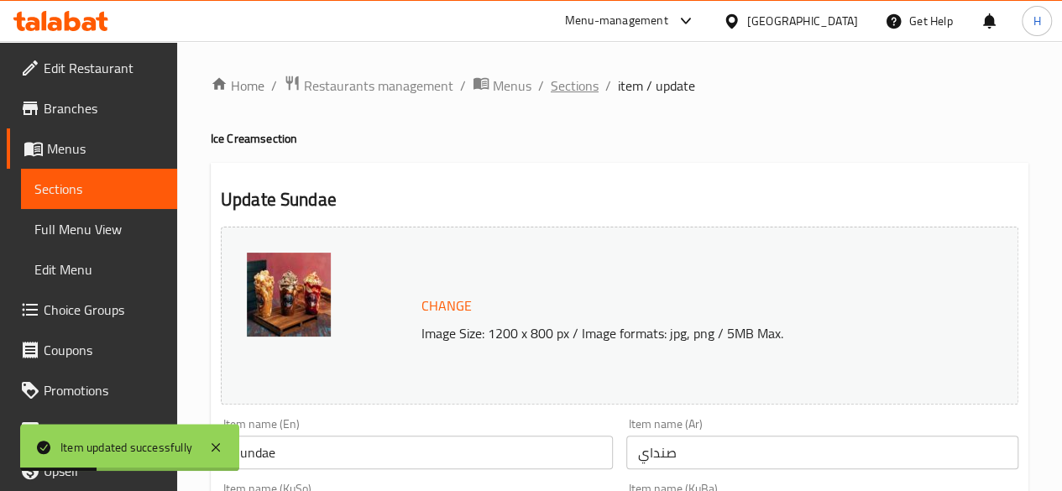
click at [552, 94] on span "Sections" at bounding box center [575, 86] width 48 height 20
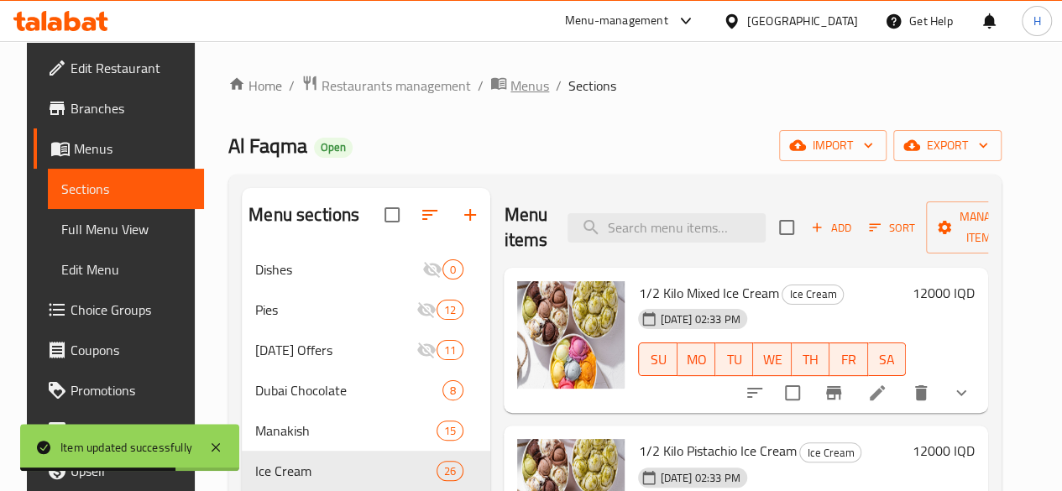
click at [514, 86] on span "Menus" at bounding box center [529, 86] width 39 height 20
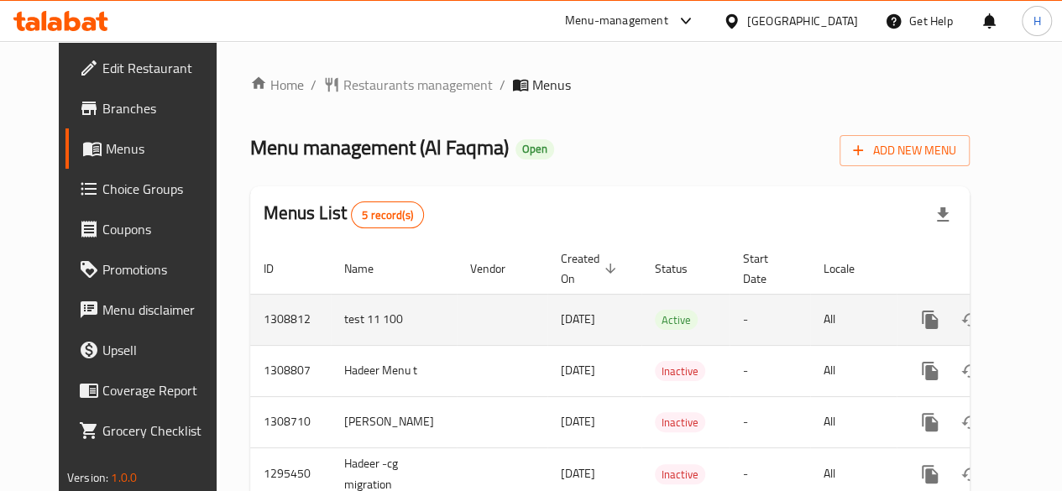
scroll to position [118, 0]
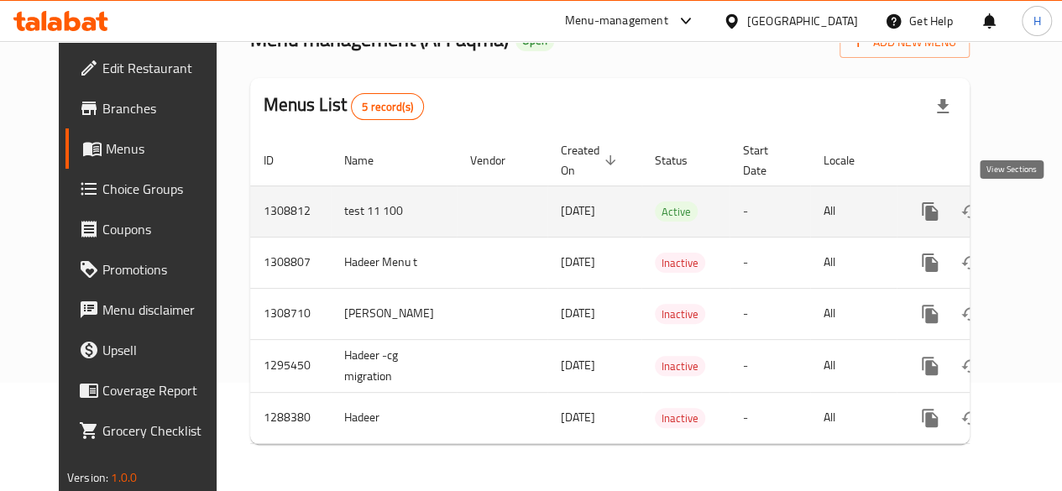
click at [1031, 210] on link "enhanced table" at bounding box center [1051, 211] width 40 height 40
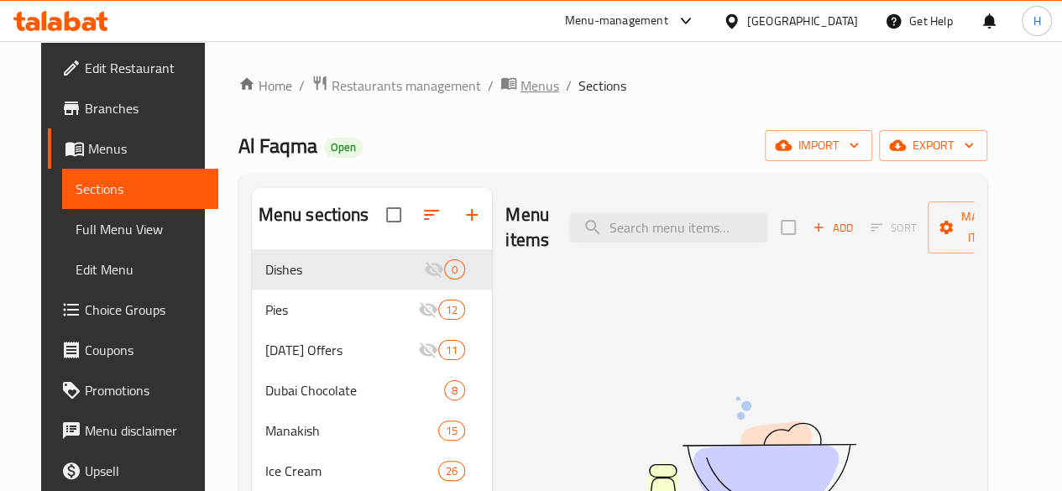
click at [521, 86] on span "Menus" at bounding box center [540, 86] width 39 height 20
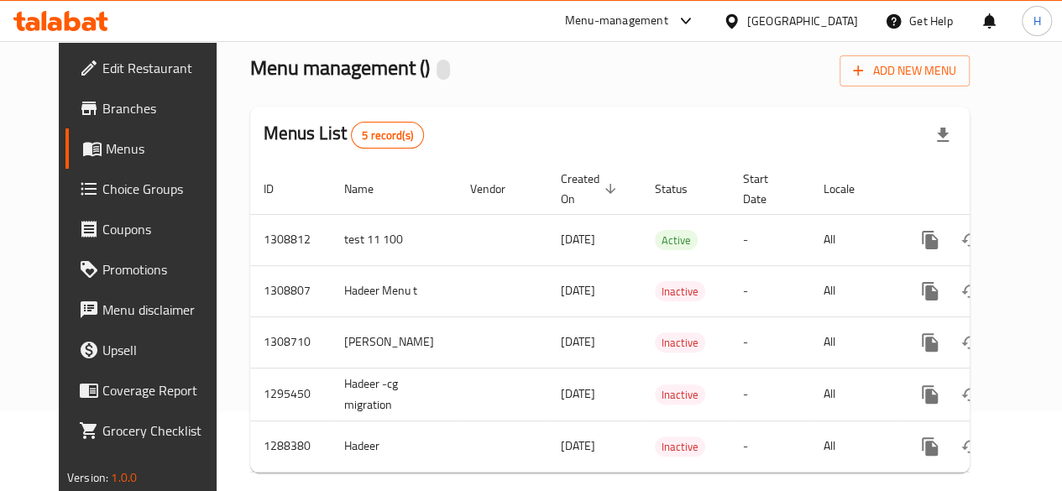
scroll to position [81, 0]
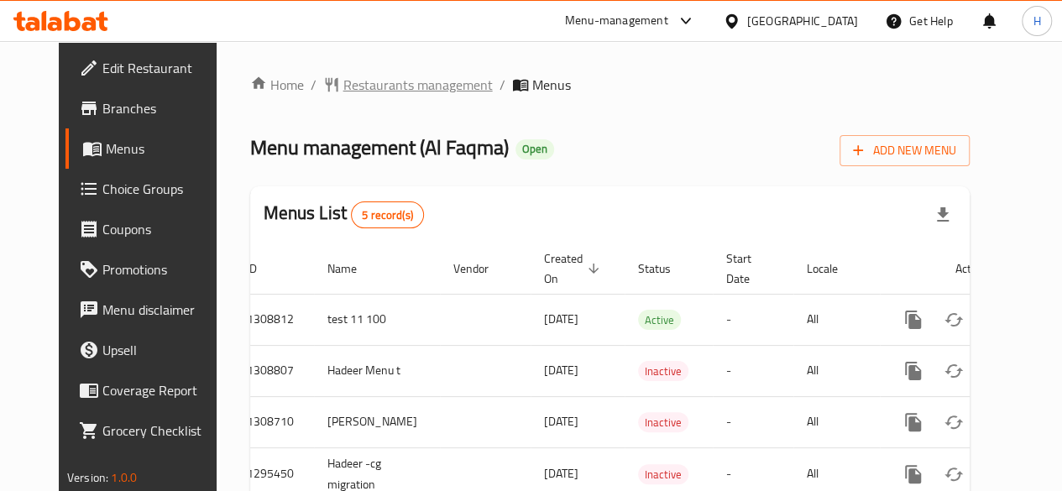
click at [405, 75] on span "Restaurants management" at bounding box center [417, 85] width 149 height 20
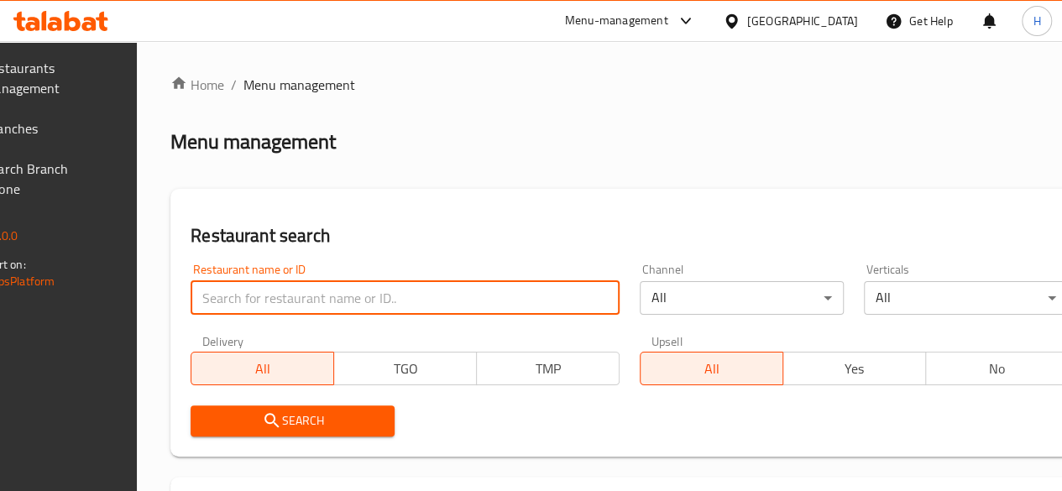
click at [311, 308] on input "search" at bounding box center [405, 298] width 429 height 34
type input "g"
click at [311, 308] on input "search" at bounding box center [405, 298] width 429 height 34
type input "الفقمة"
click button "Search" at bounding box center [293, 421] width 204 height 31
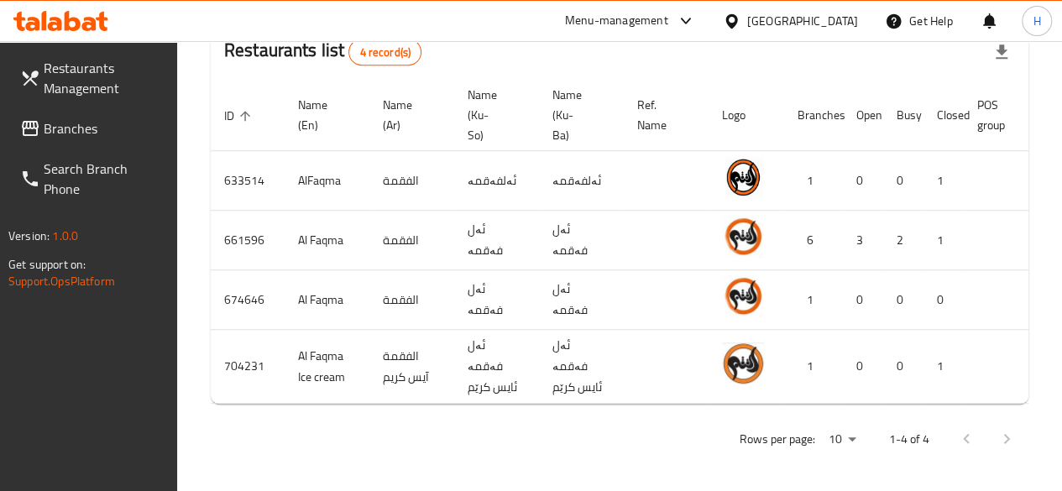
scroll to position [0, 167]
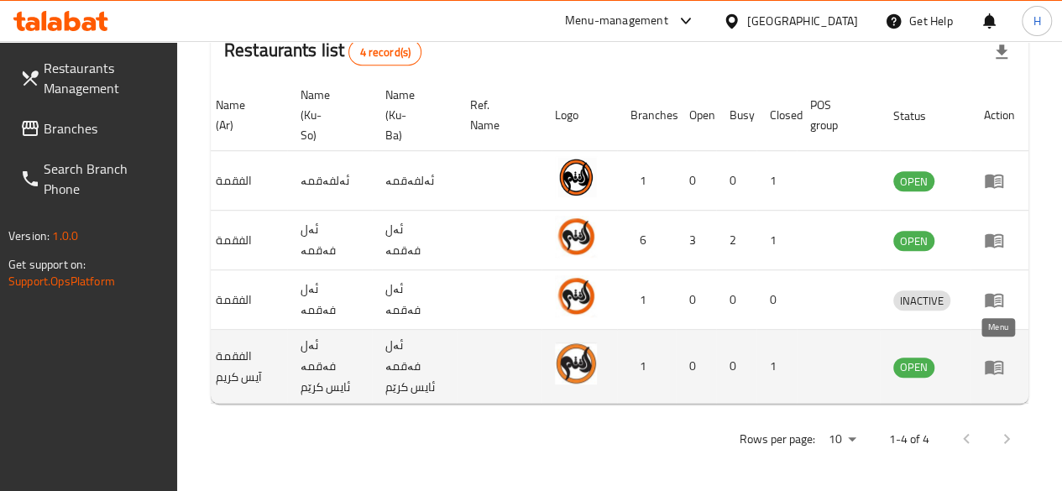
click at [991, 360] on icon "enhanced table" at bounding box center [994, 367] width 18 height 14
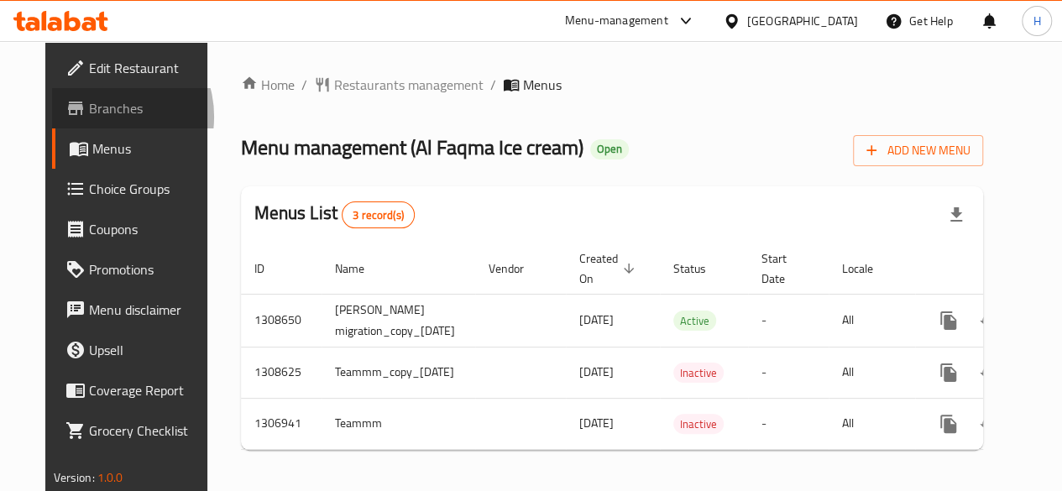
click at [89, 117] on span "Branches" at bounding box center [149, 108] width 120 height 20
click at [343, 85] on span "Restaurants management" at bounding box center [408, 85] width 149 height 20
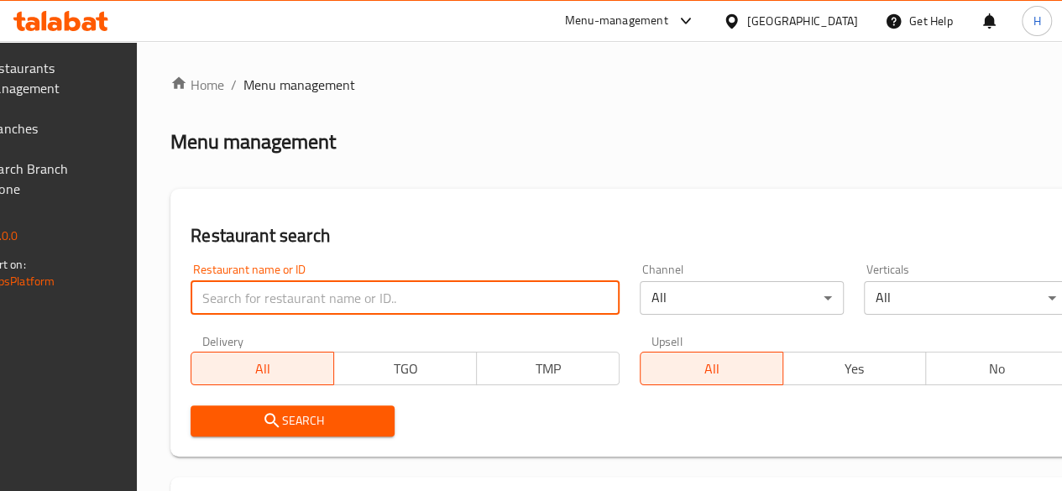
click at [316, 285] on input "search" at bounding box center [405, 298] width 429 height 34
type input "الفقمة"
click button "Search" at bounding box center [293, 421] width 204 height 31
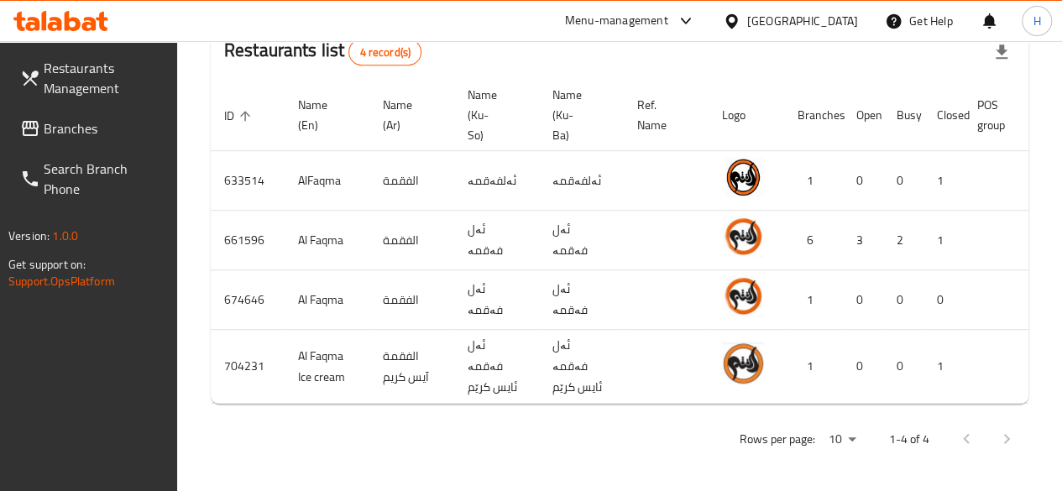
scroll to position [0, 167]
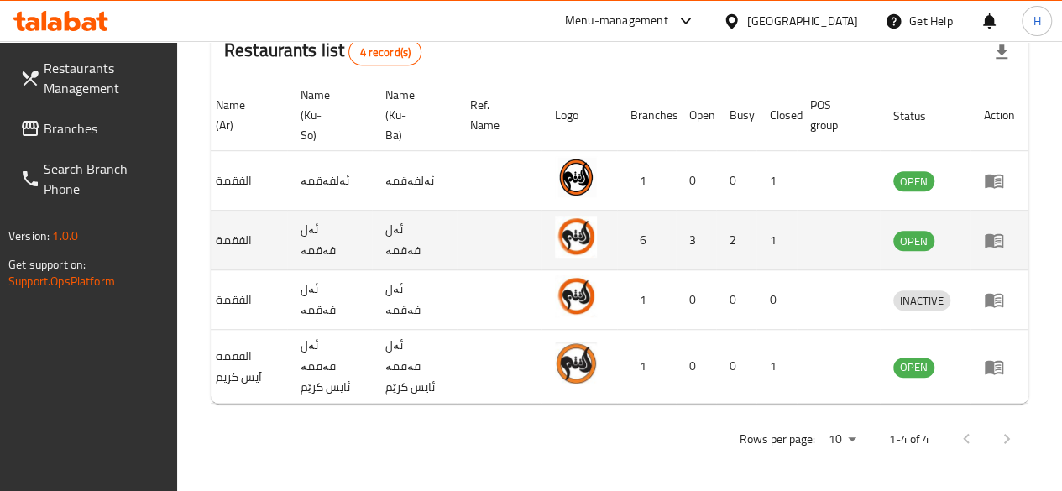
drag, startPoint x: 1002, startPoint y: 229, endPoint x: 996, endPoint y: 236, distance: 9.5
click at [996, 236] on td "enhanced table" at bounding box center [1000, 241] width 58 height 60
click at [996, 236] on icon "enhanced table" at bounding box center [994, 241] width 18 height 14
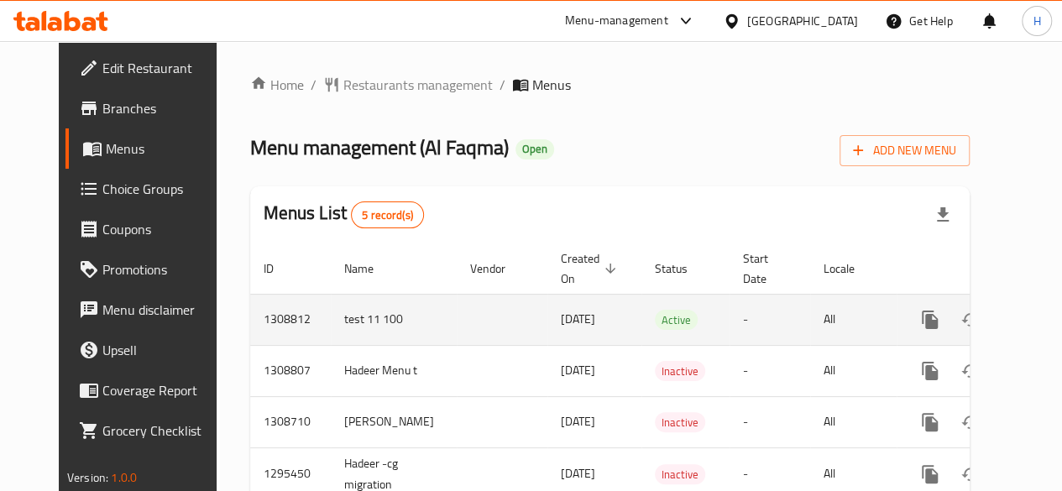
scroll to position [118, 0]
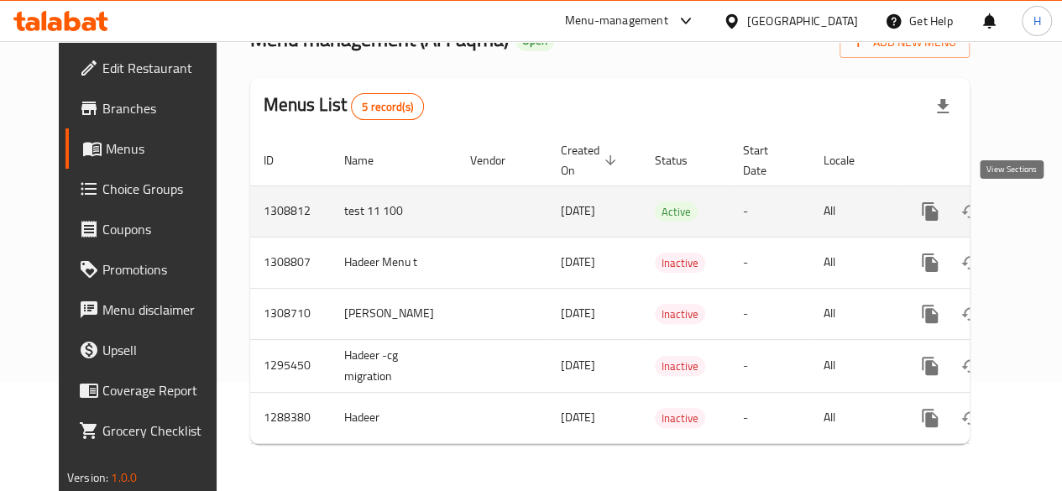
click at [1041, 202] on icon "enhanced table" at bounding box center [1051, 212] width 20 height 20
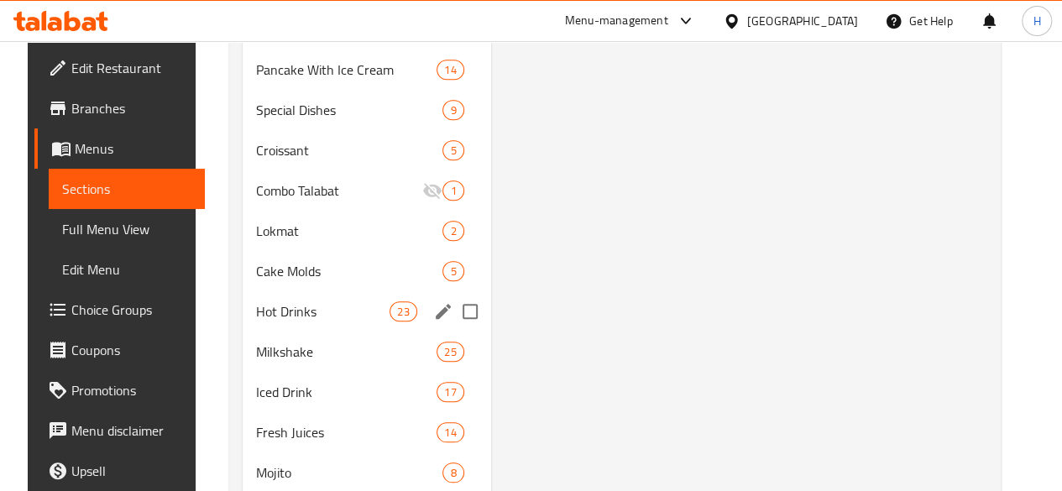
scroll to position [844, 0]
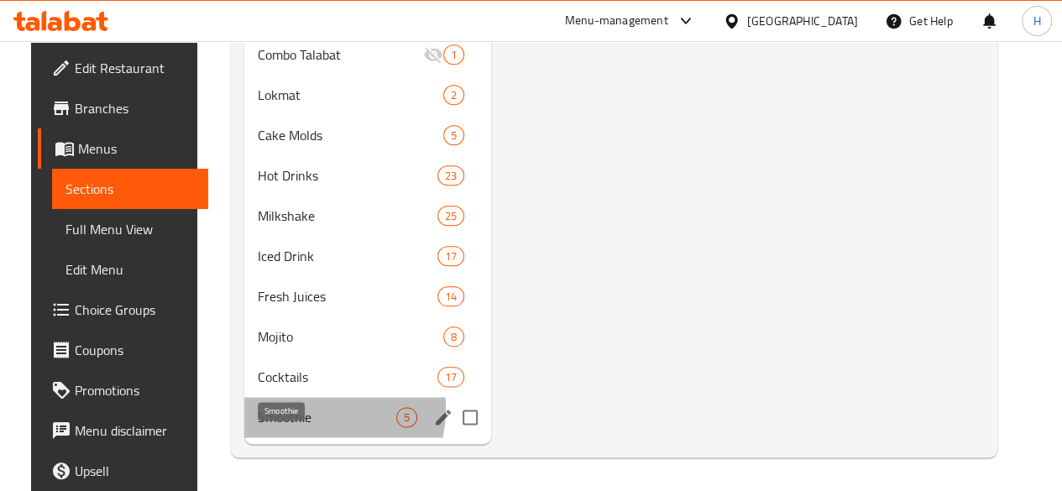
click at [267, 409] on span "Smoothie" at bounding box center [327, 417] width 139 height 20
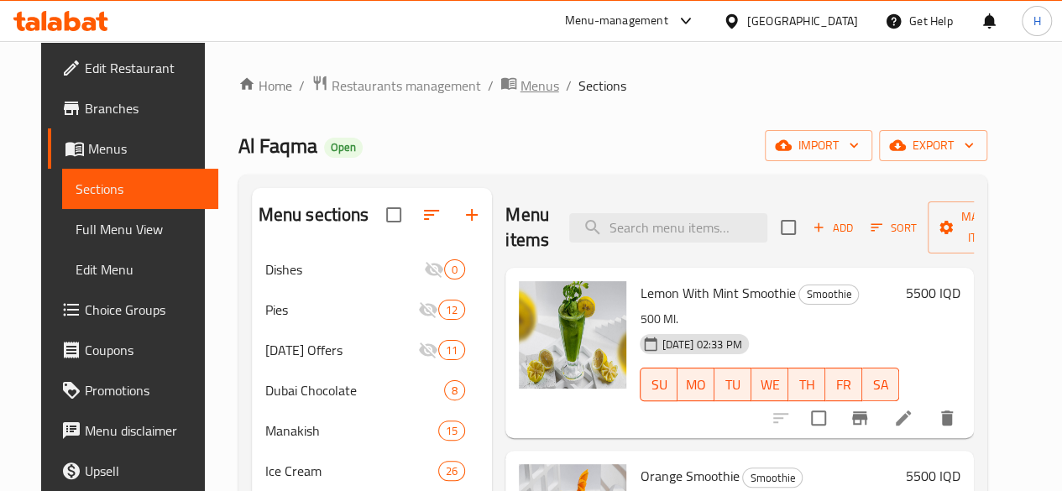
click at [521, 95] on span "Menus" at bounding box center [540, 86] width 39 height 20
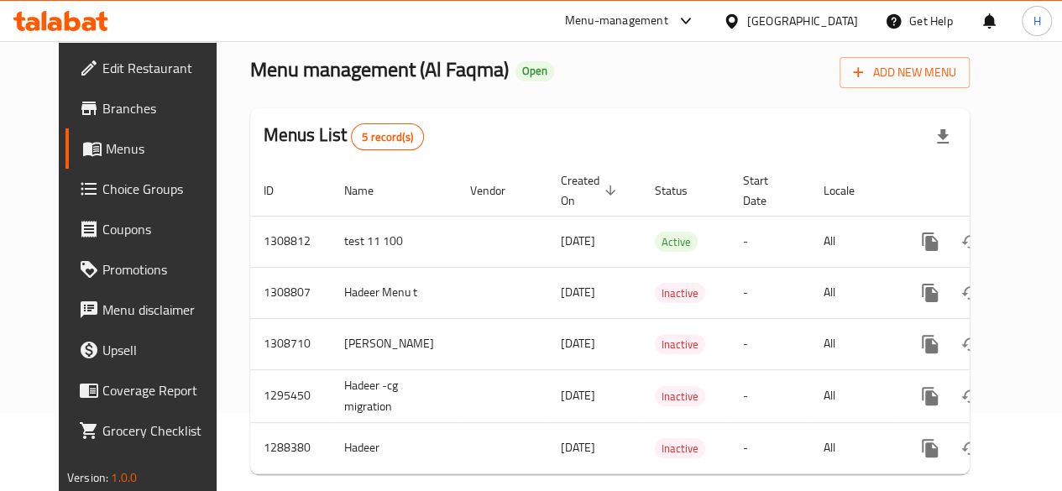
scroll to position [0, 17]
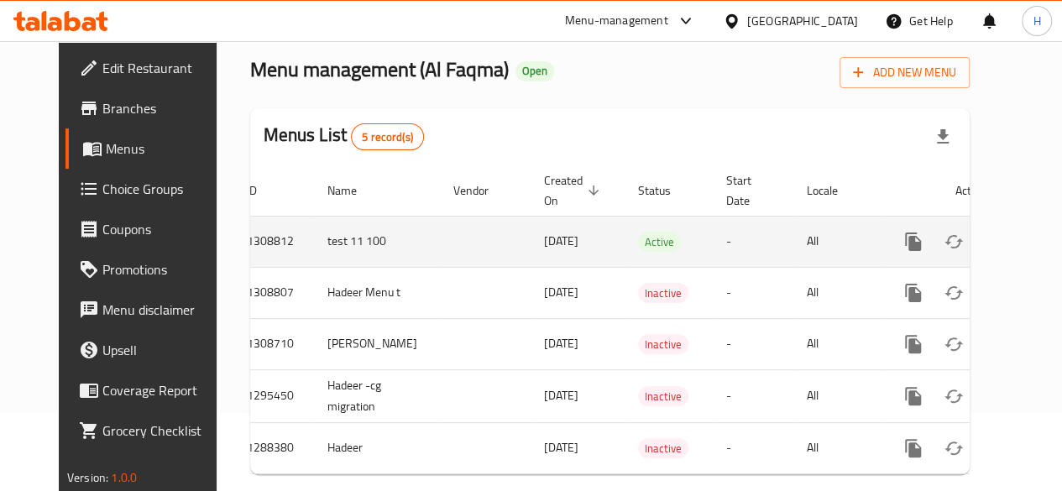
click at [1023, 233] on td "enhanced table" at bounding box center [974, 241] width 188 height 51
click at [1027, 235] on icon "enhanced table" at bounding box center [1034, 241] width 15 height 15
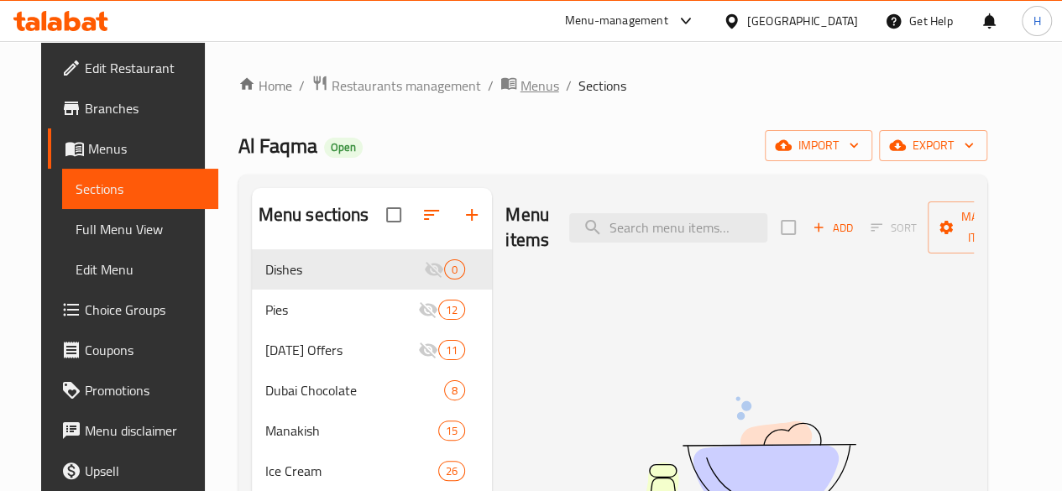
click at [521, 78] on span "Menus" at bounding box center [540, 86] width 39 height 20
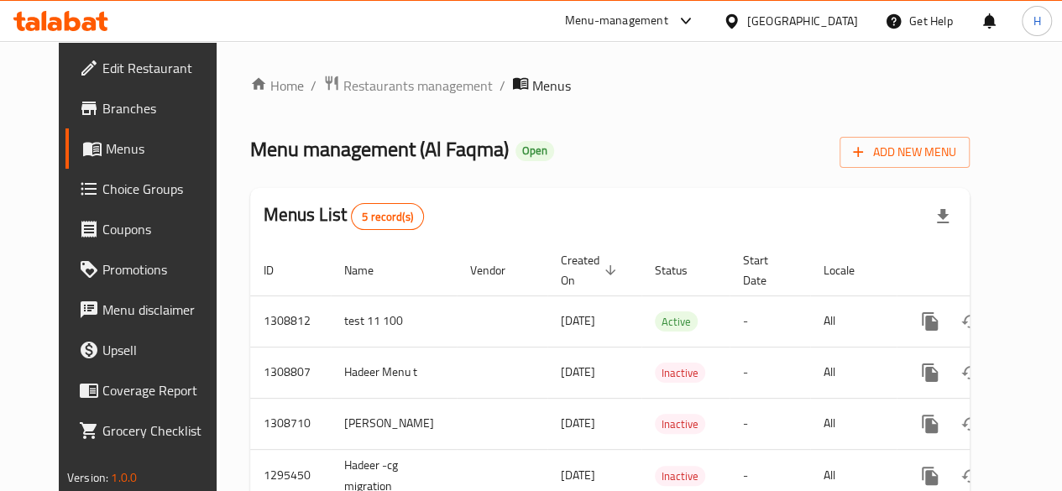
scroll to position [121, 0]
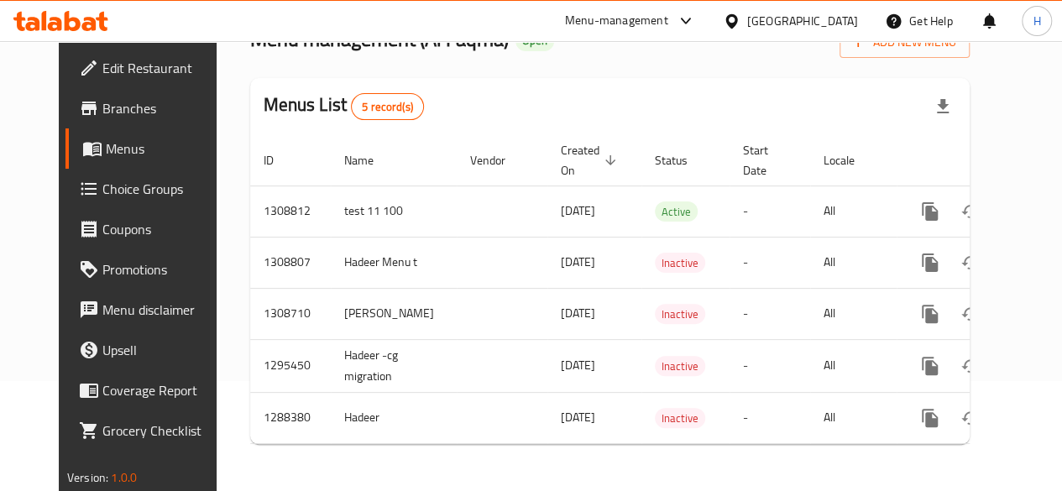
click at [277, 16] on div "Menu-management Iraq Get Help H" at bounding box center [531, 21] width 1062 height 40
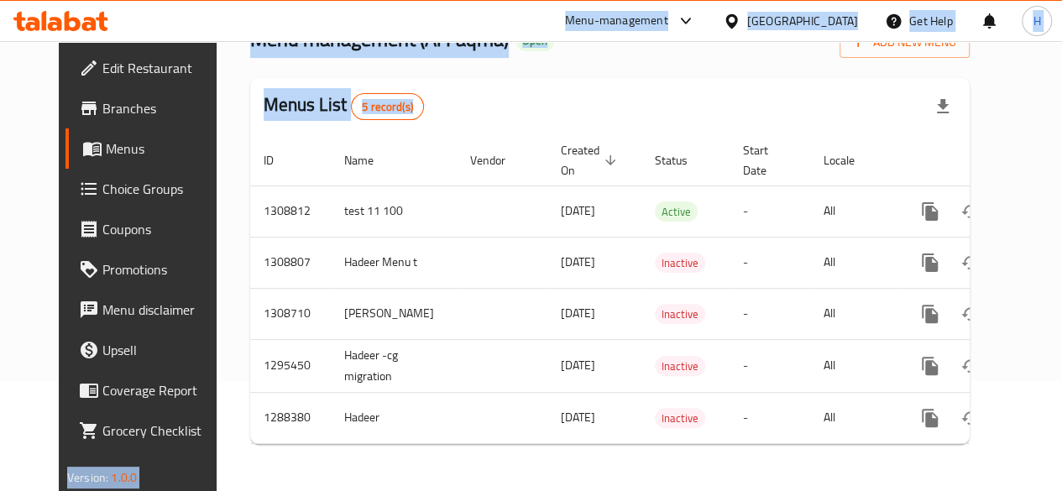
drag, startPoint x: 278, startPoint y: 33, endPoint x: 287, endPoint y: 152, distance: 119.6
click at [287, 152] on div "​ Menu-management Iraq Get Help H Edit Restaurant Branches Menus Choice Groups …" at bounding box center [531, 156] width 1062 height 450
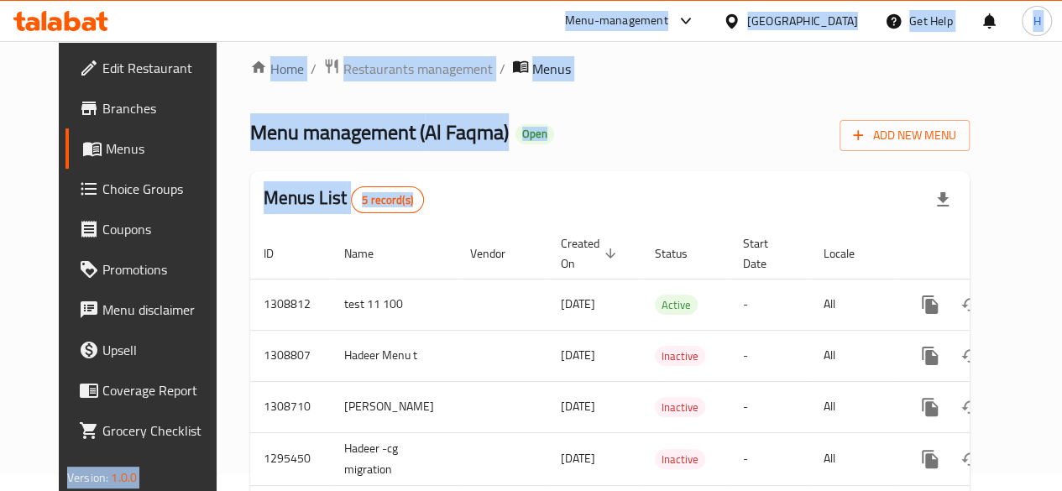
scroll to position [8, 0]
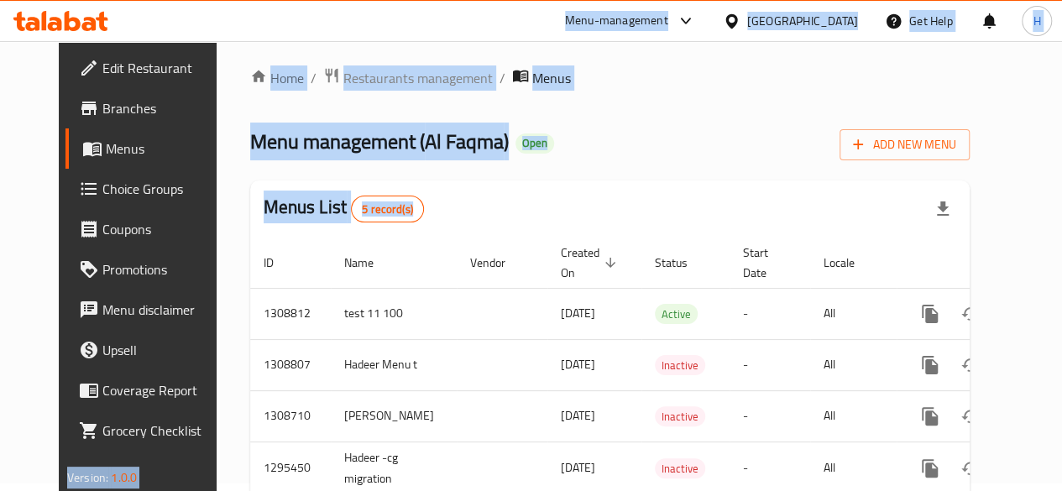
click at [252, 123] on span "Menu management ( Al Faqma )" at bounding box center [379, 142] width 259 height 38
